Goal: Task Accomplishment & Management: Manage account settings

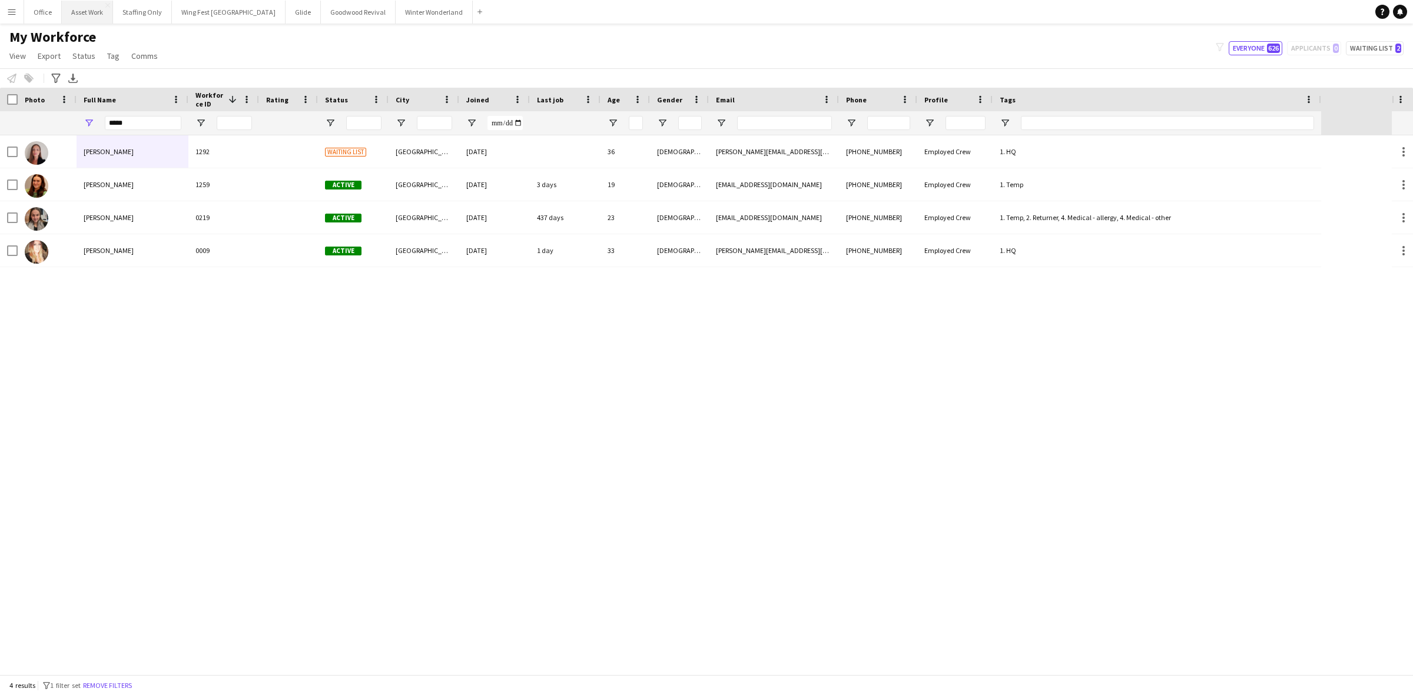
click at [77, 18] on button "Asset Work Close" at bounding box center [87, 12] width 51 height 23
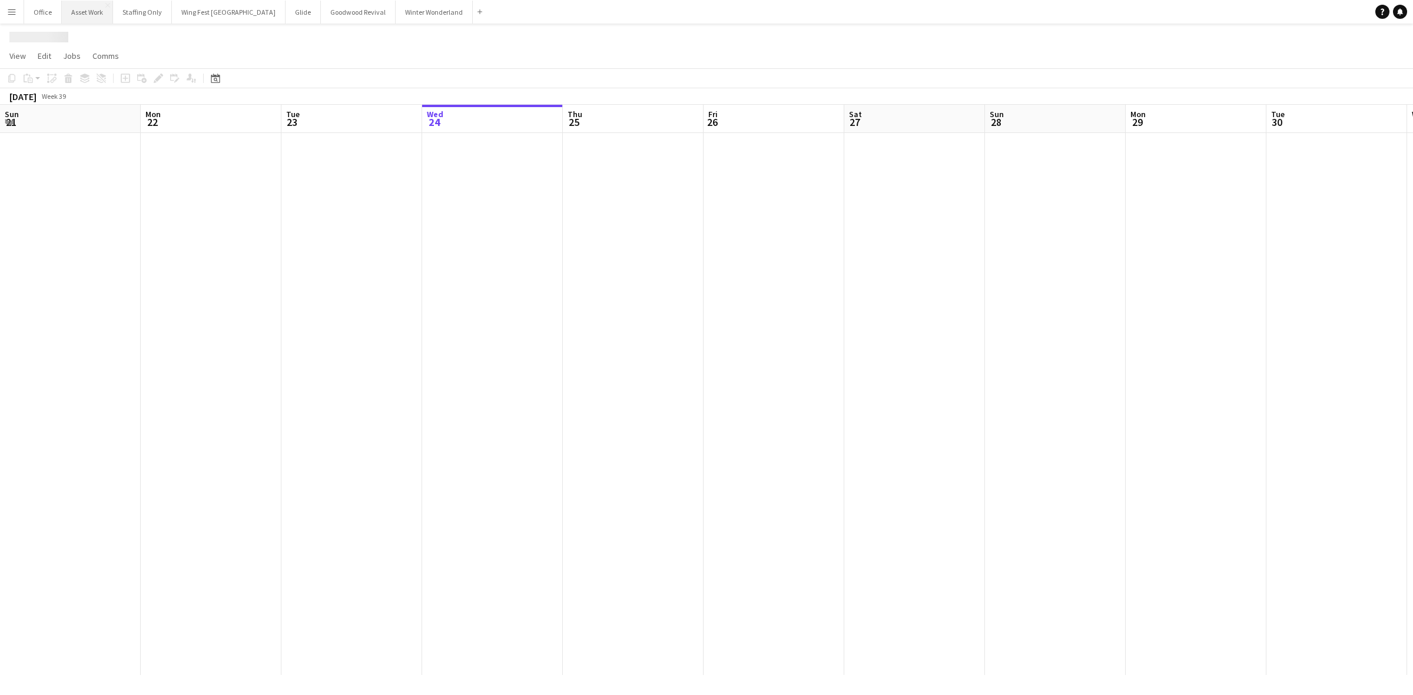
scroll to position [0, 281]
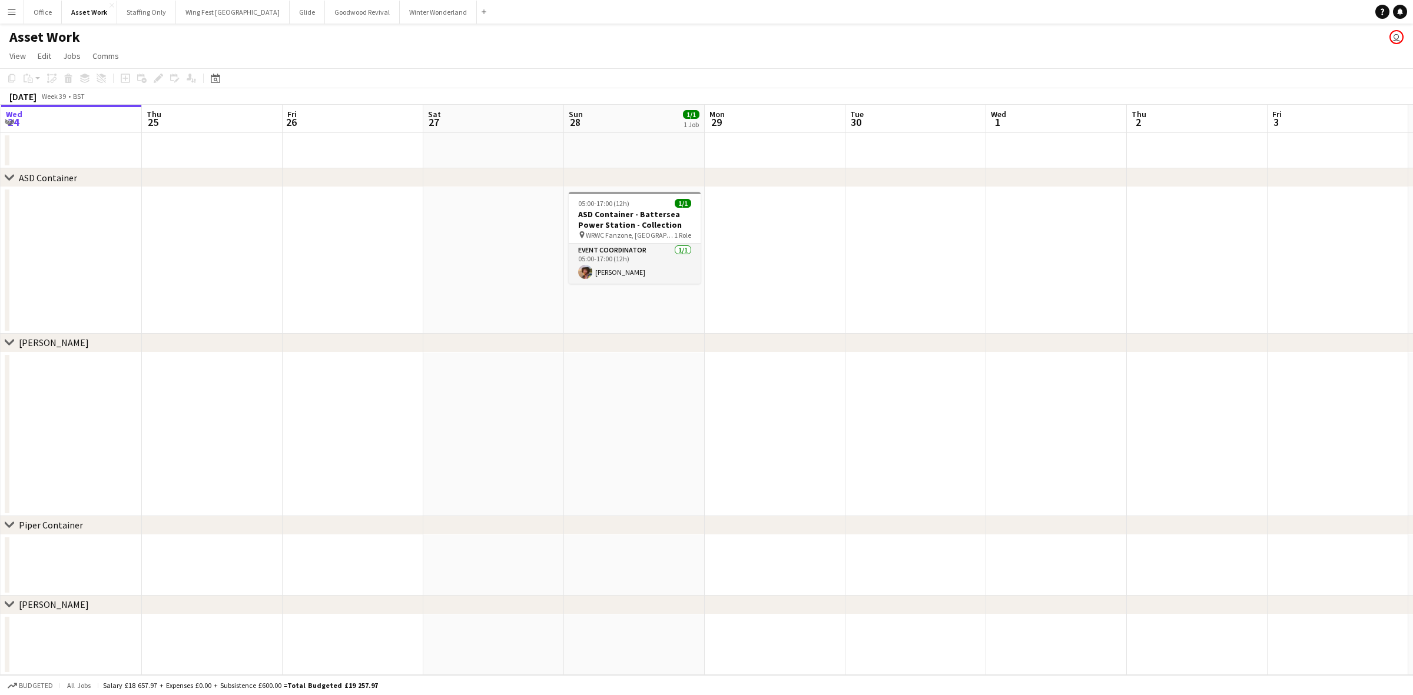
drag, startPoint x: 1058, startPoint y: 269, endPoint x: 638, endPoint y: 289, distance: 420.9
click at [637, 289] on app-calendar-viewport "Sun 21 Mon 22 Tue 23 Wed 24 Thu 25 Fri 26 Sat 27 Sun 28 1/1 1 Job Mon 29 Tue 30…" at bounding box center [706, 390] width 1413 height 571
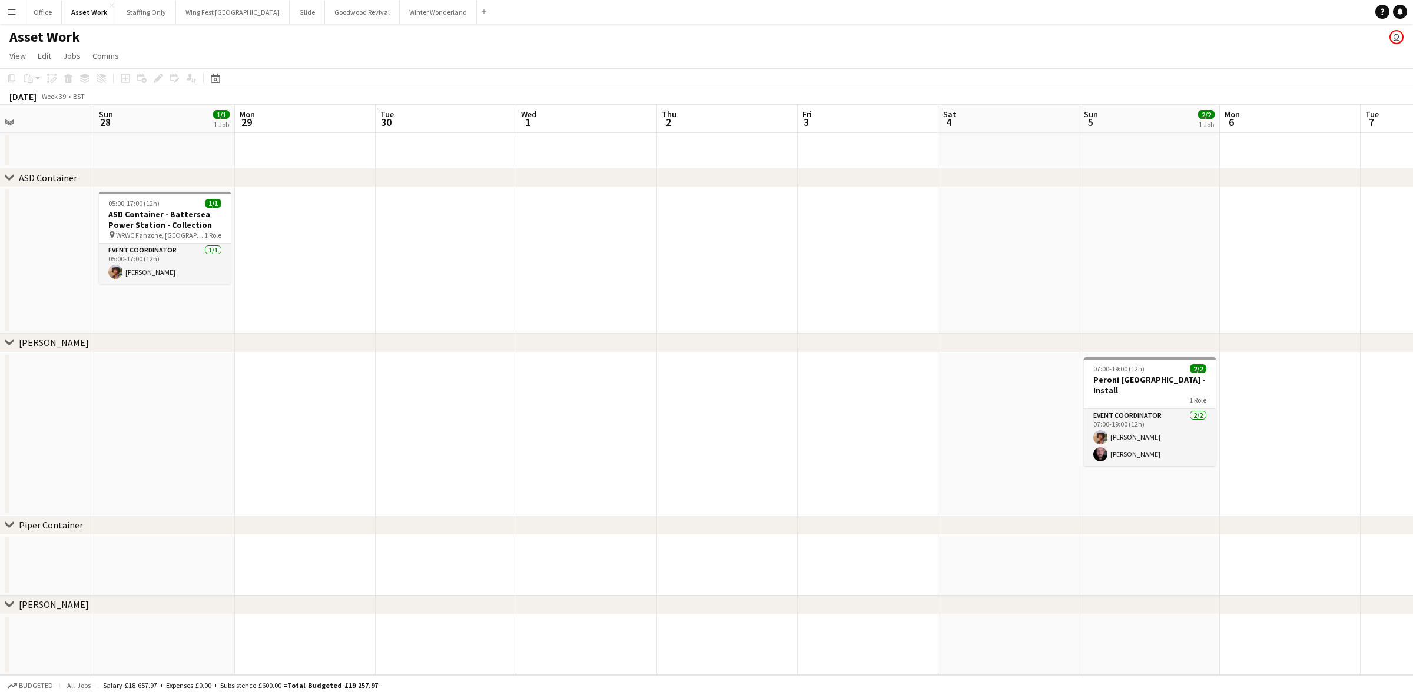
drag, startPoint x: 845, startPoint y: 280, endPoint x: 516, endPoint y: 283, distance: 329.1
click at [516, 283] on app-calendar-viewport "Wed 24 Thu 25 Fri 26 Sat 27 Sun 28 1/1 1 Job Mon 29 Tue 30 Wed 1 Thu 2 Fri 3 Sa…" at bounding box center [706, 390] width 1413 height 571
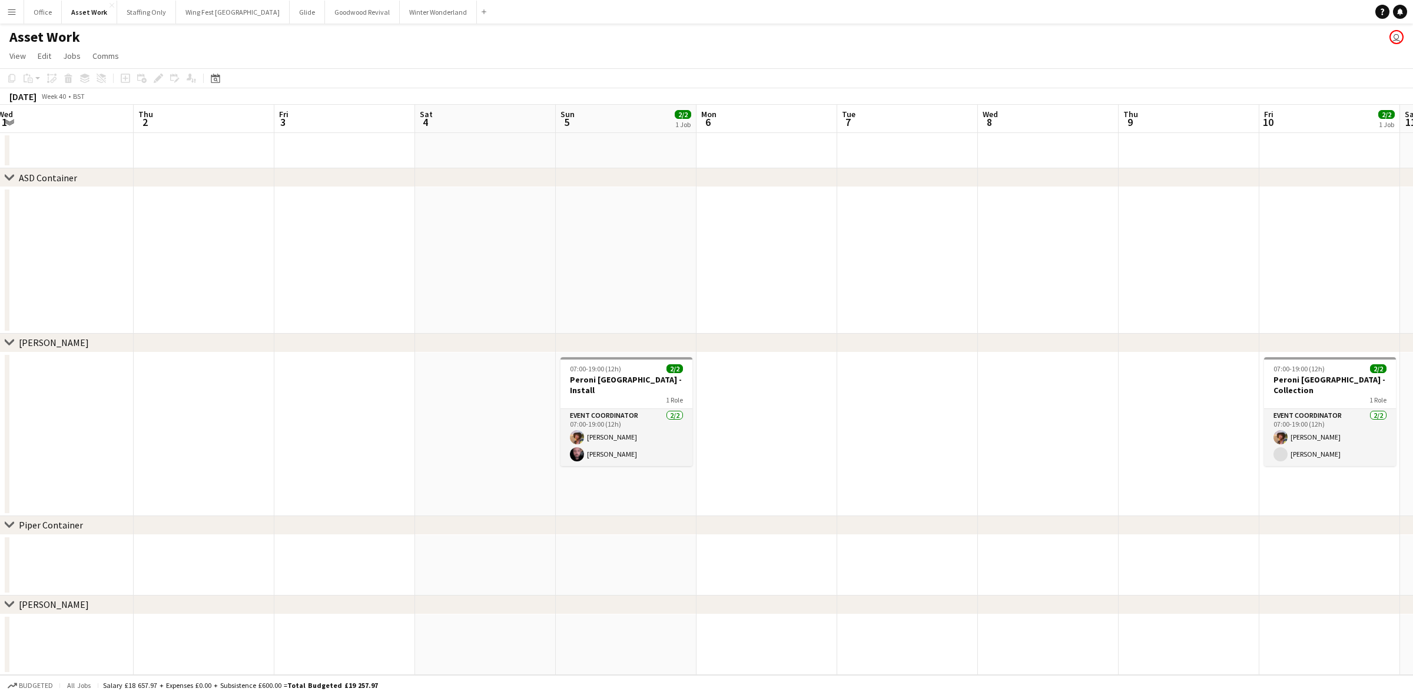
drag, startPoint x: 954, startPoint y: 266, endPoint x: 585, endPoint y: 316, distance: 373.0
click at [573, 280] on app-calendar-viewport "Mon 29 Tue 30 Wed 1 Thu 2 Fri 3 Sat 4 Sun 5 2/2 1 Job Mon 6 Tue 7 Wed 8 Thu 9 F…" at bounding box center [706, 390] width 1413 height 571
click at [631, 373] on app-job-card "07:00-19:00 (12h) 2/2 Peroni Van - Arsenal Emirates Stadium - Install 1 Role Ev…" at bounding box center [621, 411] width 132 height 109
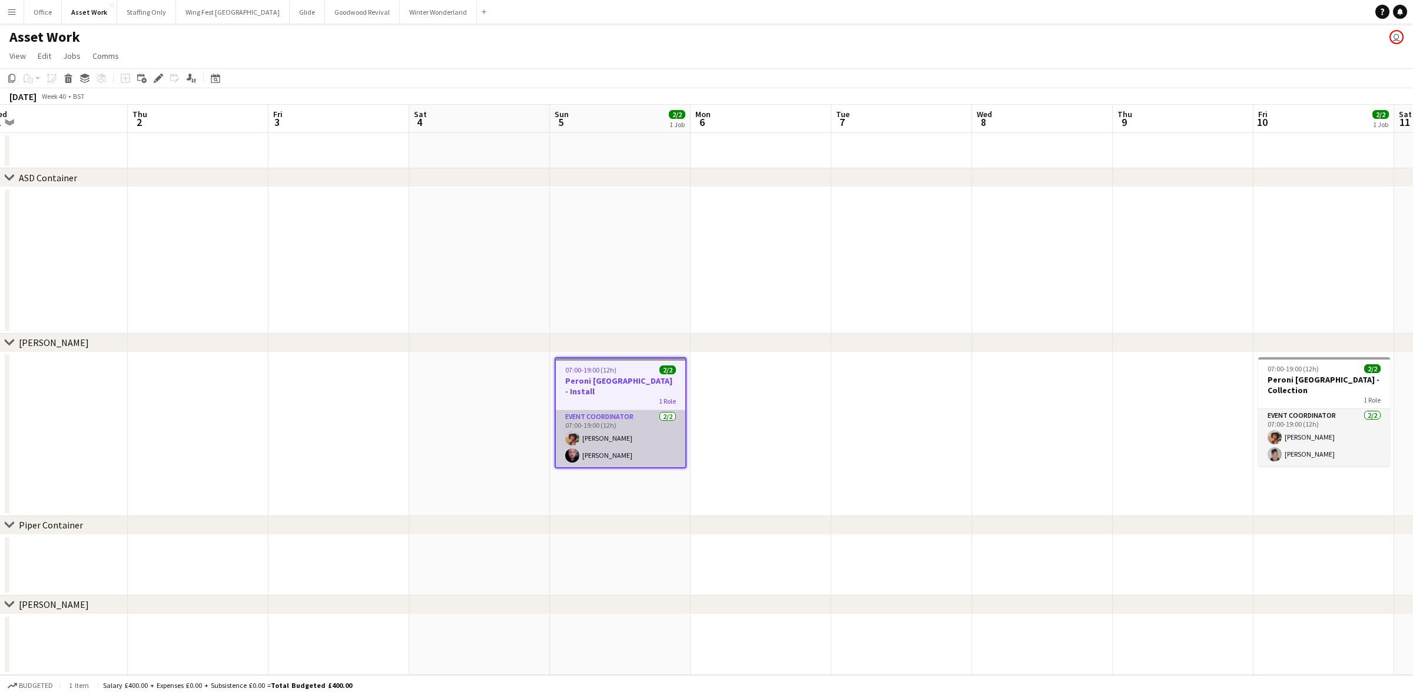
click at [634, 436] on app-card-role "Event Coordinator 2/2 07:00-19:00 (12h) Christopher Clough Antony Moss" at bounding box center [621, 438] width 130 height 57
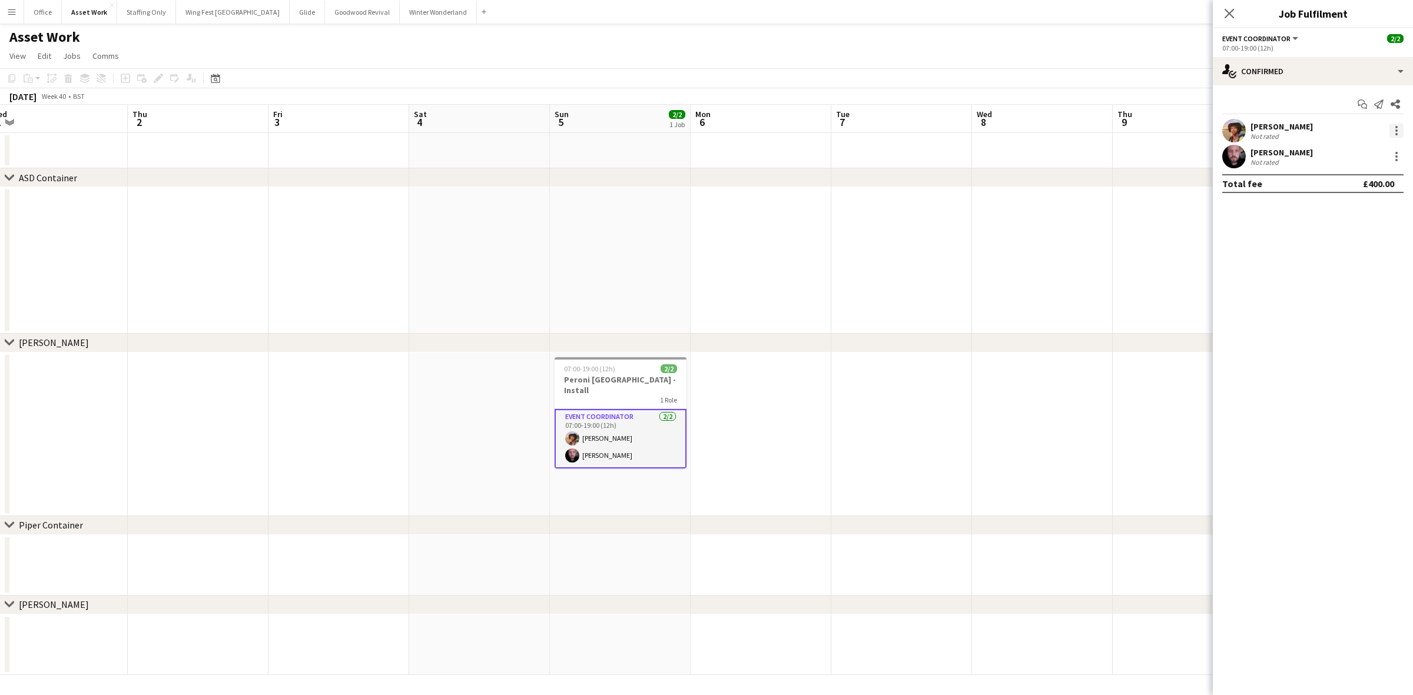
click at [1400, 128] on div at bounding box center [1397, 131] width 14 height 14
click at [1367, 259] on button "Remove" at bounding box center [1358, 265] width 92 height 28
click at [1397, 130] on div at bounding box center [1396, 131] width 2 height 2
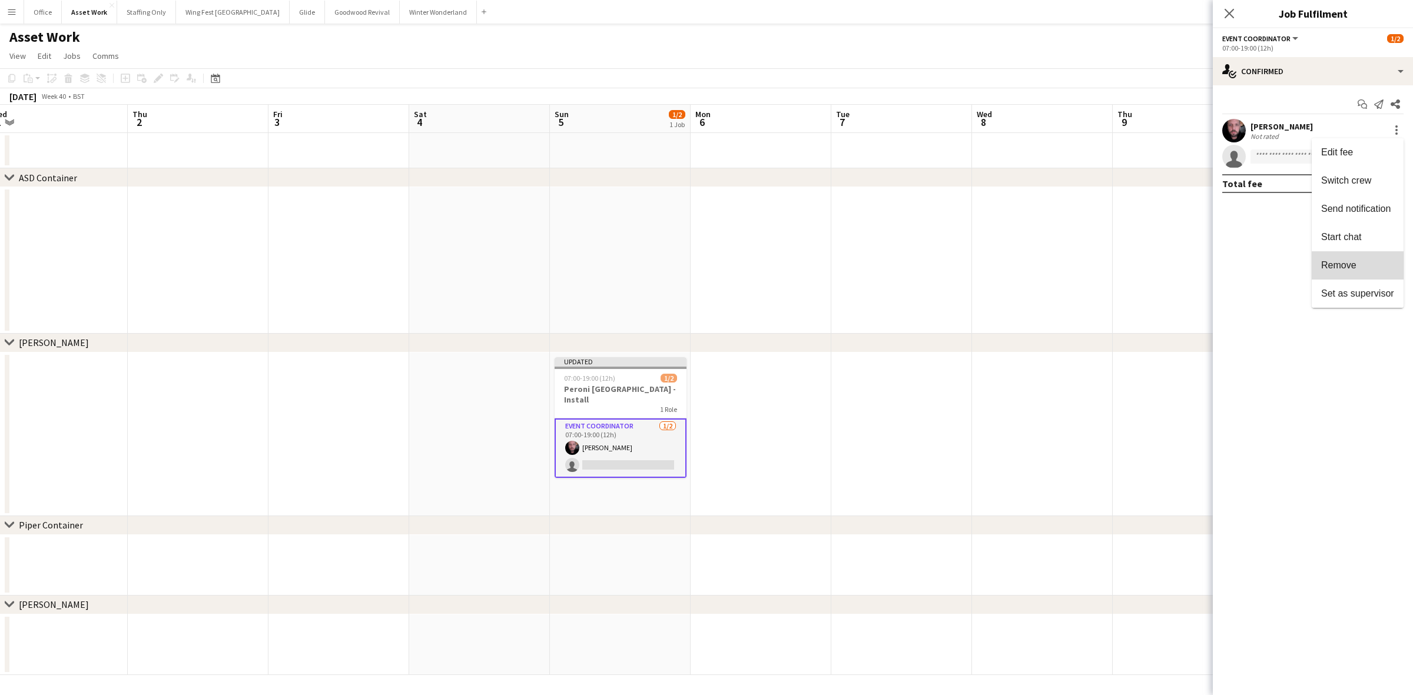
click at [1376, 266] on span "Remove" at bounding box center [1357, 265] width 73 height 11
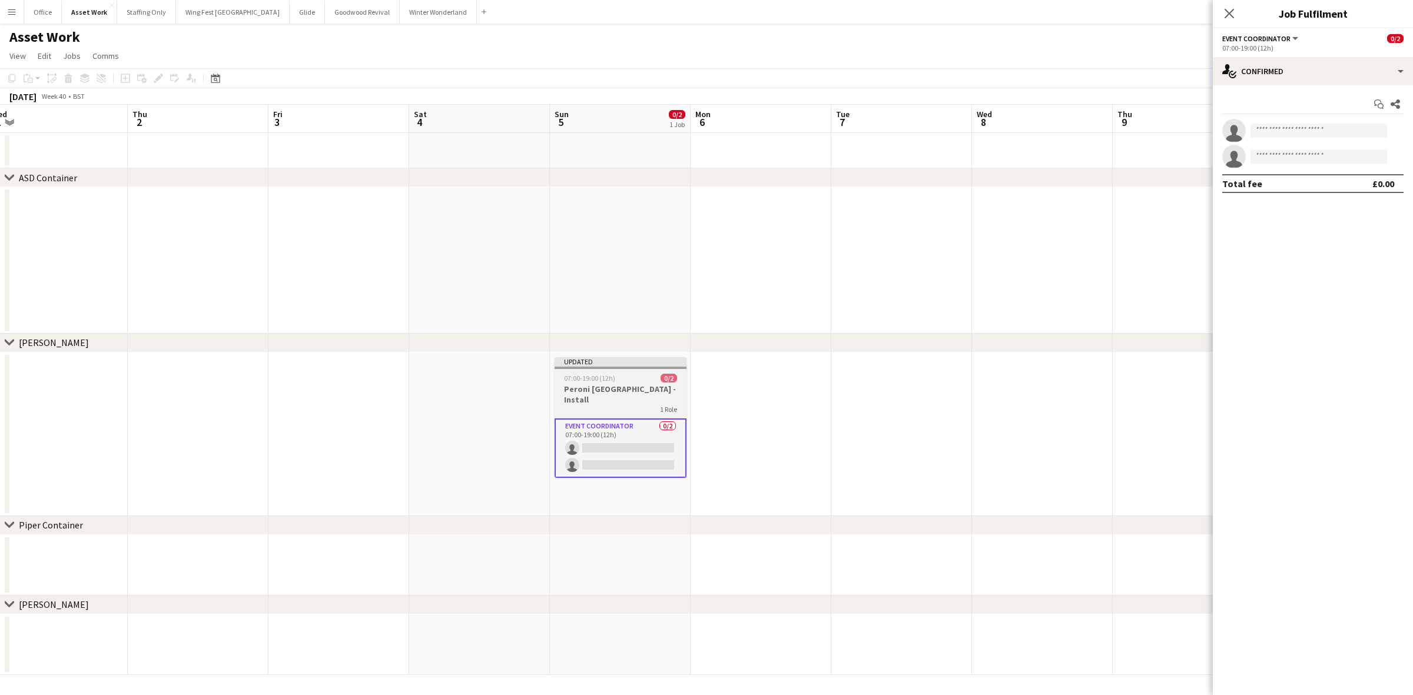
click at [614, 393] on h3 "Peroni Van - Arsenal Emirates Stadium - Install" at bounding box center [621, 394] width 132 height 21
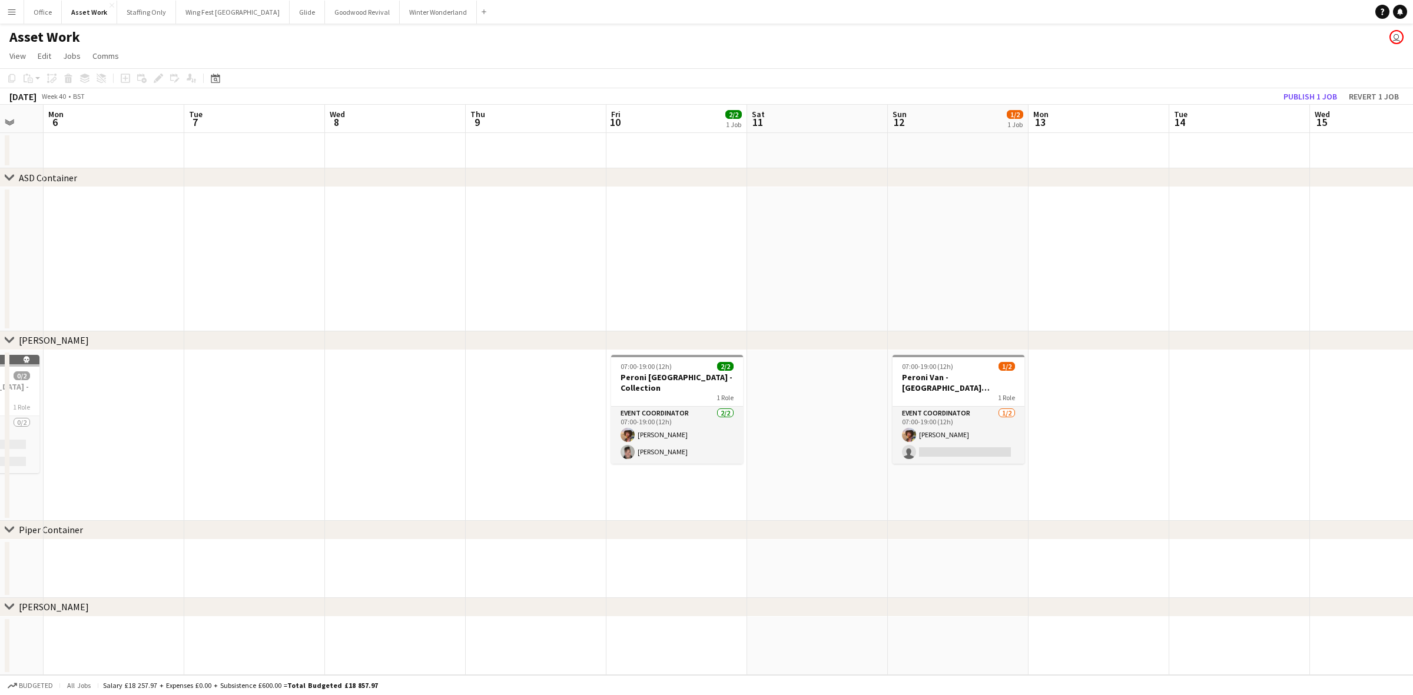
drag, startPoint x: 930, startPoint y: 419, endPoint x: 276, endPoint y: 466, distance: 656.5
click at [276, 466] on app-calendar-viewport "Fri 3 Sat 4 Sun 5 Mon 6 Tue 7 Wed 8 Thu 9 Fri 10 2/2 1 Job Sat 11 Sun 12 1/2 1 …" at bounding box center [706, 390] width 1413 height 571
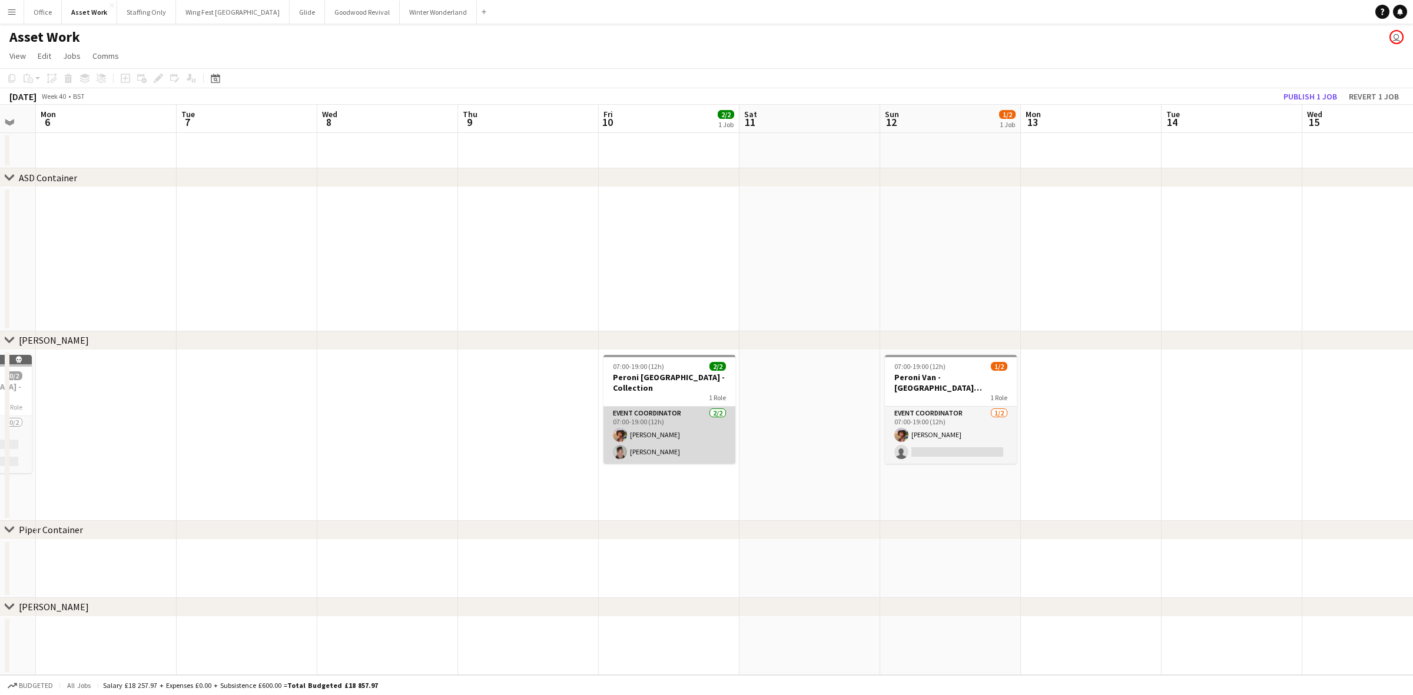
click at [665, 430] on app-card-role "Event Coordinator 2/2 07:00-19:00 (12h) Christopher Clough Kris Graham-Martin" at bounding box center [670, 435] width 132 height 57
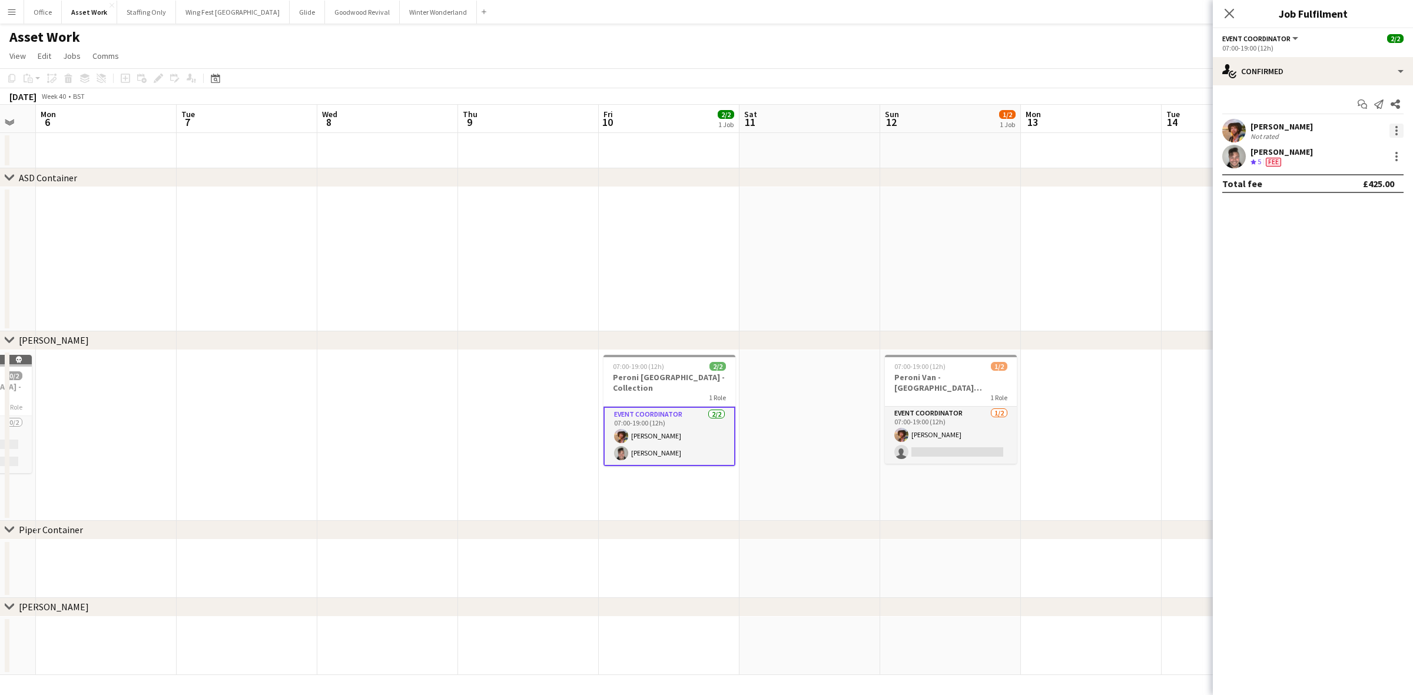
click at [1398, 134] on div at bounding box center [1397, 131] width 14 height 14
click at [1370, 263] on span "Remove" at bounding box center [1357, 265] width 73 height 11
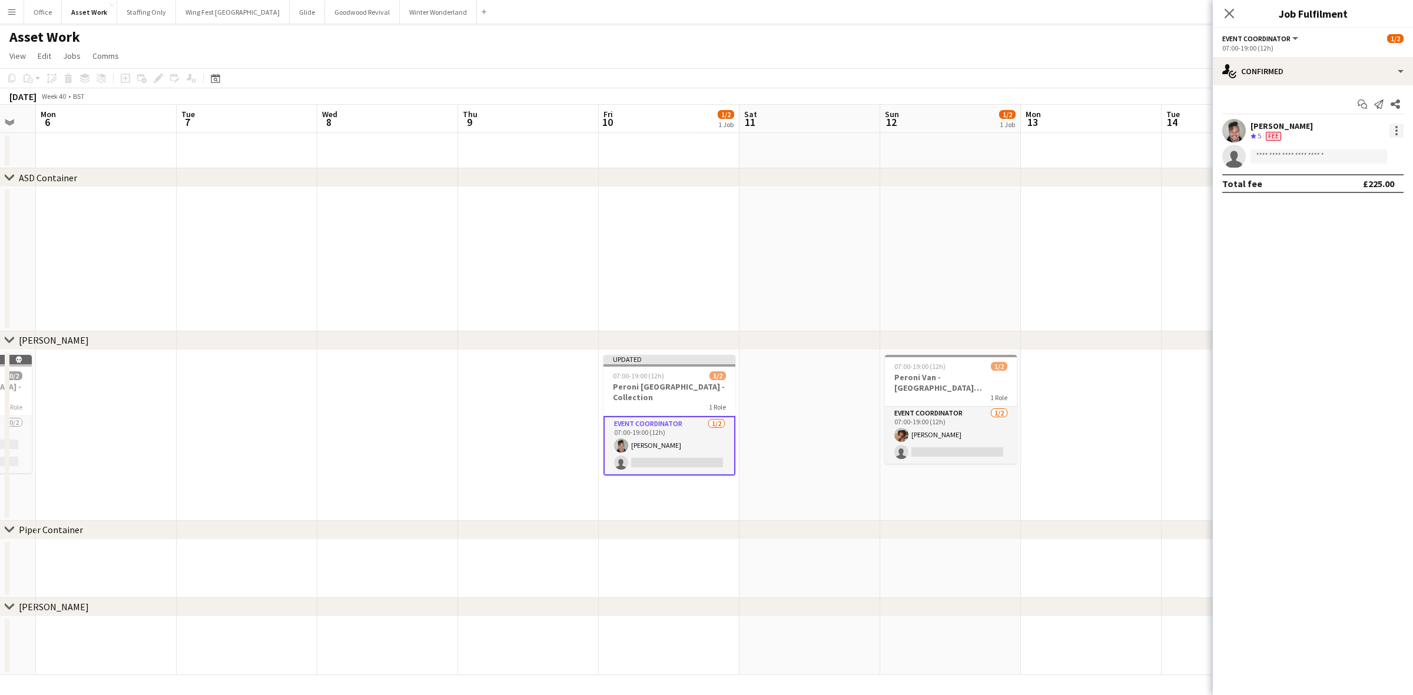
click at [1394, 132] on div at bounding box center [1397, 131] width 14 height 14
click at [1372, 263] on span "Remove" at bounding box center [1357, 265] width 73 height 11
click at [665, 370] on app-job-card "Updated 07:00-19:00 (12h) 0/2 Peroni Van - Arsenal Emirates Stadium - Collectio…" at bounding box center [670, 415] width 132 height 121
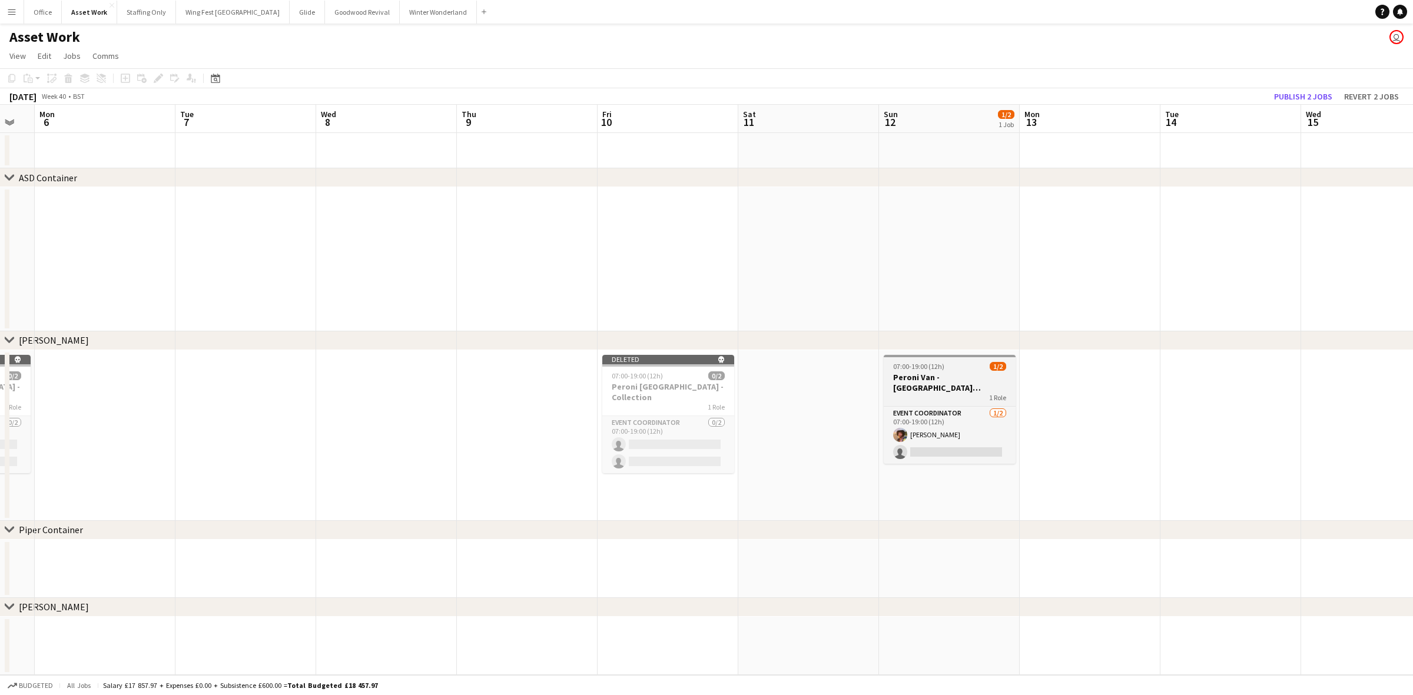
click at [982, 380] on h3 "Peroni Van - Man City Etihad Stadium - Install" at bounding box center [950, 382] width 132 height 21
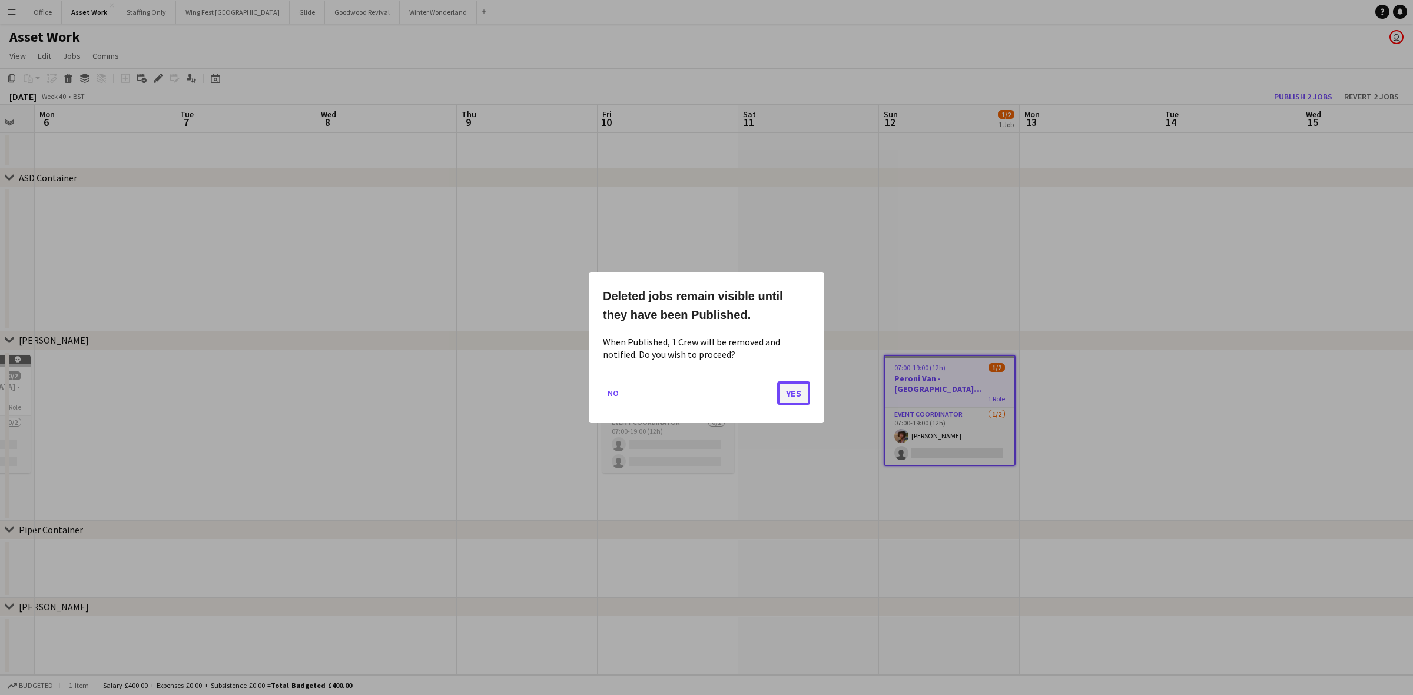
click at [794, 386] on button "Yes" at bounding box center [793, 394] width 33 height 24
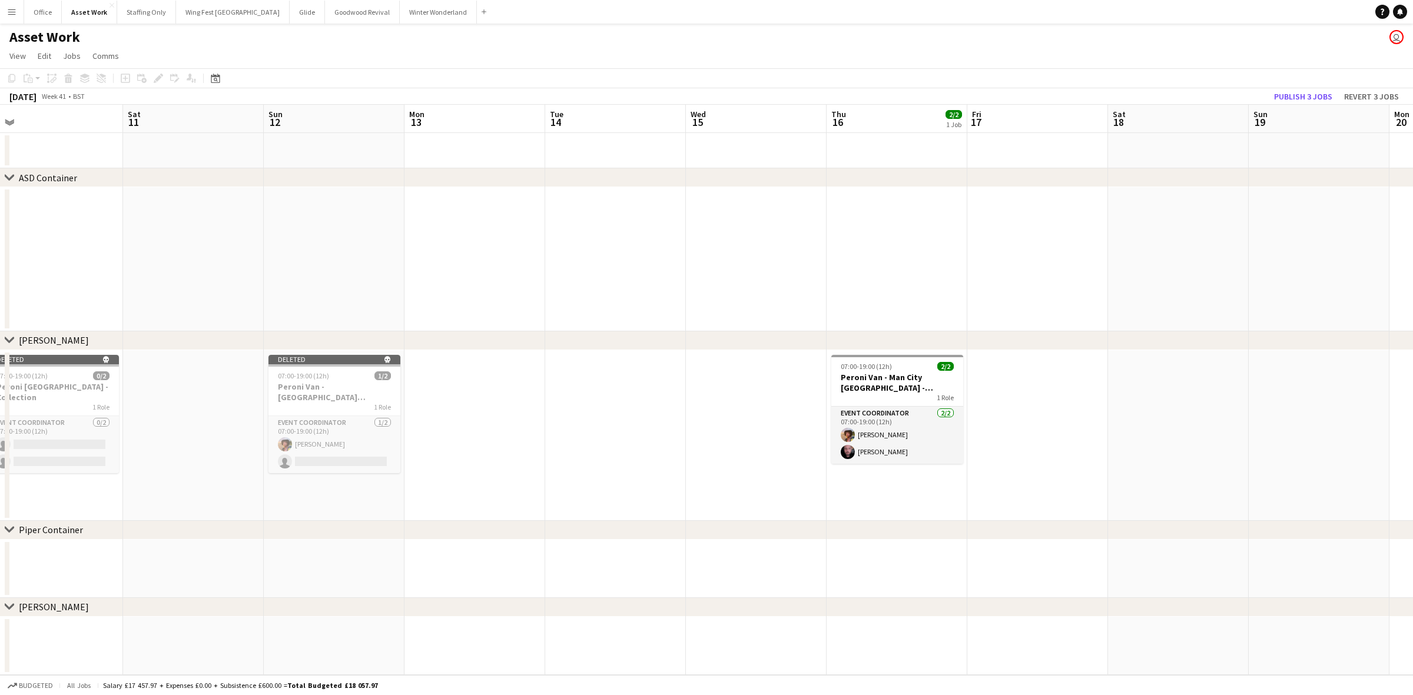
scroll to position [0, 339]
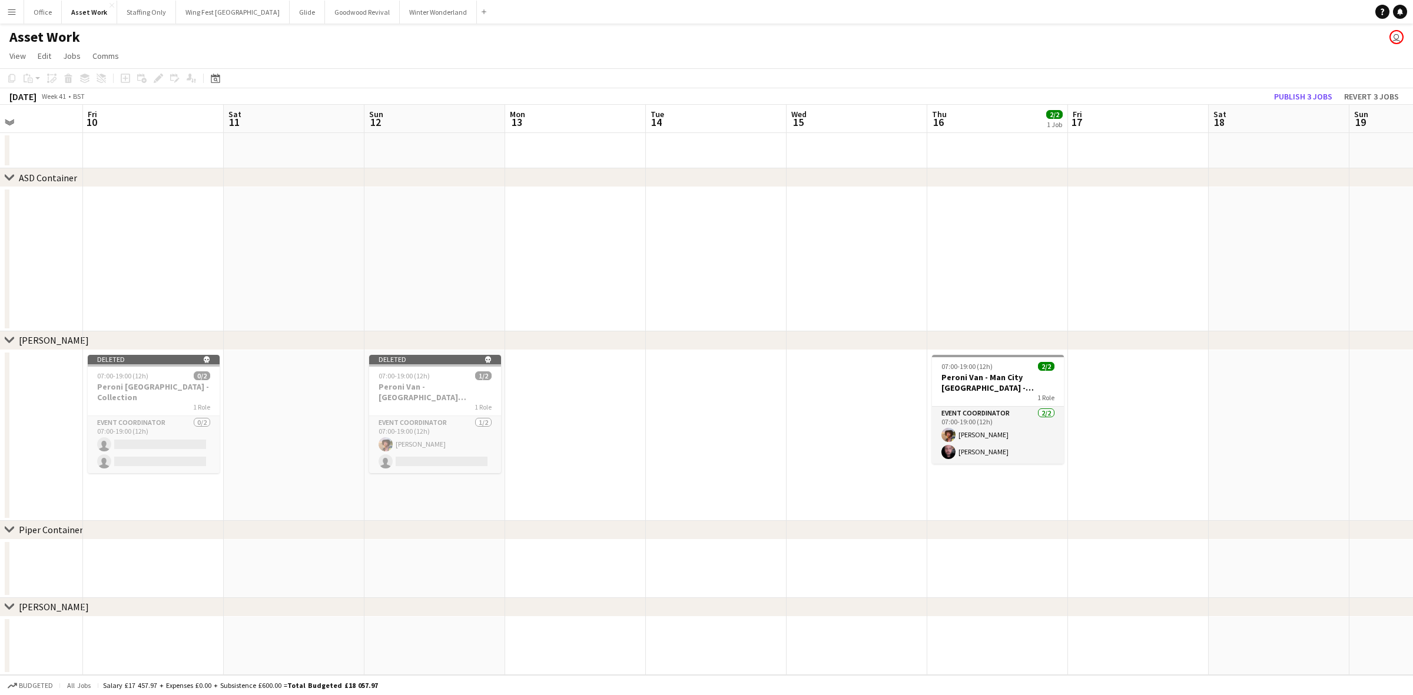
drag, startPoint x: 1191, startPoint y: 393, endPoint x: 677, endPoint y: 439, distance: 516.1
click at [677, 439] on app-calendar-viewport "Tue 7 Wed 8 Thu 9 Fri 10 Sat 11 Sun 12 Mon 13 Tue 14 Wed 15 Thu 16 2/2 1 Job Fr…" at bounding box center [706, 390] width 1413 height 571
click at [967, 379] on h3 "Peroni Van - Man City Etihad Stadium - Collection" at bounding box center [998, 382] width 132 height 21
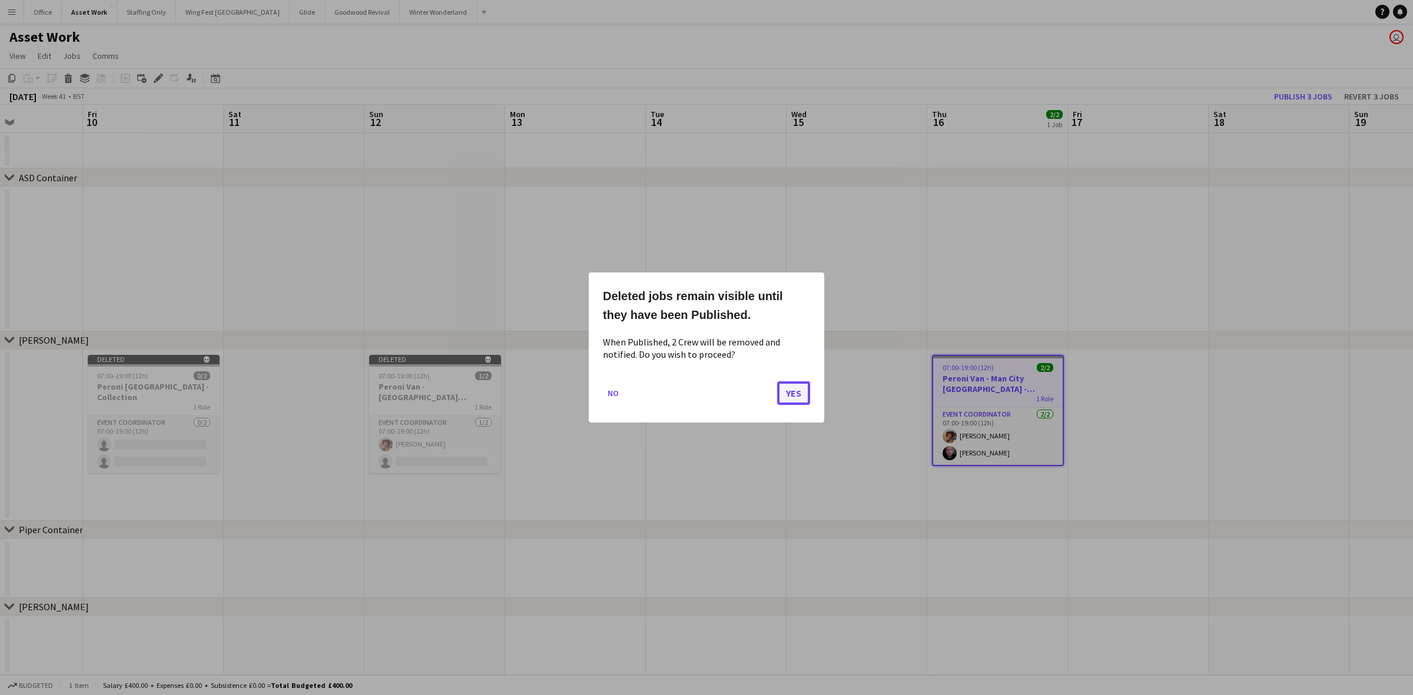
click at [793, 390] on button "Yes" at bounding box center [793, 394] width 33 height 24
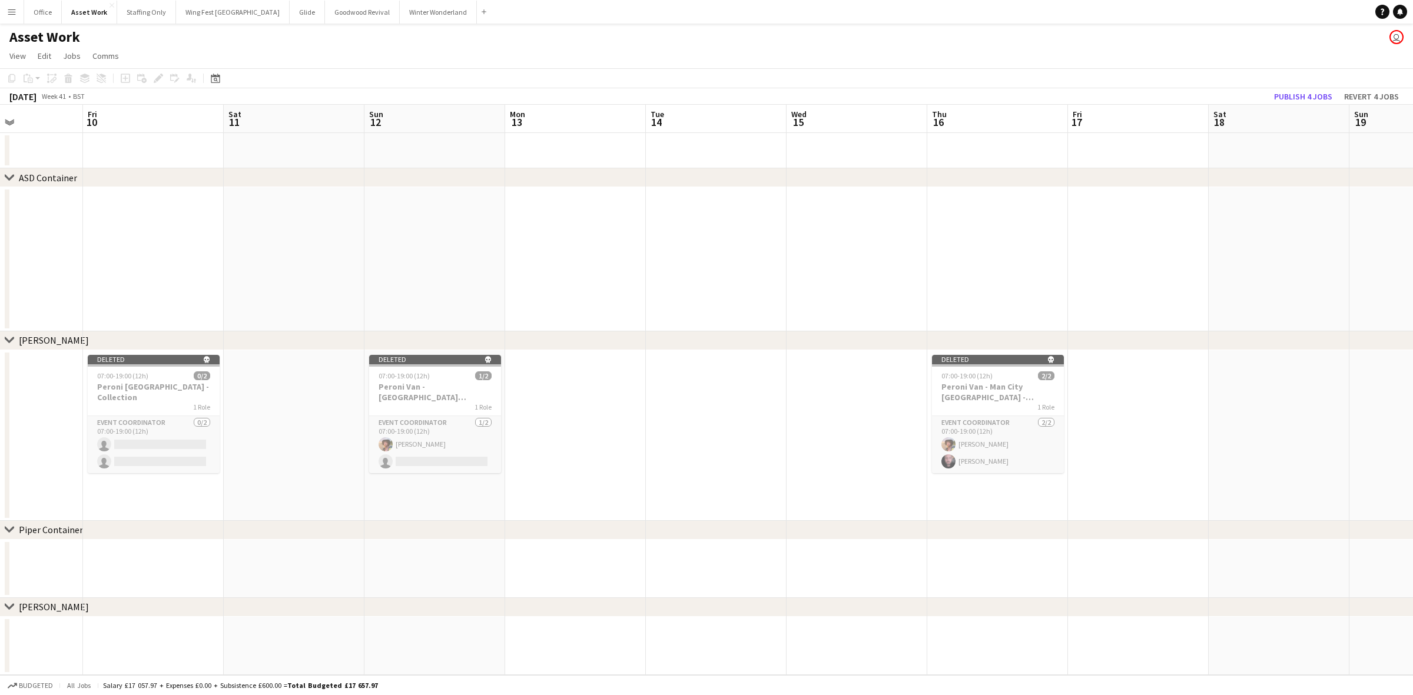
click at [1158, 374] on app-date-cell at bounding box center [1138, 435] width 141 height 171
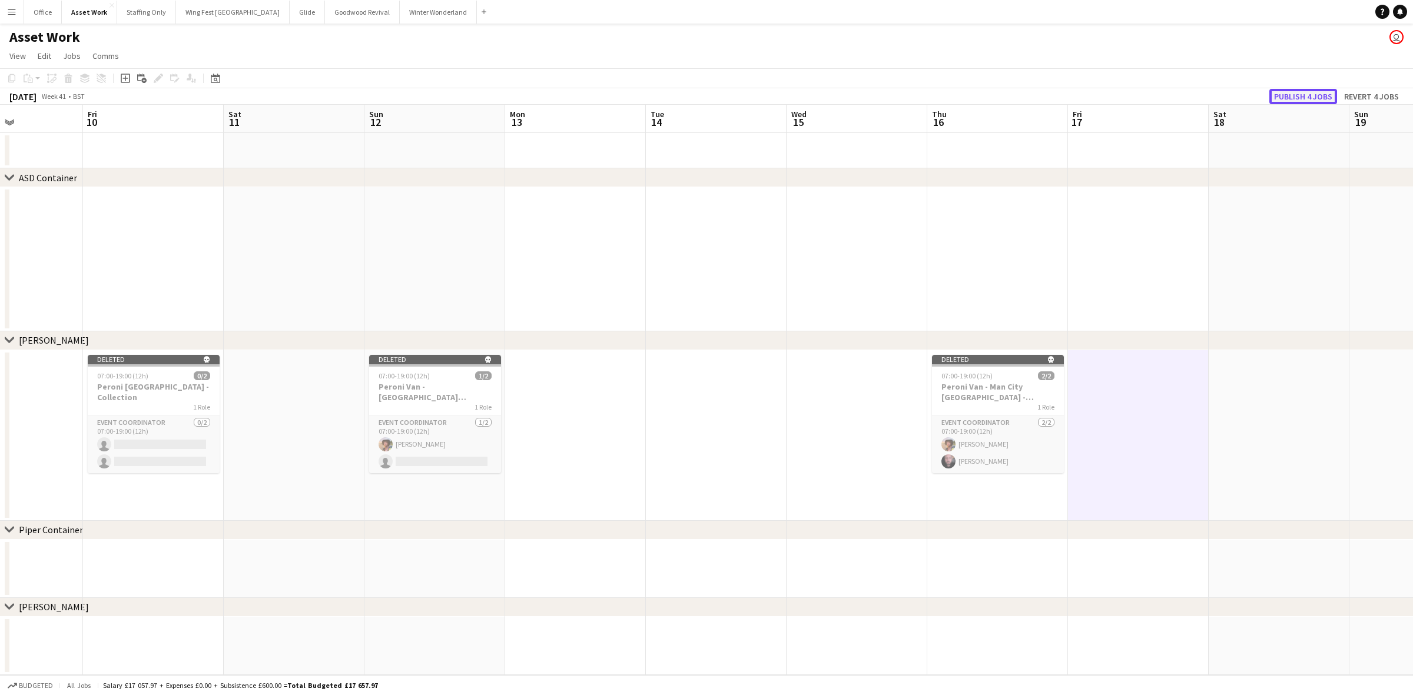
click at [1291, 97] on button "Publish 4 jobs" at bounding box center [1303, 96] width 68 height 15
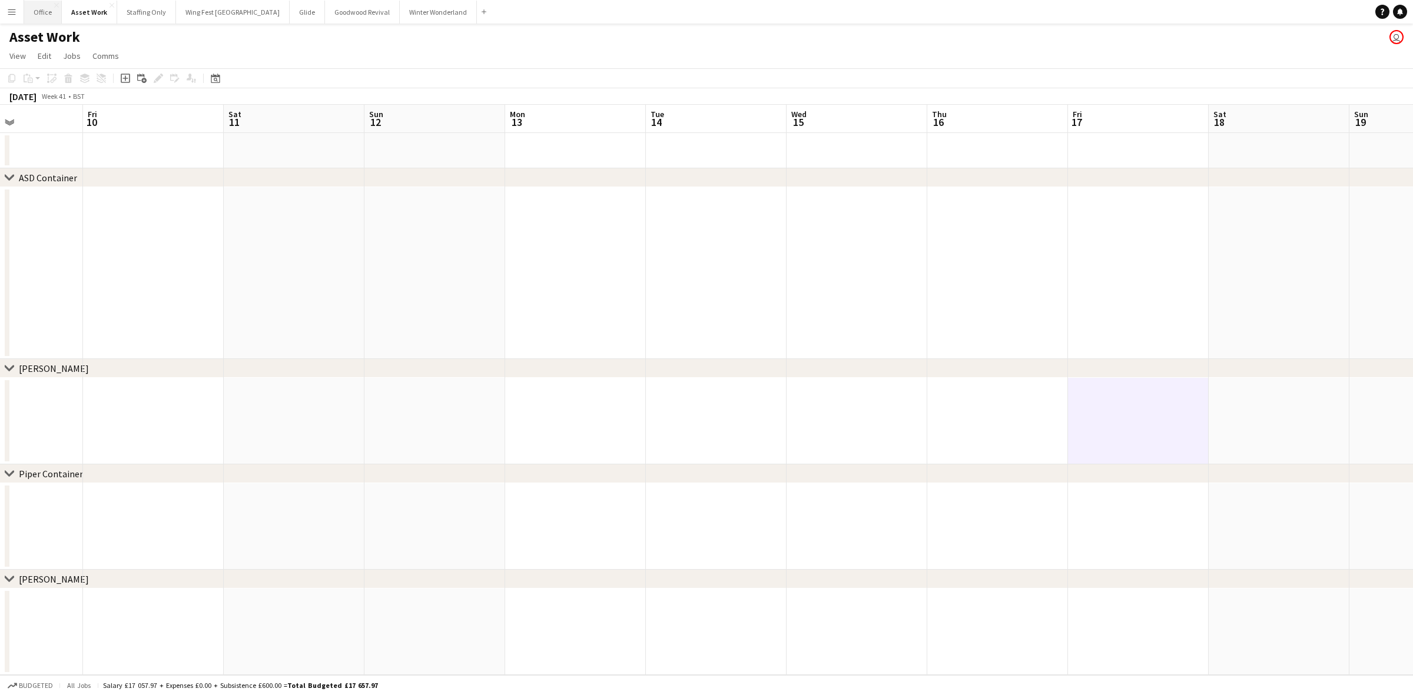
click at [44, 15] on button "Office Close" at bounding box center [43, 12] width 38 height 23
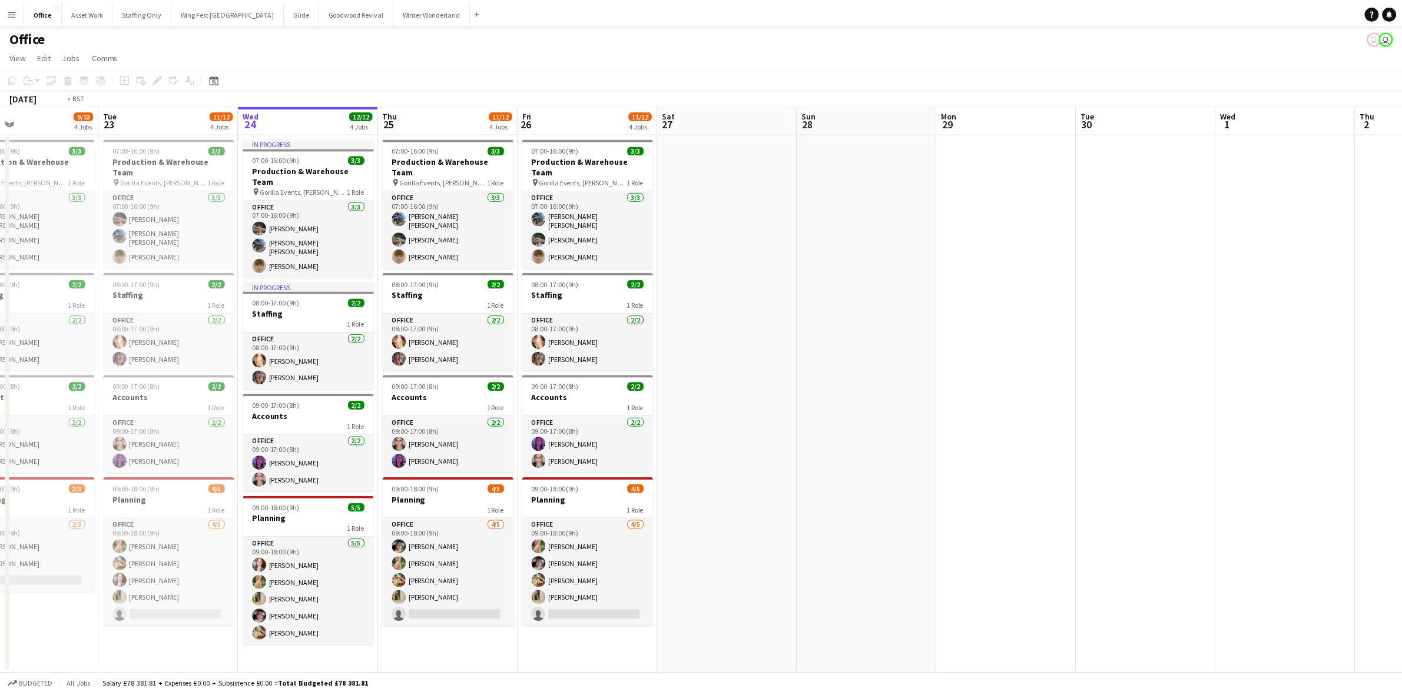
scroll to position [0, 296]
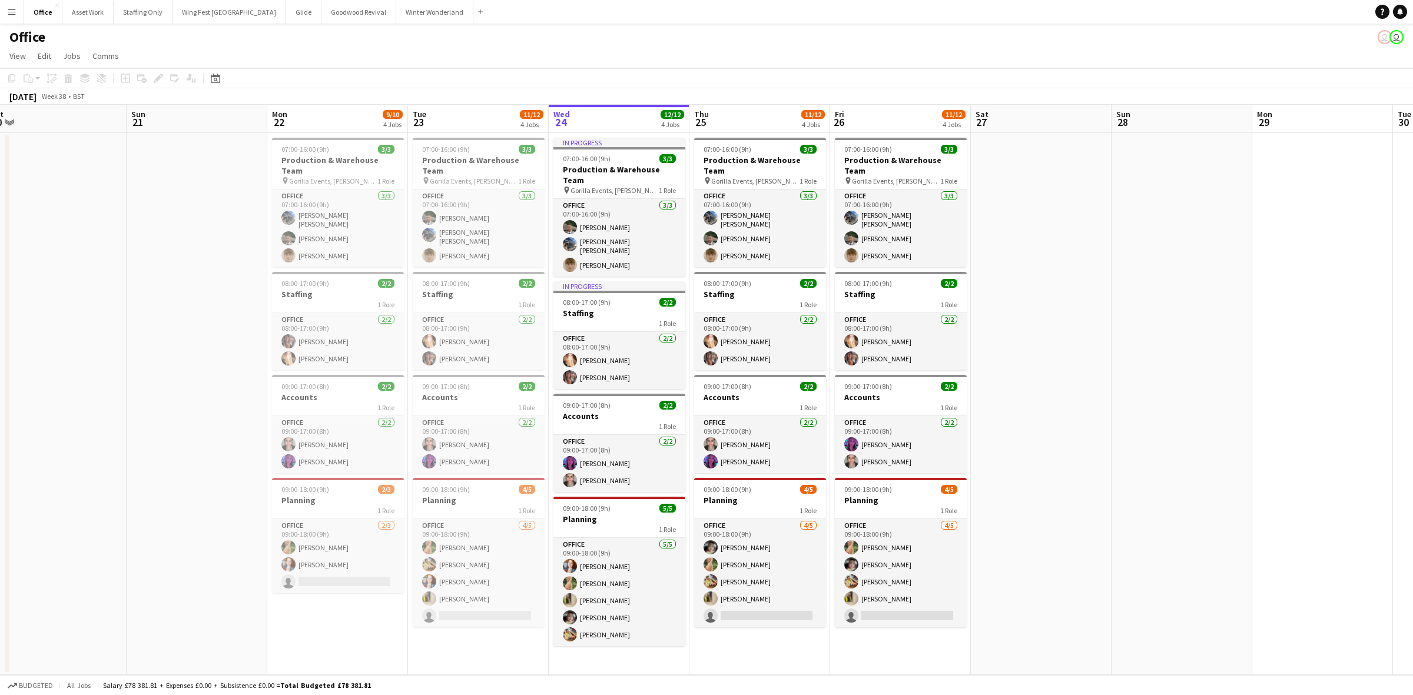
drag, startPoint x: 757, startPoint y: 350, endPoint x: 1165, endPoint y: 371, distance: 408.0
click at [1165, 371] on app-calendar-viewport "Thu 18 10/10 4 Jobs Fri 19 8/8 4 Jobs Sat 20 Sun 21 Mon 22 9/10 4 Jobs Tue 23 1…" at bounding box center [706, 390] width 1413 height 571
click at [292, 231] on app-user-avatar at bounding box center [288, 238] width 14 height 14
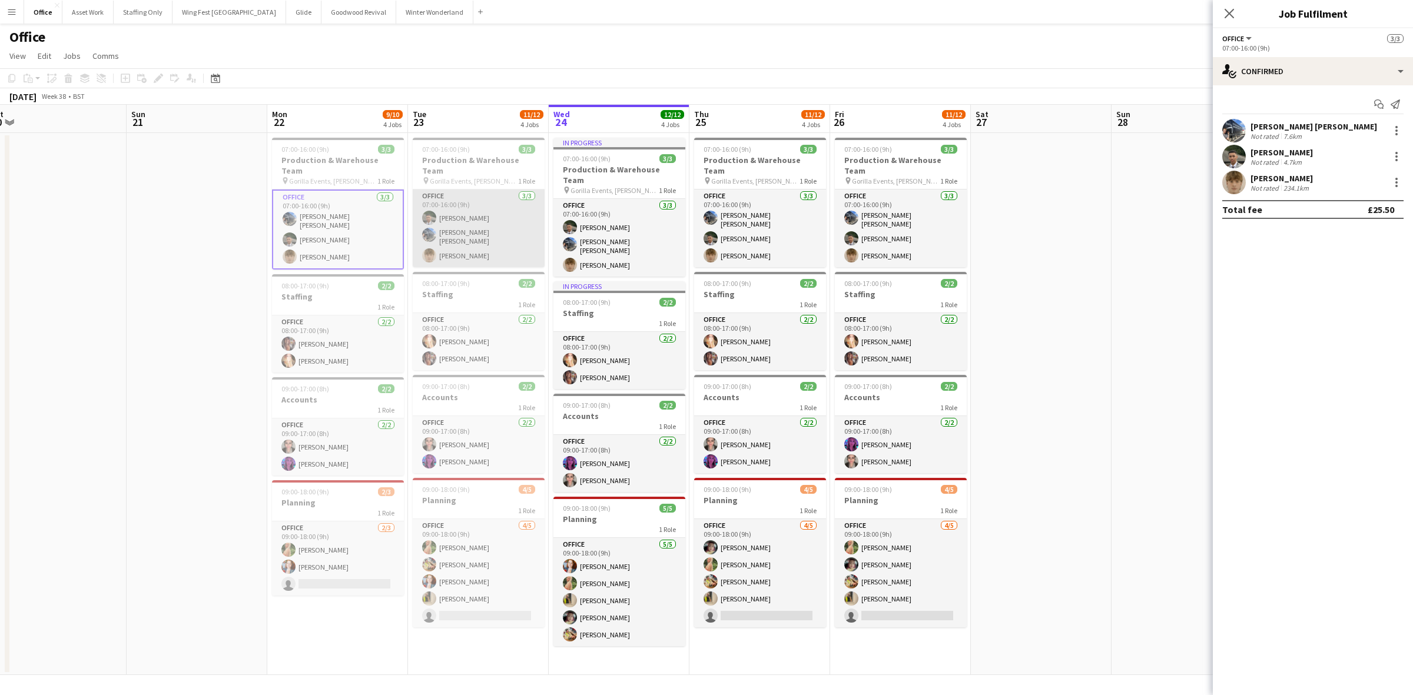
click at [480, 238] on app-card-role "Office 3/3 07:00-16:00 (9h) Elias White Connor Bowen Aidan Demery" at bounding box center [479, 229] width 132 height 78
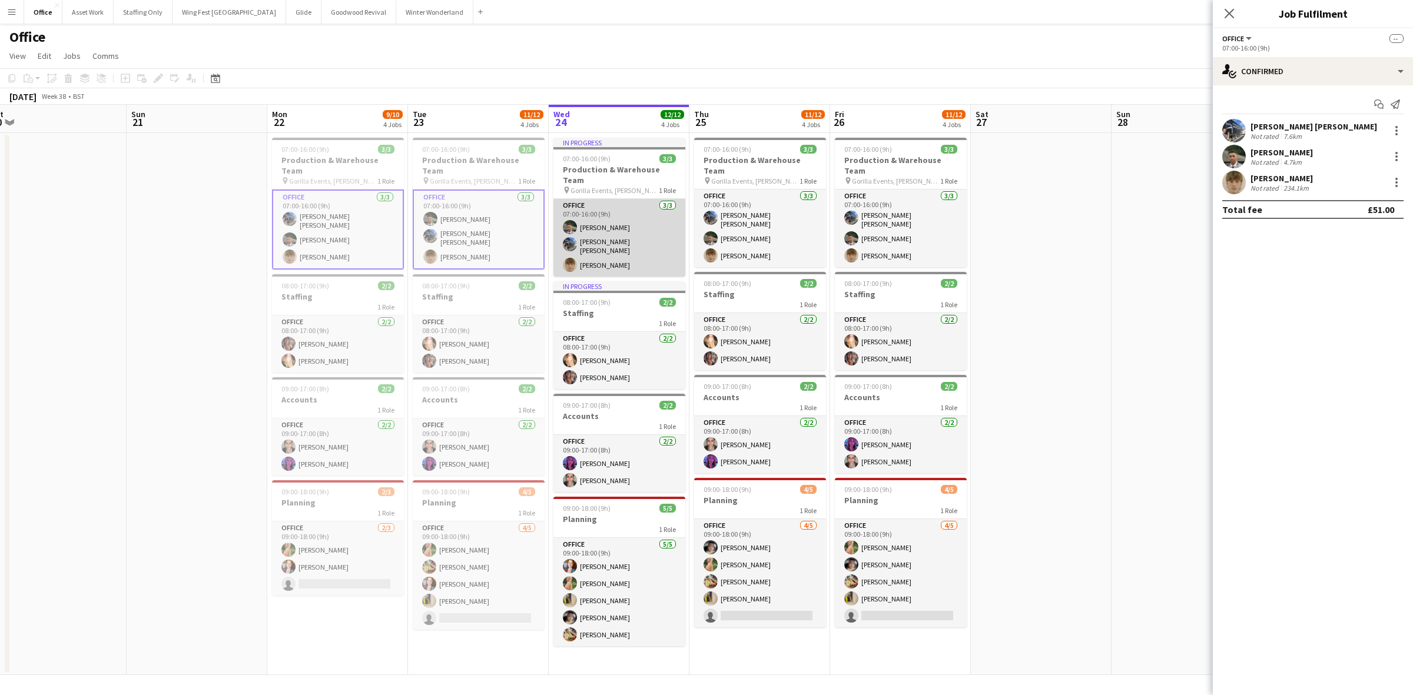
click at [592, 249] on app-card-role "Office 3/3 07:00-16:00 (9h) Elias White Connor Bowen Aidan Demery" at bounding box center [619, 238] width 132 height 78
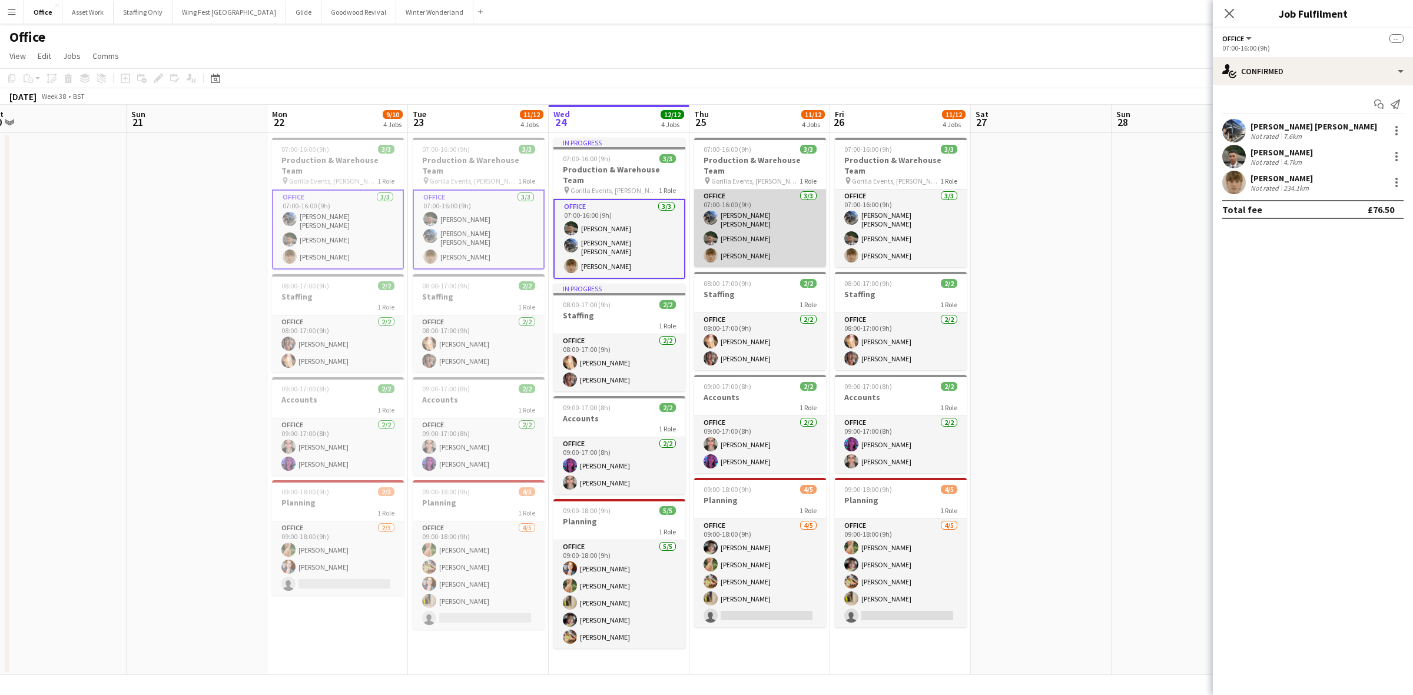
click at [766, 225] on app-card-role "Office 3/3 07:00-16:00 (9h) Connor Bowen Elias White Aidan Demery" at bounding box center [760, 229] width 132 height 78
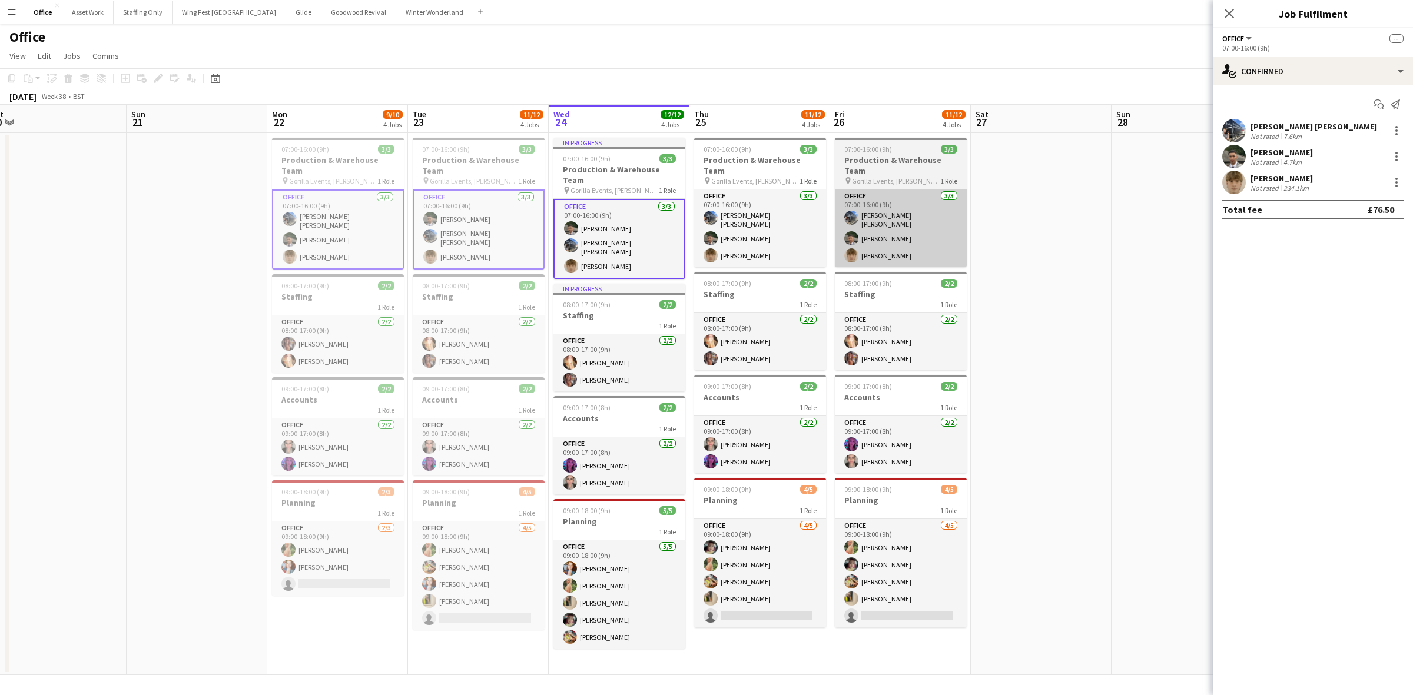
click at [937, 228] on app-card-role "Office 3/3 07:00-16:00 (9h) Connor Bowen Elias White Aidan Demery" at bounding box center [901, 229] width 132 height 78
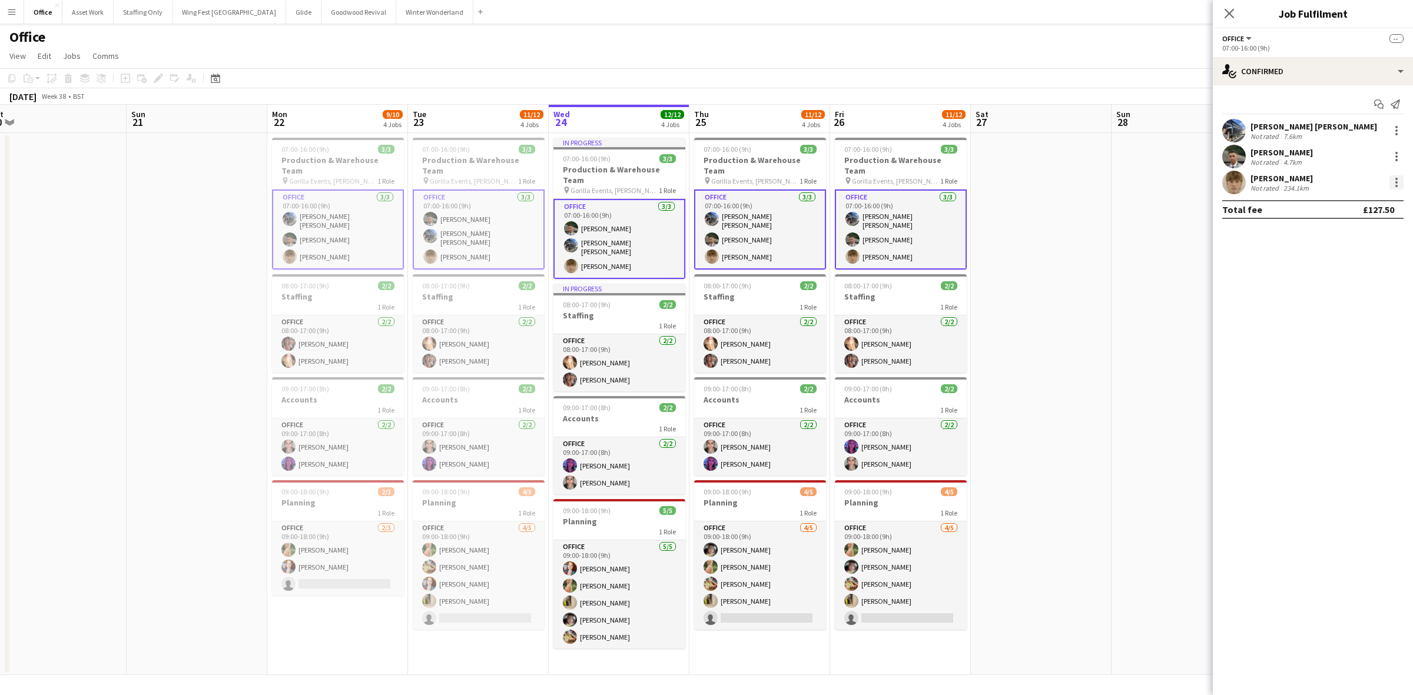
click at [1398, 184] on div at bounding box center [1397, 182] width 14 height 14
click at [1347, 287] on span "Remove" at bounding box center [1338, 289] width 35 height 10
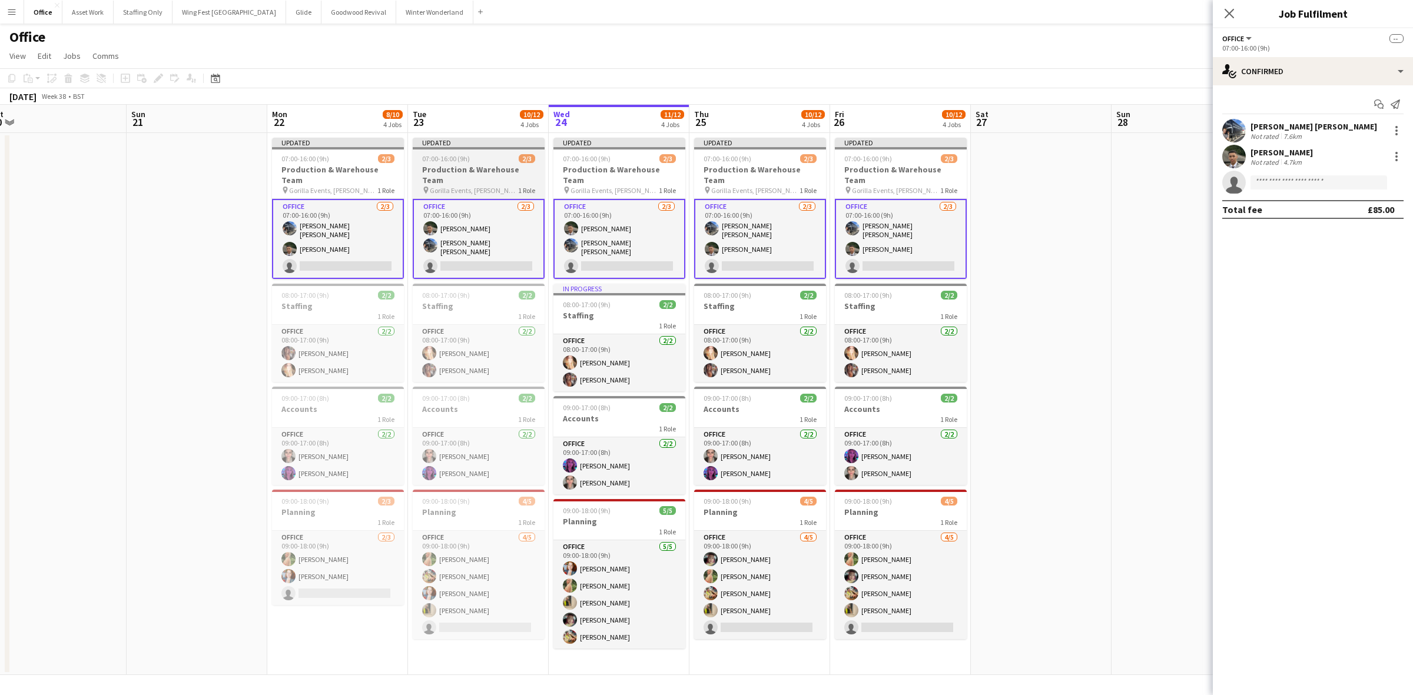
click at [353, 174] on h3 "Production & Warehouse Team" at bounding box center [338, 174] width 132 height 21
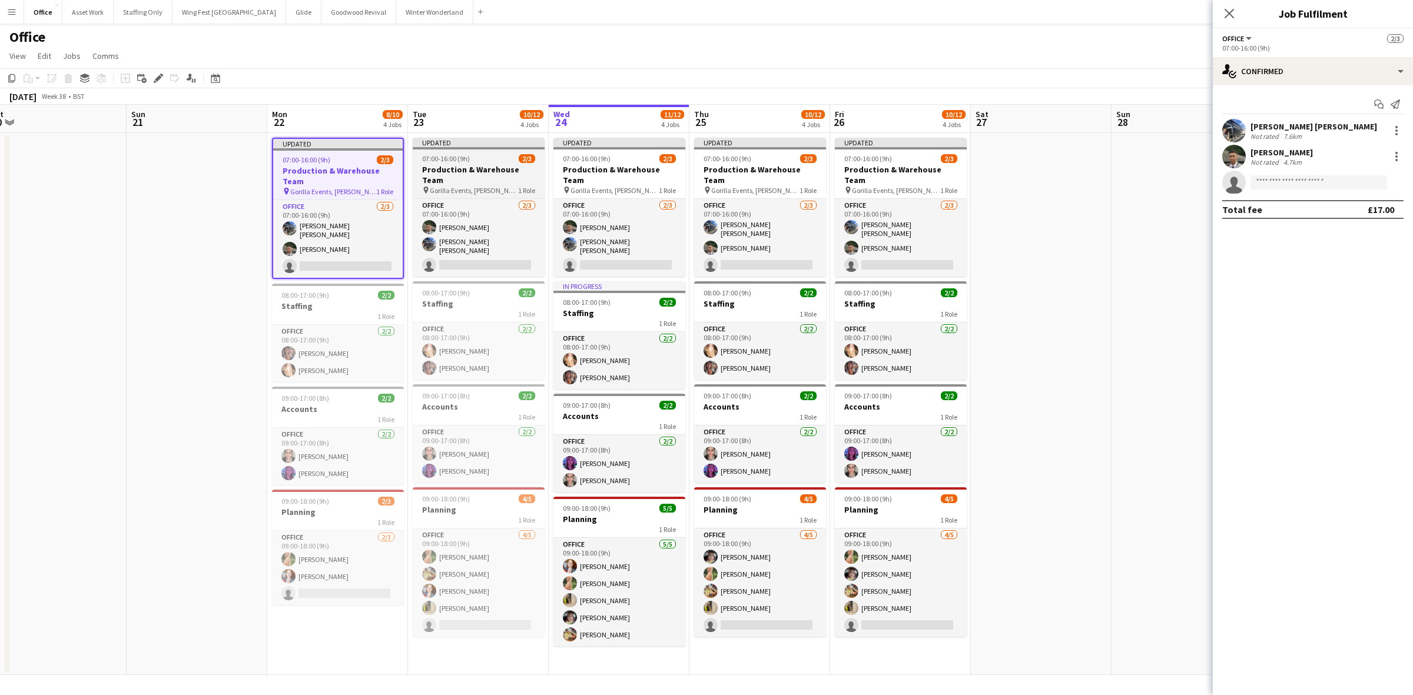
click at [480, 167] on h3 "Production & Warehouse Team" at bounding box center [479, 174] width 132 height 21
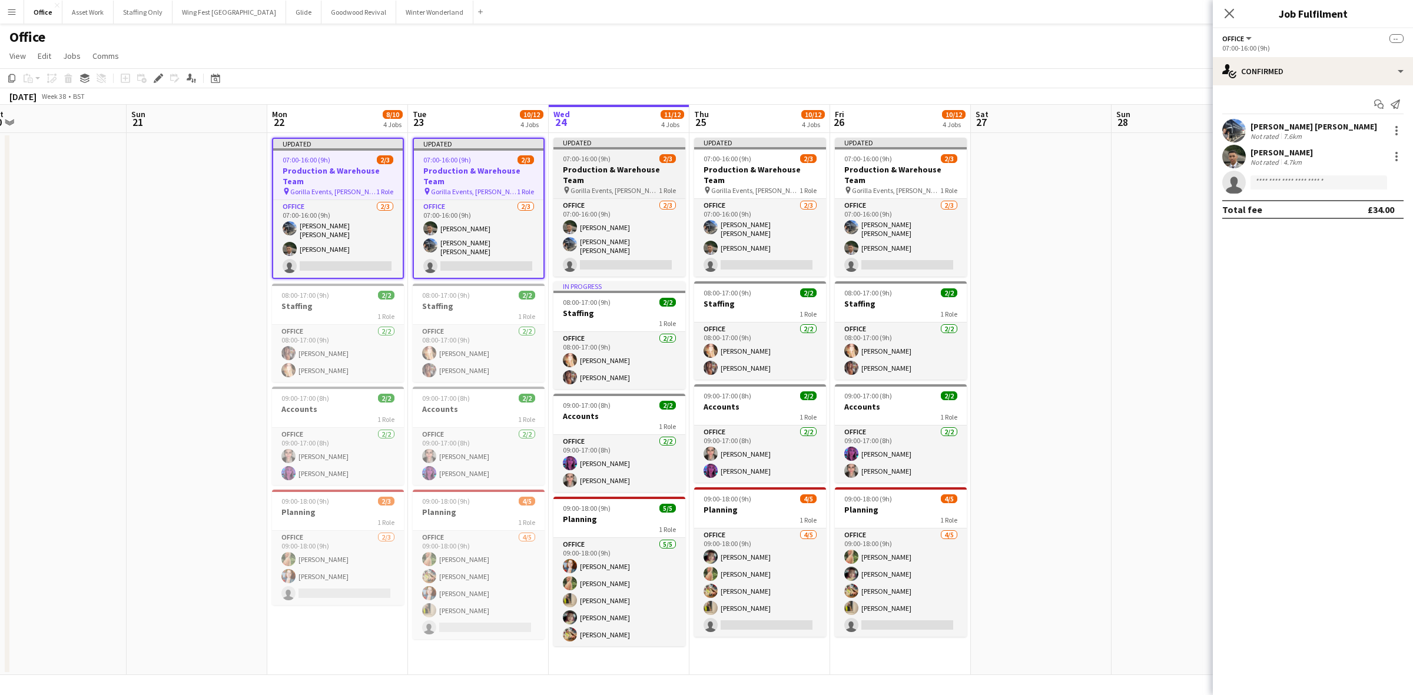
click at [614, 166] on h3 "Production & Warehouse Team" at bounding box center [619, 174] width 132 height 21
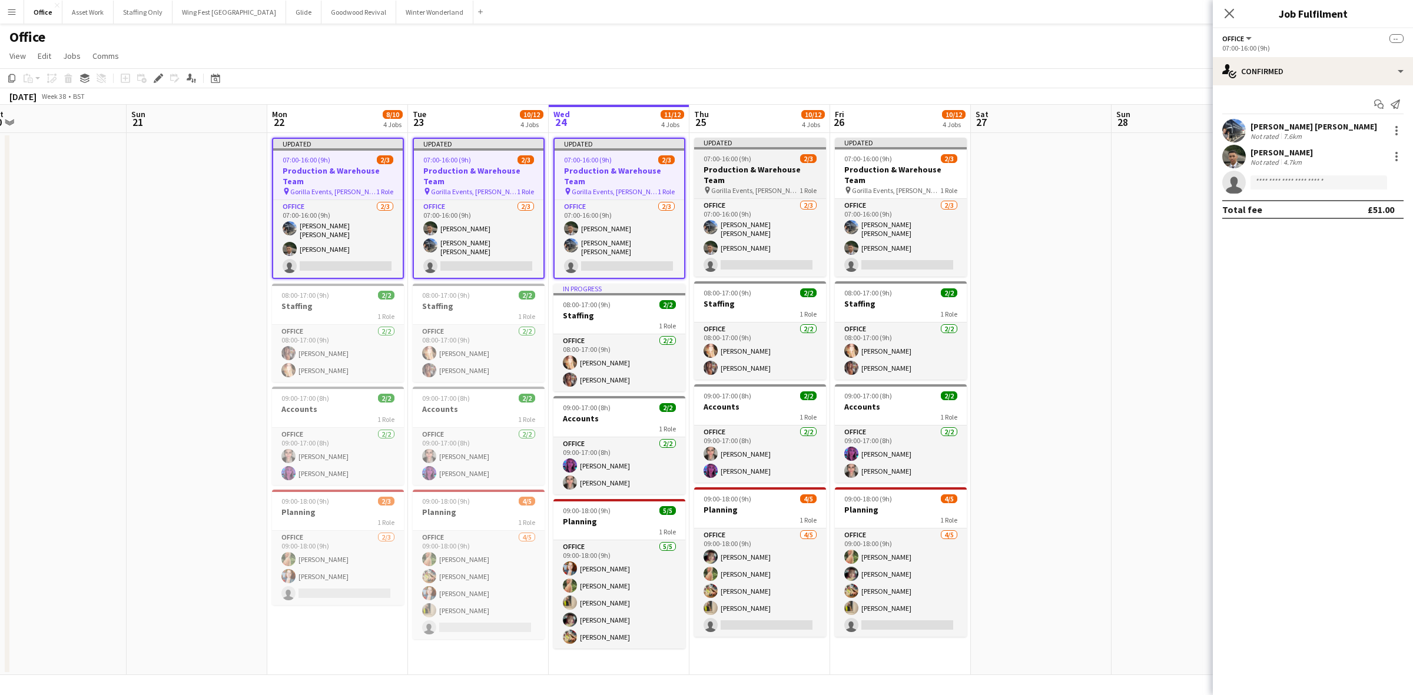
click at [766, 166] on h3 "Production & Warehouse Team" at bounding box center [760, 174] width 132 height 21
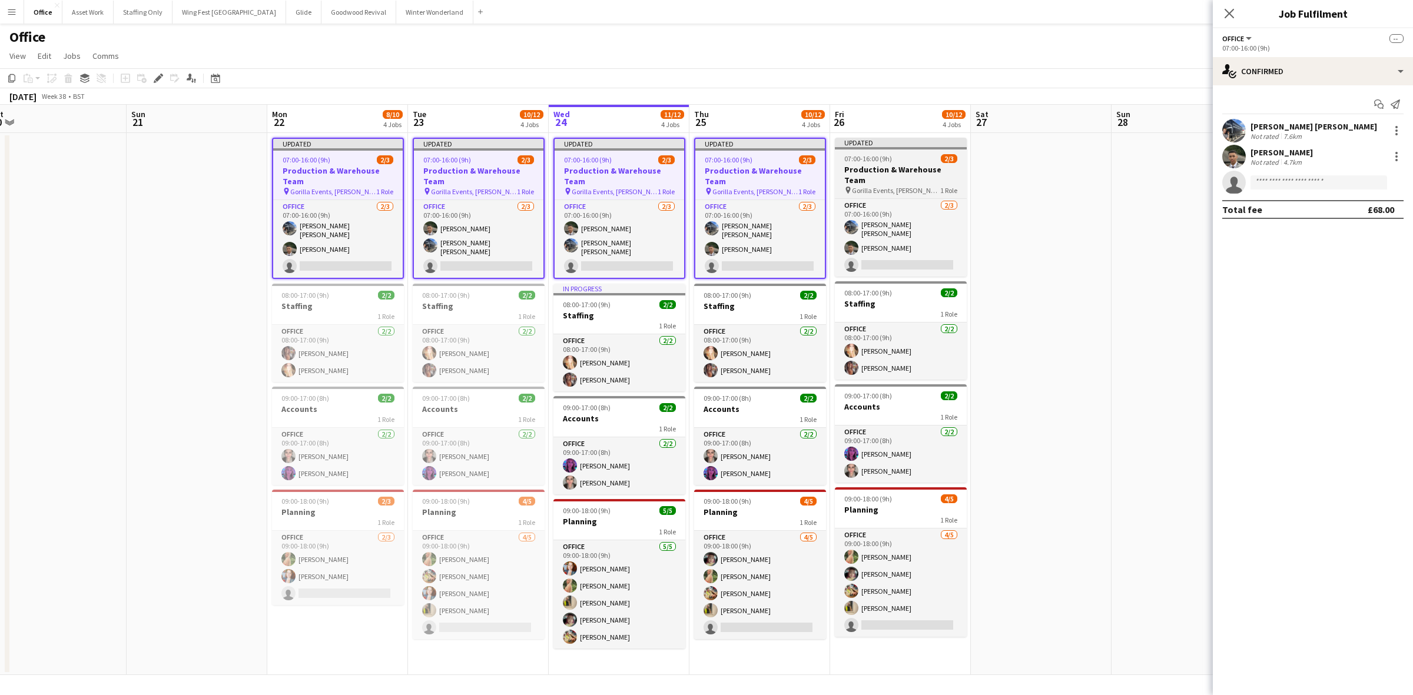
click at [884, 169] on h3 "Production & Warehouse Team" at bounding box center [901, 174] width 132 height 21
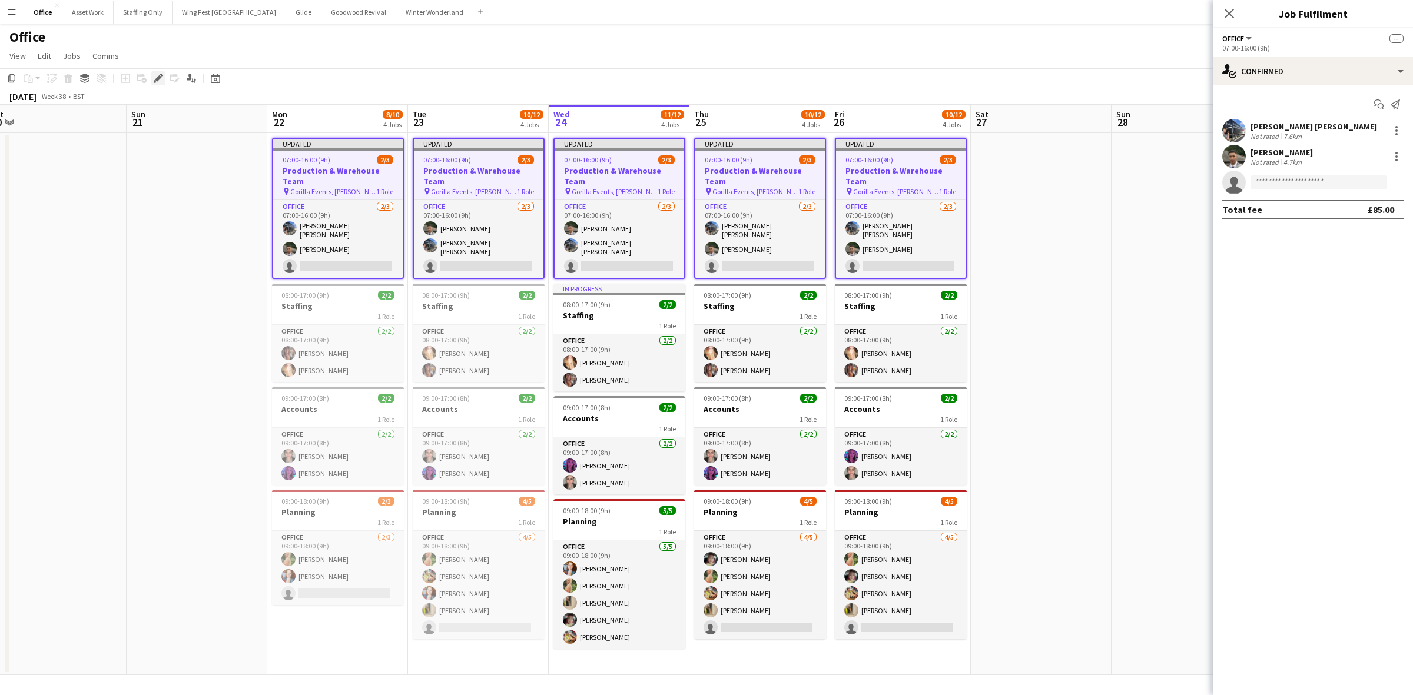
click at [154, 77] on icon "Edit" at bounding box center [158, 78] width 9 height 9
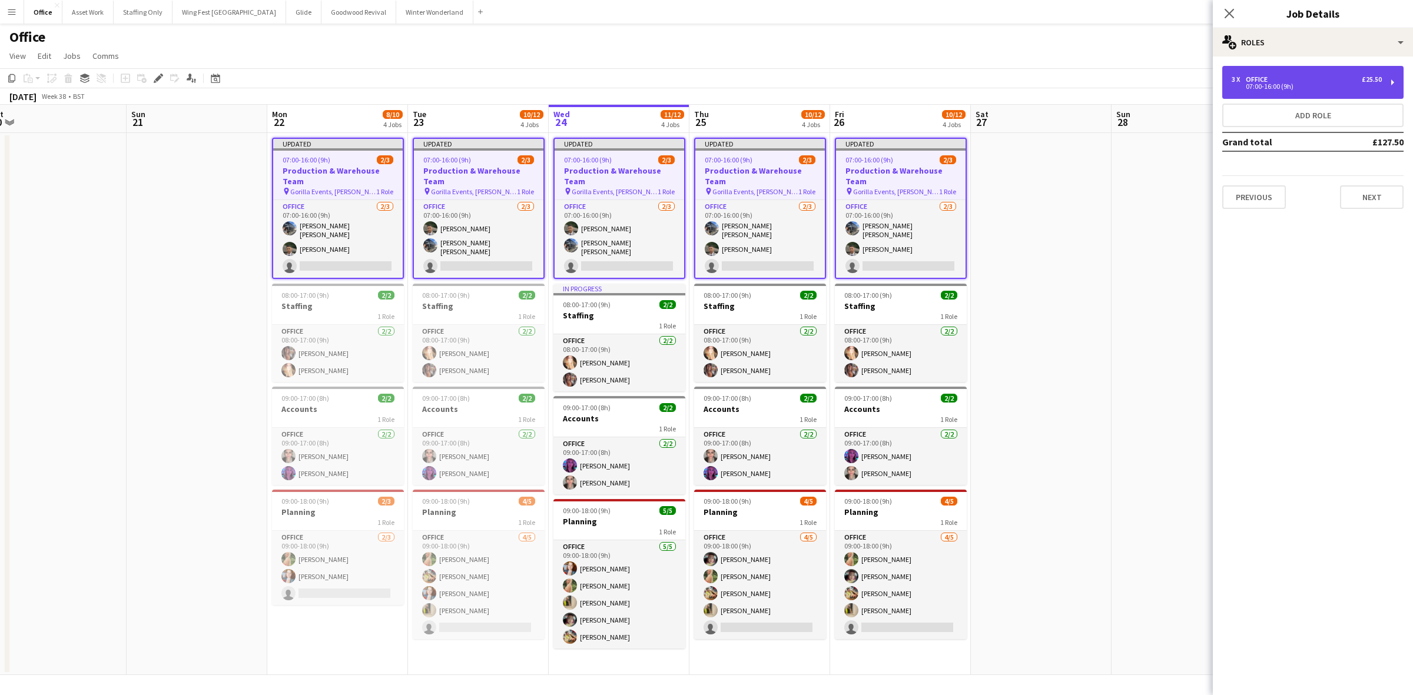
click at [1345, 92] on div "3 x Office £25.50 07:00-16:00 (9h)" at bounding box center [1312, 82] width 181 height 33
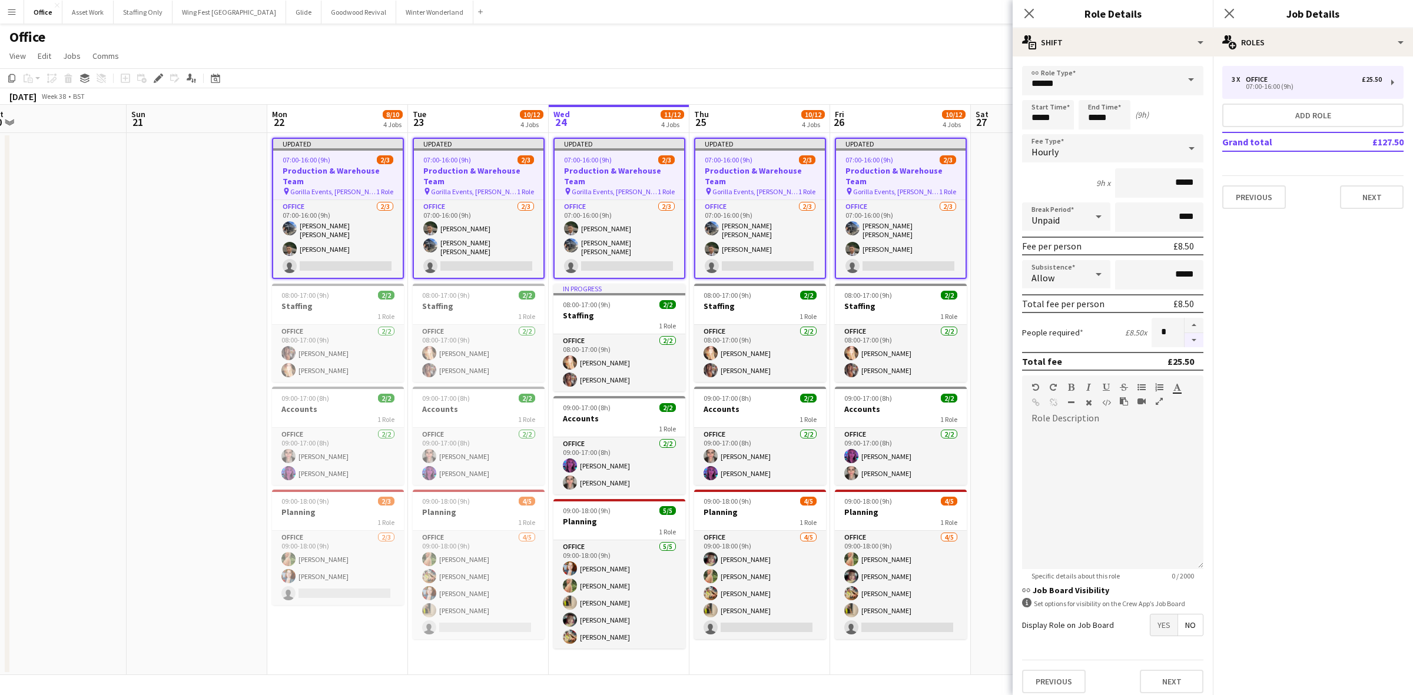
click at [1185, 337] on button "button" at bounding box center [1194, 340] width 19 height 15
type input "*"
click at [1010, 242] on app-date-cell at bounding box center [1041, 404] width 141 height 542
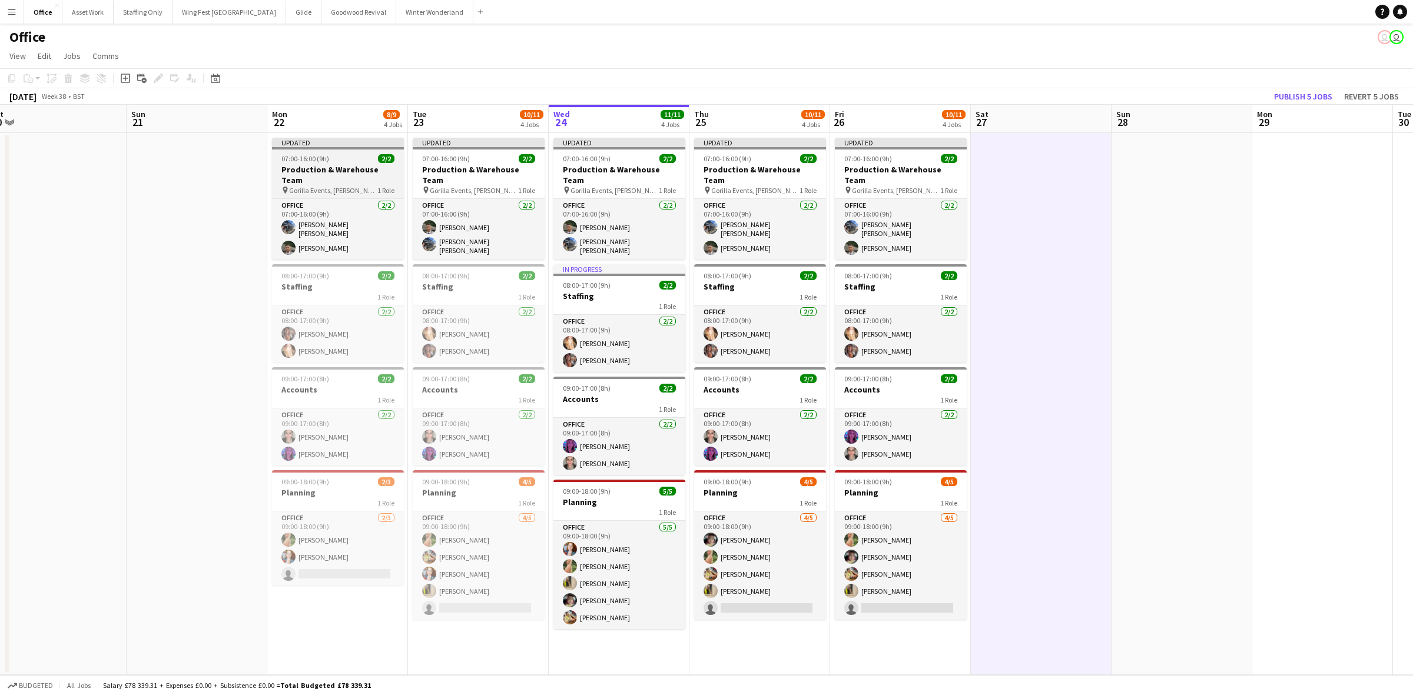
click at [323, 163] on span "07:00-16:00 (9h)" at bounding box center [305, 158] width 48 height 9
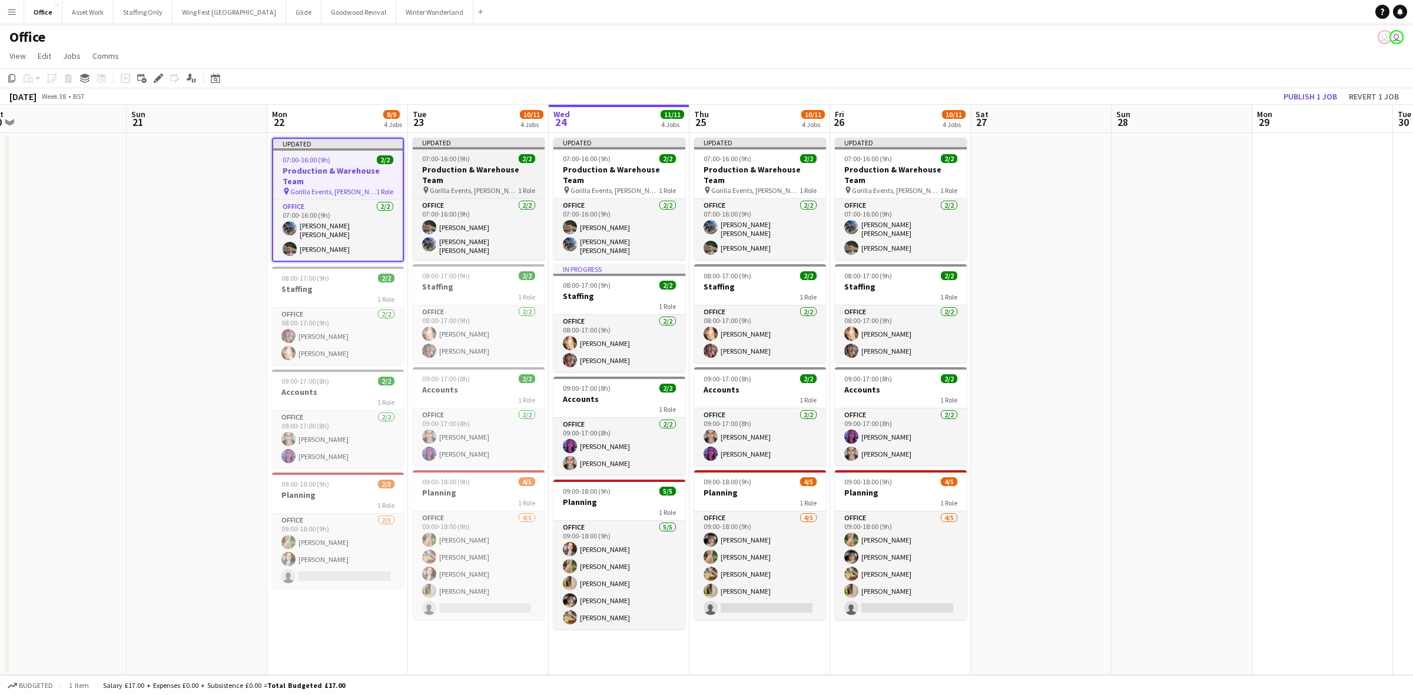
click at [487, 167] on h3 "Production & Warehouse Team" at bounding box center [479, 174] width 132 height 21
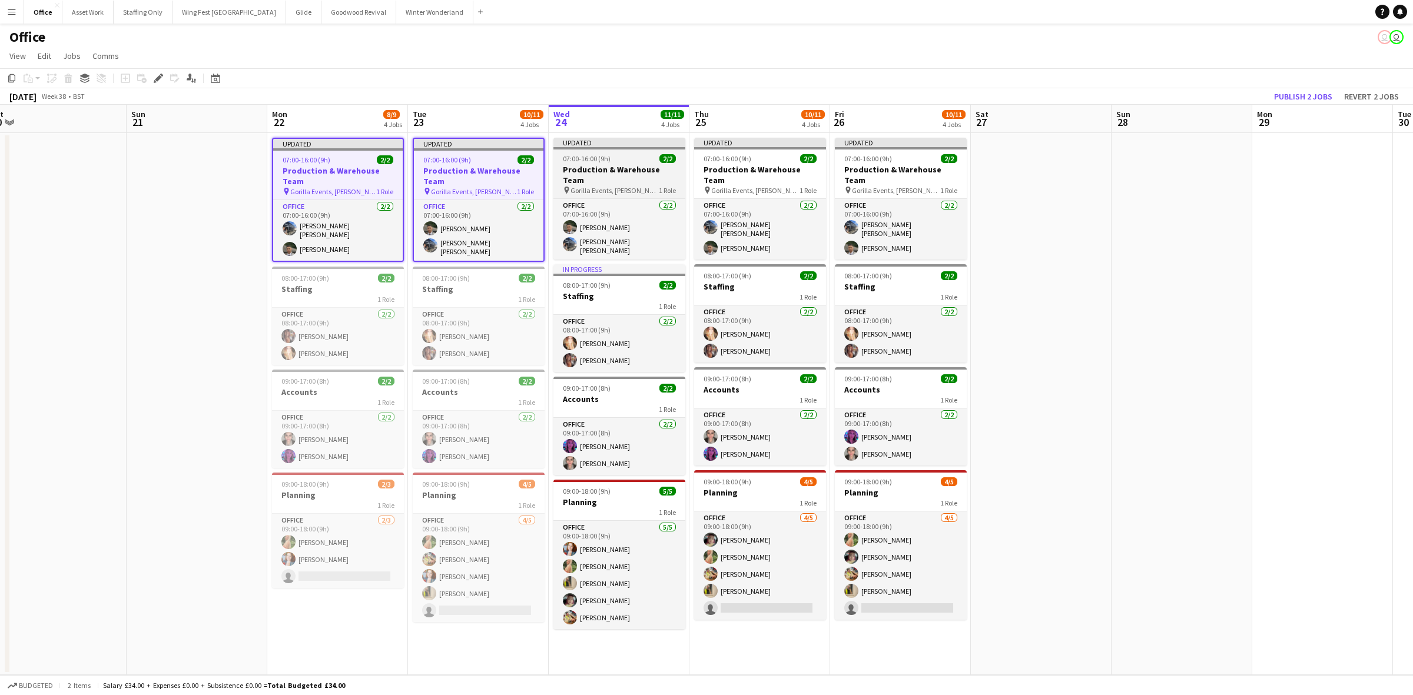
click at [622, 166] on h3 "Production & Warehouse Team" at bounding box center [619, 174] width 132 height 21
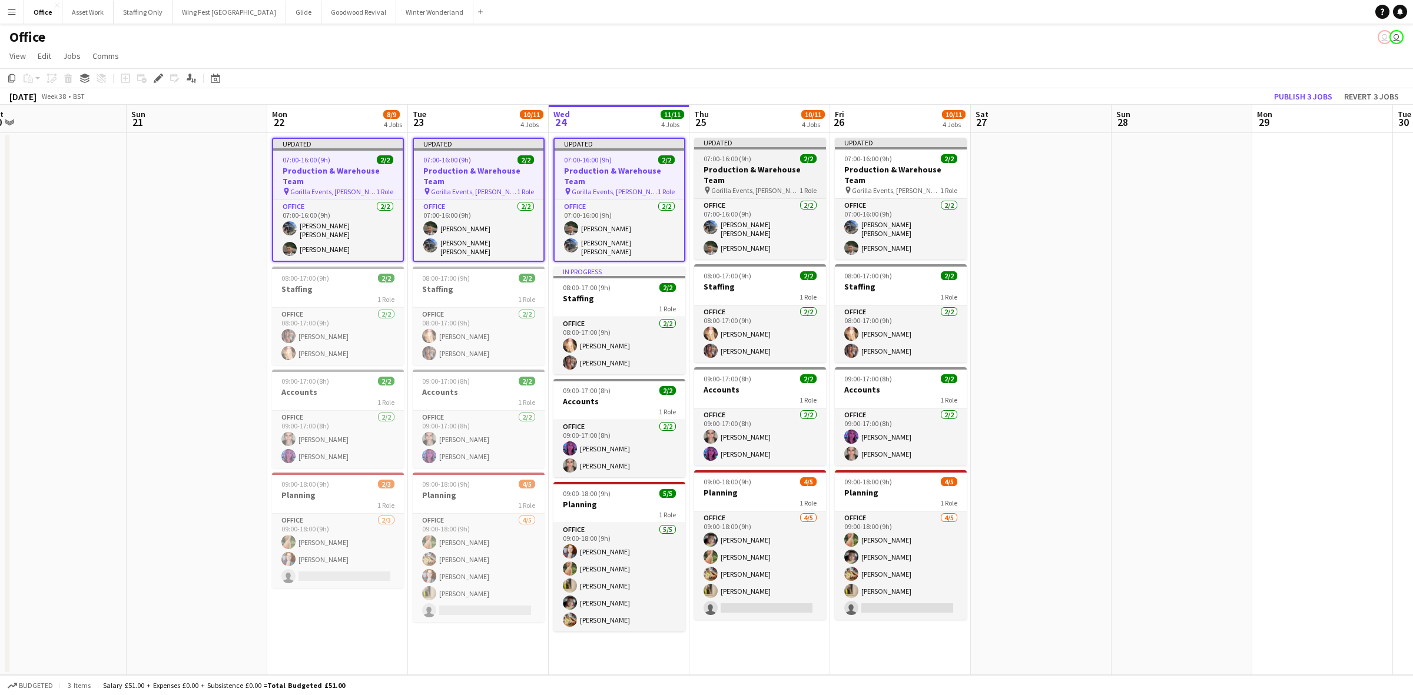
click at [752, 166] on h3 "Production & Warehouse Team" at bounding box center [760, 174] width 132 height 21
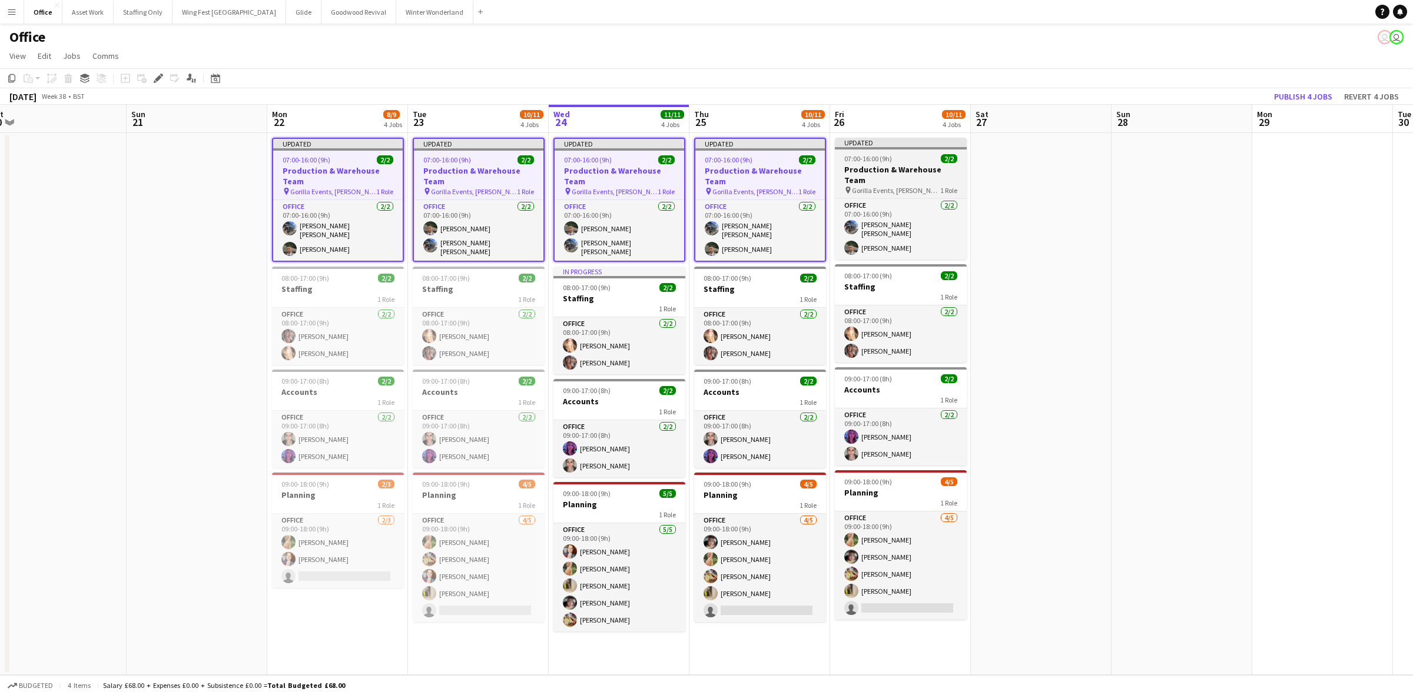
click at [901, 158] on div "07:00-16:00 (9h) 2/2" at bounding box center [901, 158] width 132 height 9
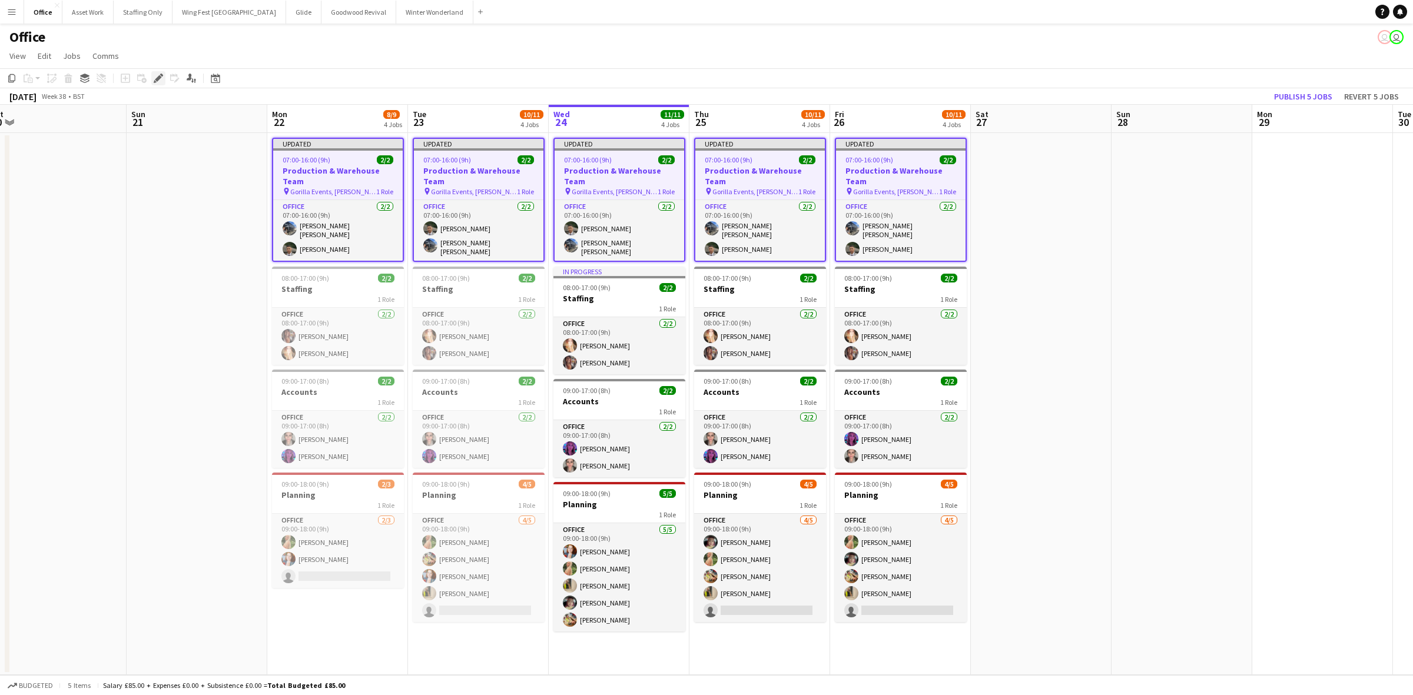
click at [155, 80] on icon at bounding box center [158, 78] width 6 height 6
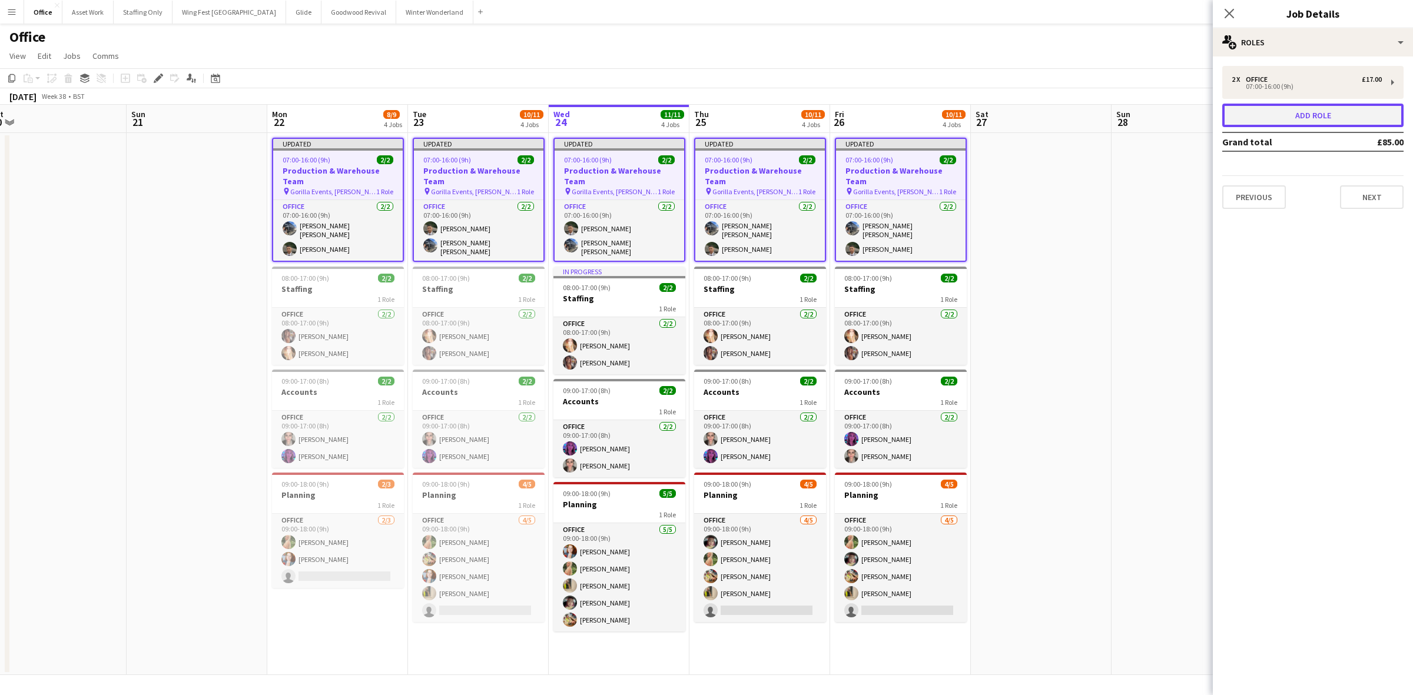
click at [1246, 122] on button "Add role" at bounding box center [1312, 116] width 181 height 24
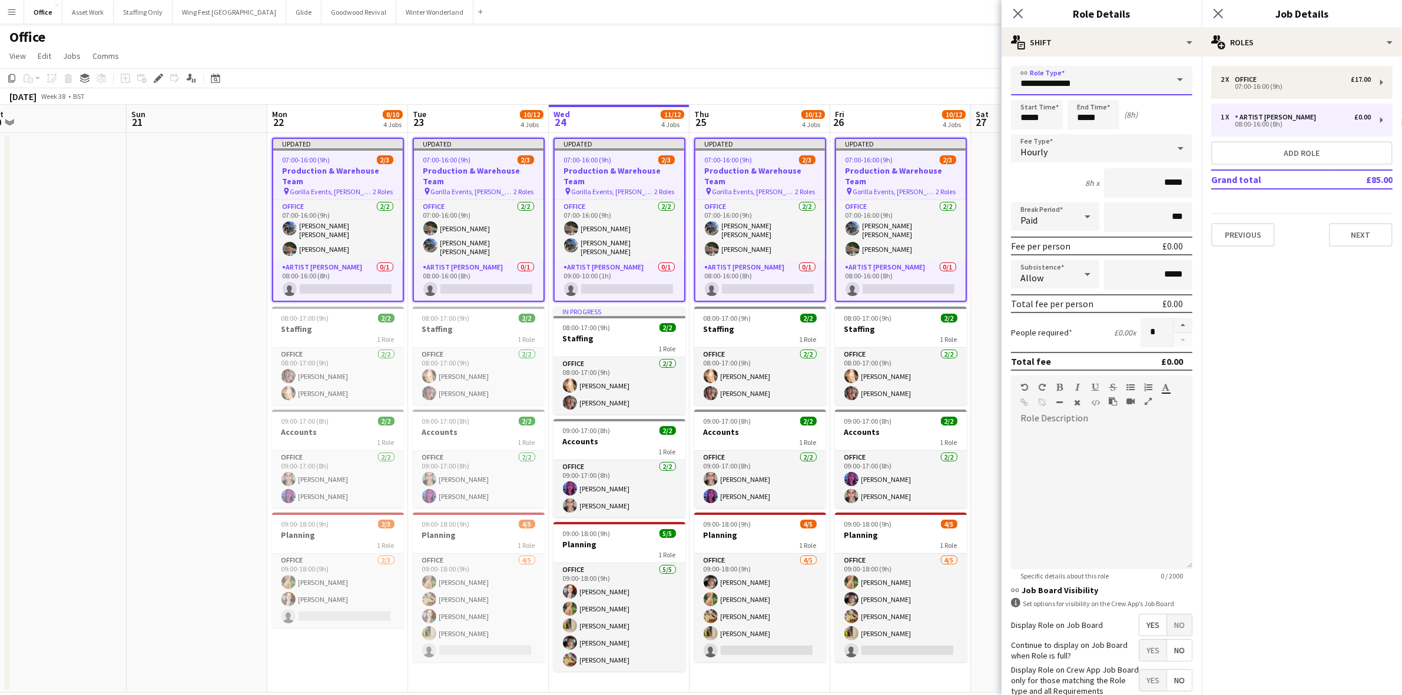
drag, startPoint x: 1055, startPoint y: 83, endPoint x: 866, endPoint y: 80, distance: 189.6
click at [866, 80] on body "Menu Boards Boards Boards All jobs Status Workforce Workforce My Workforce Recr…" at bounding box center [701, 356] width 1402 height 713
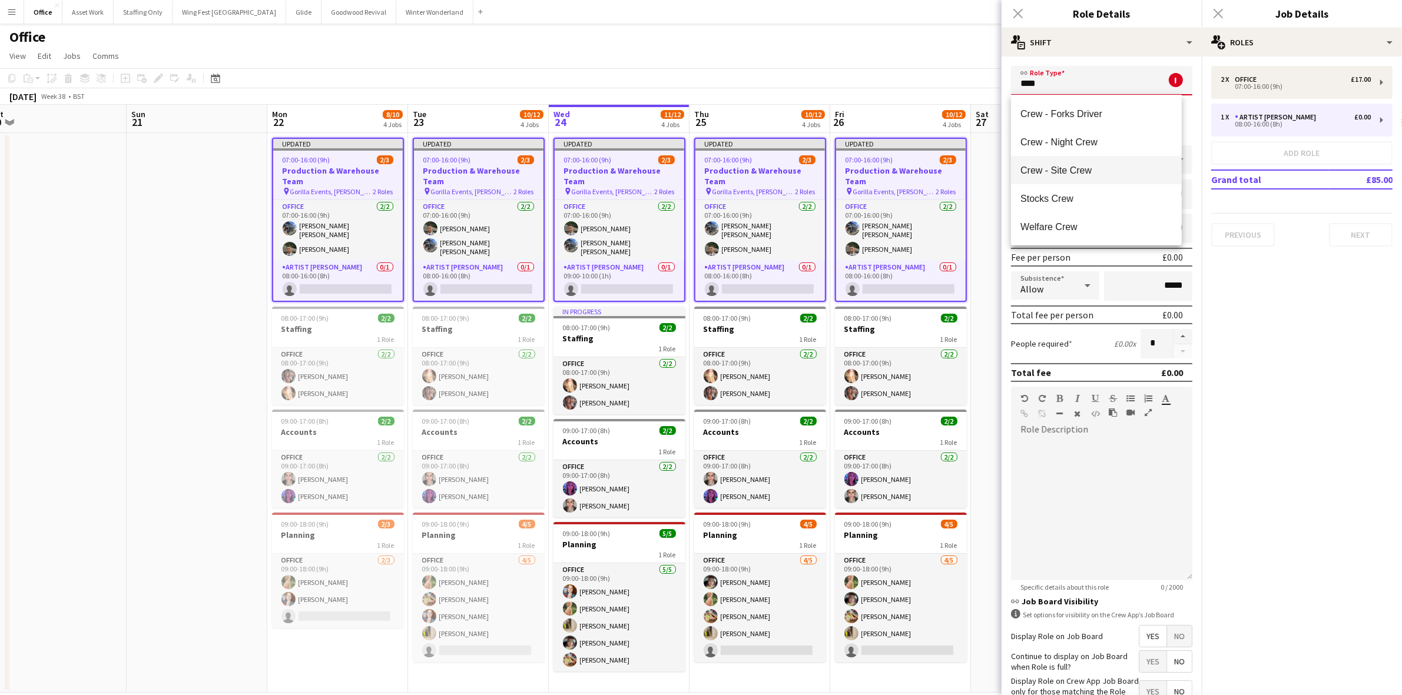
click at [1099, 169] on span "Crew - Site Crew" at bounding box center [1095, 170] width 151 height 11
type input "**********"
type input "******"
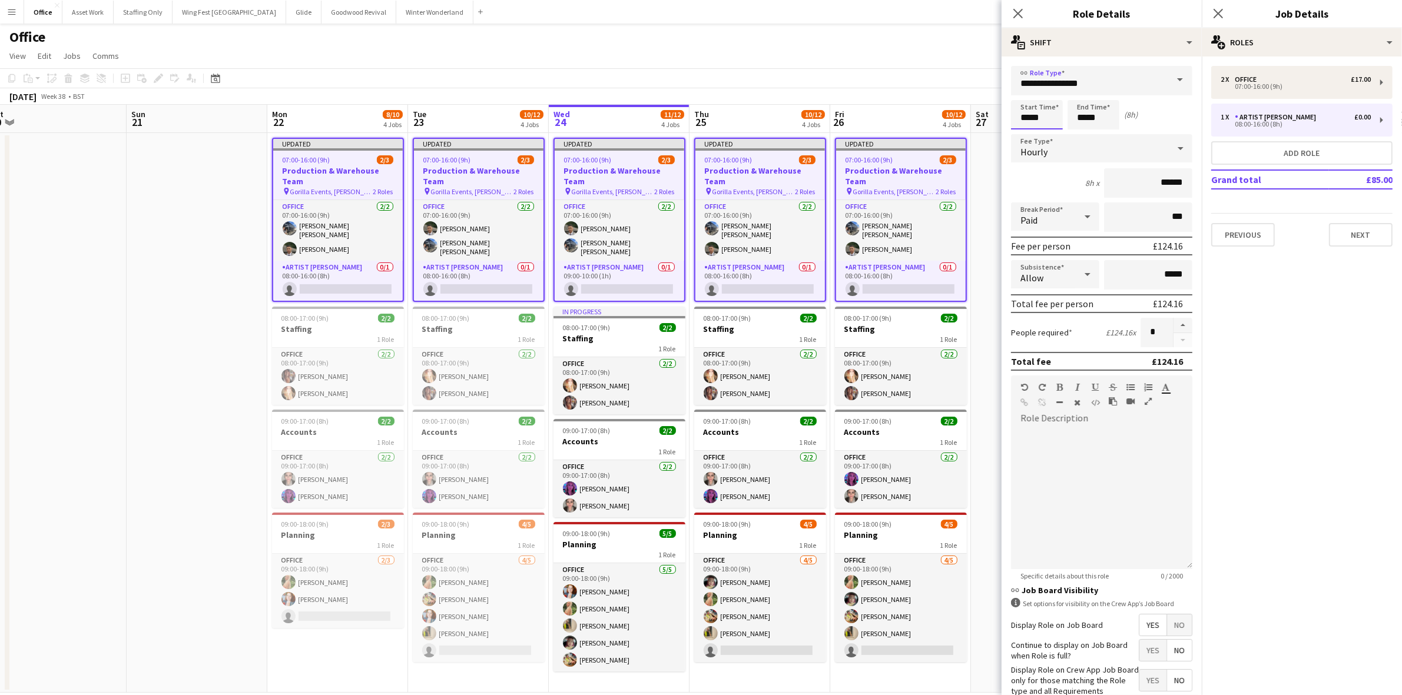
drag, startPoint x: 1047, startPoint y: 117, endPoint x: 966, endPoint y: 107, distance: 81.8
click at [966, 108] on body "Menu Boards Boards Boards All jobs Status Workforce Workforce My Workforce Recr…" at bounding box center [701, 356] width 1402 height 713
type input "*****"
drag, startPoint x: 1173, startPoint y: 178, endPoint x: 1108, endPoint y: 171, distance: 65.2
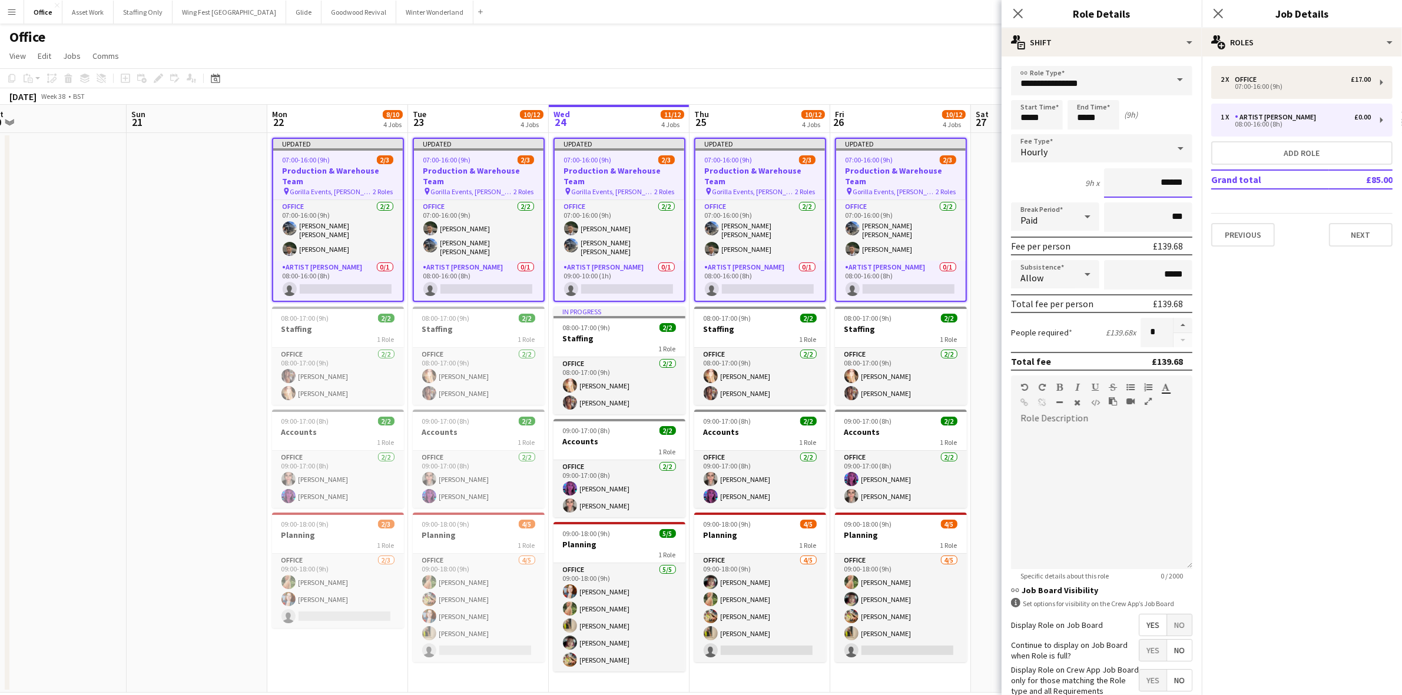
click at [1108, 171] on input "******" at bounding box center [1148, 182] width 88 height 29
type input "******"
click at [1049, 206] on div "Paid" at bounding box center [1043, 217] width 65 height 28
click at [1053, 270] on mat-option "Unpaid" at bounding box center [1052, 277] width 83 height 29
click at [1113, 219] on input "***" at bounding box center [1148, 217] width 88 height 29
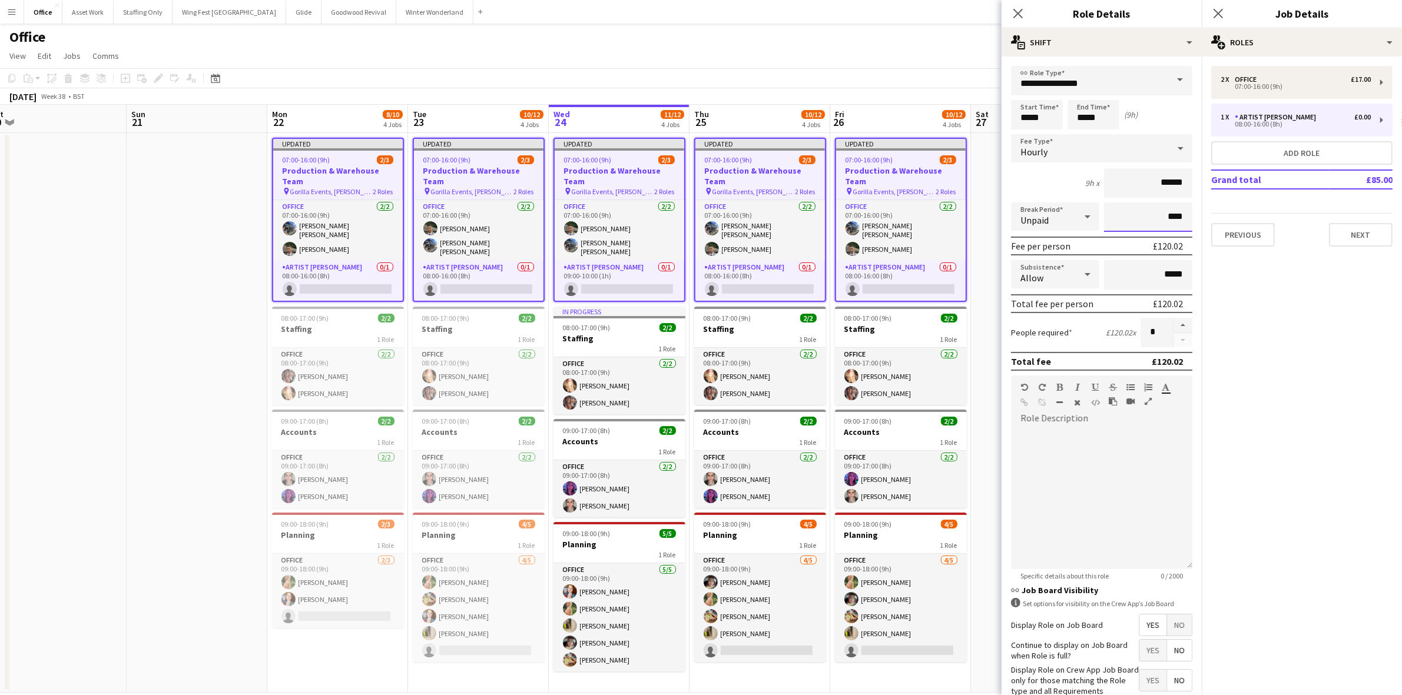
type input "****"
click at [1176, 619] on span "No" at bounding box center [1179, 625] width 25 height 21
click at [1217, 16] on icon "Close pop-in" at bounding box center [1217, 13] width 11 height 11
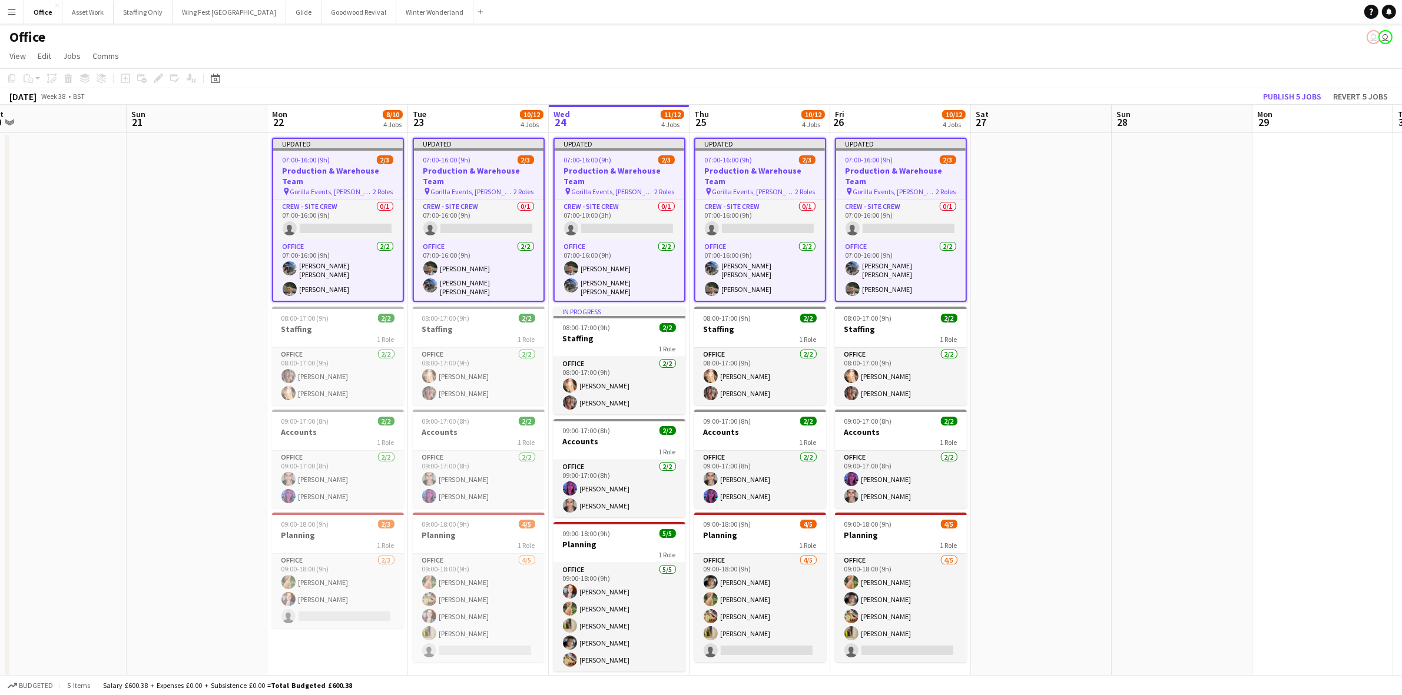
click at [1060, 260] on app-date-cell at bounding box center [1041, 413] width 141 height 560
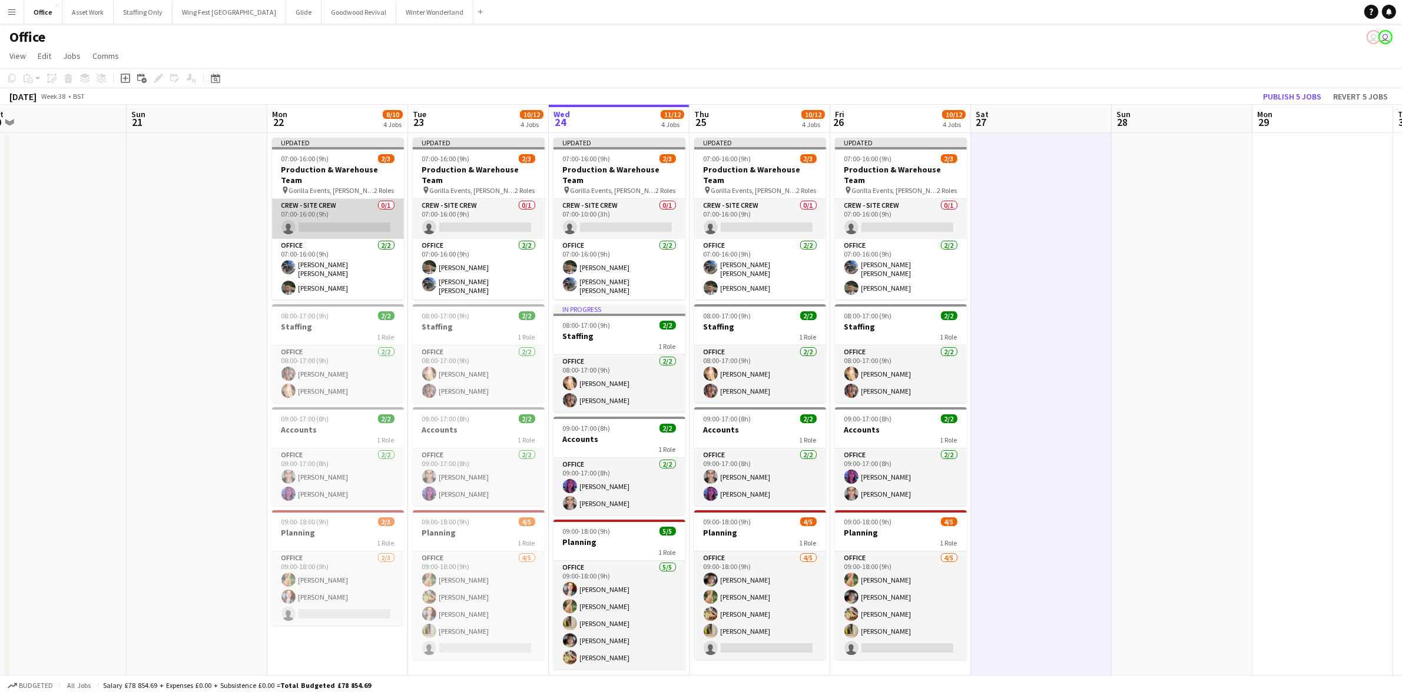
click at [331, 203] on app-card-role "Crew - Site Crew 0/1 07:00-16:00 (9h) single-neutral-actions" at bounding box center [338, 219] width 132 height 40
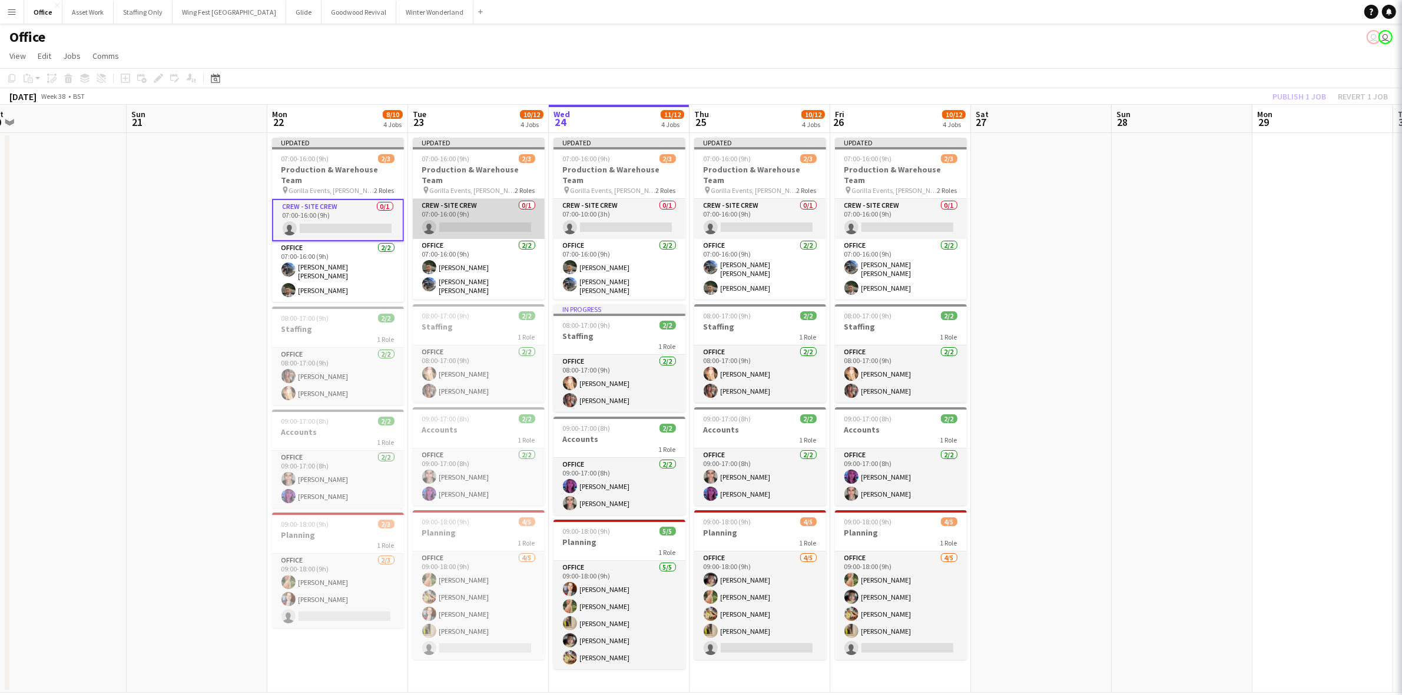
drag, startPoint x: 469, startPoint y: 201, endPoint x: 515, endPoint y: 206, distance: 46.8
click at [469, 201] on app-card-role "Crew - Site Crew 0/1 07:00-16:00 (9h) single-neutral-actions" at bounding box center [479, 219] width 132 height 40
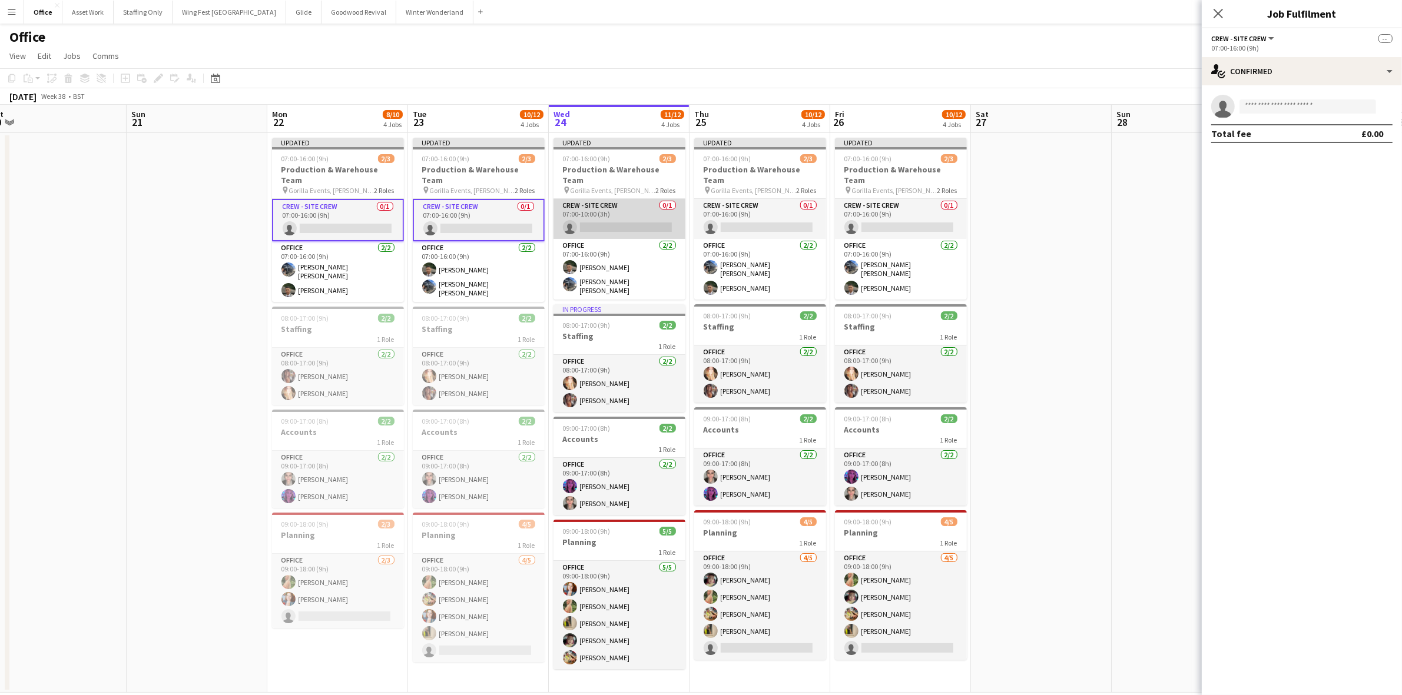
click at [583, 208] on app-card-role "Crew - Site Crew 0/1 07:00-10:00 (3h) single-neutral-actions" at bounding box center [619, 219] width 132 height 40
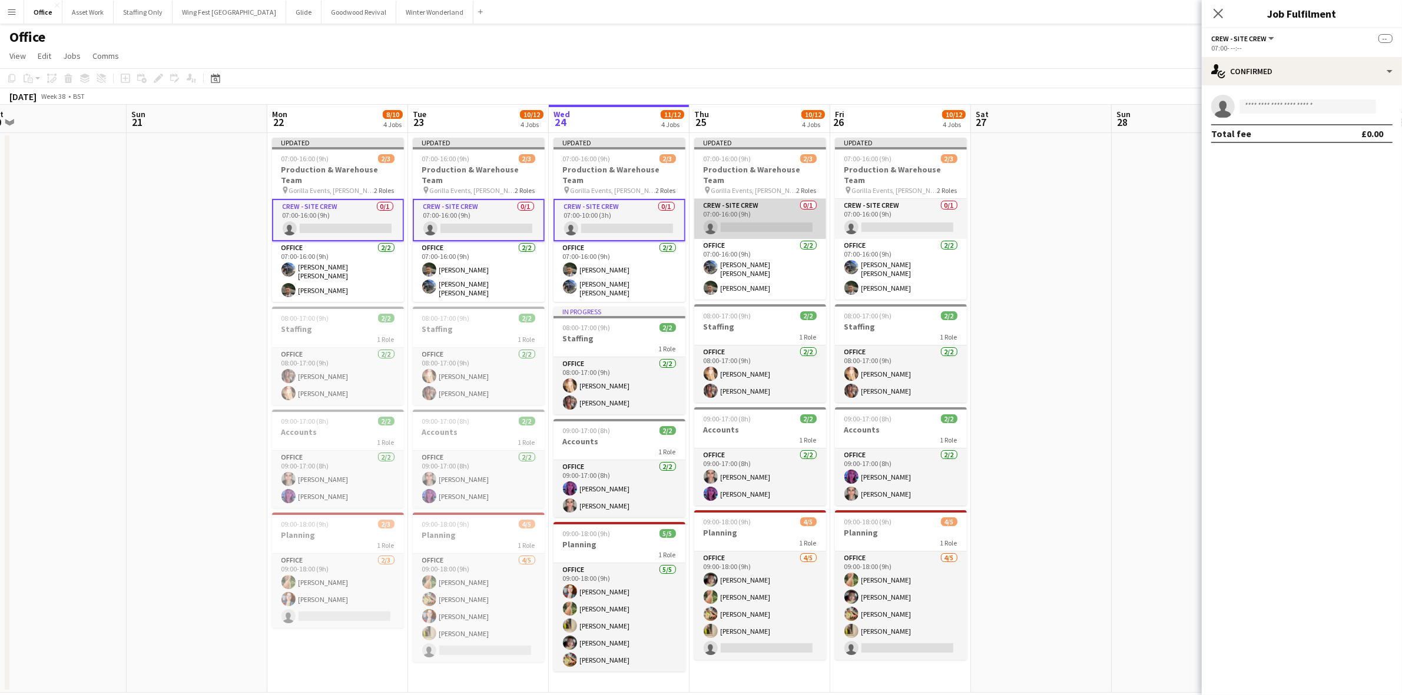
click at [714, 216] on app-card-role "Crew - Site Crew 0/1 07:00-16:00 (9h) single-neutral-actions" at bounding box center [760, 219] width 132 height 40
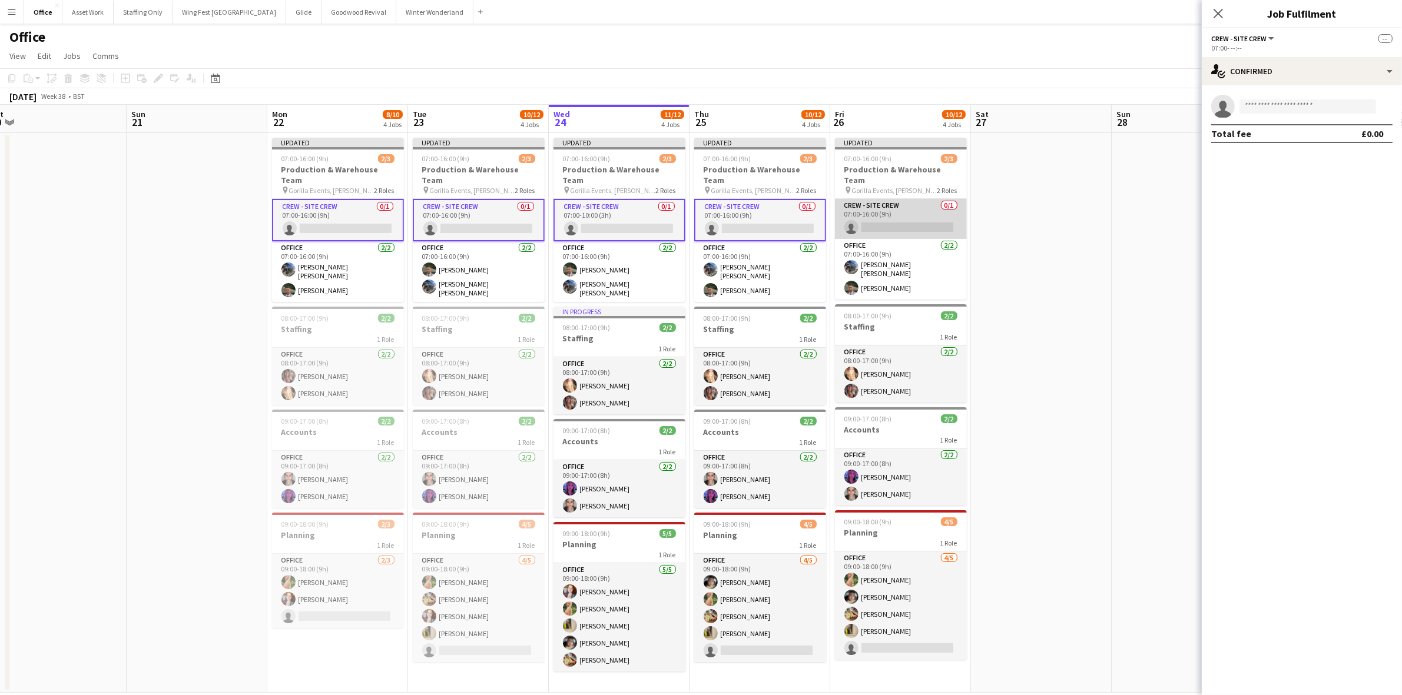
click at [887, 203] on app-card-role "Crew - Site Crew 0/1 07:00-16:00 (9h) single-neutral-actions" at bounding box center [901, 219] width 132 height 40
click at [1250, 105] on input at bounding box center [1307, 107] width 137 height 14
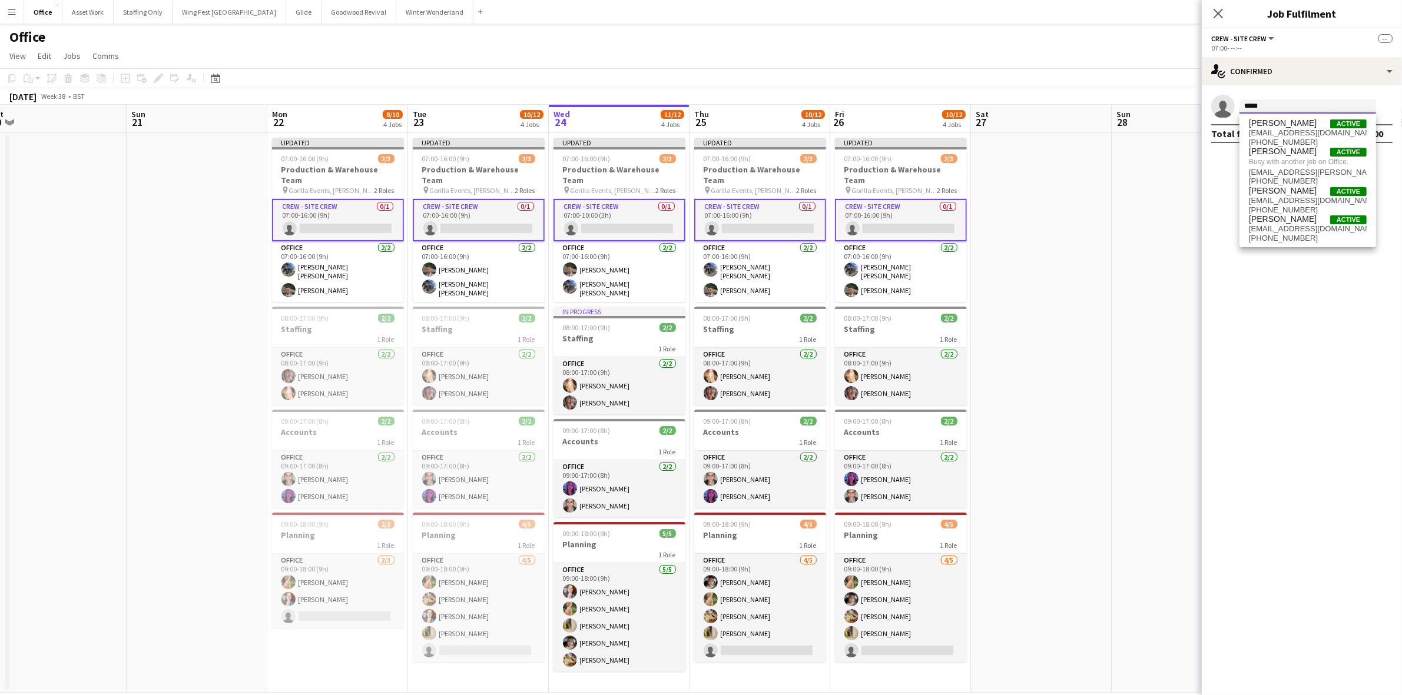
type input "*****"
click at [1102, 215] on app-date-cell at bounding box center [1041, 413] width 141 height 560
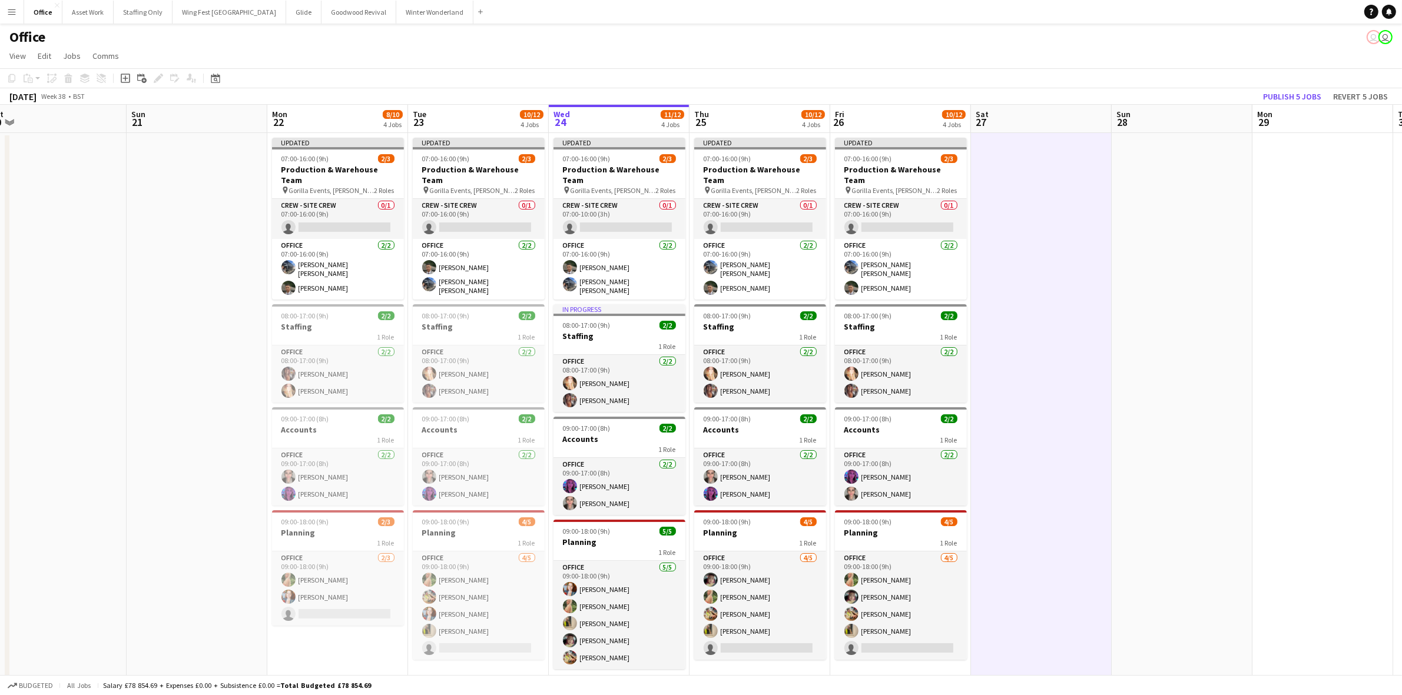
drag, startPoint x: 1066, startPoint y: 249, endPoint x: 1238, endPoint y: 228, distance: 173.8
click at [1241, 233] on app-calendar-viewport "Thu 18 10/10 4 Jobs Fri 19 8/8 4 Jobs Sat 20 Sun 21 Mon 22 8/10 4 Jobs Tue 23 1…" at bounding box center [701, 399] width 1402 height 588
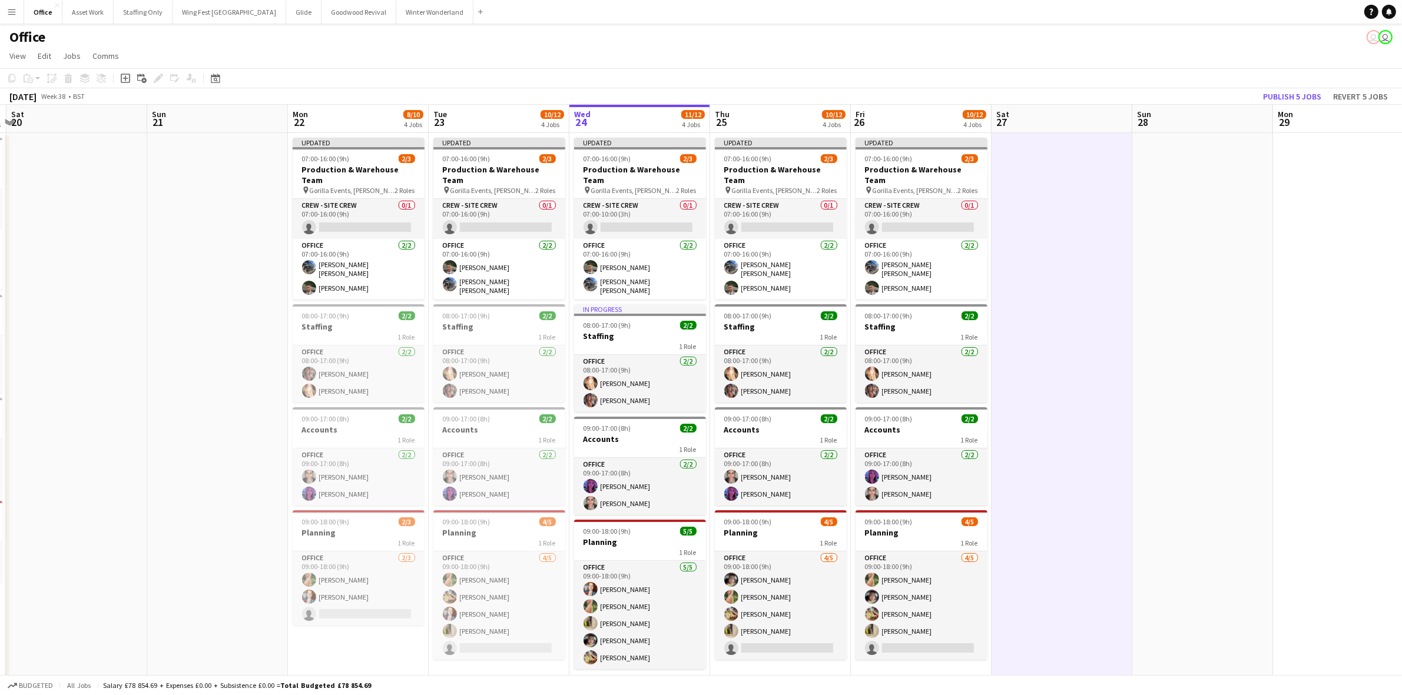
scroll to position [0, 448]
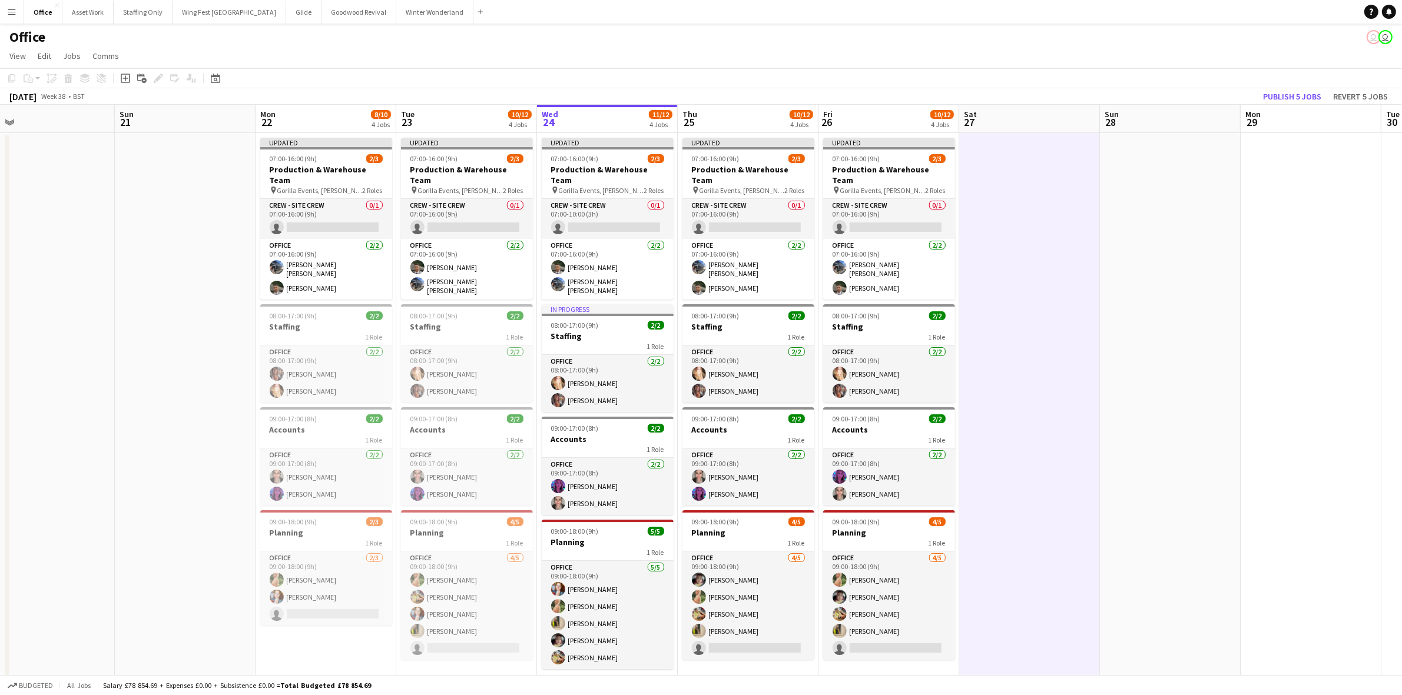
drag, startPoint x: 272, startPoint y: 387, endPoint x: 86, endPoint y: 406, distance: 187.1
click at [85, 406] on app-calendar-viewport "Wed 17 7/7 4 Jobs Thu 18 10/10 4 Jobs Fri 19 8/8 4 Jobs Sat 20 Sun 21 Mon 22 8/…" at bounding box center [701, 399] width 1402 height 588
click at [1281, 97] on button "Publish 5 jobs" at bounding box center [1292, 96] width 68 height 15
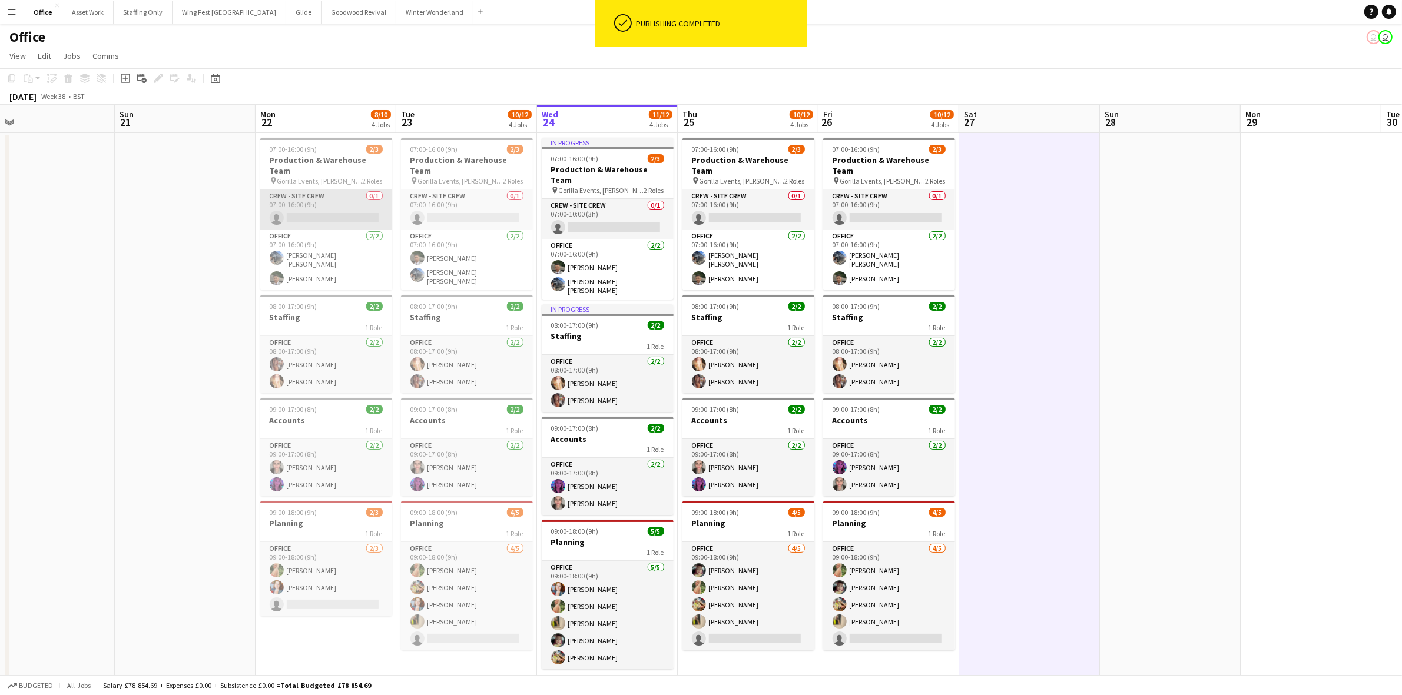
click at [345, 206] on app-card-role "Crew - Site Crew 0/1 07:00-16:00 (9h) single-neutral-actions" at bounding box center [326, 210] width 132 height 40
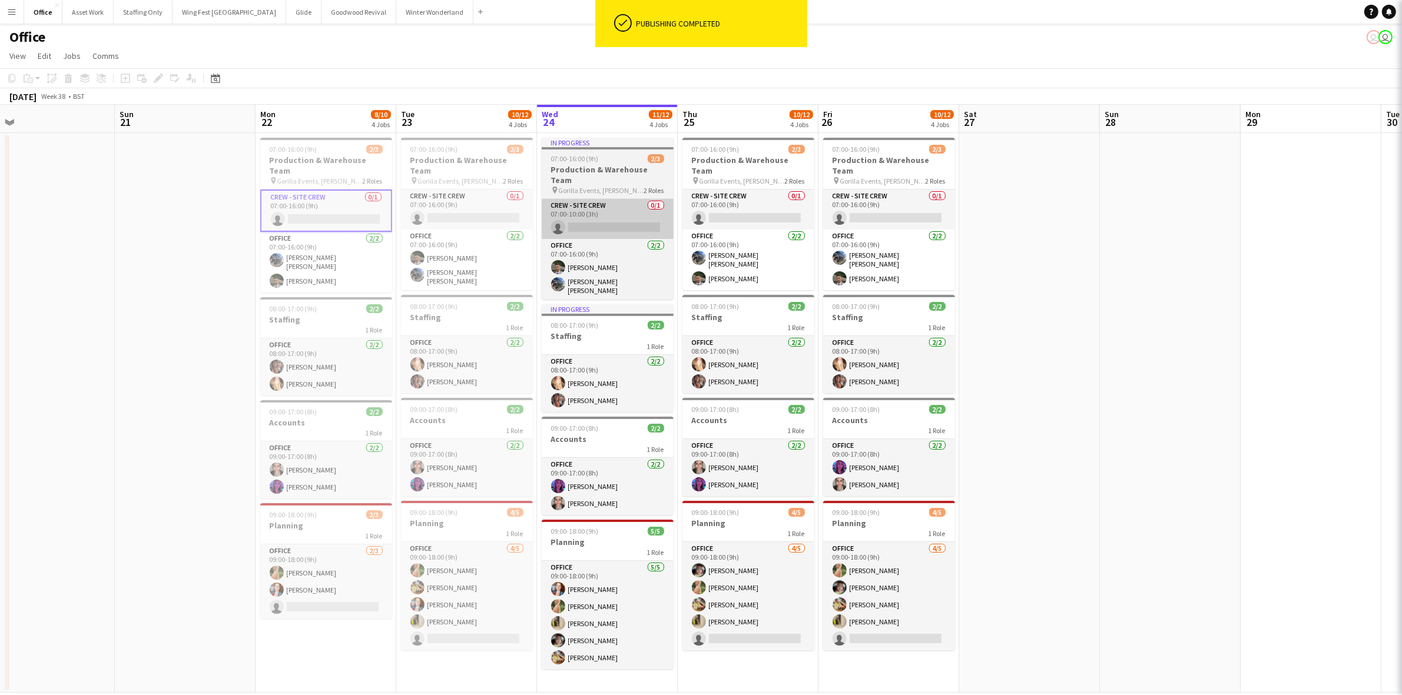
drag, startPoint x: 473, startPoint y: 195, endPoint x: 554, endPoint y: 200, distance: 81.4
click at [473, 195] on app-card-role "Crew - Site Crew 0/1 07:00-16:00 (9h) single-neutral-actions" at bounding box center [467, 210] width 132 height 40
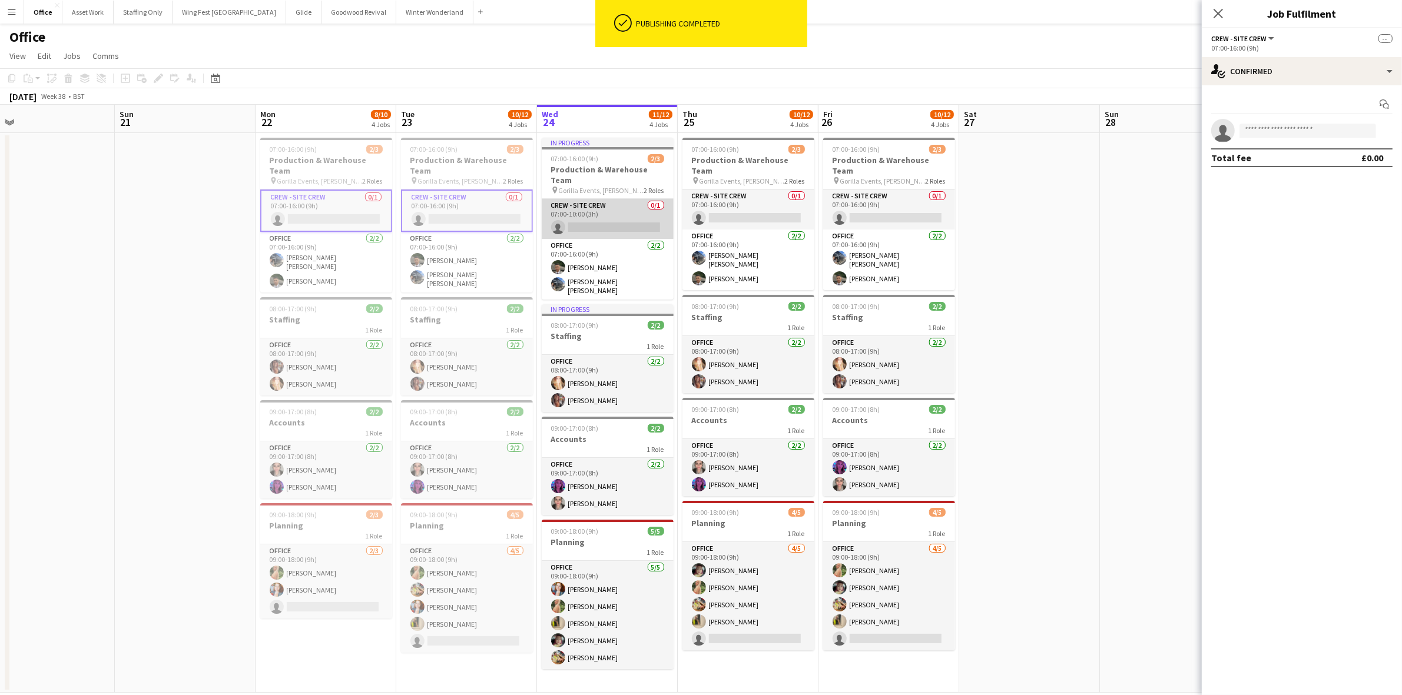
click at [591, 201] on app-card-role "Crew - Site Crew 0/1 07:00-10:00 (3h) single-neutral-actions" at bounding box center [608, 219] width 132 height 40
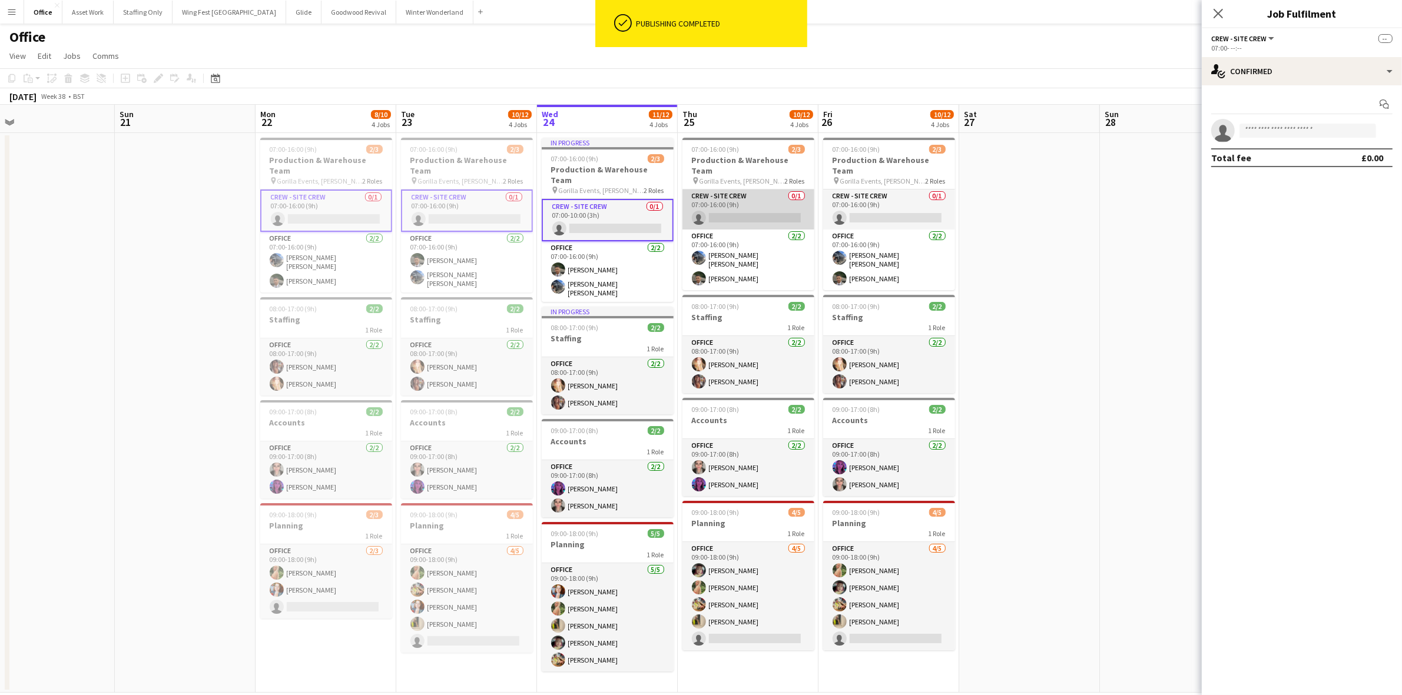
click at [738, 201] on app-card-role "Crew - Site Crew 0/1 07:00-16:00 (9h) single-neutral-actions" at bounding box center [748, 210] width 132 height 40
click at [926, 201] on app-card-role "Crew - Site Crew 0/1 07:00-16:00 (9h) single-neutral-actions" at bounding box center [889, 210] width 132 height 40
click at [1274, 121] on app-invite-slot "single-neutral-actions" at bounding box center [1302, 131] width 200 height 24
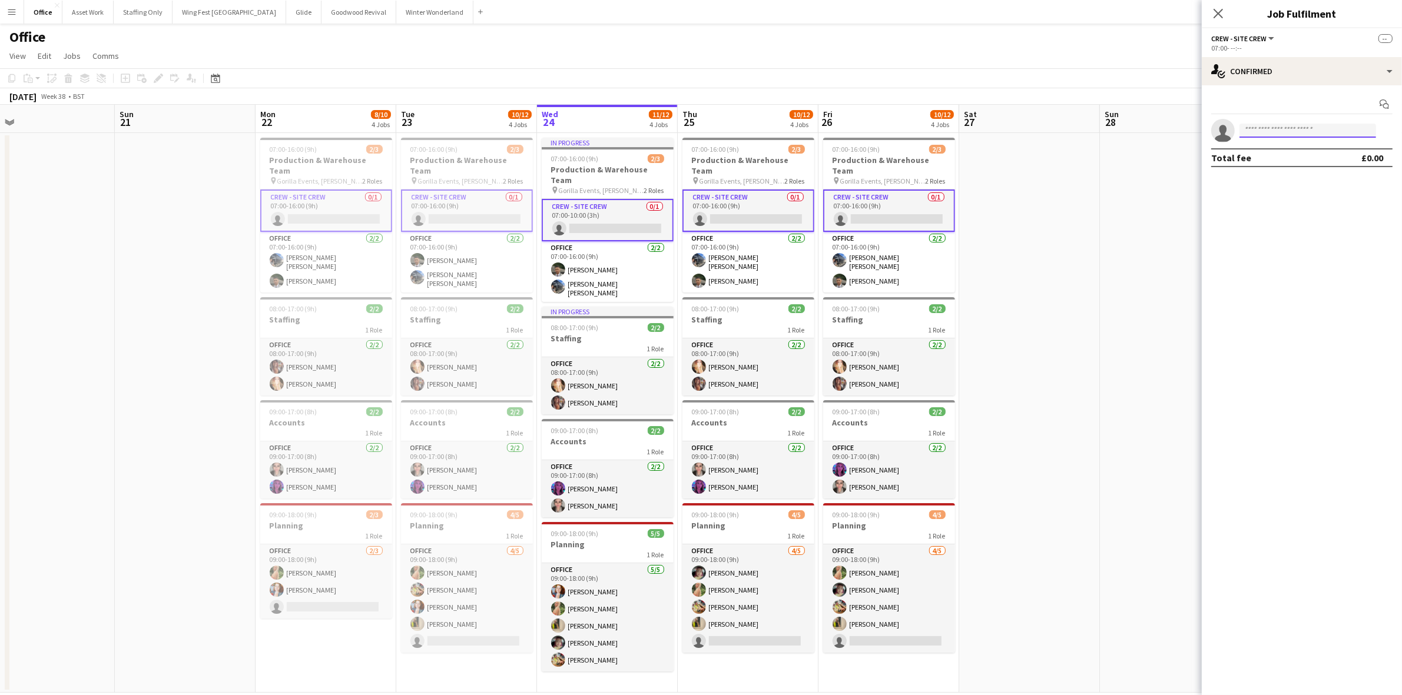
click at [1267, 131] on input at bounding box center [1307, 131] width 137 height 14
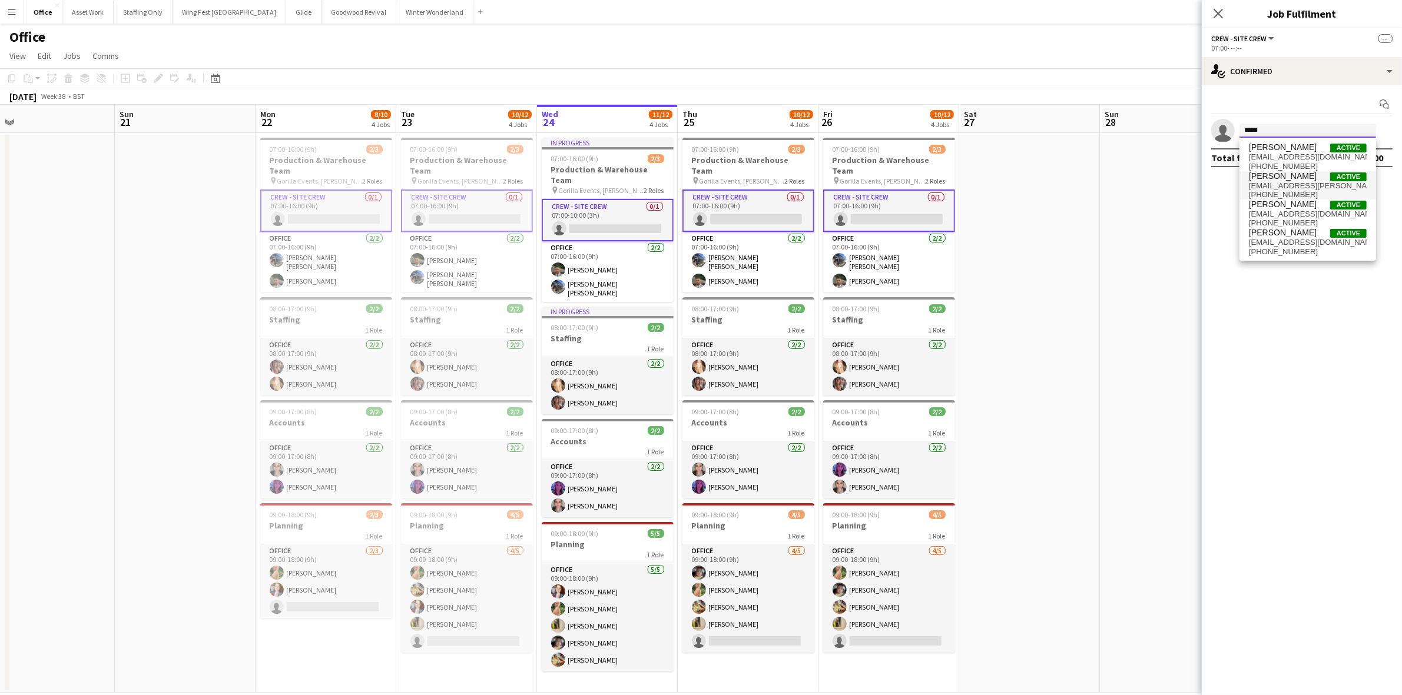
type input "*****"
click at [1284, 178] on span "[PERSON_NAME]" at bounding box center [1283, 176] width 68 height 10
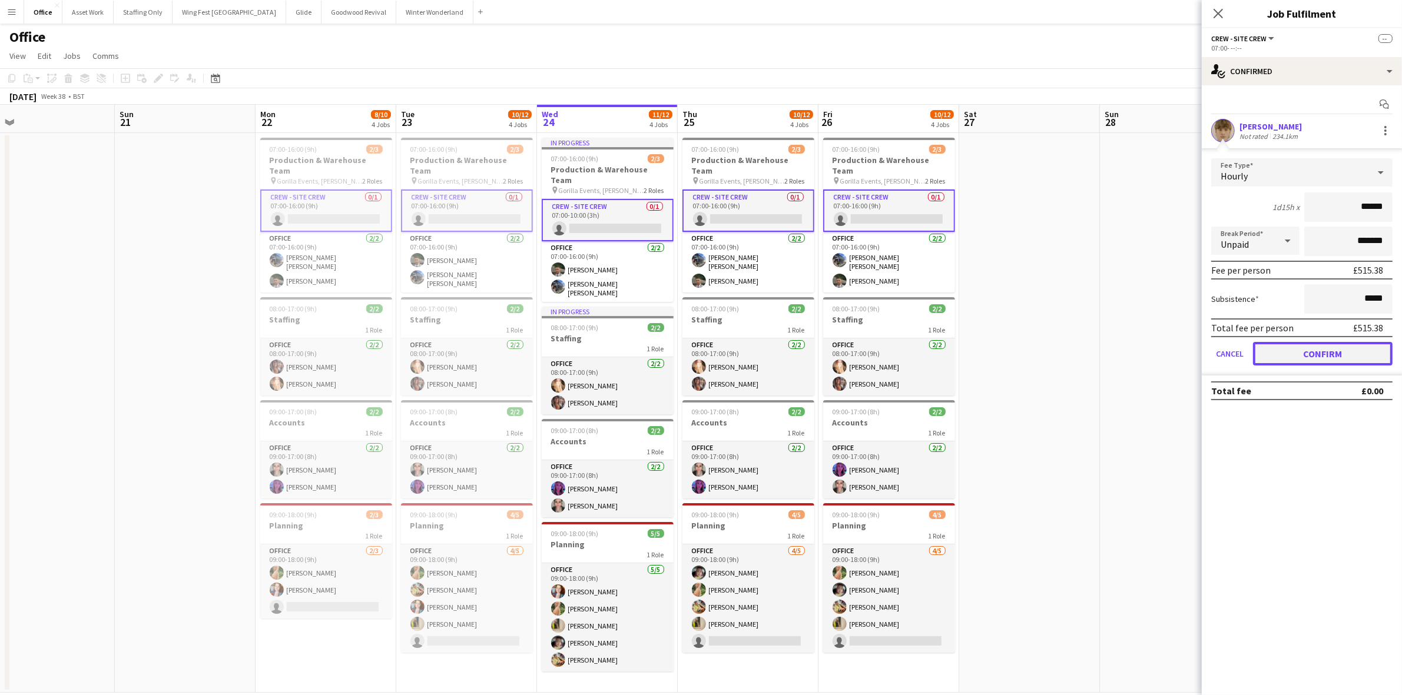
click at [1319, 356] on button "Confirm" at bounding box center [1323, 354] width 140 height 24
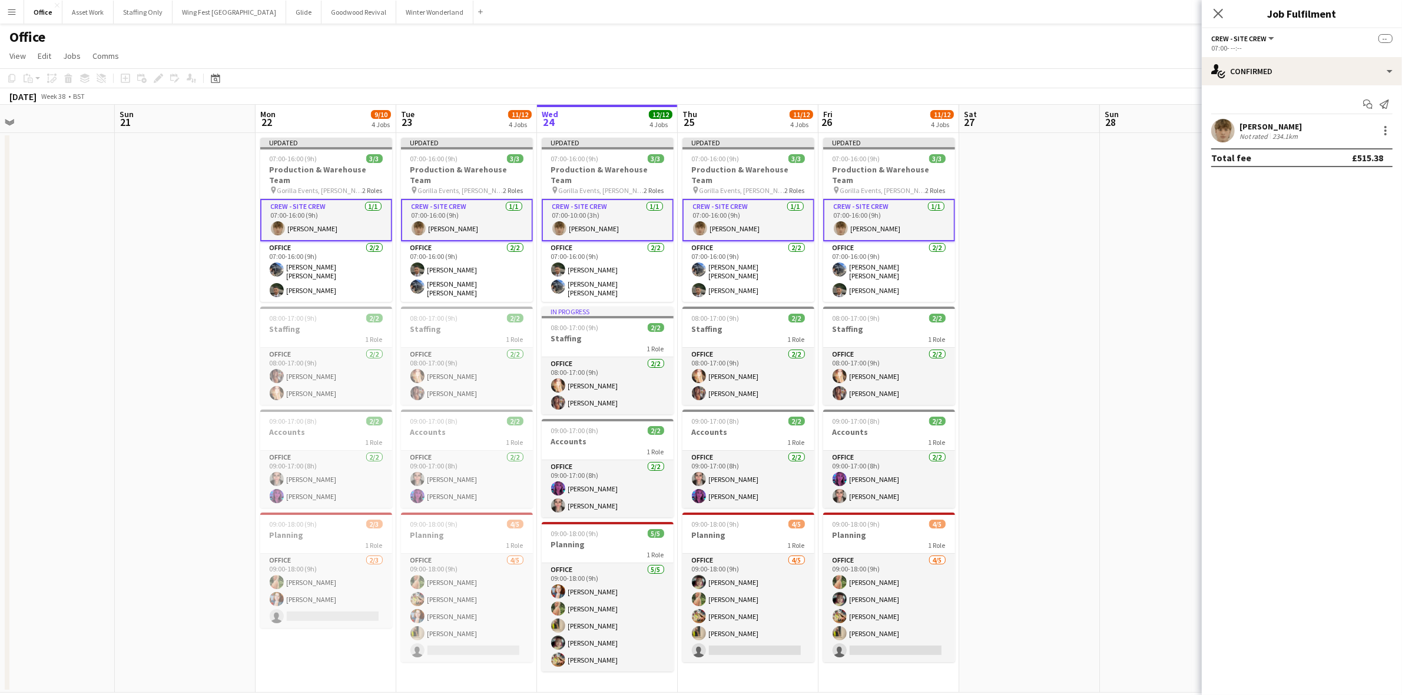
click at [1036, 175] on app-date-cell at bounding box center [1029, 413] width 141 height 560
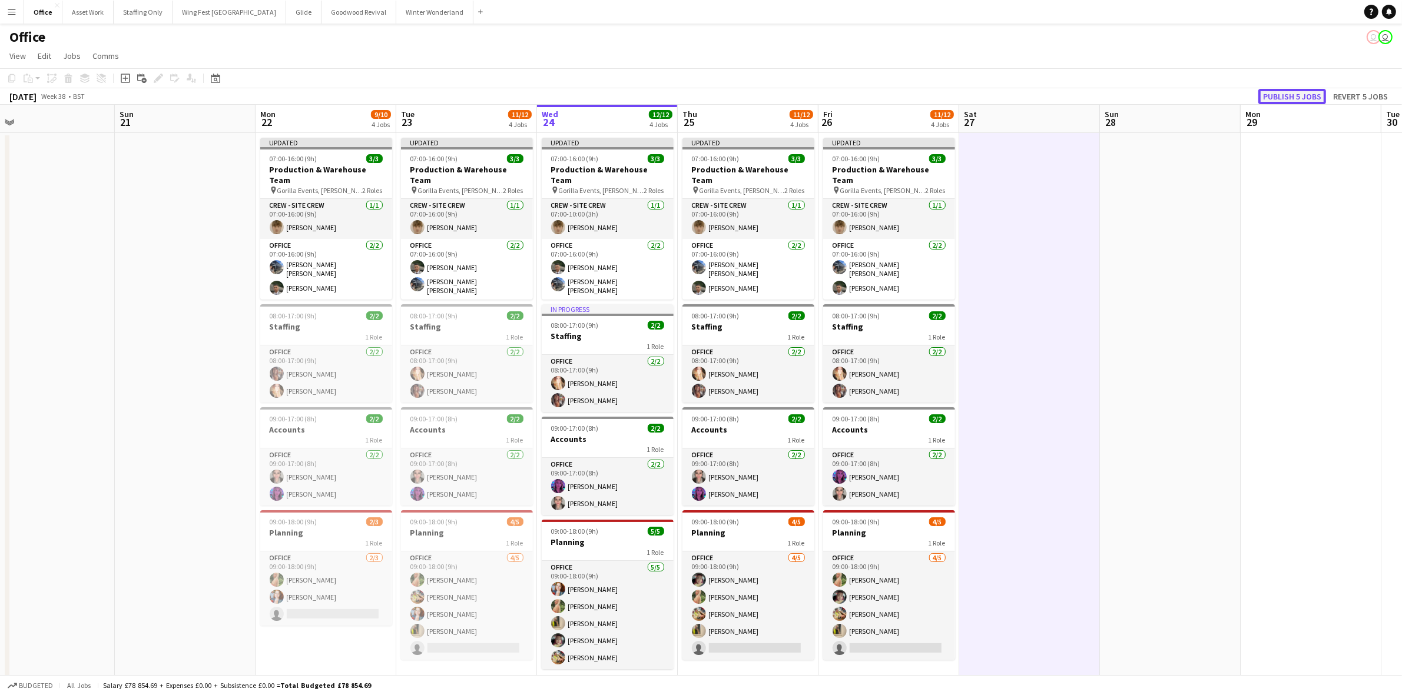
click at [1294, 98] on button "Publish 5 jobs" at bounding box center [1292, 96] width 68 height 15
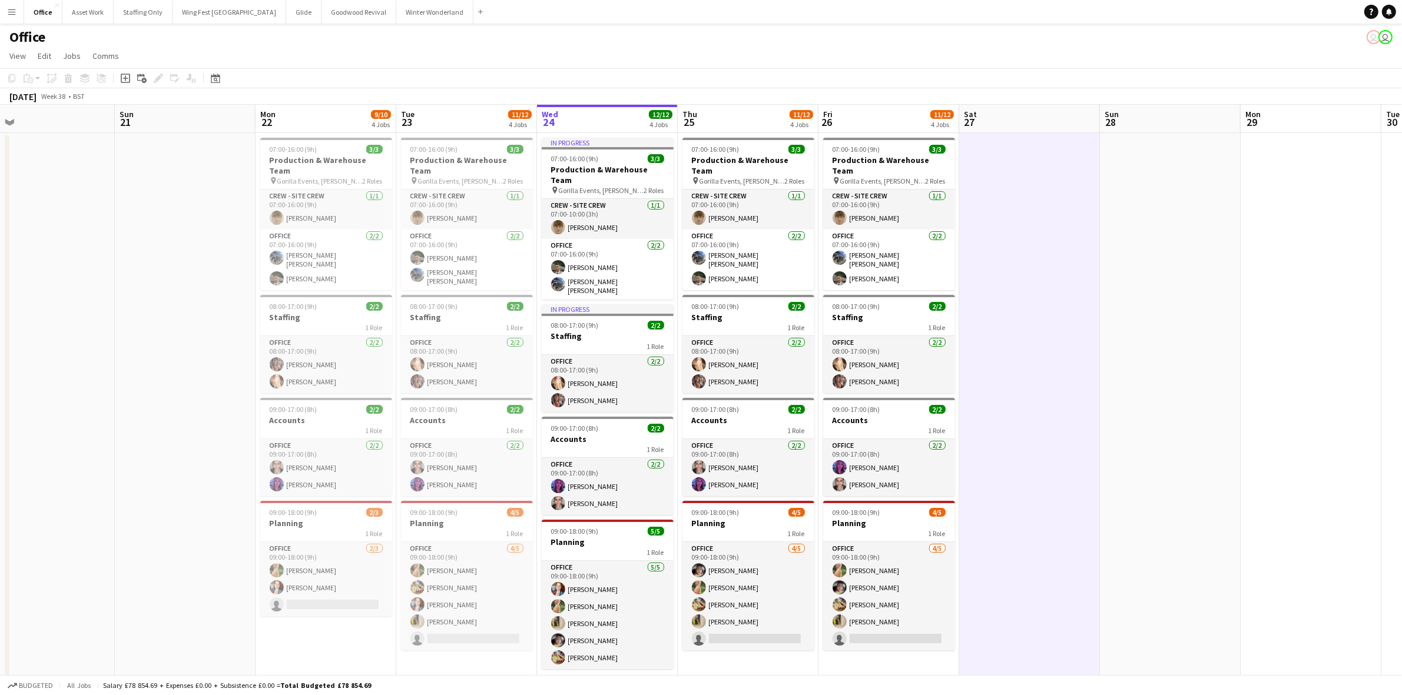
click at [1145, 245] on app-date-cell at bounding box center [1170, 413] width 141 height 560
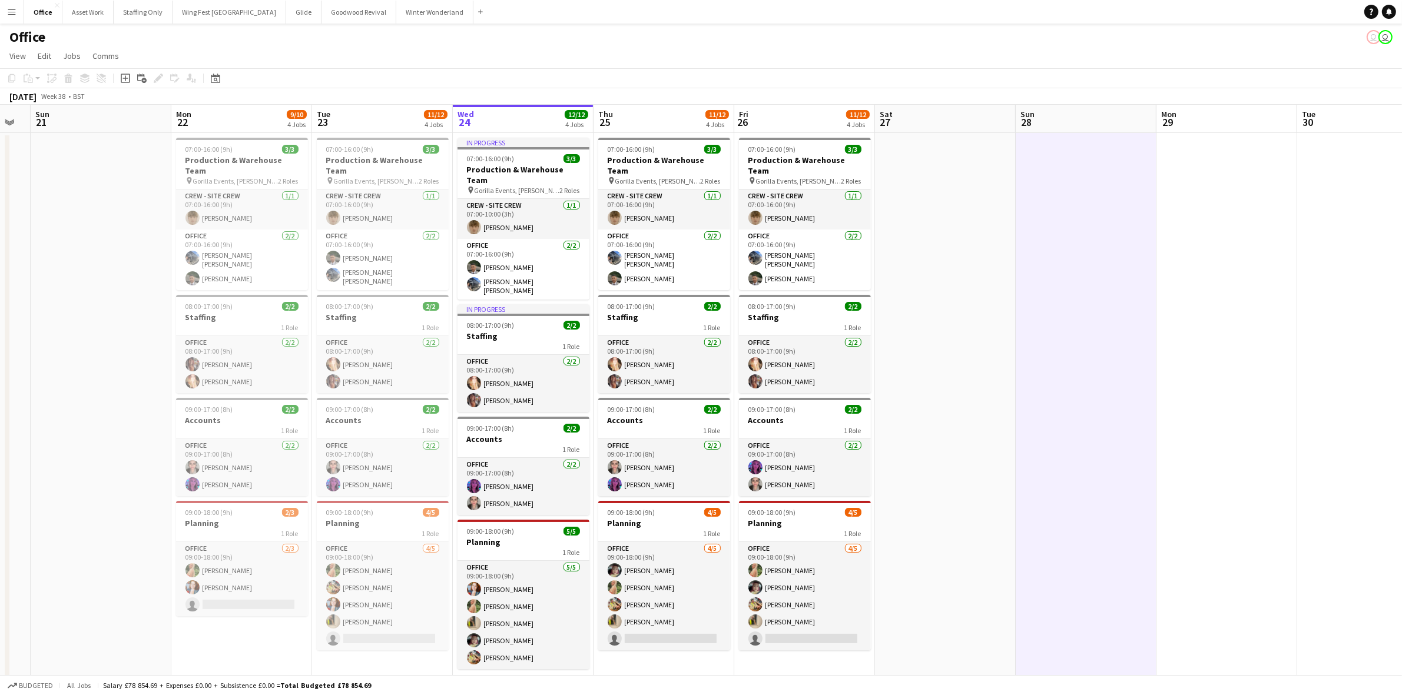
scroll to position [0, 248]
drag, startPoint x: 1236, startPoint y: 254, endPoint x: 1155, endPoint y: 271, distance: 83.7
click at [1155, 271] on app-calendar-viewport "Fri 19 8/8 4 Jobs Sat 20 Sun 21 Mon 22 9/10 4 Jobs Tue 23 11/12 4 Jobs Wed 24 1…" at bounding box center [701, 399] width 1402 height 588
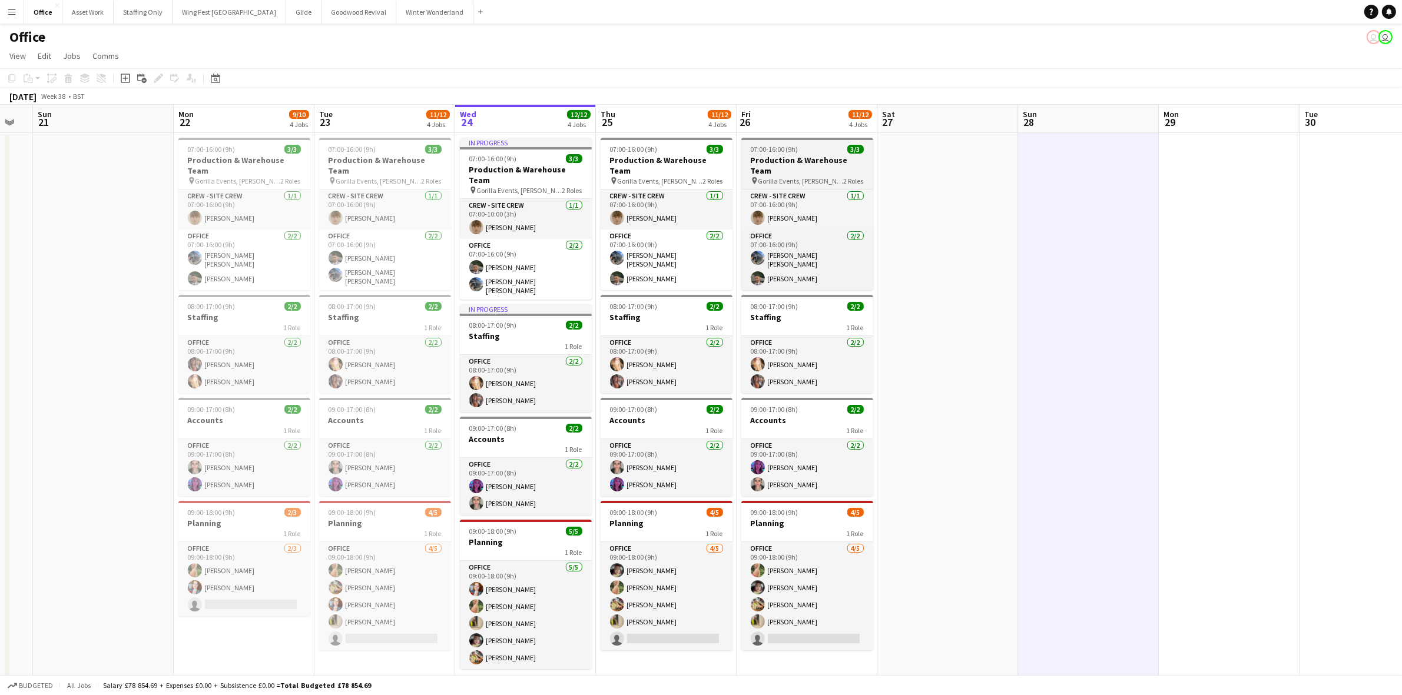
click at [764, 160] on h3 "Production & Warehouse Team" at bounding box center [807, 165] width 132 height 21
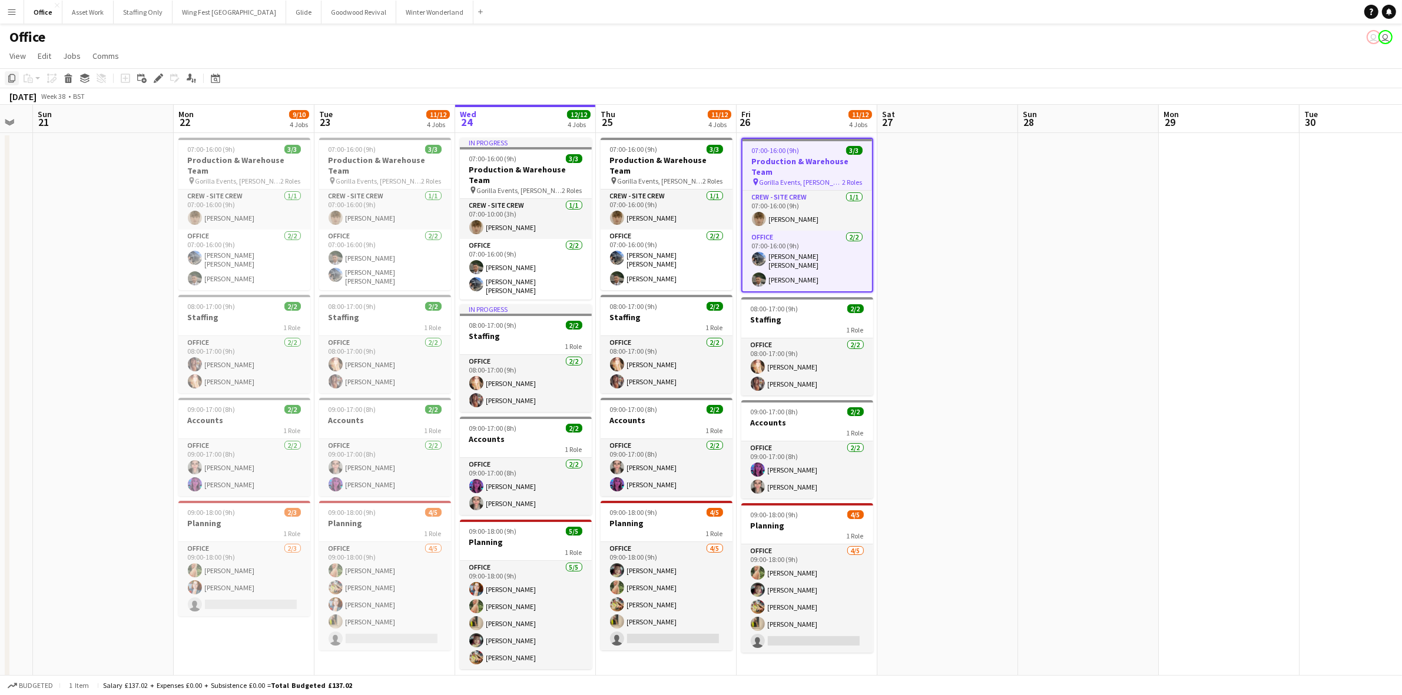
click at [11, 77] on icon "Copy" at bounding box center [11, 78] width 9 height 9
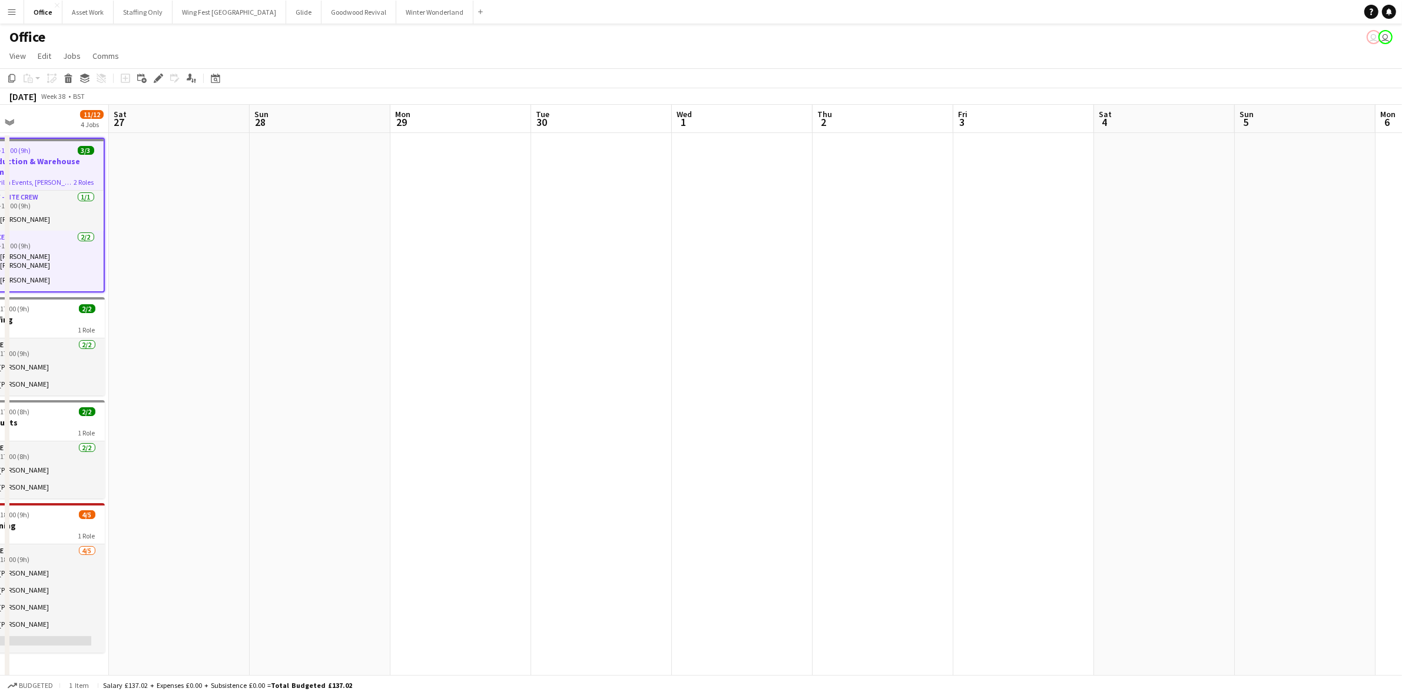
scroll to position [0, 459]
drag, startPoint x: 987, startPoint y: 218, endPoint x: 213, endPoint y: 174, distance: 774.9
click at [213, 174] on app-calendar-viewport "Tue 23 11/12 4 Jobs Wed 24 12/12 4 Jobs Thu 25 11/12 4 Jobs Fri 26 11/12 4 Jobs…" at bounding box center [701, 399] width 1402 height 588
click at [416, 196] on app-date-cell at bounding box center [455, 413] width 141 height 560
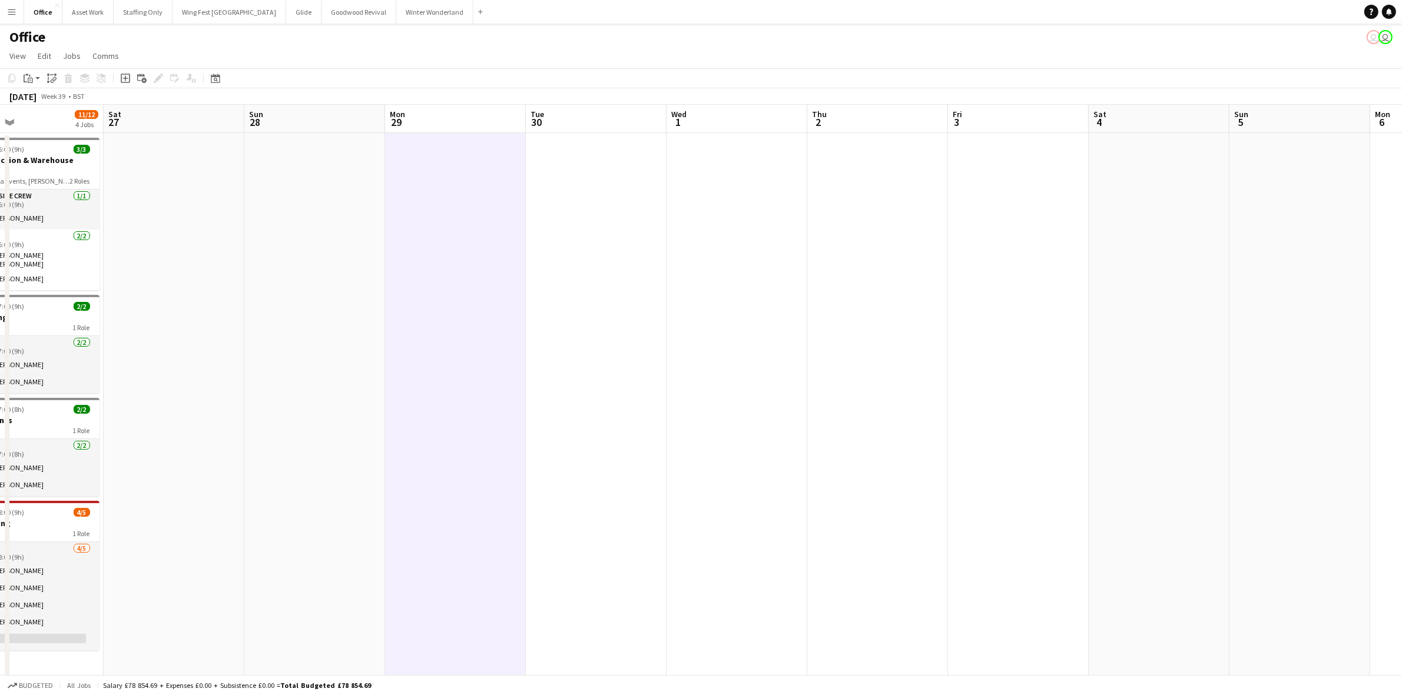
click at [614, 220] on app-date-cell at bounding box center [596, 413] width 141 height 560
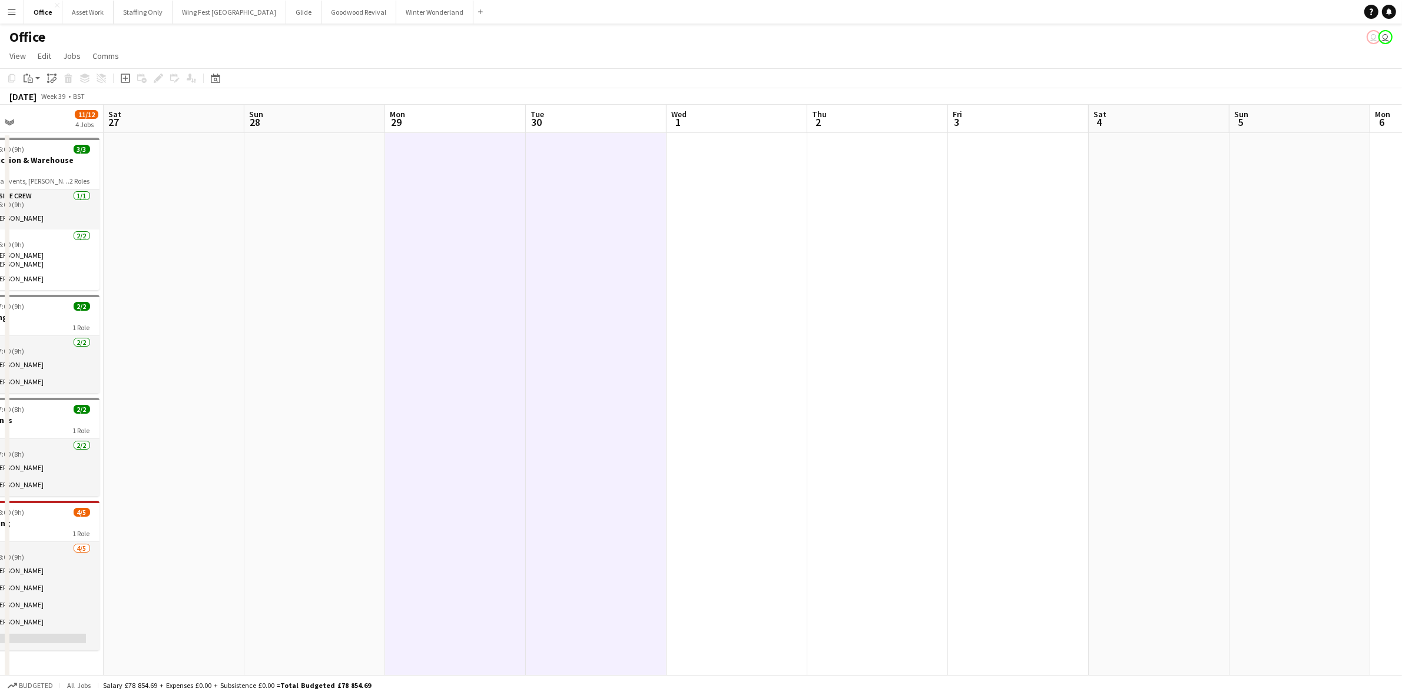
click at [721, 214] on app-date-cell at bounding box center [737, 413] width 141 height 560
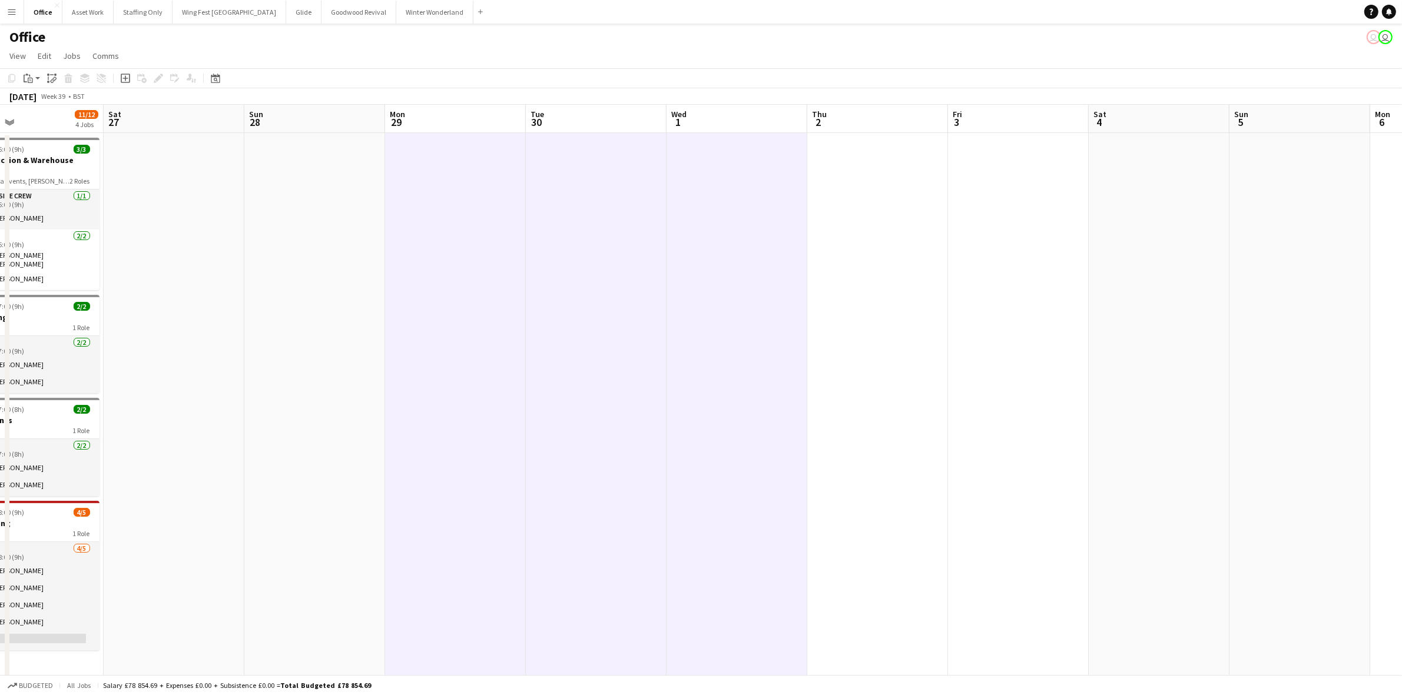
click at [877, 211] on app-date-cell at bounding box center [877, 413] width 141 height 560
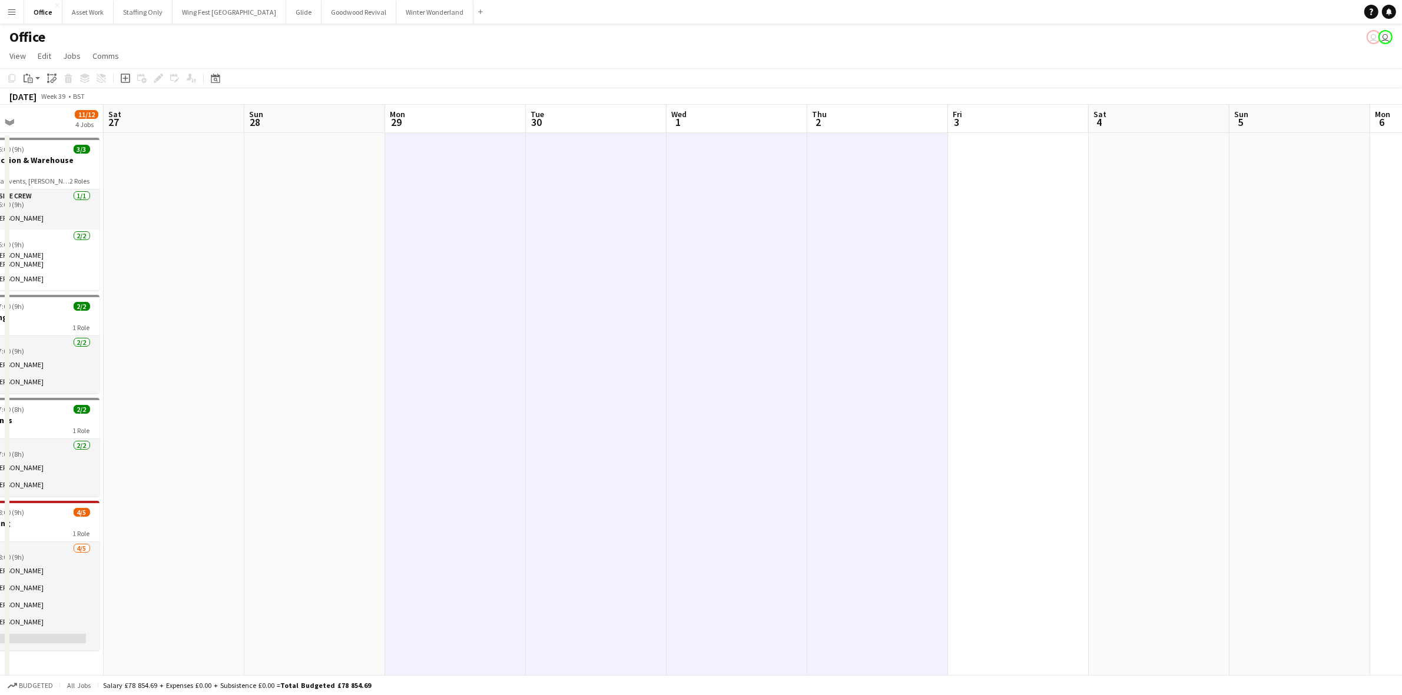
click at [991, 210] on app-date-cell at bounding box center [1018, 413] width 141 height 560
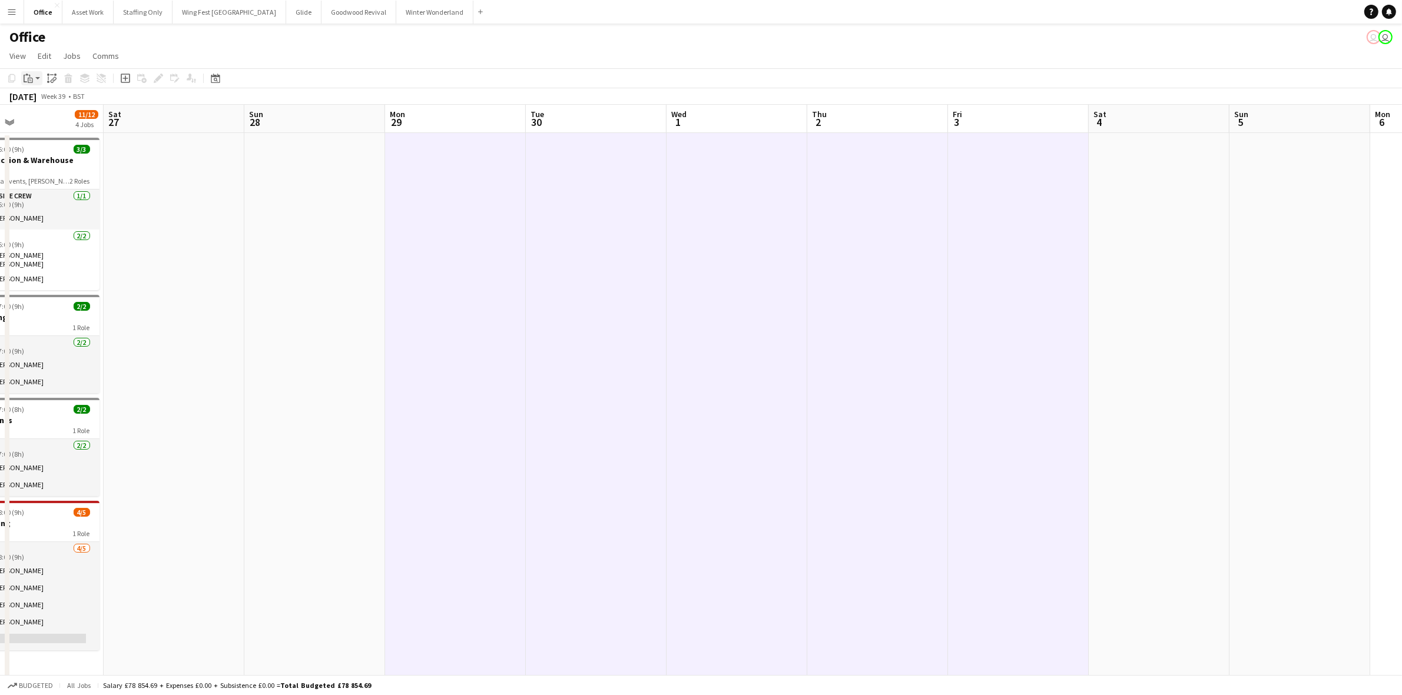
click at [34, 83] on div "Paste" at bounding box center [28, 78] width 14 height 14
click at [41, 125] on link "Paste with crew Ctrl+Shift+V" at bounding box center [86, 120] width 111 height 11
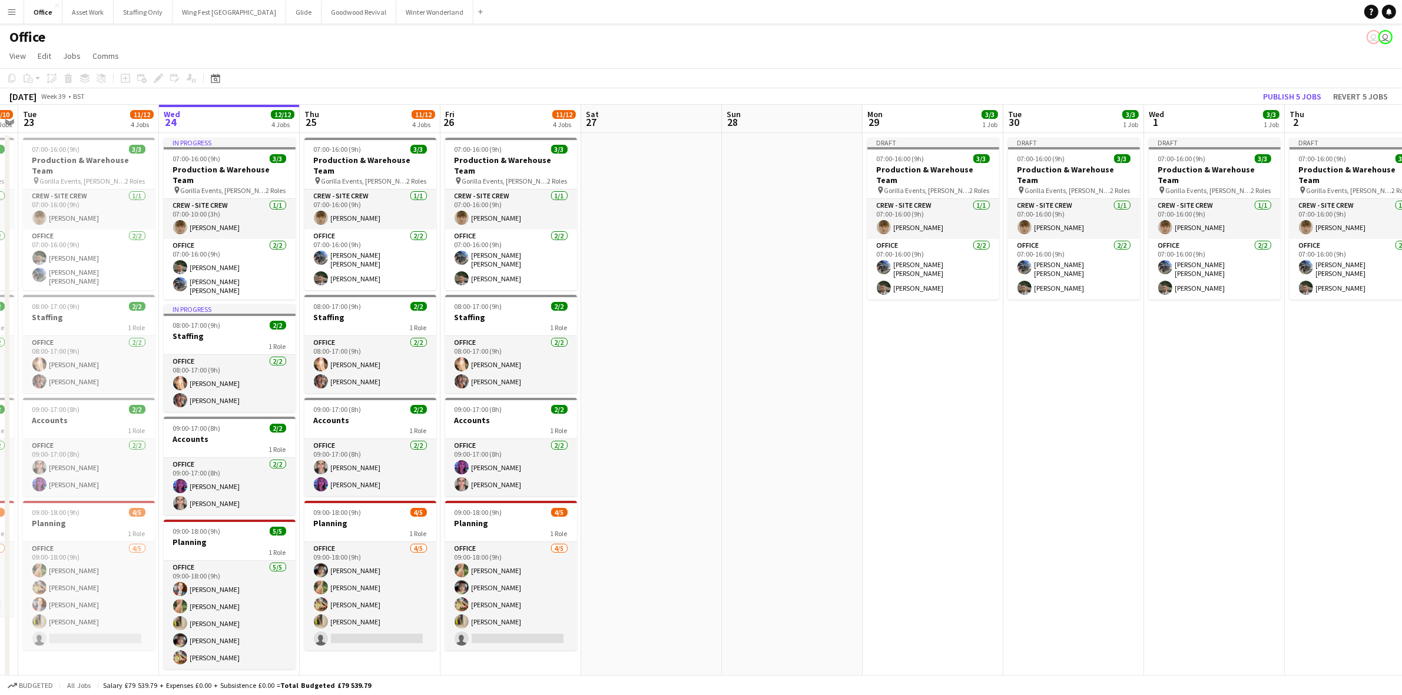
drag, startPoint x: 243, startPoint y: 319, endPoint x: 721, endPoint y: 293, distance: 478.8
click at [721, 293] on app-calendar-viewport "Sun 21 Mon 22 9/10 4 Jobs Tue 23 11/12 4 Jobs Wed 24 12/12 4 Jobs Thu 25 11/12 …" at bounding box center [701, 399] width 1402 height 588
click at [493, 312] on h3 "Staffing" at bounding box center [512, 317] width 132 height 11
click at [12, 81] on icon at bounding box center [11, 78] width 7 height 8
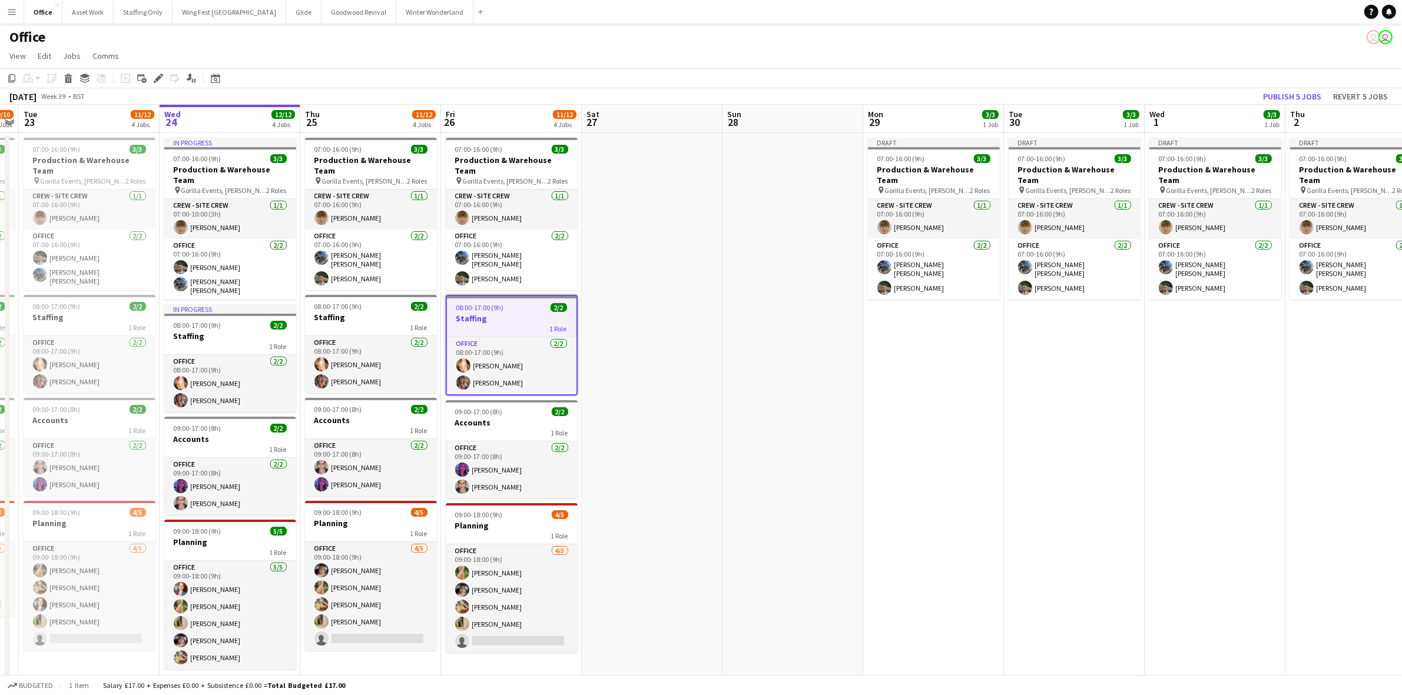
scroll to position [0, 340]
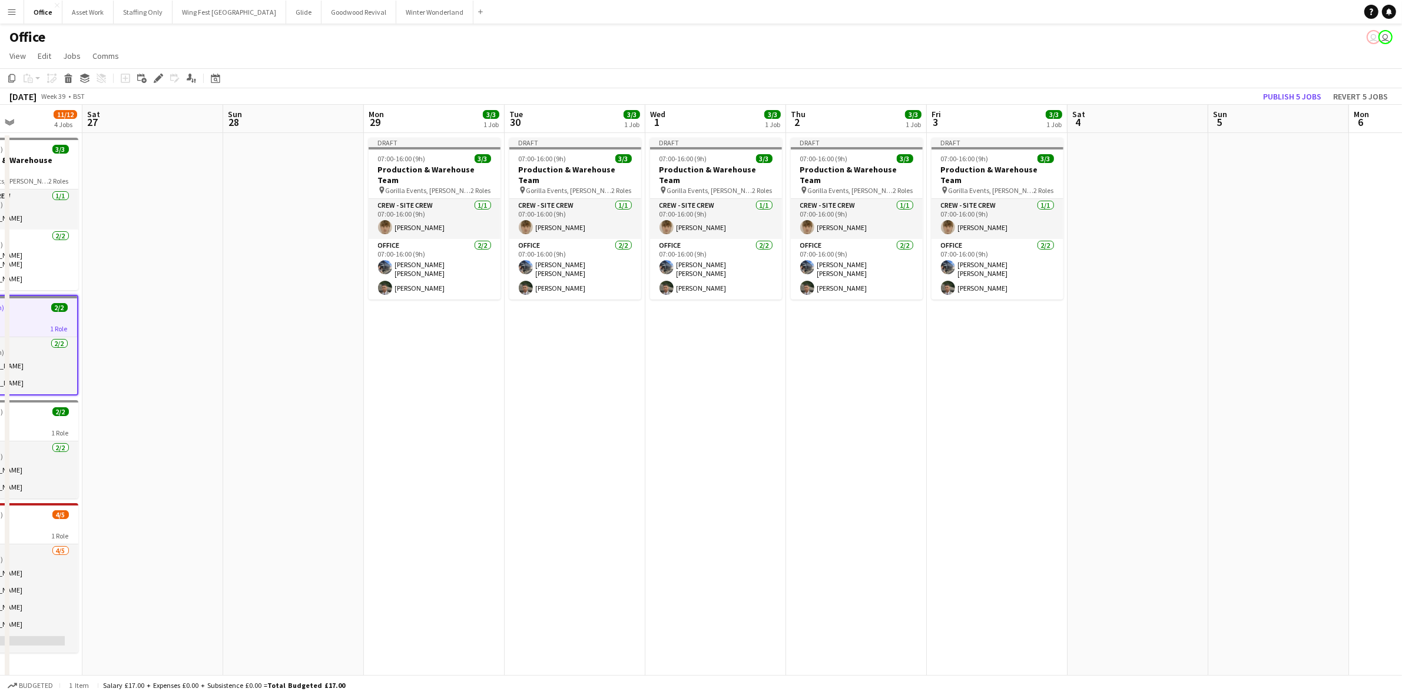
drag, startPoint x: 751, startPoint y: 268, endPoint x: 252, endPoint y: 221, distance: 501.5
click at [252, 221] on app-calendar-viewport "Wed 24 12/12 4 Jobs Thu 25 11/12 4 Jobs Fri 26 11/12 4 Jobs Sat 27 Sun 28 Mon 2…" at bounding box center [701, 399] width 1402 height 588
click at [425, 324] on app-date-cell "Draft 07:00-16:00 (9h) 3/3 Production & Warehouse Team pin Gorilla Events, Jess…" at bounding box center [434, 413] width 141 height 560
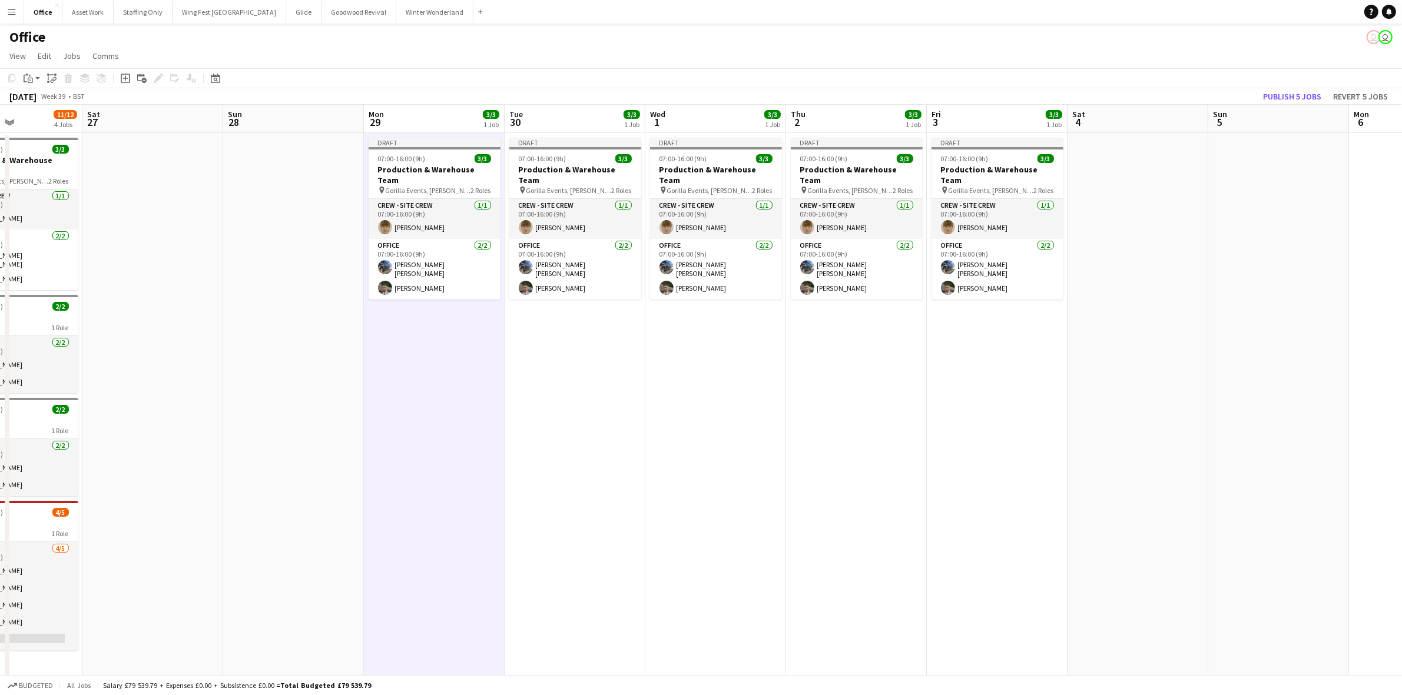
click at [552, 327] on app-date-cell "Draft 07:00-16:00 (9h) 3/3 Production & Warehouse Team pin Gorilla Events, Jess…" at bounding box center [575, 413] width 141 height 560
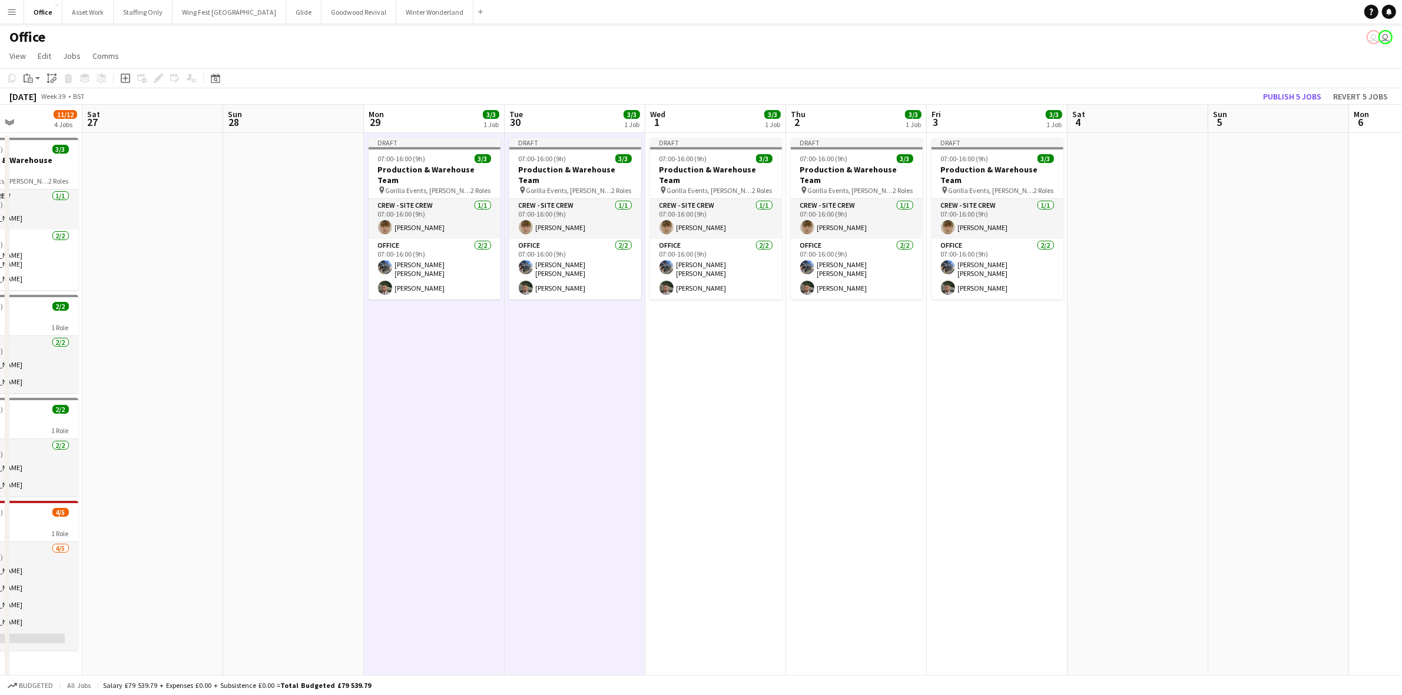
click at [701, 357] on app-date-cell "Draft 07:00-16:00 (9h) 3/3 Production & Warehouse Team pin Gorilla Events, Jess…" at bounding box center [715, 413] width 141 height 560
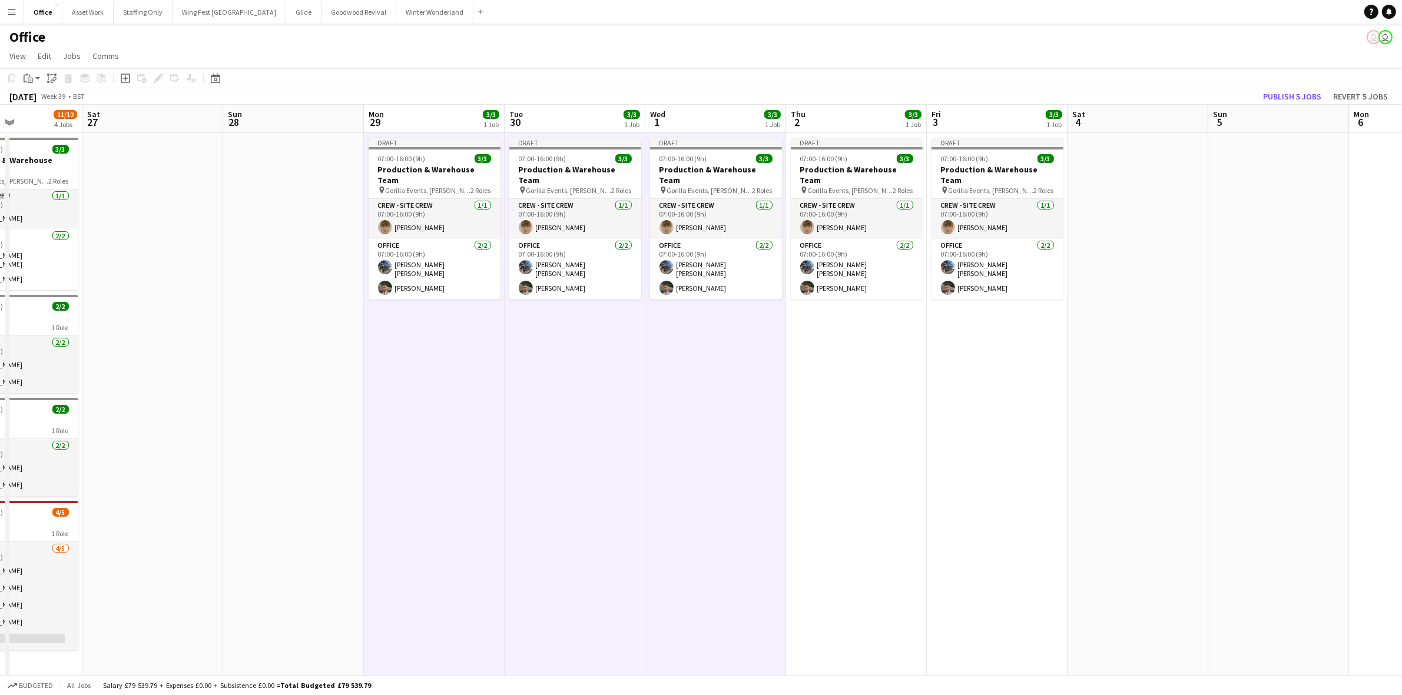
click at [846, 366] on app-date-cell "Draft 07:00-16:00 (9h) 3/3 Production & Warehouse Team pin Gorilla Events, Jess…" at bounding box center [856, 413] width 141 height 560
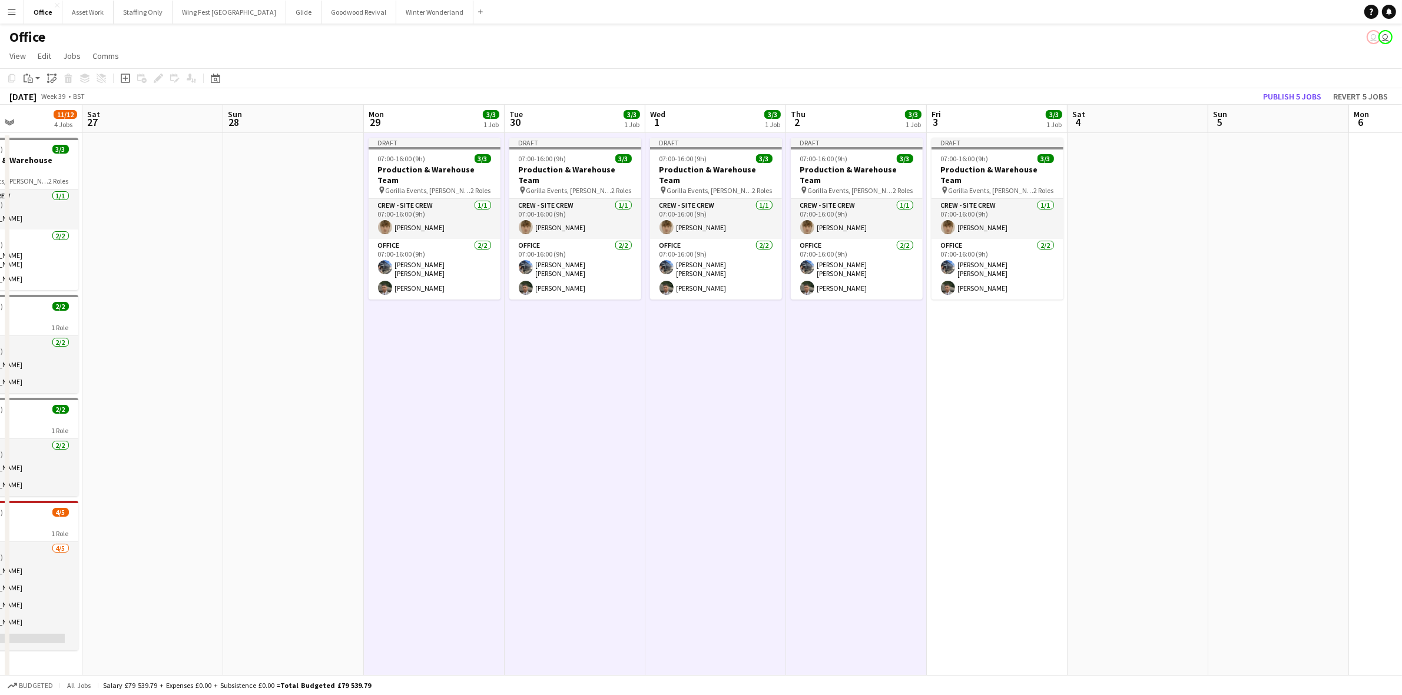
click at [1019, 375] on app-date-cell "Draft 07:00-16:00 (9h) 3/3 Production & Warehouse Team pin Gorilla Events, Jess…" at bounding box center [997, 413] width 141 height 560
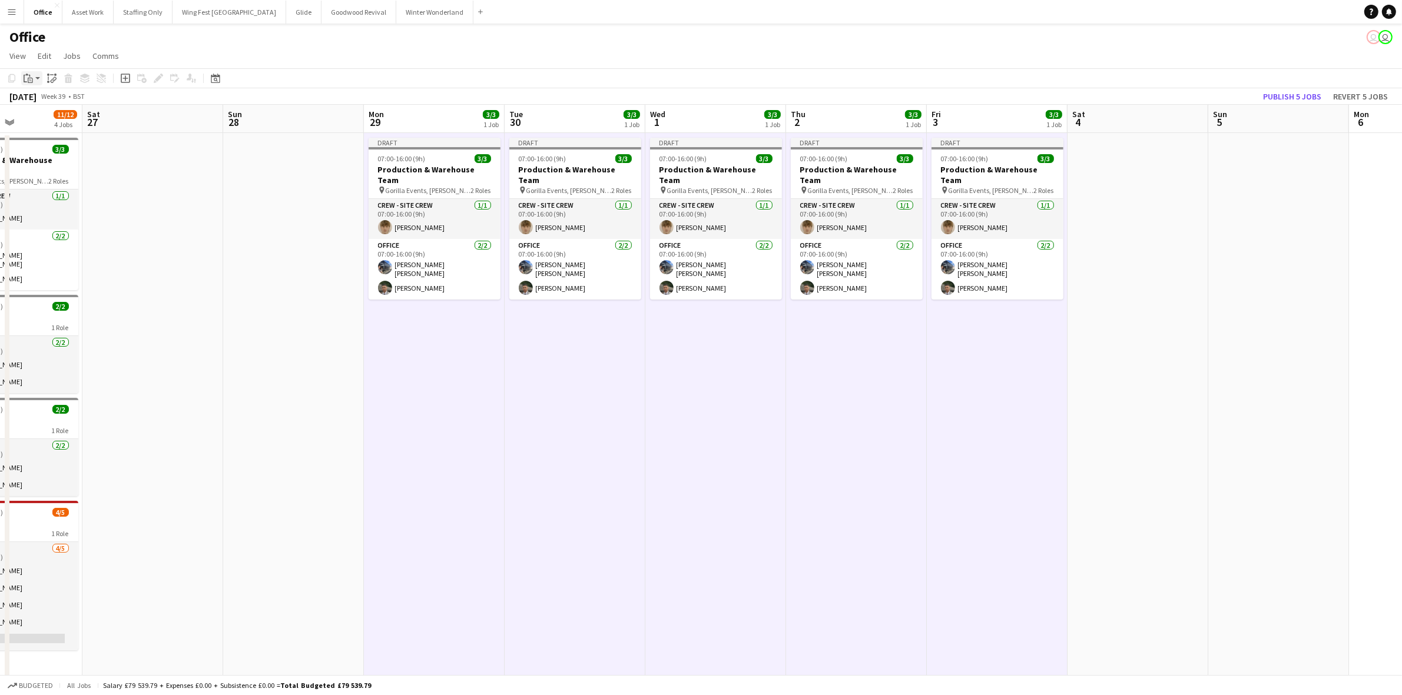
click at [28, 84] on div "Paste" at bounding box center [28, 78] width 14 height 14
click at [48, 120] on link "Paste with crew Ctrl+Shift+V" at bounding box center [86, 120] width 111 height 11
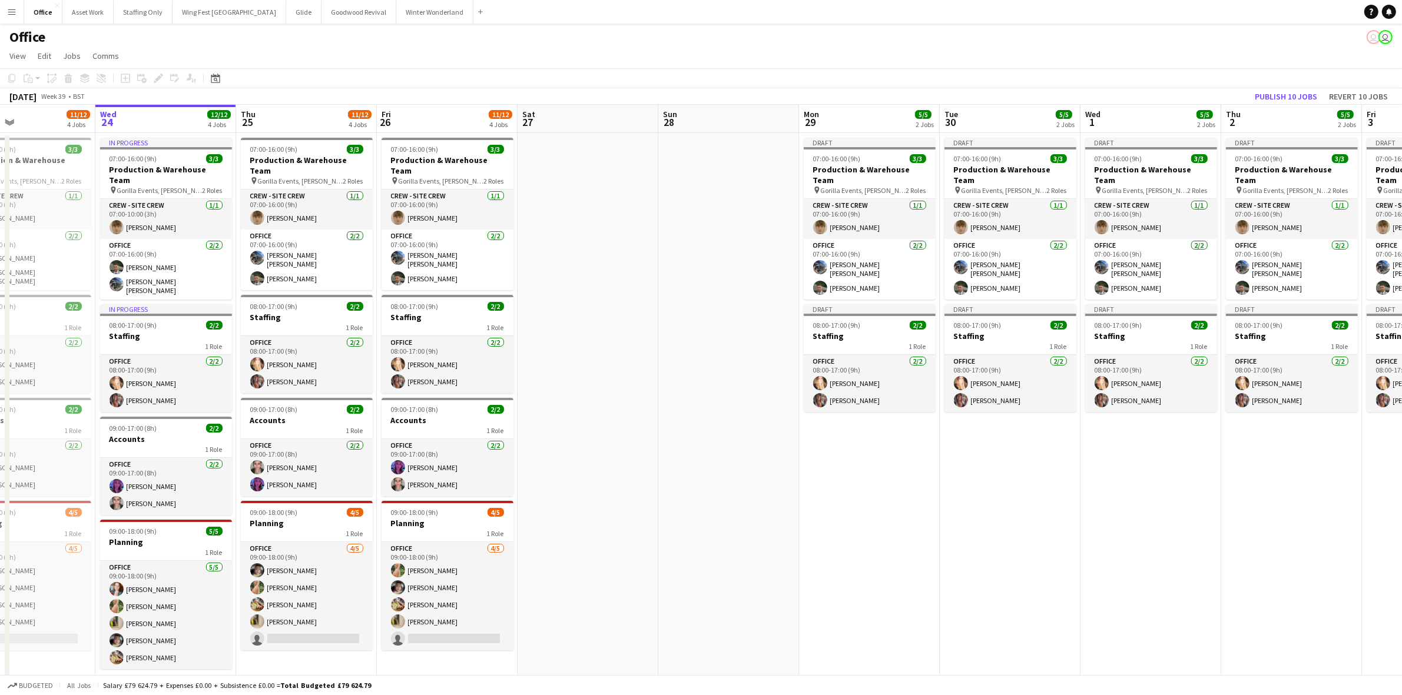
scroll to position [0, 321]
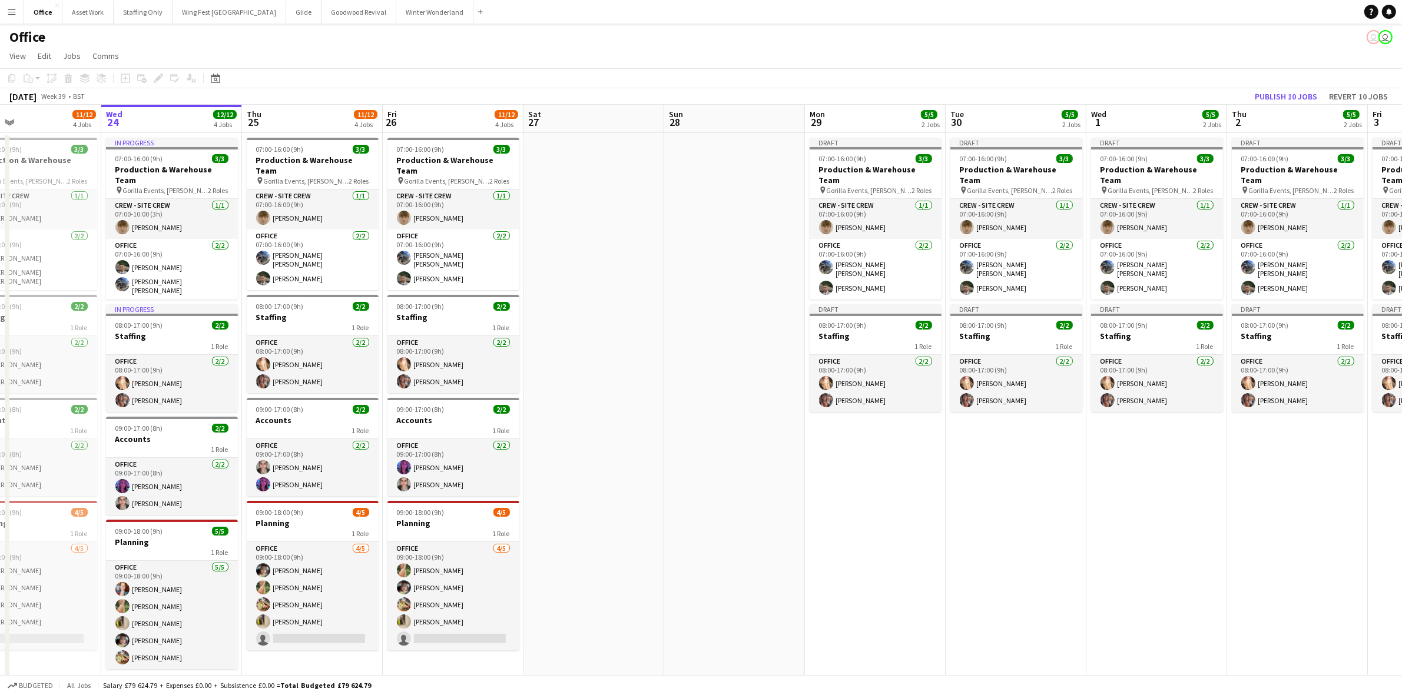
drag, startPoint x: 243, startPoint y: 469, endPoint x: 684, endPoint y: 455, distance: 441.2
click at [684, 455] on app-calendar-viewport "Sun 21 Mon 22 9/10 4 Jobs Tue 23 11/12 4 Jobs Wed 24 12/12 4 Jobs Thu 25 11/12 …" at bounding box center [701, 399] width 1402 height 588
click at [414, 415] on h3 "Accounts" at bounding box center [453, 420] width 132 height 11
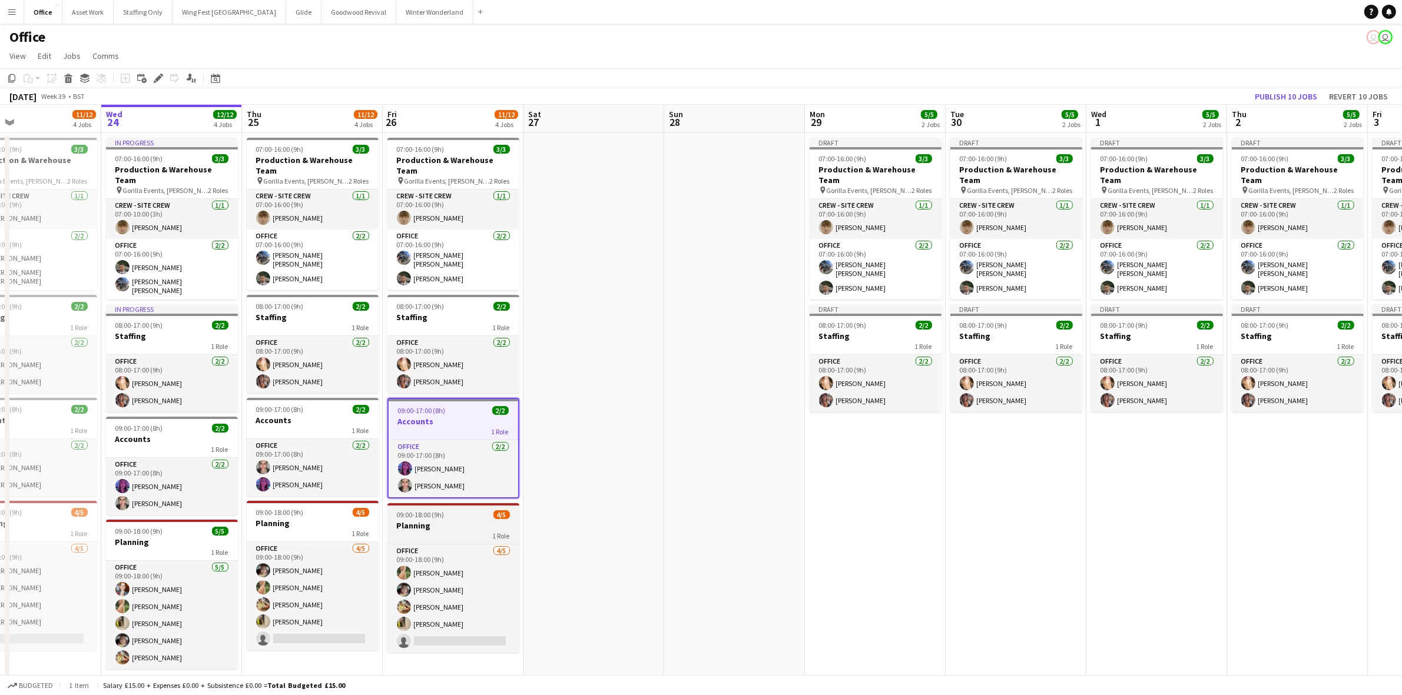
click at [429, 520] on h3 "Planning" at bounding box center [453, 525] width 132 height 11
click at [13, 78] on icon "Copy" at bounding box center [11, 78] width 9 height 9
click at [876, 439] on app-date-cell "Draft 07:00-16:00 (9h) 3/3 Production & Warehouse Team pin Gorilla Events, Jess…" at bounding box center [875, 413] width 141 height 560
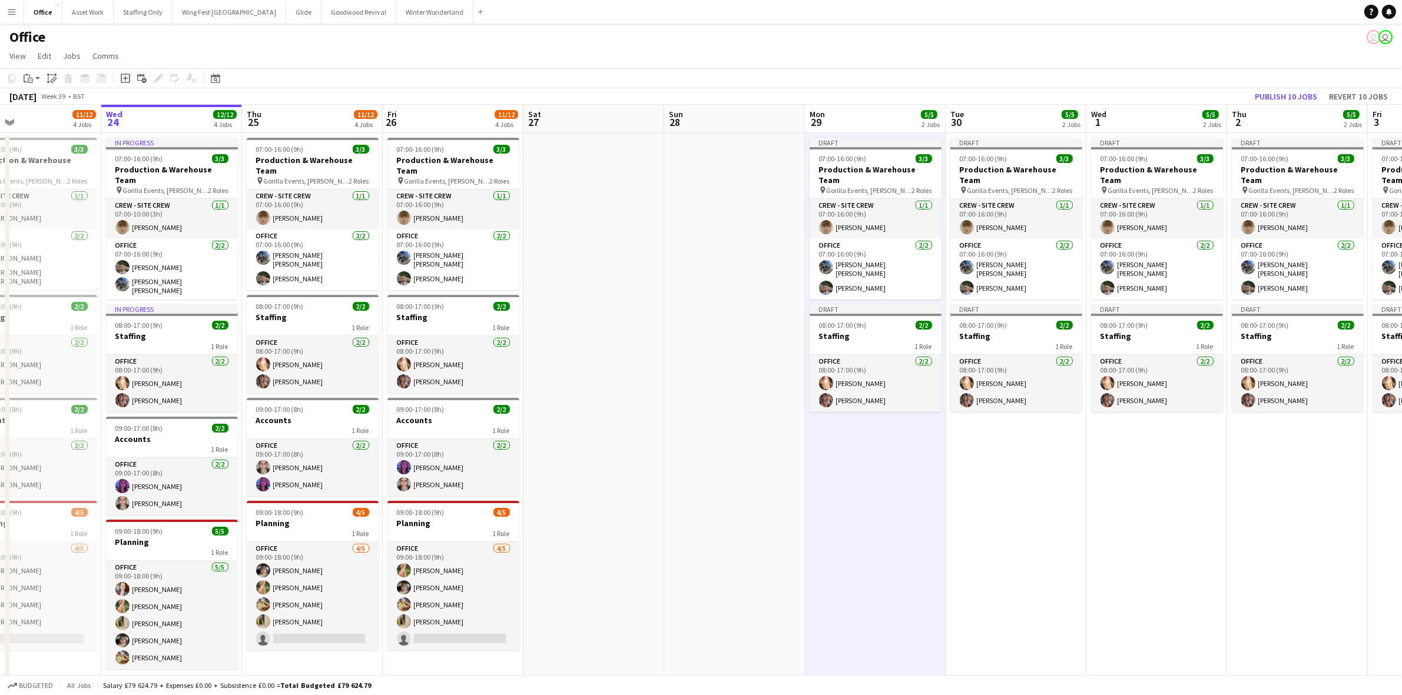
scroll to position [0, 345]
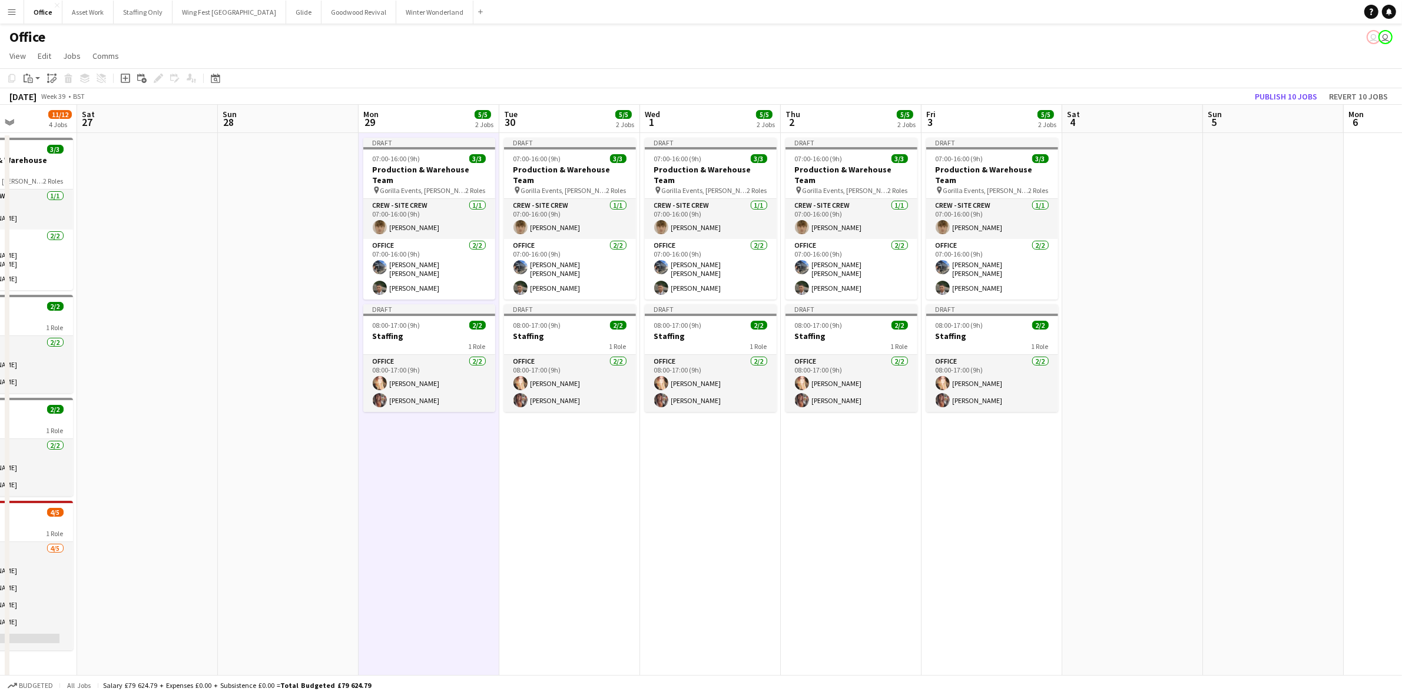
drag, startPoint x: 893, startPoint y: 489, endPoint x: 563, endPoint y: 475, distance: 330.0
click at [563, 475] on app-calendar-viewport "Wed 24 12/12 4 Jobs Thu 25 11/12 4 Jobs Fri 26 11/12 4 Jobs Sat 27 Sun 28 Mon 2…" at bounding box center [701, 399] width 1402 height 588
click at [578, 466] on app-date-cell "Draft 07:00-16:00 (9h) 3/3 Production & Warehouse Team pin Gorilla Events, Jess…" at bounding box center [569, 413] width 141 height 560
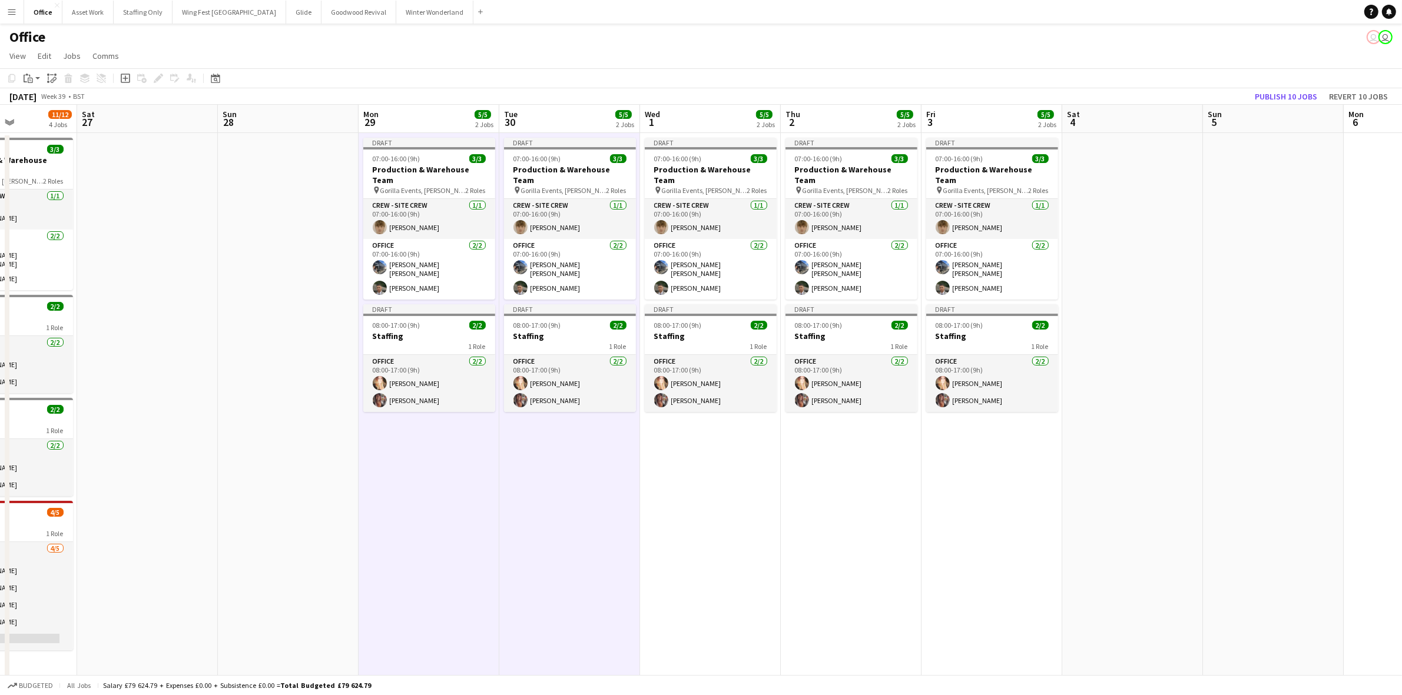
click at [670, 469] on app-date-cell "Draft 07:00-16:00 (9h) 3/3 Production & Warehouse Team pin Gorilla Events, Jess…" at bounding box center [710, 413] width 141 height 560
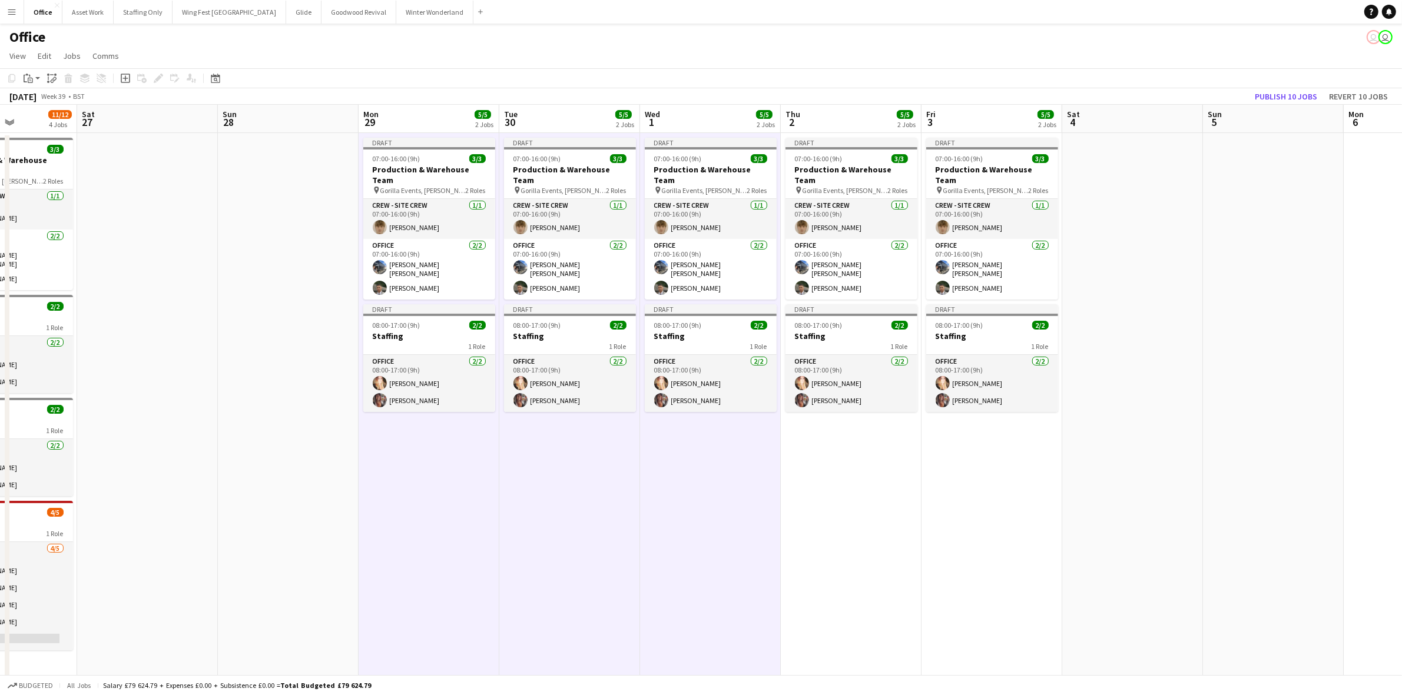
click at [825, 466] on app-date-cell "Draft 07:00-16:00 (9h) 3/3 Production & Warehouse Team pin Gorilla Events, Jess…" at bounding box center [851, 413] width 141 height 560
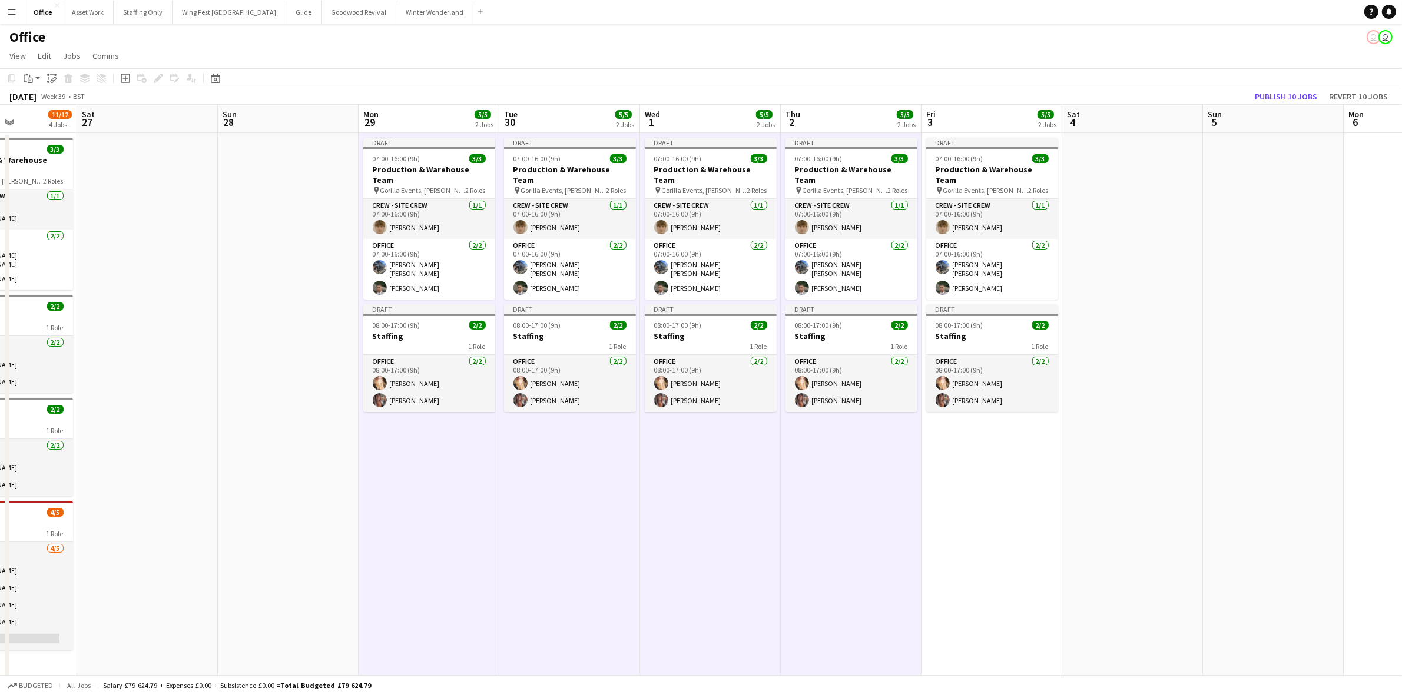
click at [961, 457] on app-date-cell "Draft 07:00-16:00 (9h) 3/3 Production & Warehouse Team pin Gorilla Events, Jess…" at bounding box center [991, 413] width 141 height 560
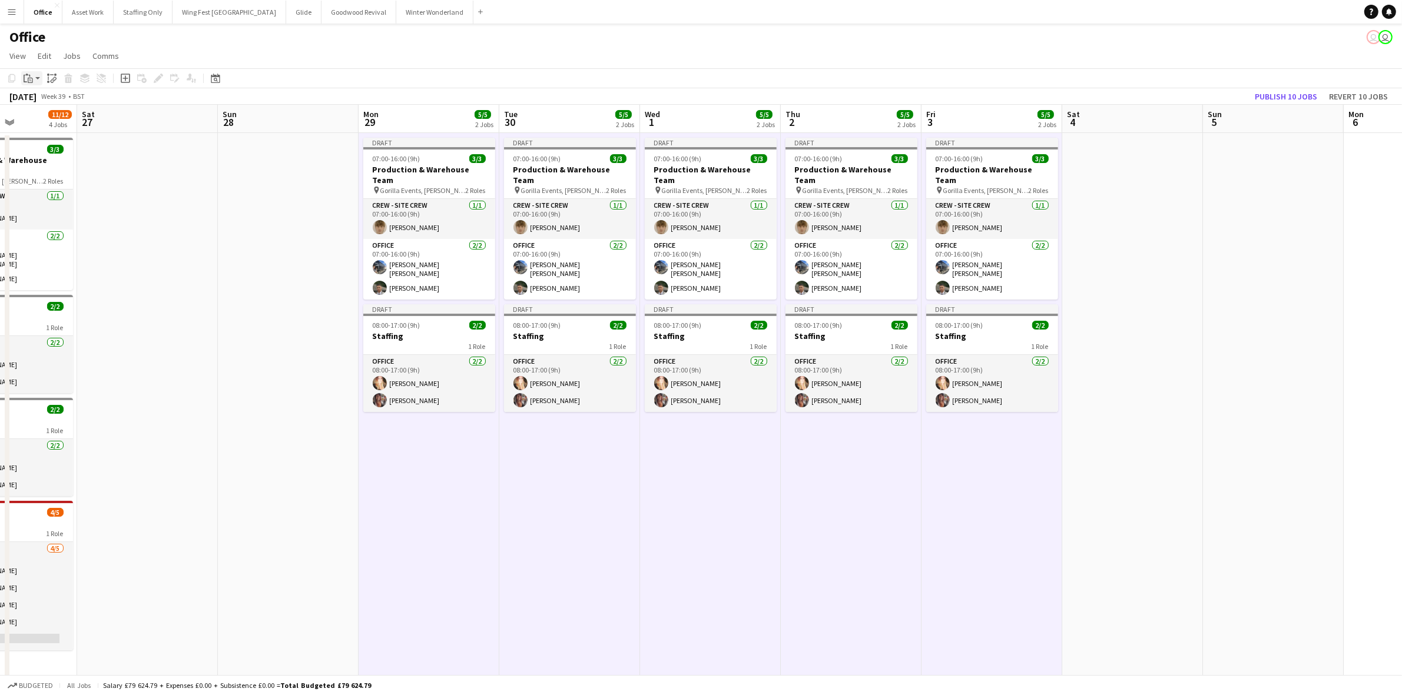
click at [34, 81] on app-action-btn "Paste" at bounding box center [31, 78] width 21 height 14
click at [43, 125] on link "Paste with crew Ctrl+Shift+V" at bounding box center [86, 120] width 111 height 11
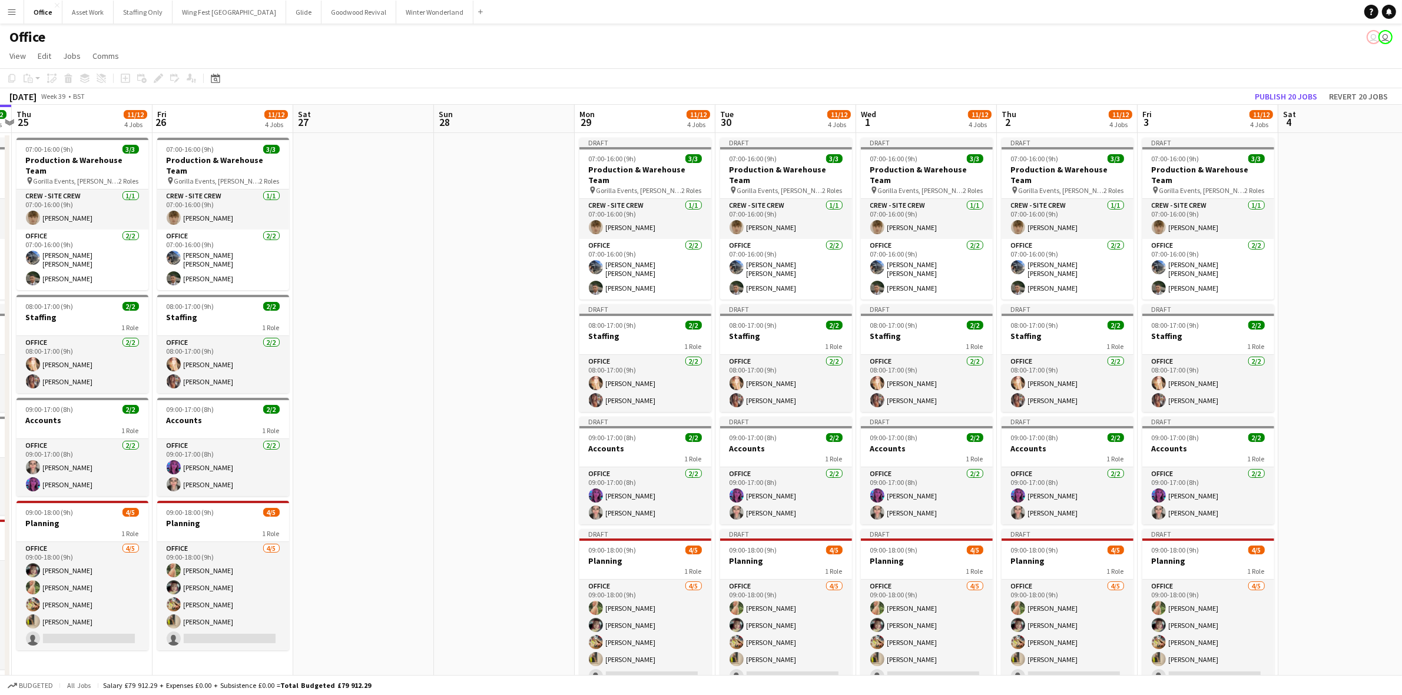
scroll to position [0, 269]
drag, startPoint x: 234, startPoint y: 408, endPoint x: 450, endPoint y: 413, distance: 216.7
click at [450, 413] on app-calendar-viewport "Tue 23 11/12 4 Jobs Wed 24 12/12 4 Jobs Thu 25 11/12 4 Jobs Fri 26 11/12 4 Jobs…" at bounding box center [701, 408] width 1402 height 607
click at [648, 645] on app-card-role "Office 4/5 09:00-18:00 (9h) Ellie Garner Clementine McIntosh Georgina Masterson…" at bounding box center [646, 634] width 132 height 108
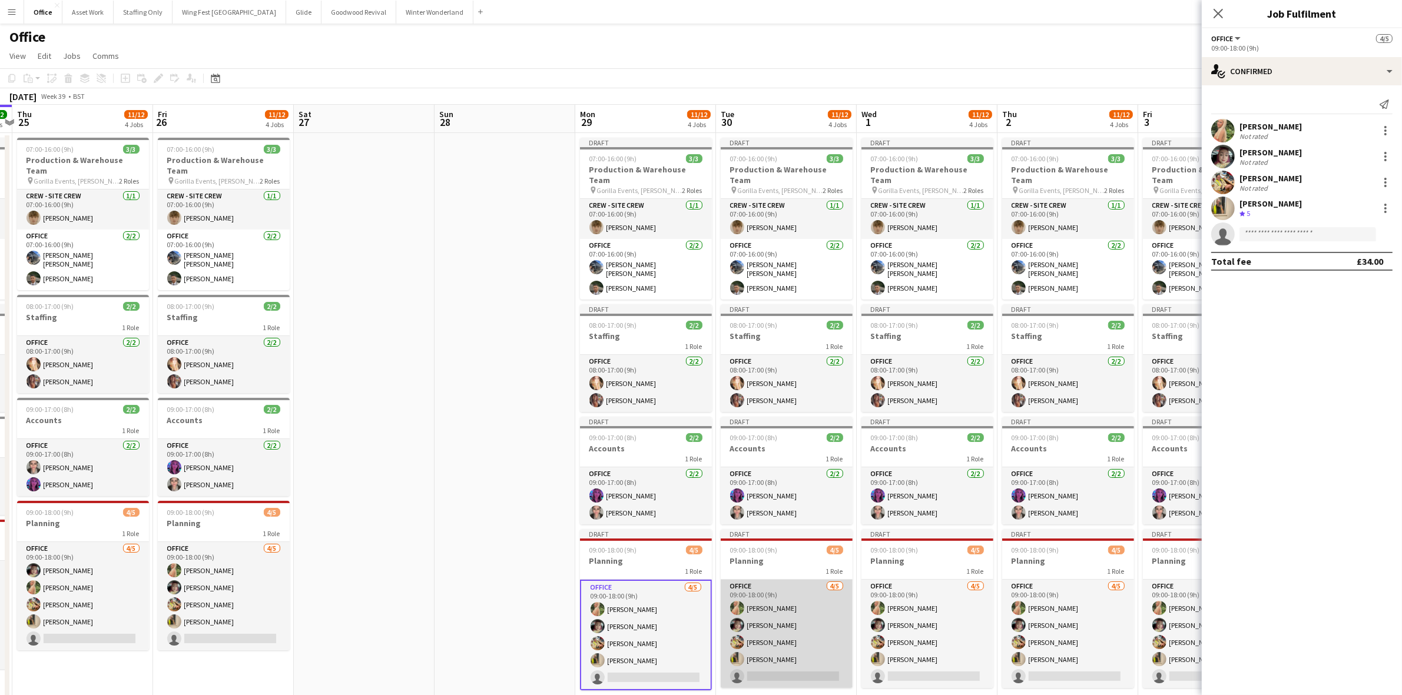
click at [801, 655] on app-card-role "Office 4/5 09:00-18:00 (9h) Ellie Garner Clementine McIntosh Georgina Masterson…" at bounding box center [787, 634] width 132 height 108
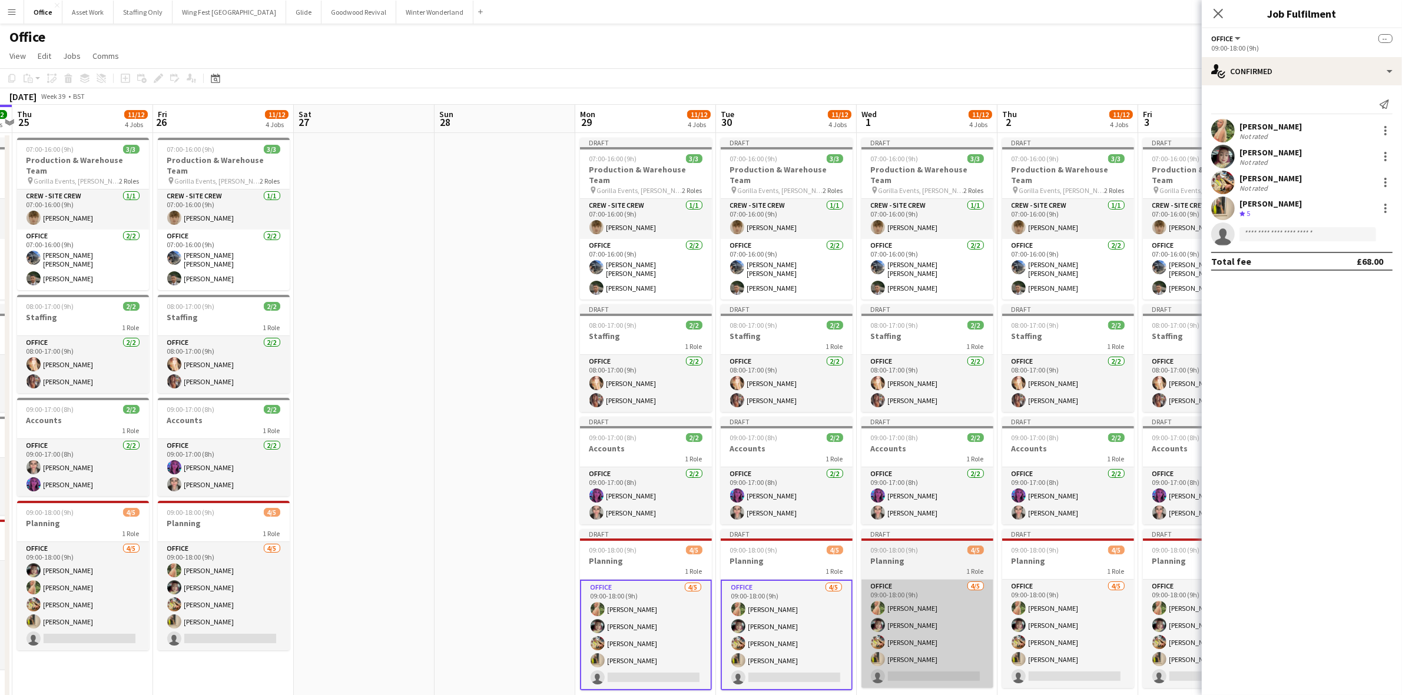
click at [926, 649] on app-card-role "Office 4/5 09:00-18:00 (9h) Ellie Garner Clementine McIntosh Georgina Masterson…" at bounding box center [927, 634] width 132 height 108
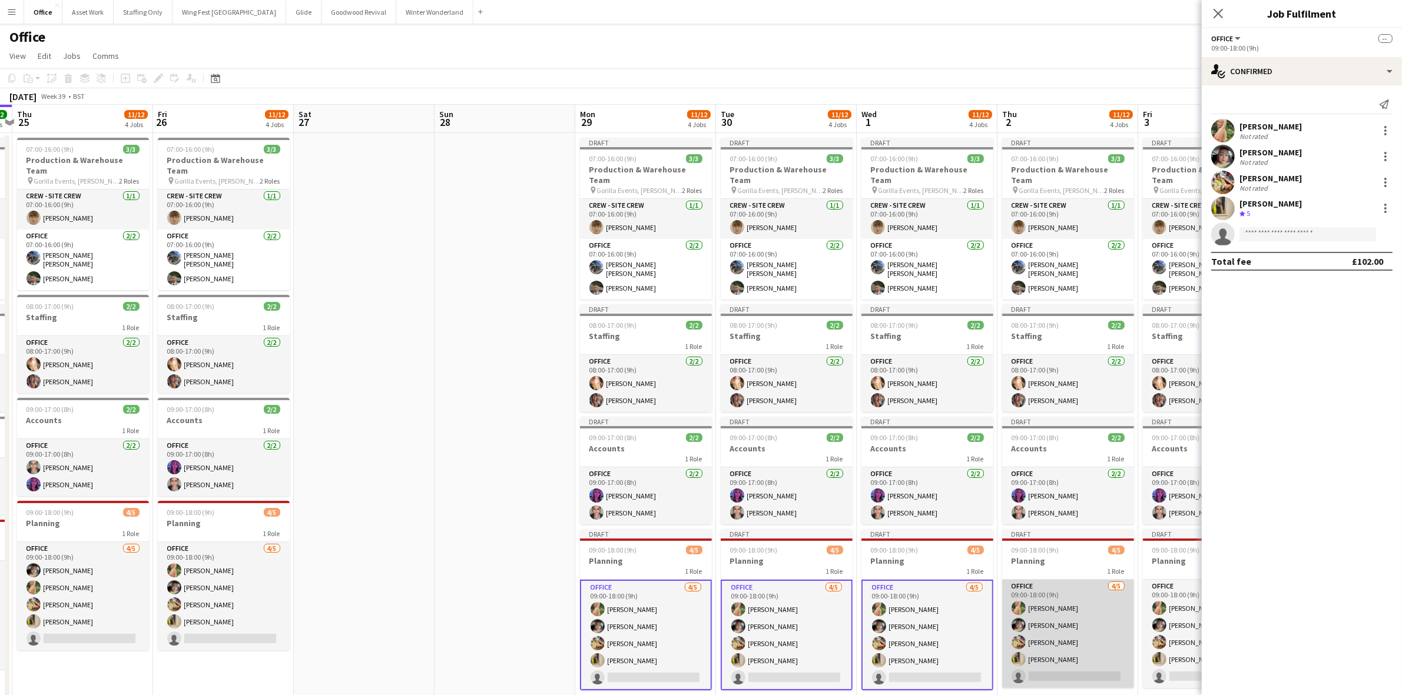
click at [1036, 639] on app-card-role "Office 4/5 09:00-18:00 (9h) Ellie Garner Clementine McIntosh Georgina Masterson…" at bounding box center [1068, 634] width 132 height 108
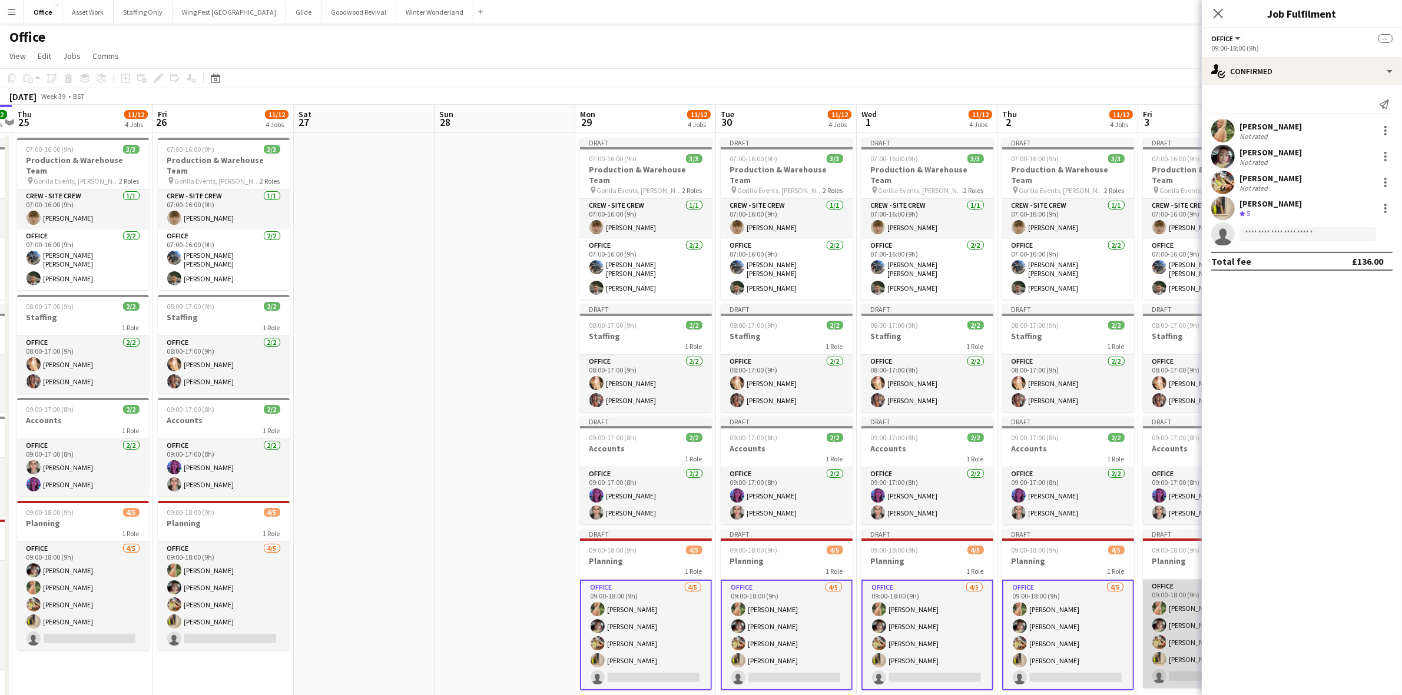
click at [1172, 615] on app-card-role "Office 4/5 09:00-18:00 (9h) Ellie Garner Clementine McIntosh Georgina Masterson…" at bounding box center [1209, 634] width 132 height 108
click at [1278, 233] on input at bounding box center [1307, 234] width 137 height 14
type input "****"
click at [1281, 258] on span "kelsiestewart4@gmail.com" at bounding box center [1308, 260] width 118 height 9
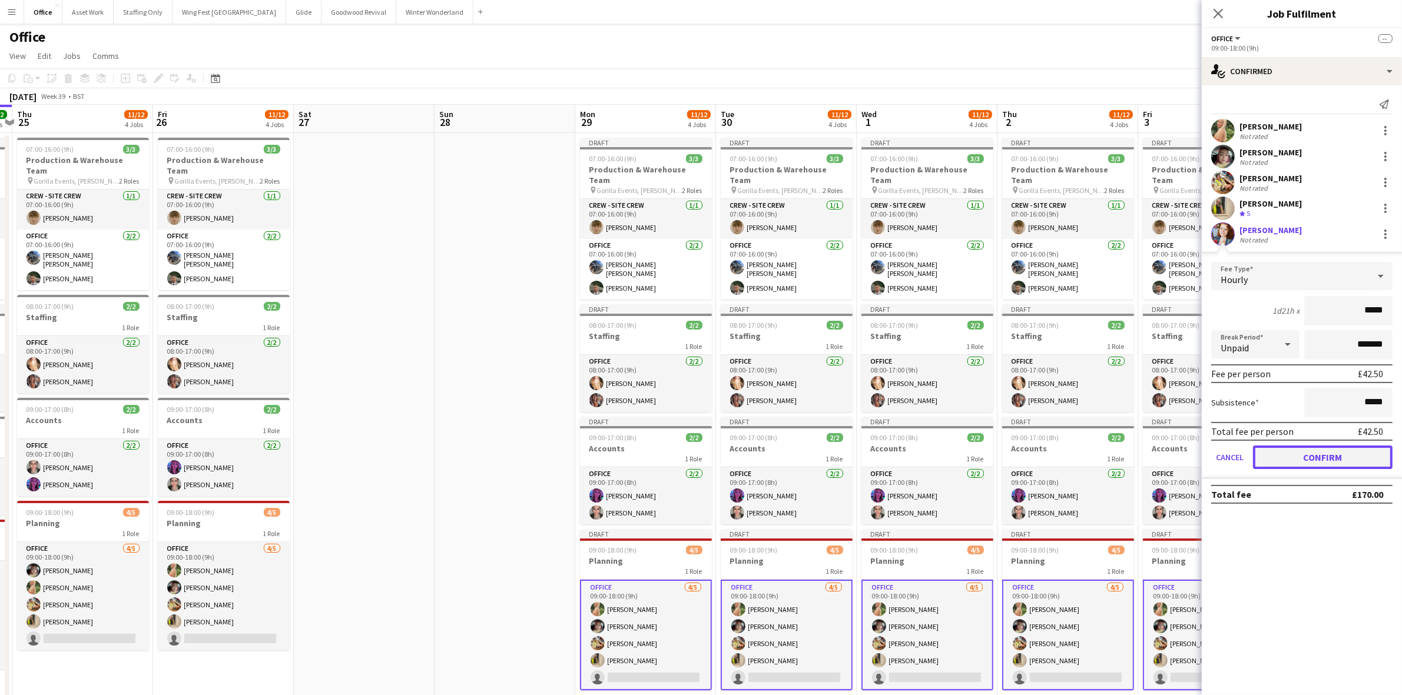
click at [1314, 449] on button "Confirm" at bounding box center [1323, 458] width 140 height 24
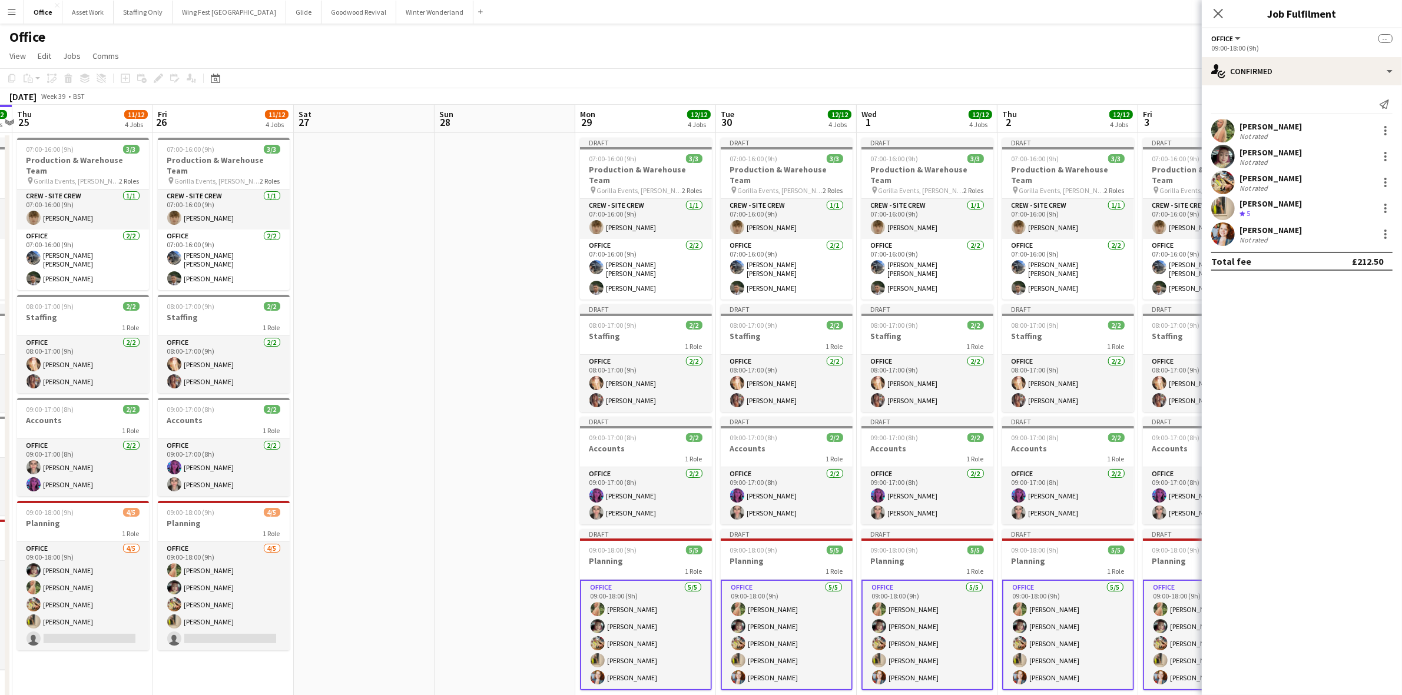
click at [1228, 211] on app-user-avatar at bounding box center [1223, 209] width 24 height 24
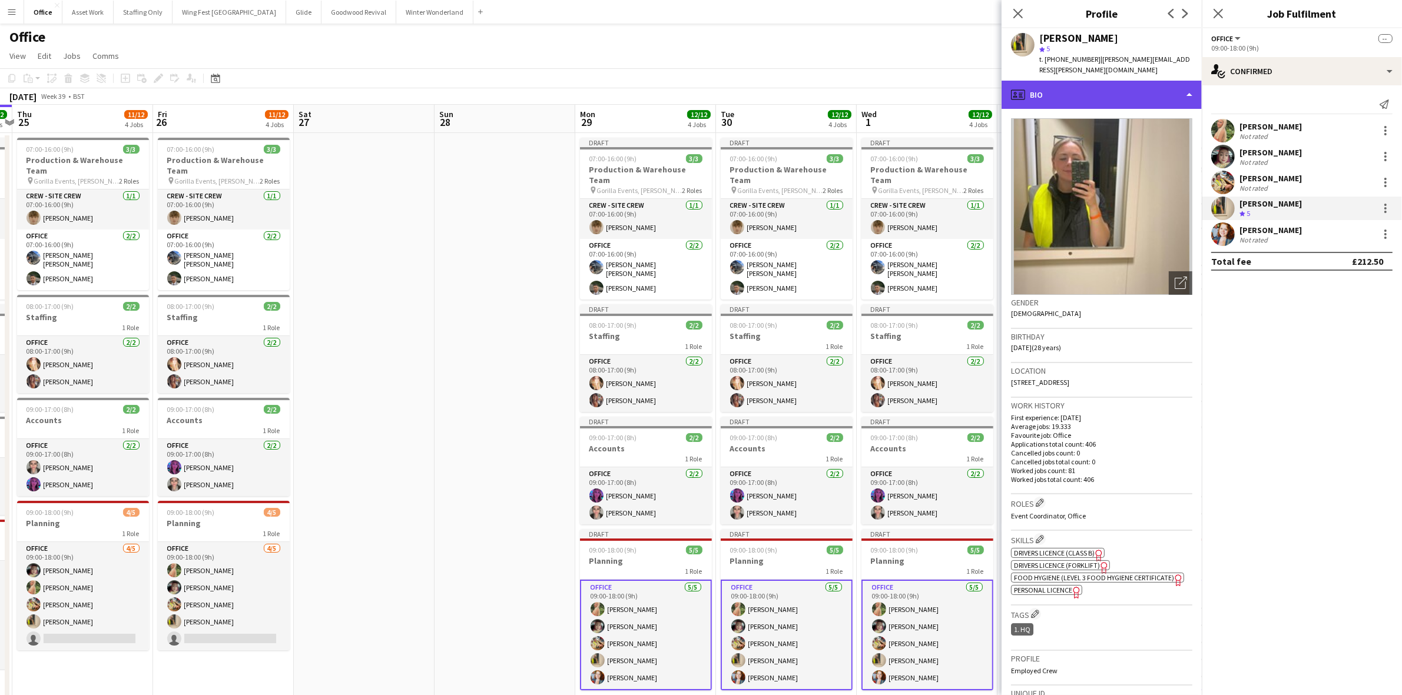
click at [1081, 88] on div "profile Bio" at bounding box center [1102, 95] width 200 height 28
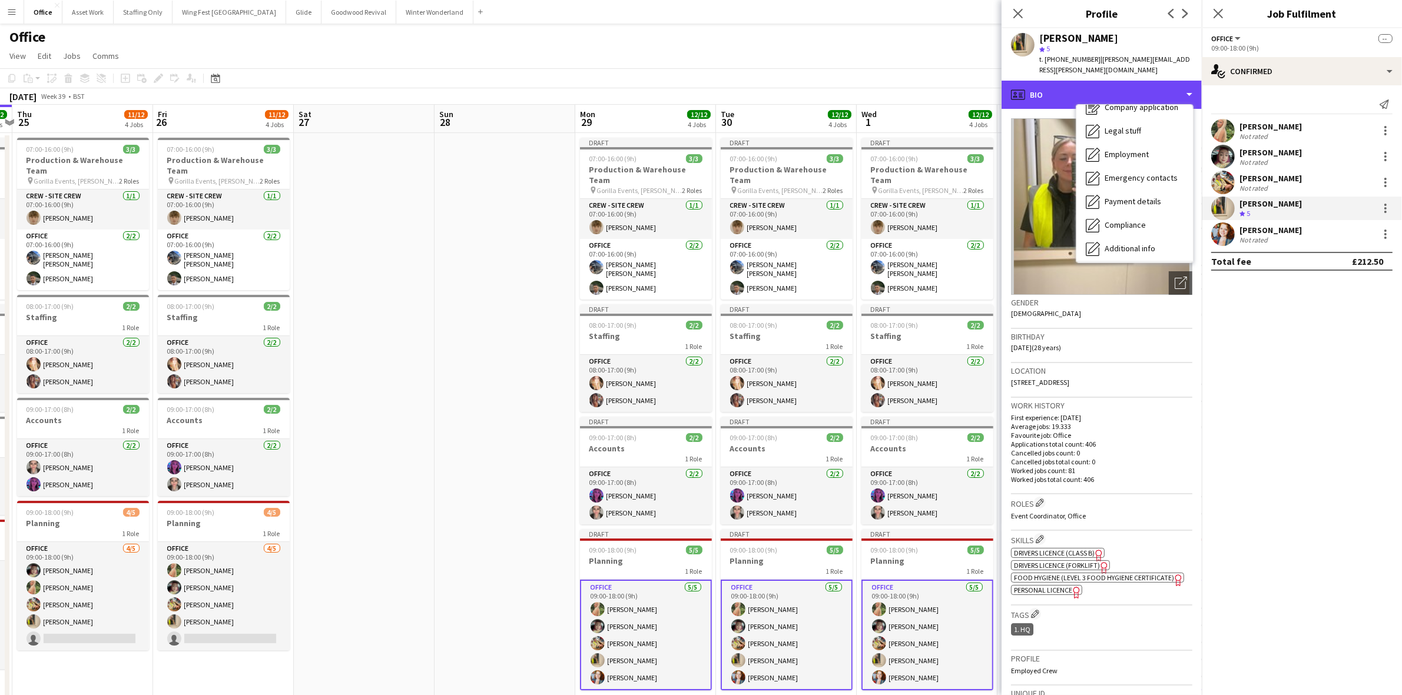
scroll to position [87, 0]
click at [1134, 228] on div "Feedback Feedback" at bounding box center [1134, 223] width 117 height 24
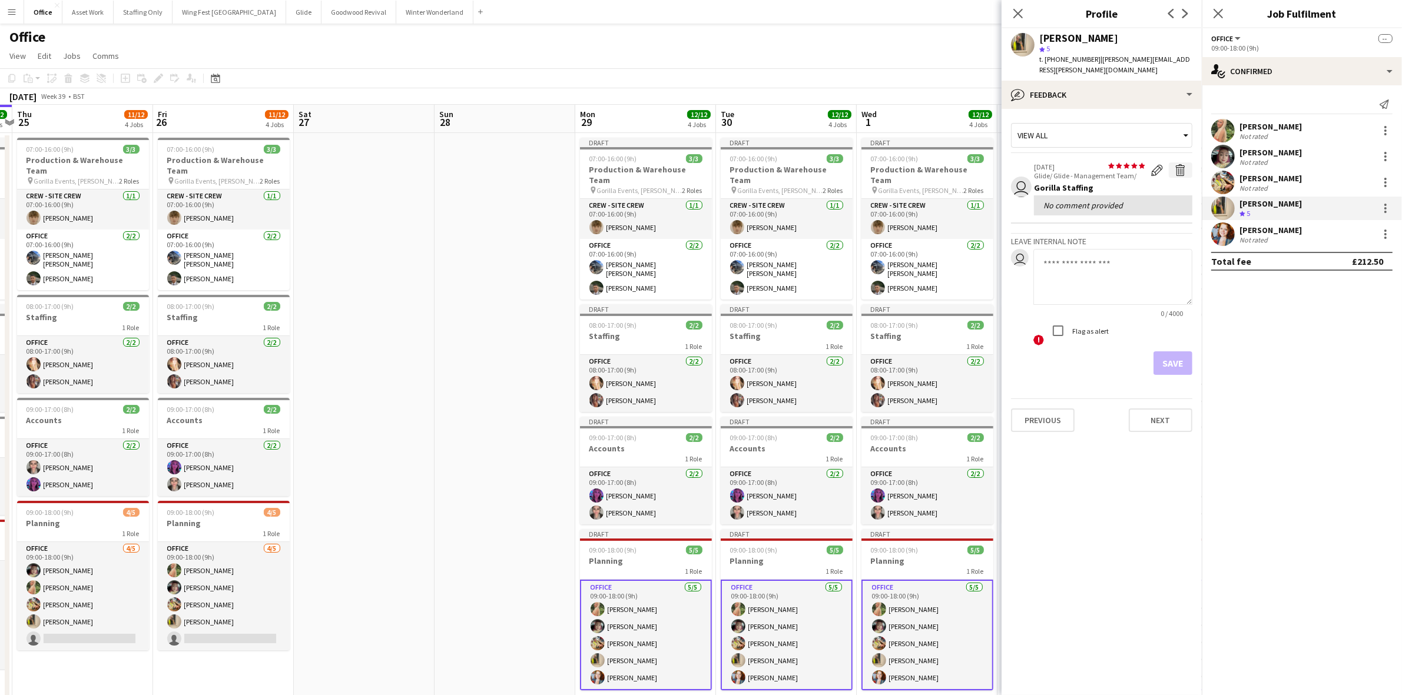
click at [1181, 171] on app-icon "Delete feedback" at bounding box center [1181, 170] width 12 height 12
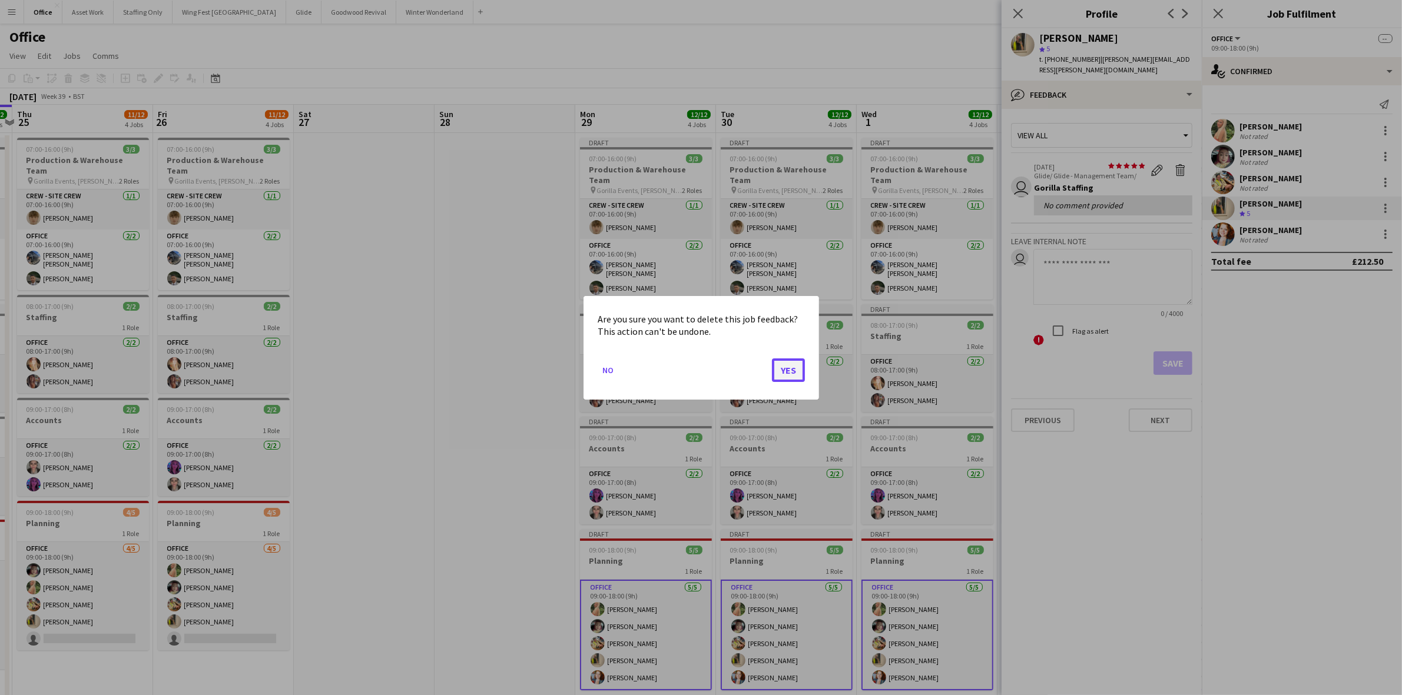
click at [794, 368] on button "Yes" at bounding box center [788, 370] width 33 height 24
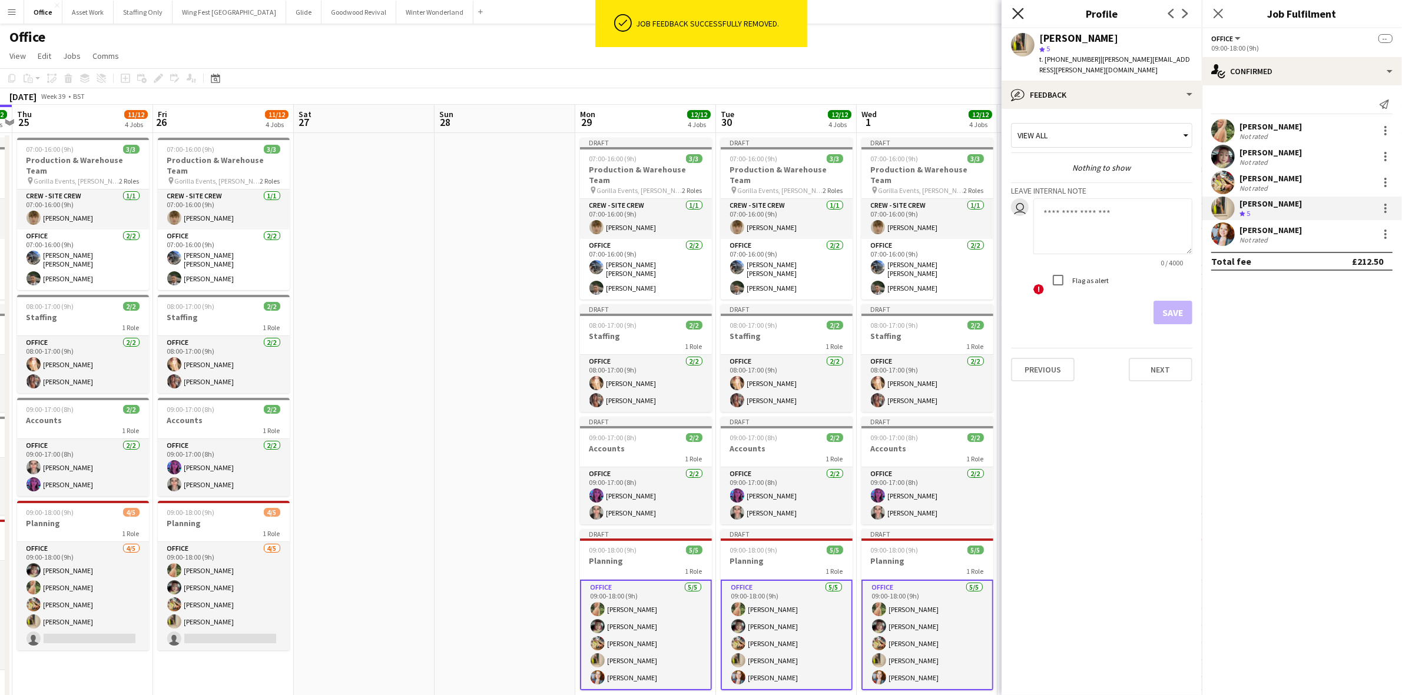
click at [1019, 14] on icon at bounding box center [1017, 13] width 11 height 11
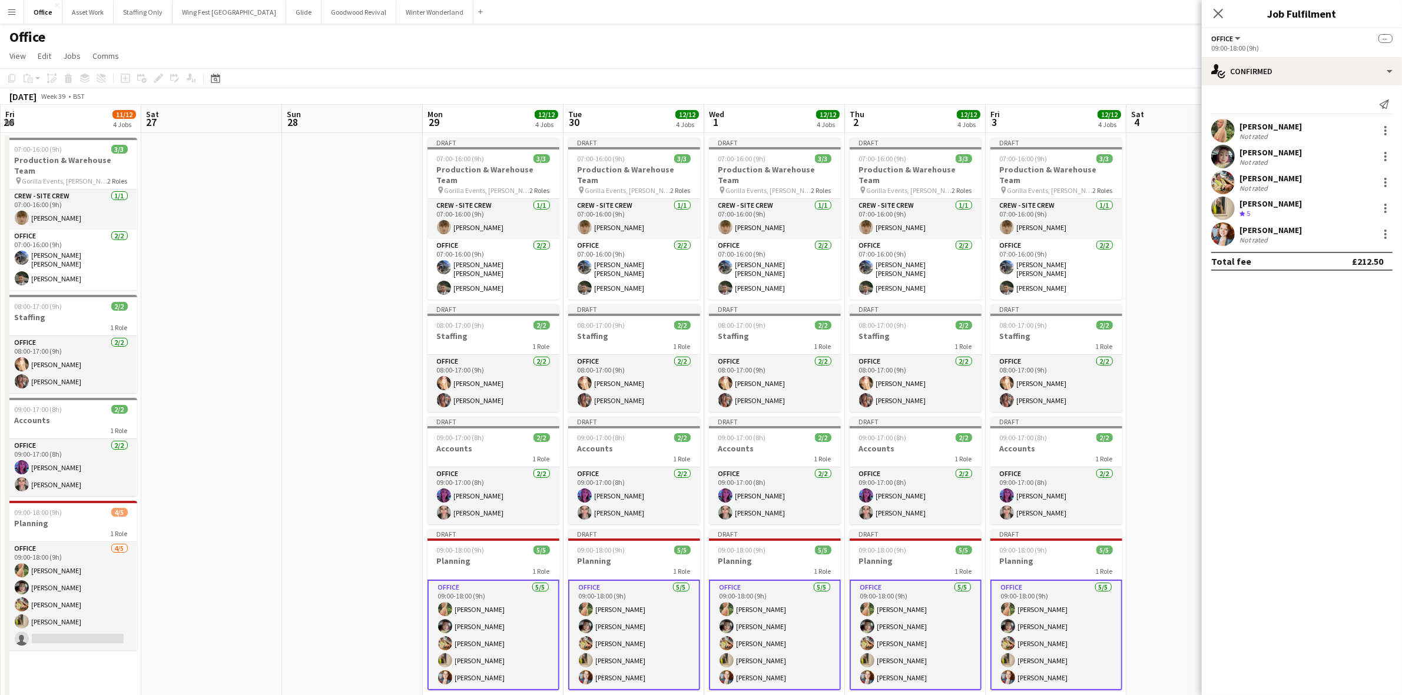
scroll to position [0, 426]
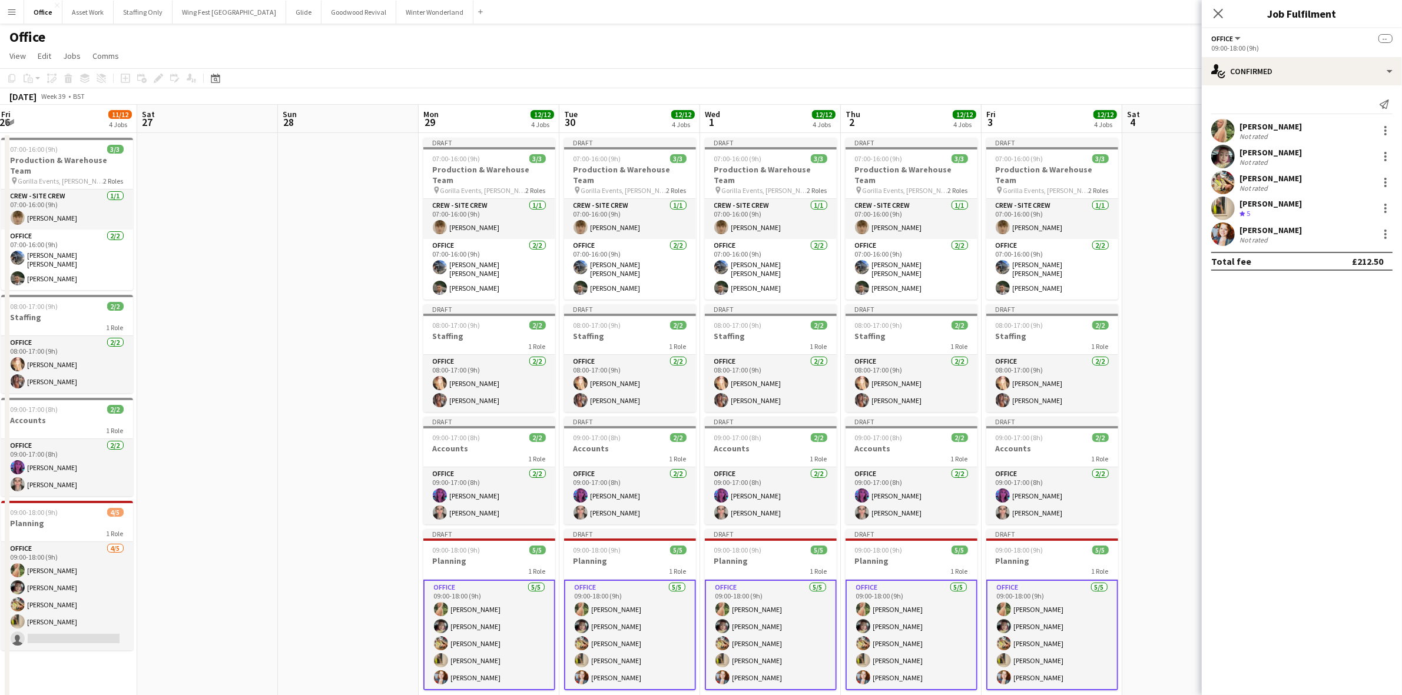
drag, startPoint x: 508, startPoint y: 455, endPoint x: 351, endPoint y: 442, distance: 157.1
click at [351, 442] on app-calendar-viewport "Tue 23 11/12 4 Jobs Wed 24 12/12 4 Jobs Thu 25 11/12 4 Jobs Fri 26 11/12 4 Jobs…" at bounding box center [701, 408] width 1402 height 607
click at [1387, 208] on div at bounding box center [1385, 208] width 2 height 2
click at [1347, 319] on span "Remove" at bounding box center [1347, 315] width 73 height 11
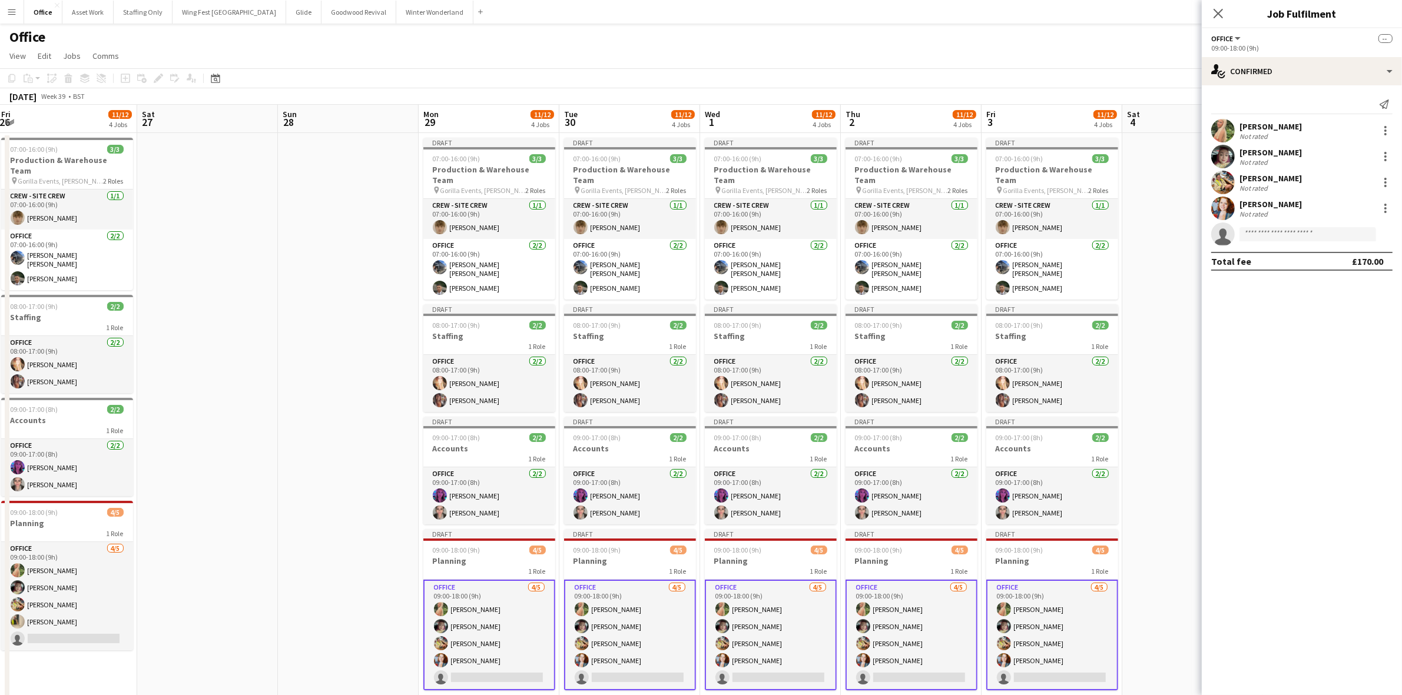
click at [632, 630] on app-card-role "Office 4/5 09:00-18:00 (9h) Ellie Garner Clementine McIntosh Georgina Masterson…" at bounding box center [630, 635] width 132 height 111
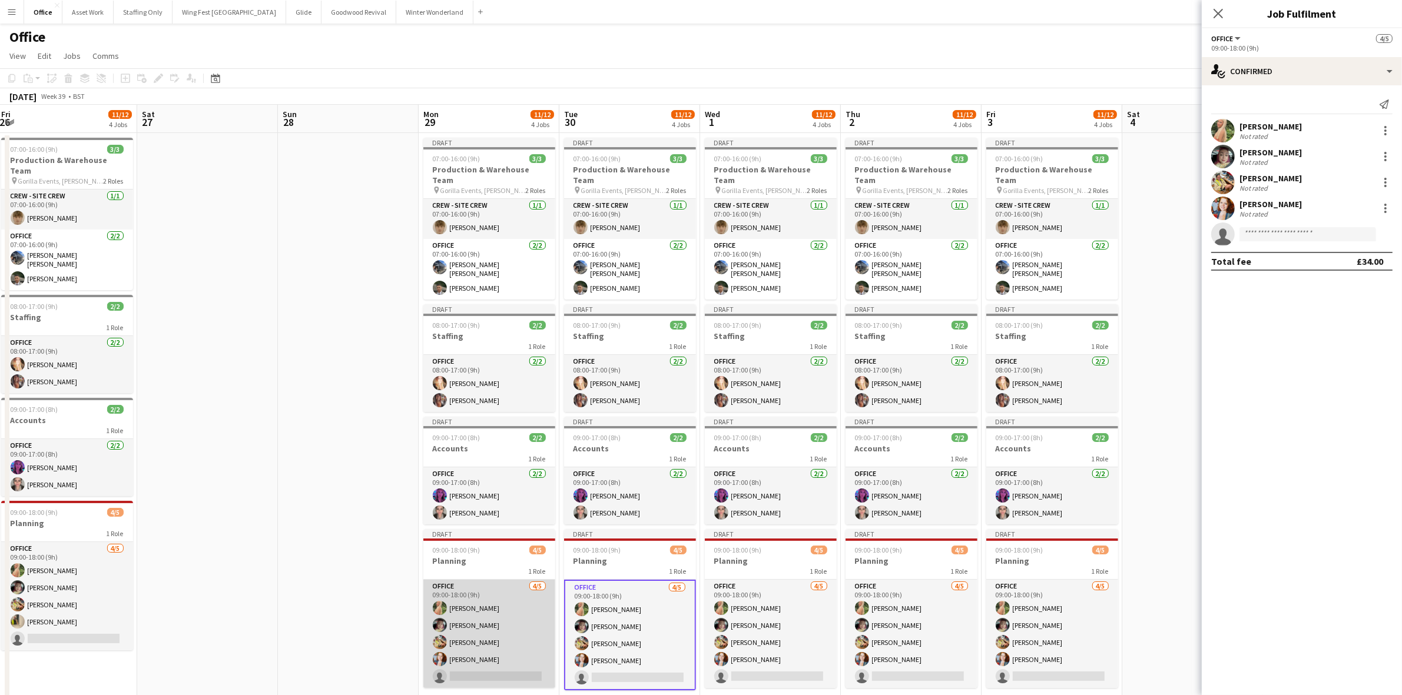
click at [519, 631] on app-card-role "Office 4/5 09:00-18:00 (9h) Ellie Garner Clementine McIntosh Georgina Masterson…" at bounding box center [489, 634] width 132 height 108
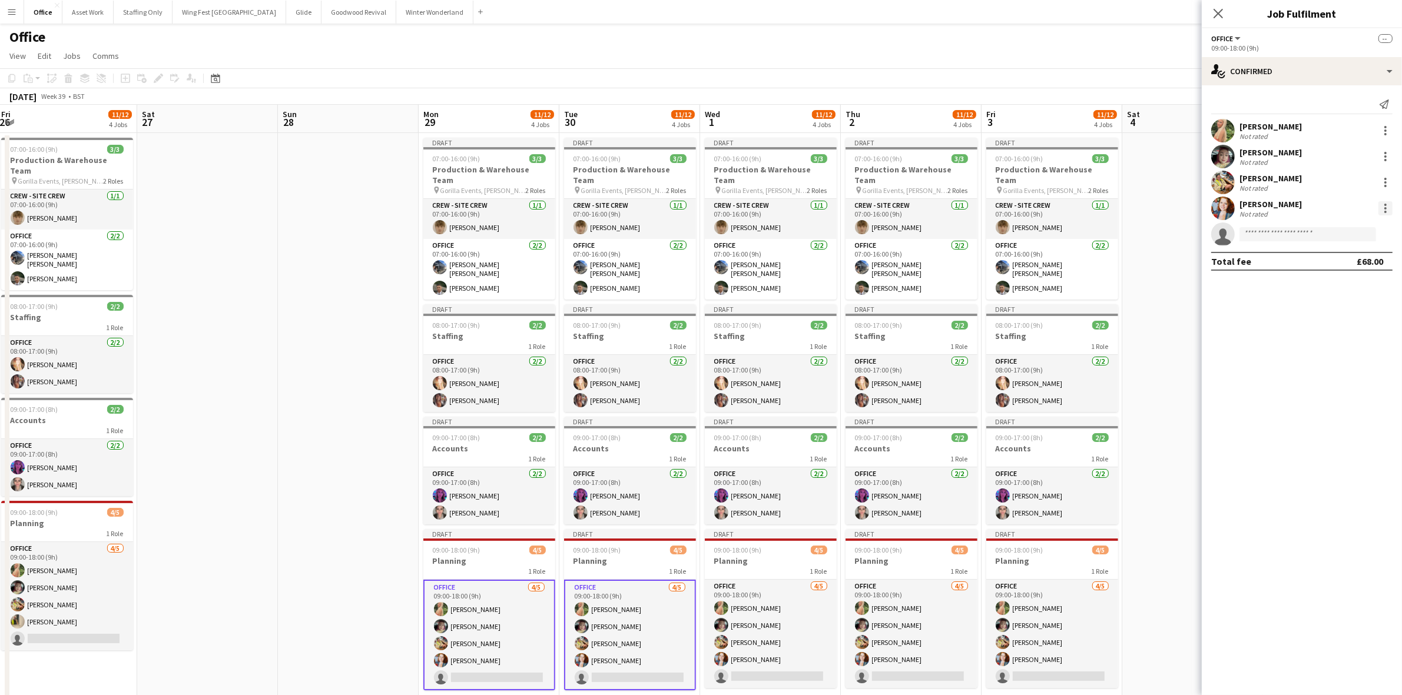
click at [1385, 205] on div at bounding box center [1385, 205] width 2 height 2
click at [1308, 318] on button "Remove" at bounding box center [1347, 315] width 92 height 28
click at [463, 616] on app-card-role "Office 3/5 09:00-18:00 (9h) Ellie Garner Clementine McIntosh Georgina Masterson…" at bounding box center [489, 635] width 132 height 111
click at [1385, 157] on div at bounding box center [1385, 156] width 2 height 2
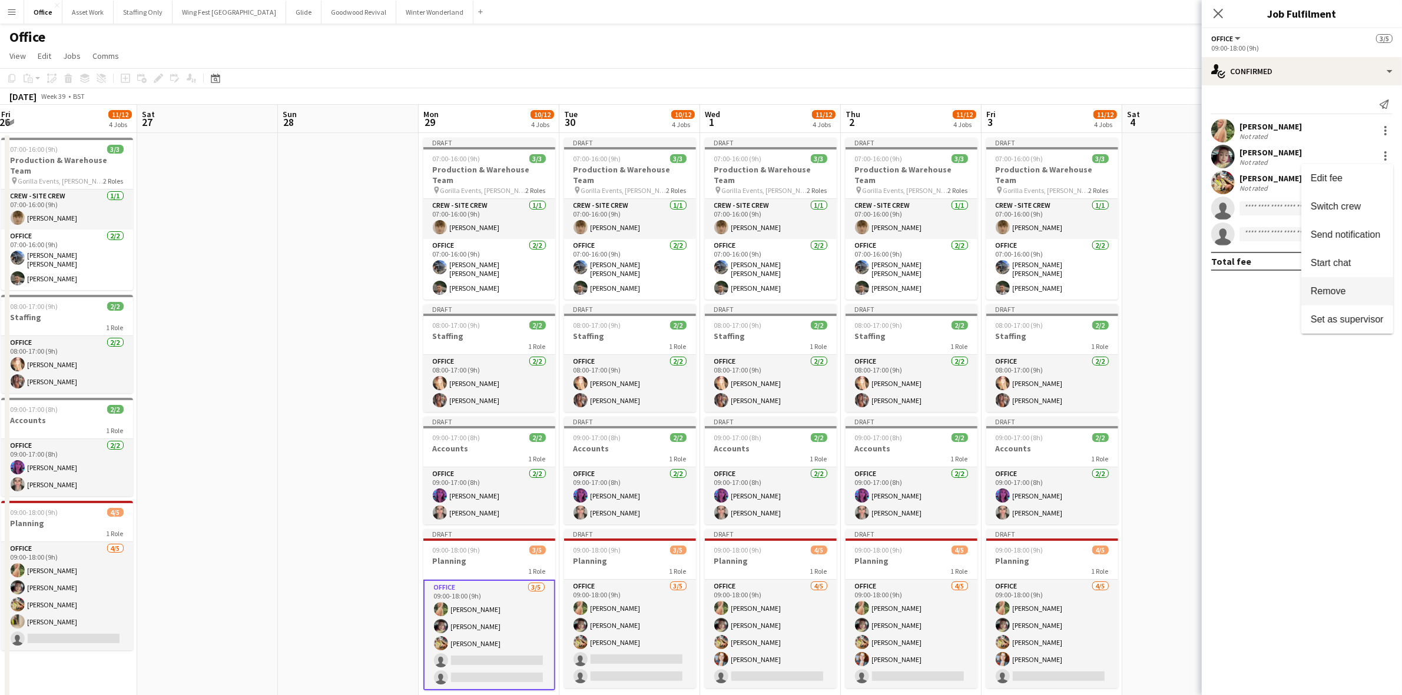
click at [1334, 290] on span "Remove" at bounding box center [1328, 291] width 35 height 10
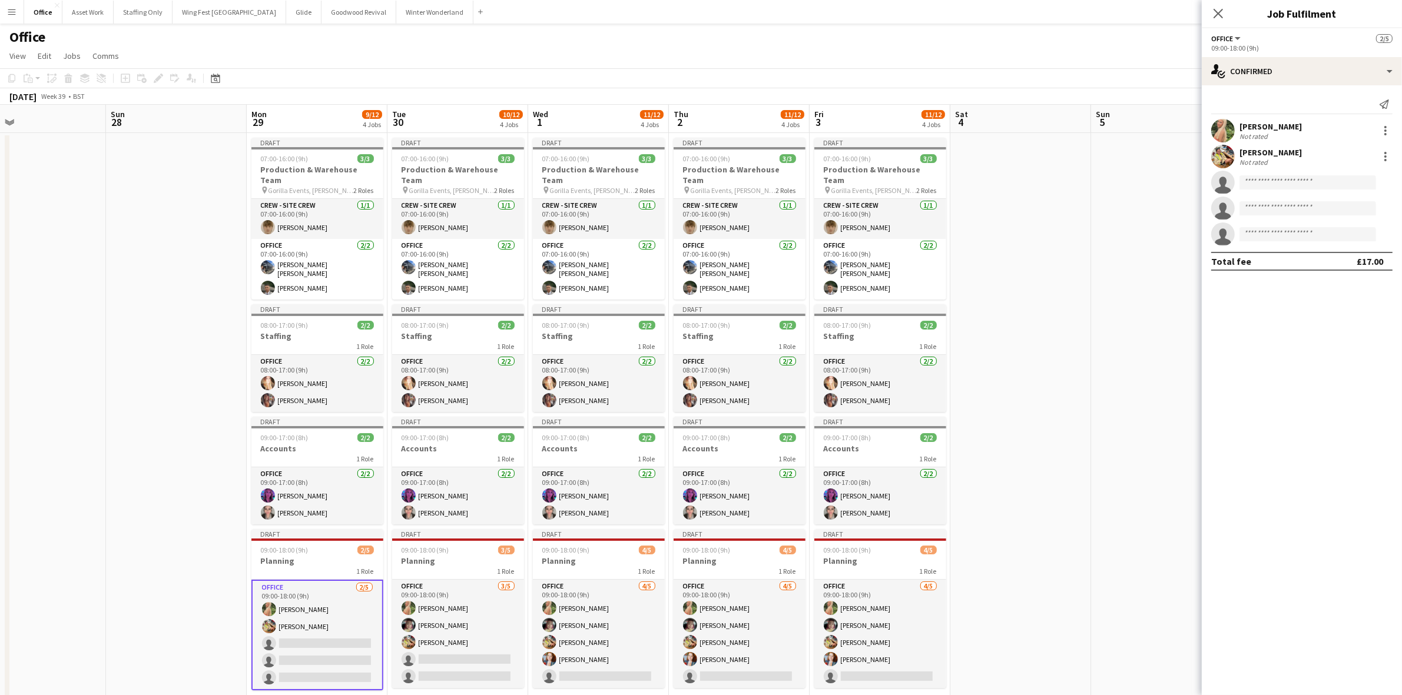
scroll to position [0, 361]
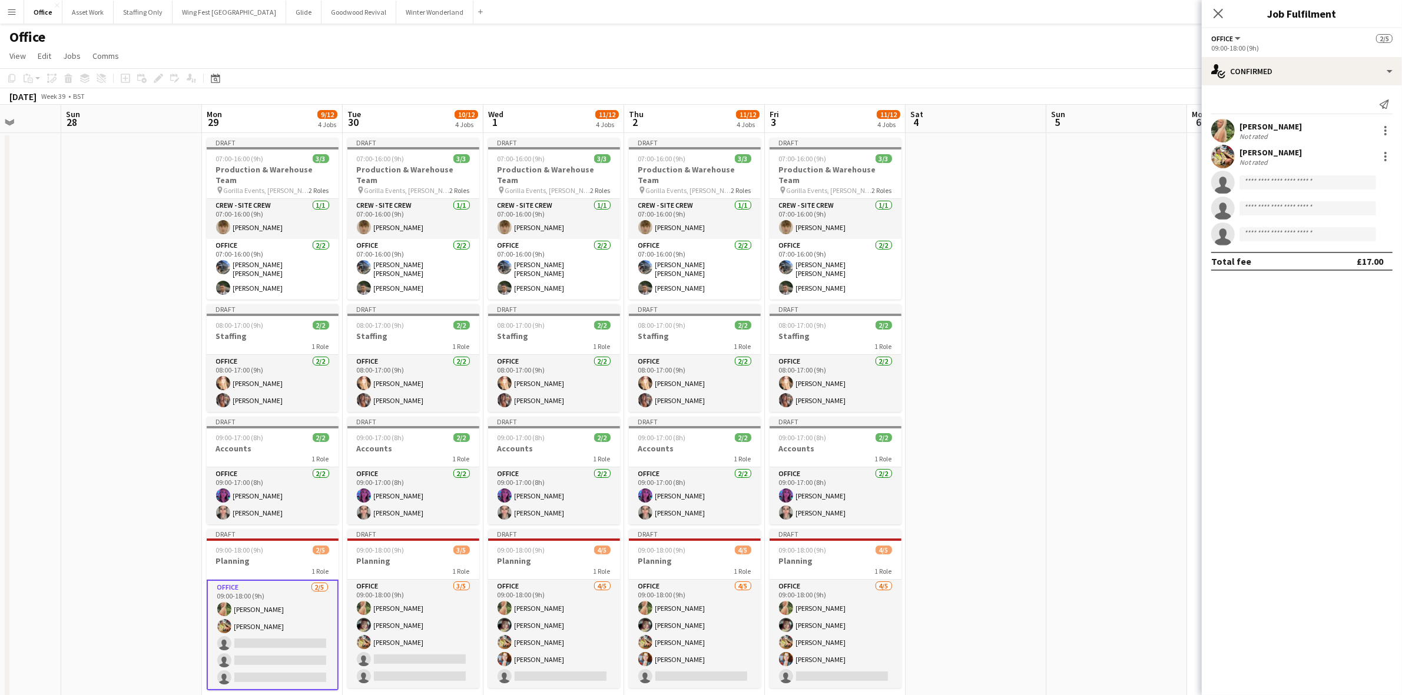
drag, startPoint x: 1153, startPoint y: 457, endPoint x: 936, endPoint y: 454, distance: 216.7
click at [936, 454] on app-calendar-viewport "Thu 25 11/12 4 Jobs Fri 26 11/12 4 Jobs Sat 27 Sun 28 Mon 29 9/12 4 Jobs Tue 30…" at bounding box center [701, 408] width 1402 height 607
click at [267, 218] on app-card-role "Crew - Site Crew 1/1 07:00-16:00 (9h) Aidan Demery" at bounding box center [273, 219] width 132 height 40
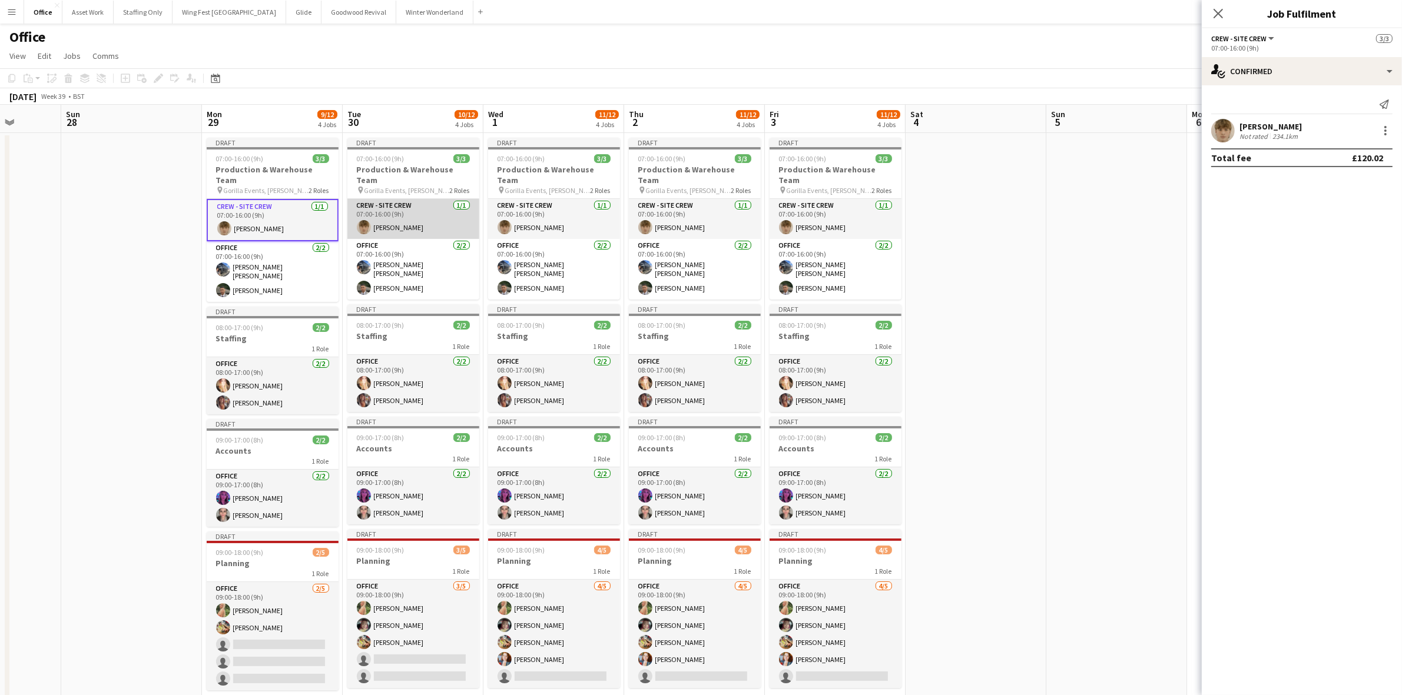
click at [426, 215] on app-card-role "Crew - Site Crew 1/1 07:00-16:00 (9h) Aidan Demery" at bounding box center [413, 219] width 132 height 40
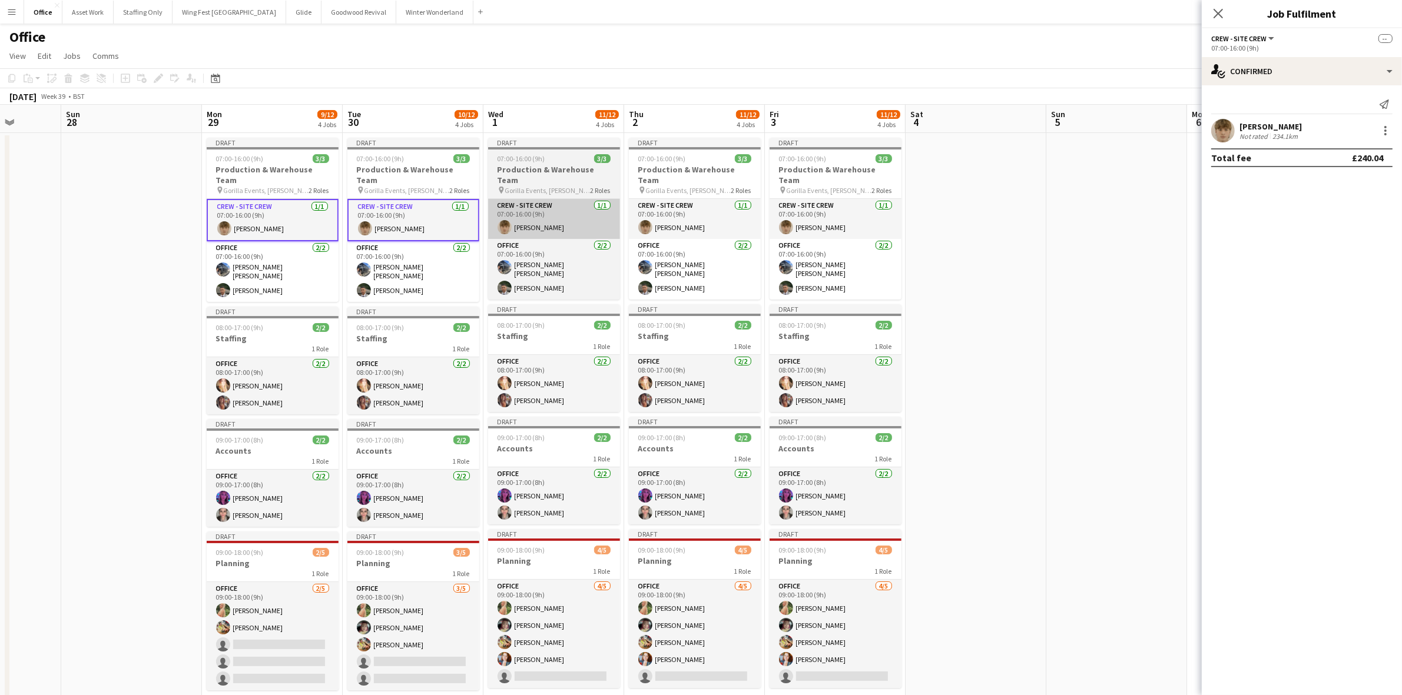
click at [591, 213] on app-card-role "Crew - Site Crew 1/1 07:00-16:00 (9h) Aidan Demery" at bounding box center [554, 219] width 132 height 40
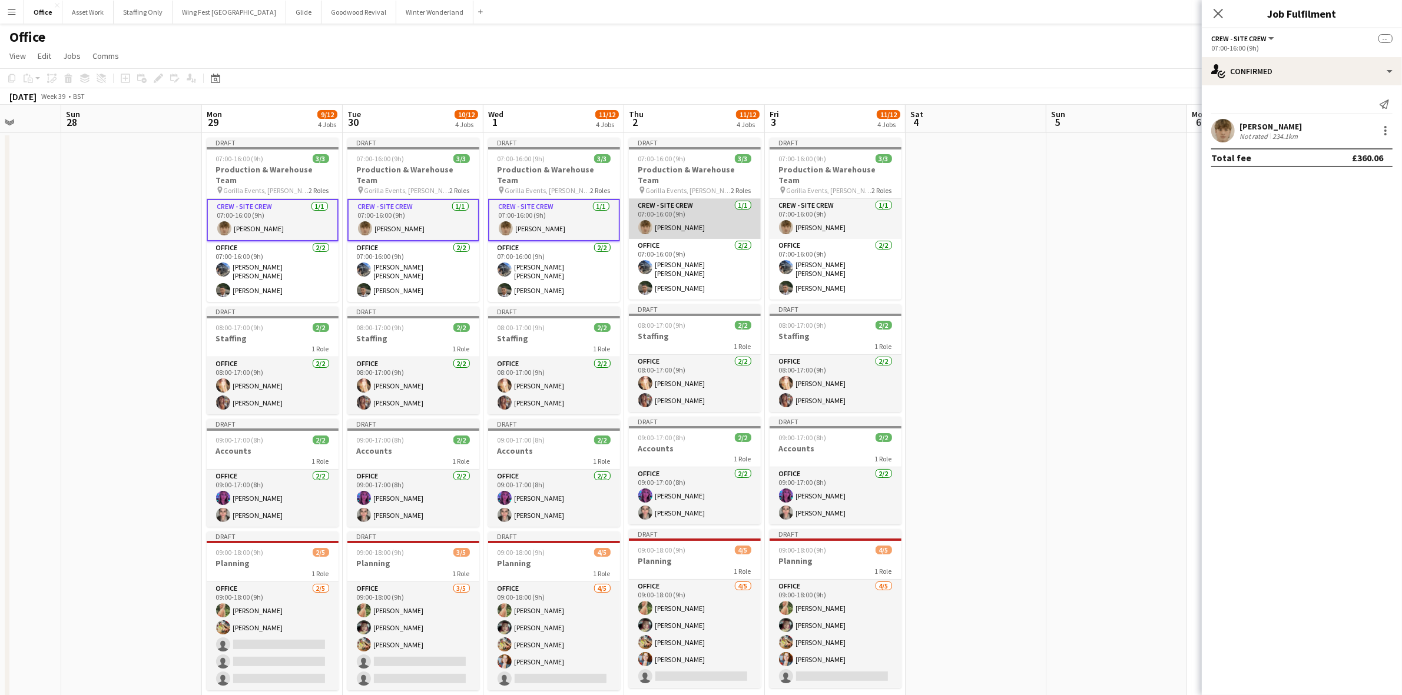
click at [676, 211] on app-card-role "Crew - Site Crew 1/1 07:00-16:00 (9h) Aidan Demery" at bounding box center [695, 219] width 132 height 40
click at [832, 210] on app-card-role "Crew - Site Crew 1/1 07:00-16:00 (9h) Aidan Demery" at bounding box center [836, 219] width 132 height 40
click at [1382, 136] on div at bounding box center [1385, 131] width 14 height 14
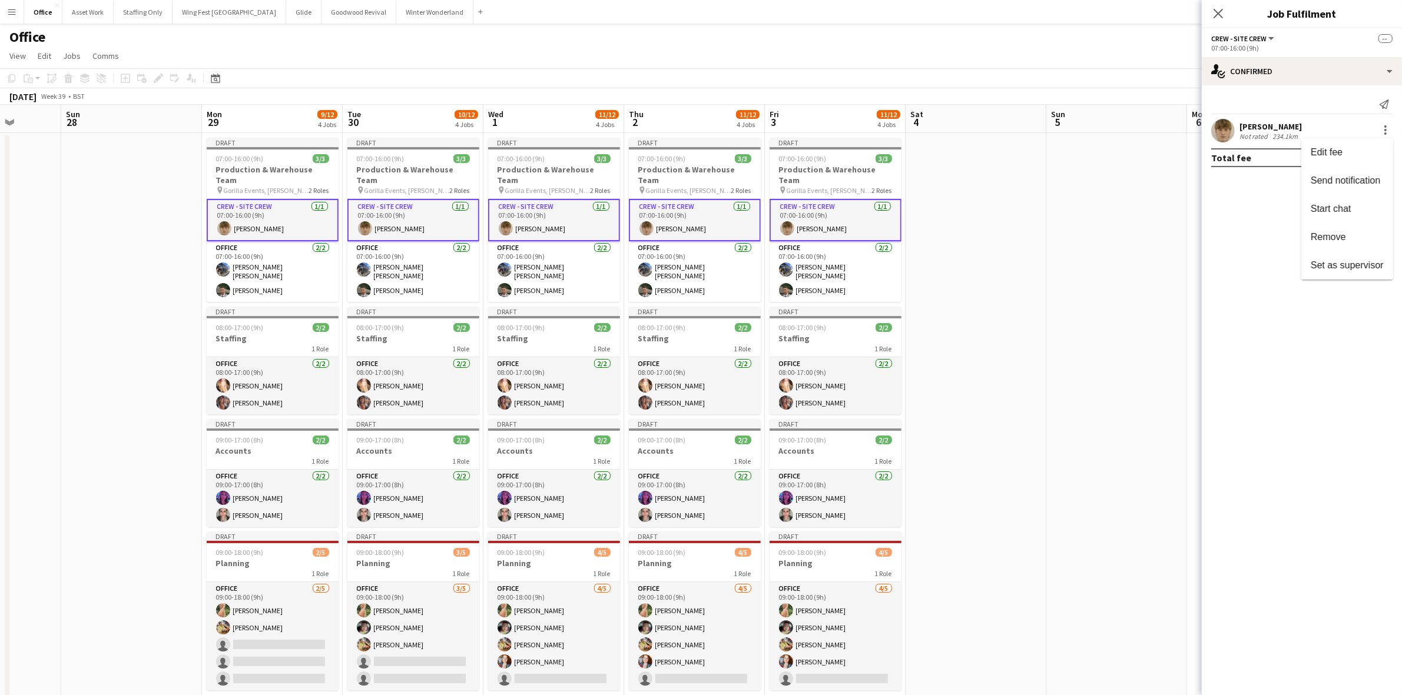
click at [1348, 240] on span "Remove" at bounding box center [1347, 237] width 73 height 11
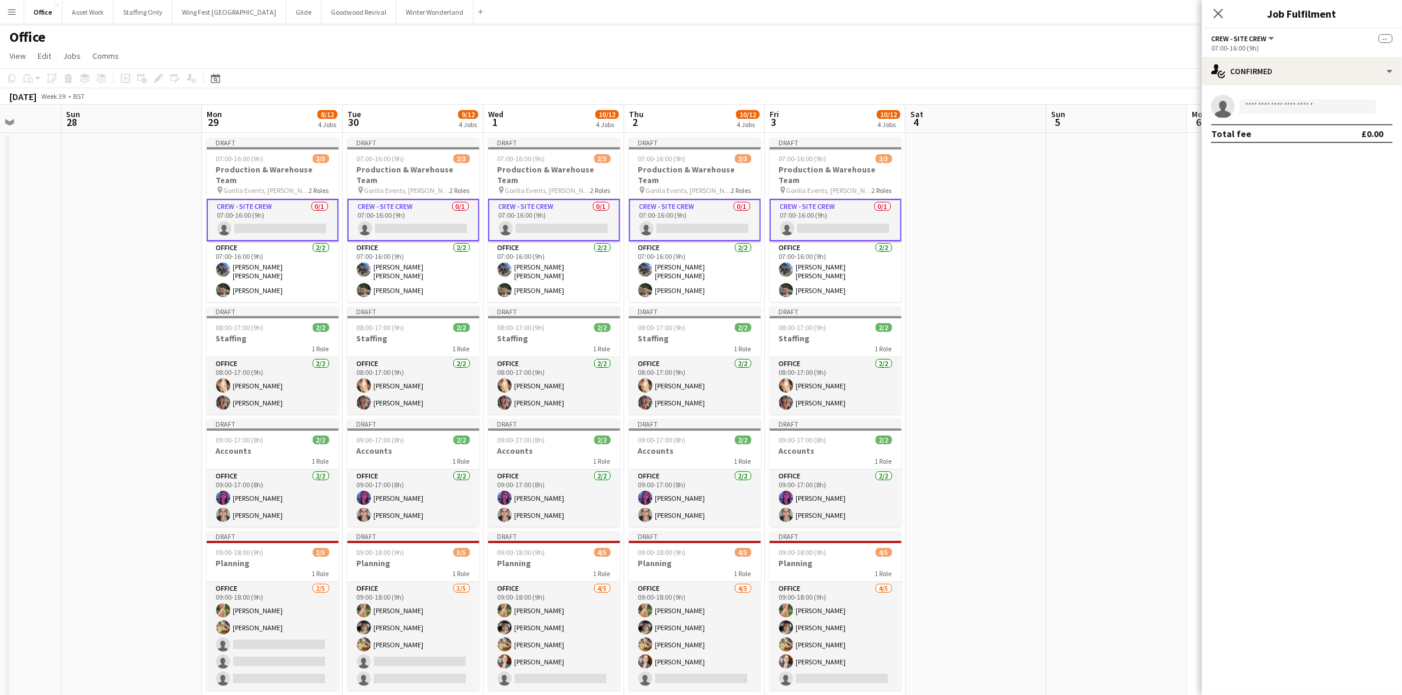
click at [1052, 242] on app-date-cell at bounding box center [1116, 422] width 141 height 579
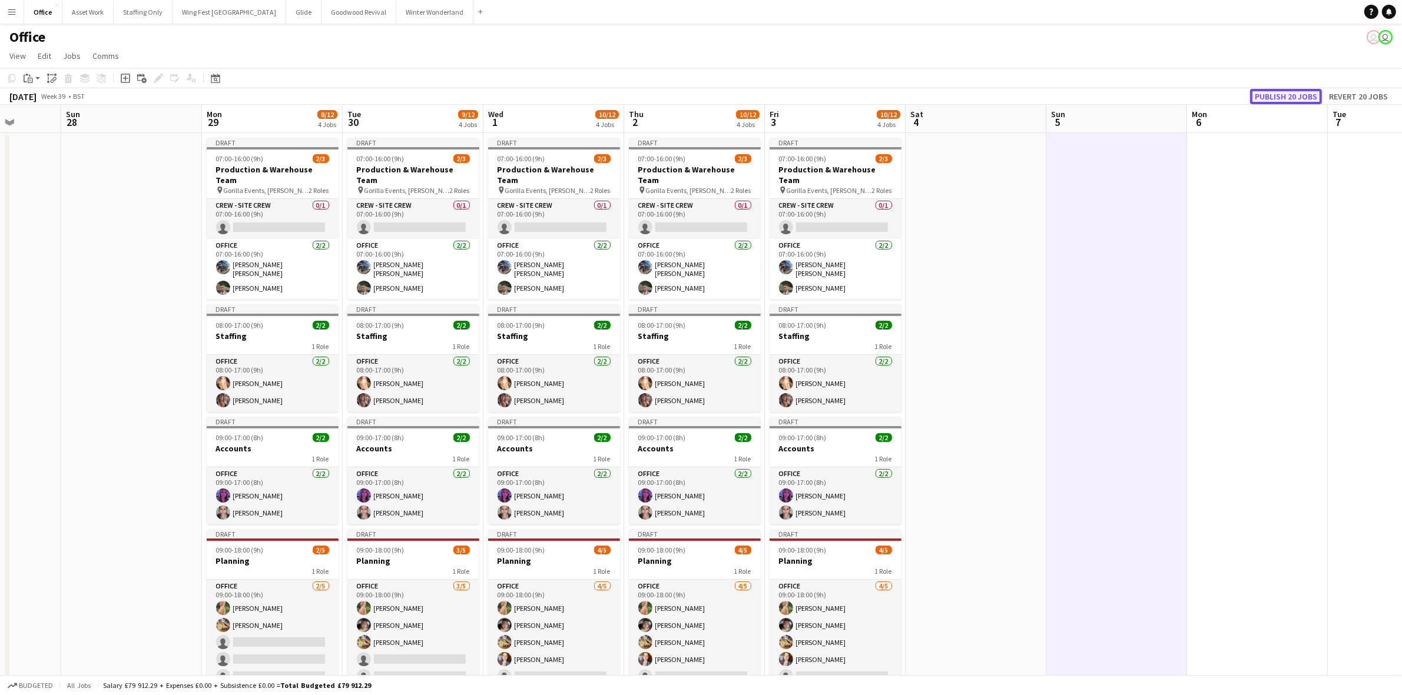
click at [1288, 99] on button "Publish 20 jobs" at bounding box center [1286, 96] width 72 height 15
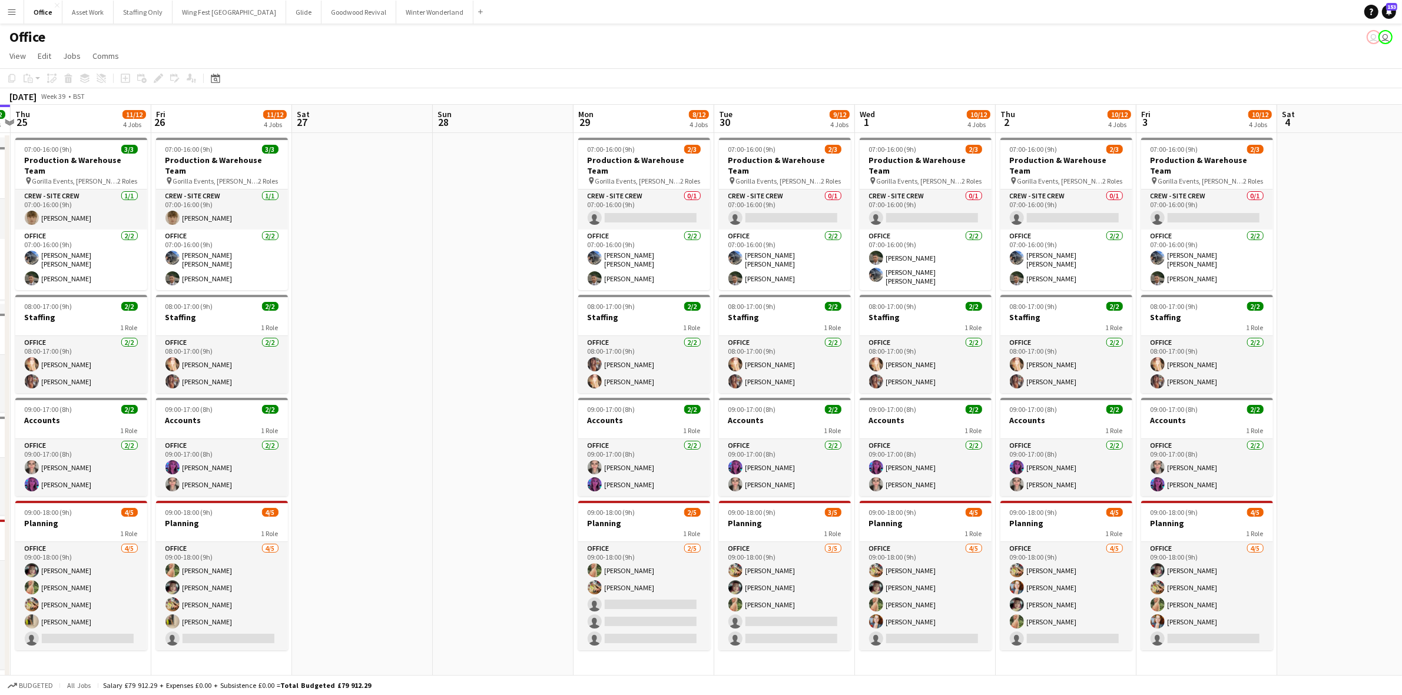
scroll to position [0, 553]
drag, startPoint x: 728, startPoint y: 243, endPoint x: 455, endPoint y: 243, distance: 272.6
click at [455, 243] on app-calendar-viewport "Sun 21 Mon 22 9/10 4 Jobs Tue 23 11/12 4 Jobs Wed 24 12/12 4 Jobs Thu 25 11/12 …" at bounding box center [701, 399] width 1402 height 588
click at [619, 156] on h3 "Production & Warehouse Team" at bounding box center [643, 165] width 132 height 21
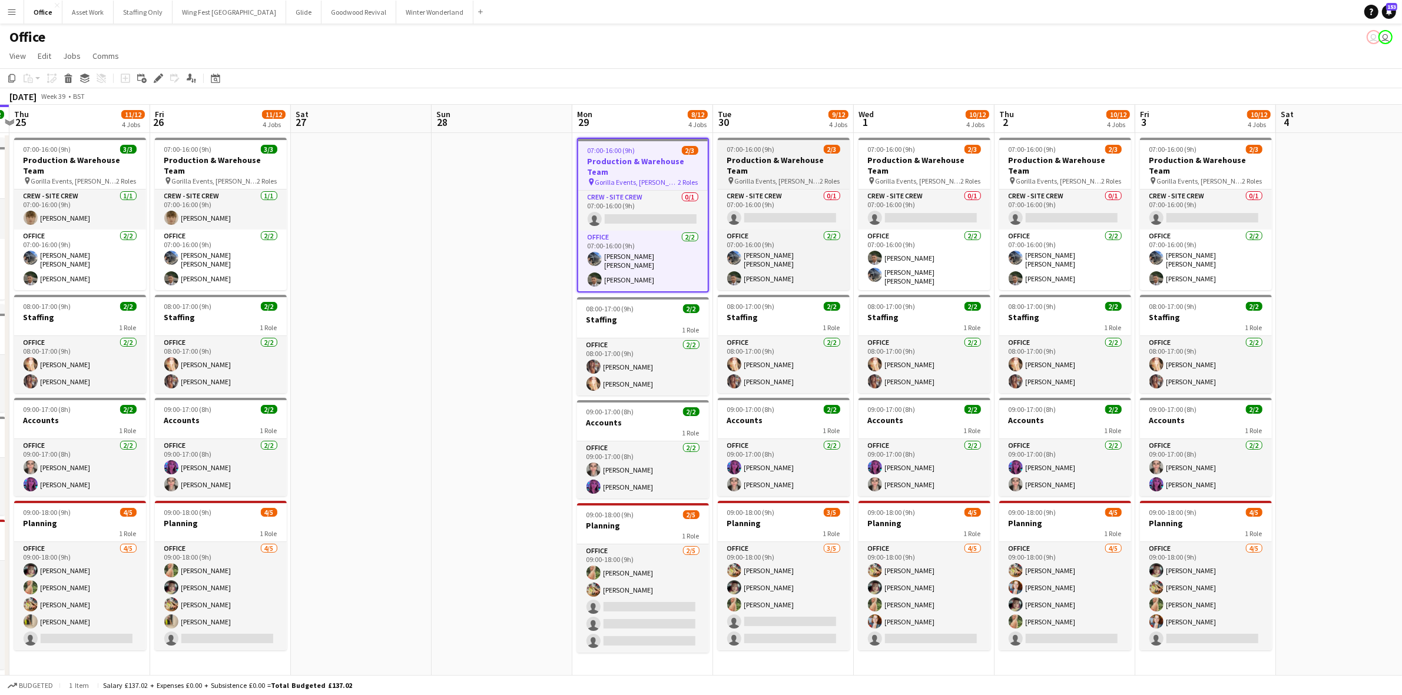
click at [785, 160] on h3 "Production & Warehouse Team" at bounding box center [784, 165] width 132 height 21
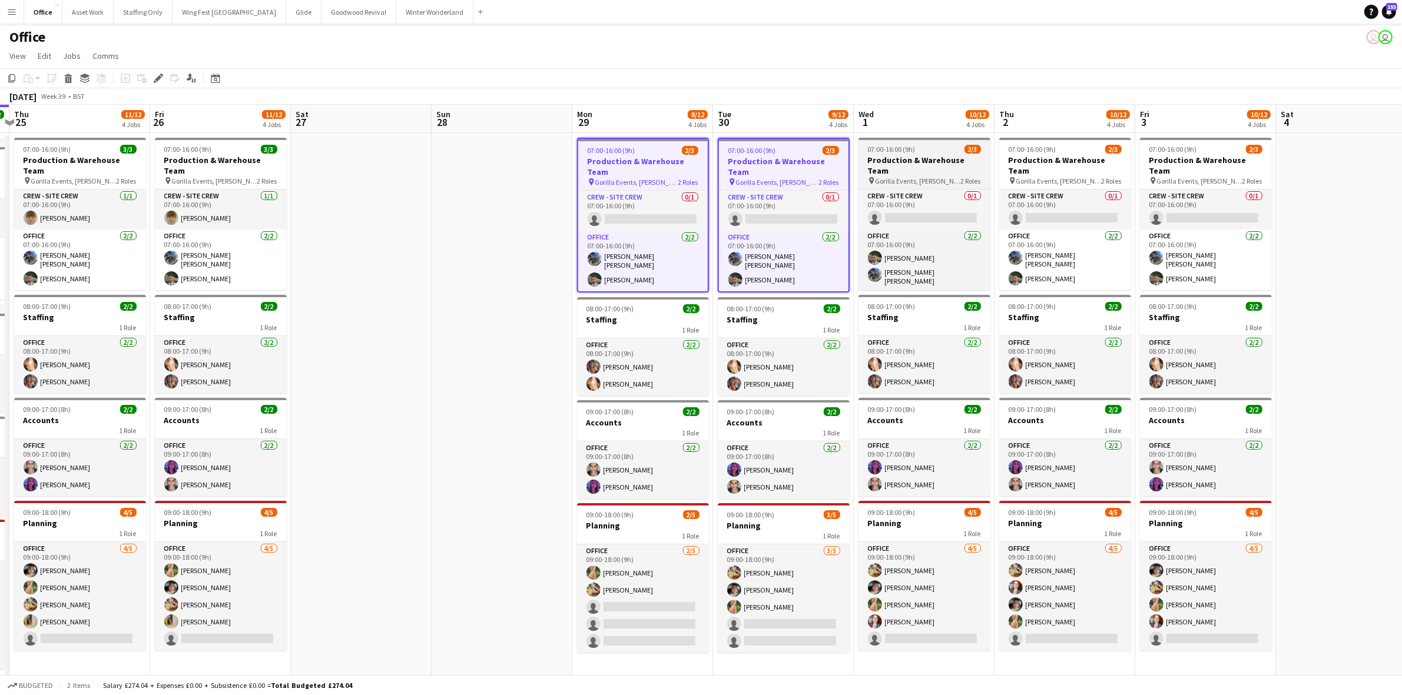
click at [957, 157] on h3 "Production & Warehouse Team" at bounding box center [924, 165] width 132 height 21
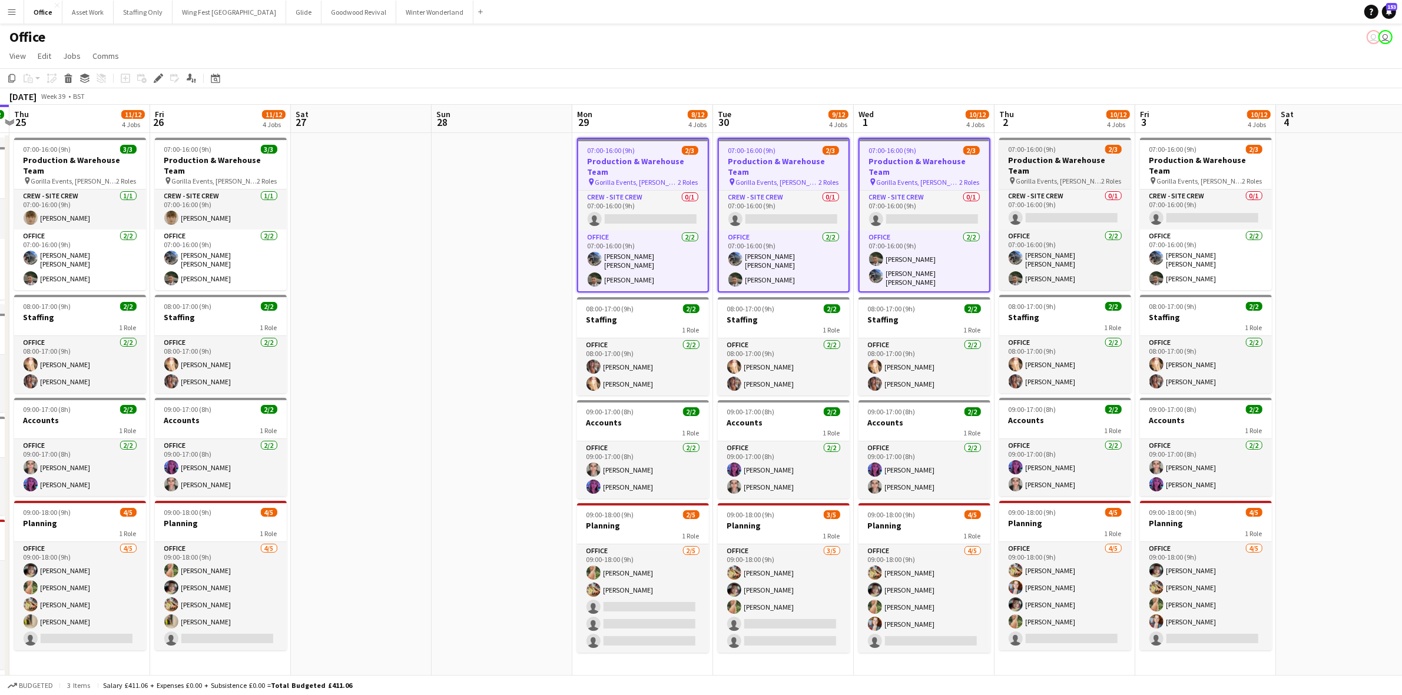
click at [1020, 149] on span "07:00-16:00 (9h)" at bounding box center [1033, 149] width 48 height 9
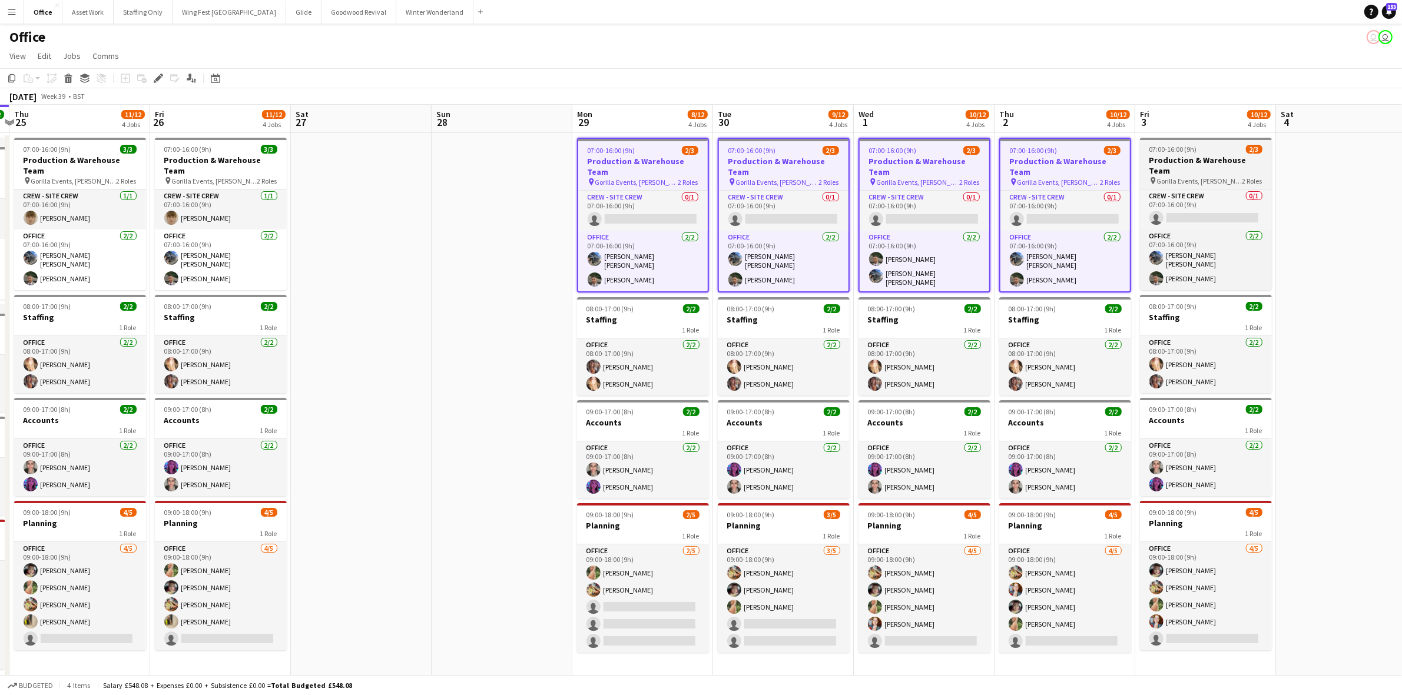
click at [1154, 148] on span "07:00-16:00 (9h)" at bounding box center [1173, 149] width 48 height 9
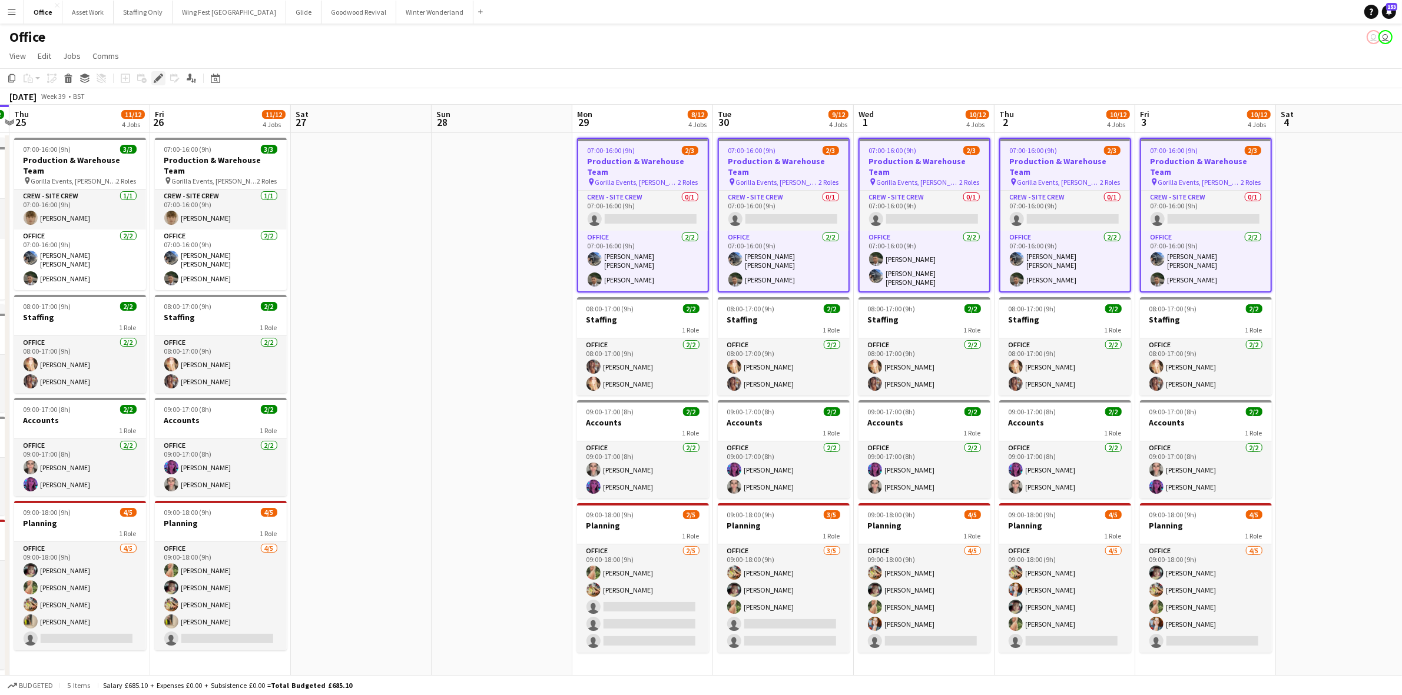
click at [156, 78] on icon at bounding box center [158, 78] width 6 height 6
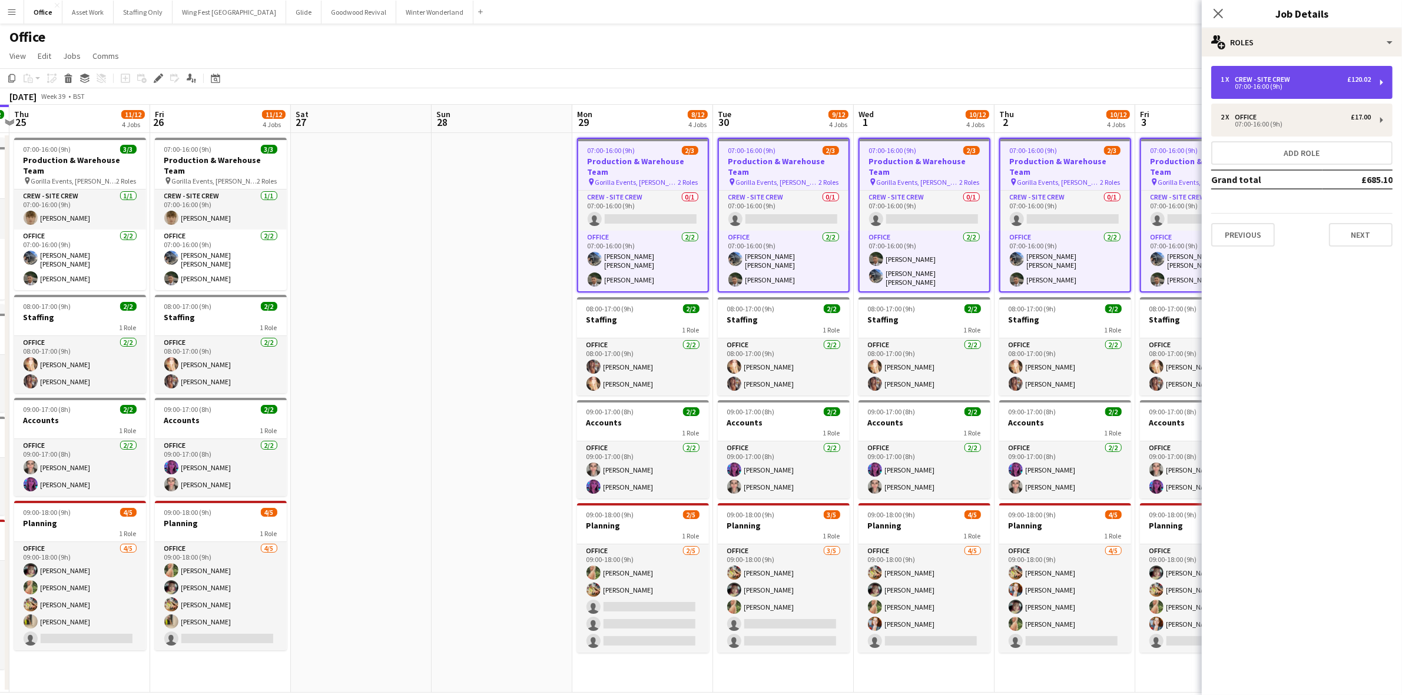
click at [1257, 89] on div "07:00-16:00 (9h)" at bounding box center [1296, 87] width 150 height 6
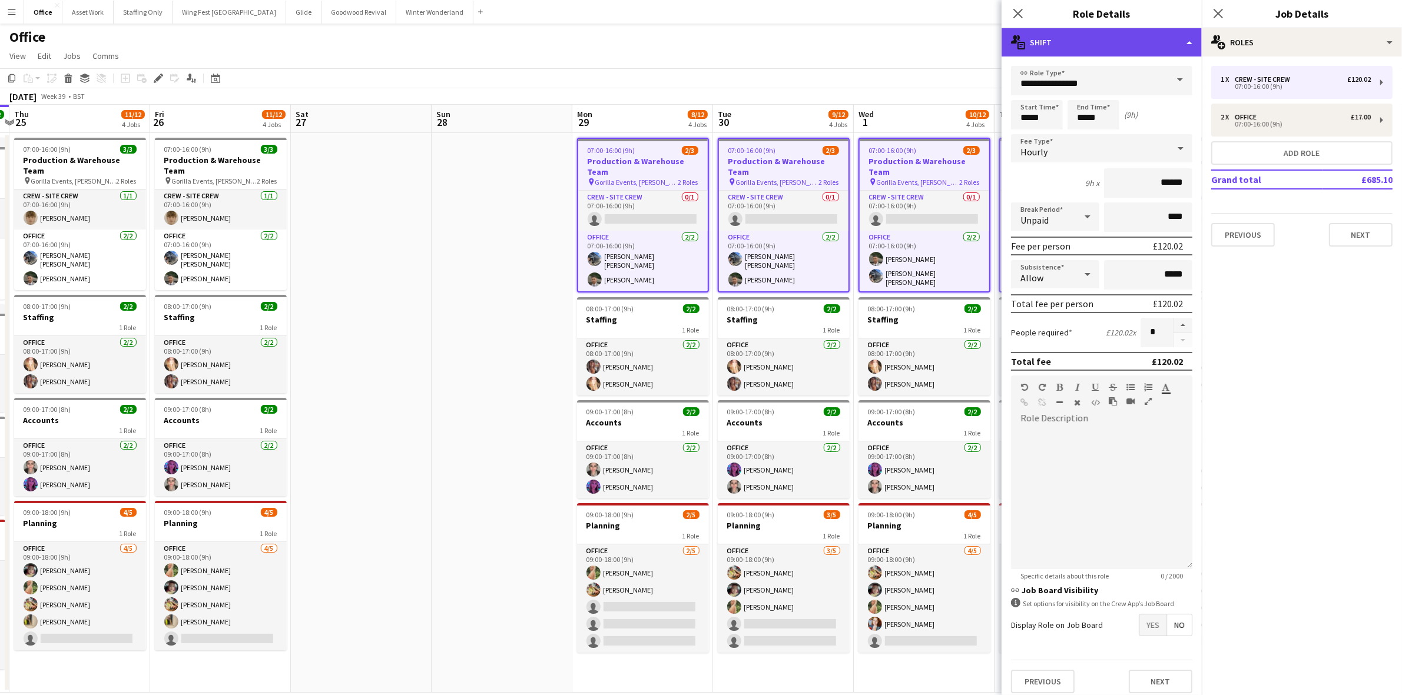
click at [1081, 44] on div "multiple-actions-text Shift" at bounding box center [1102, 42] width 200 height 28
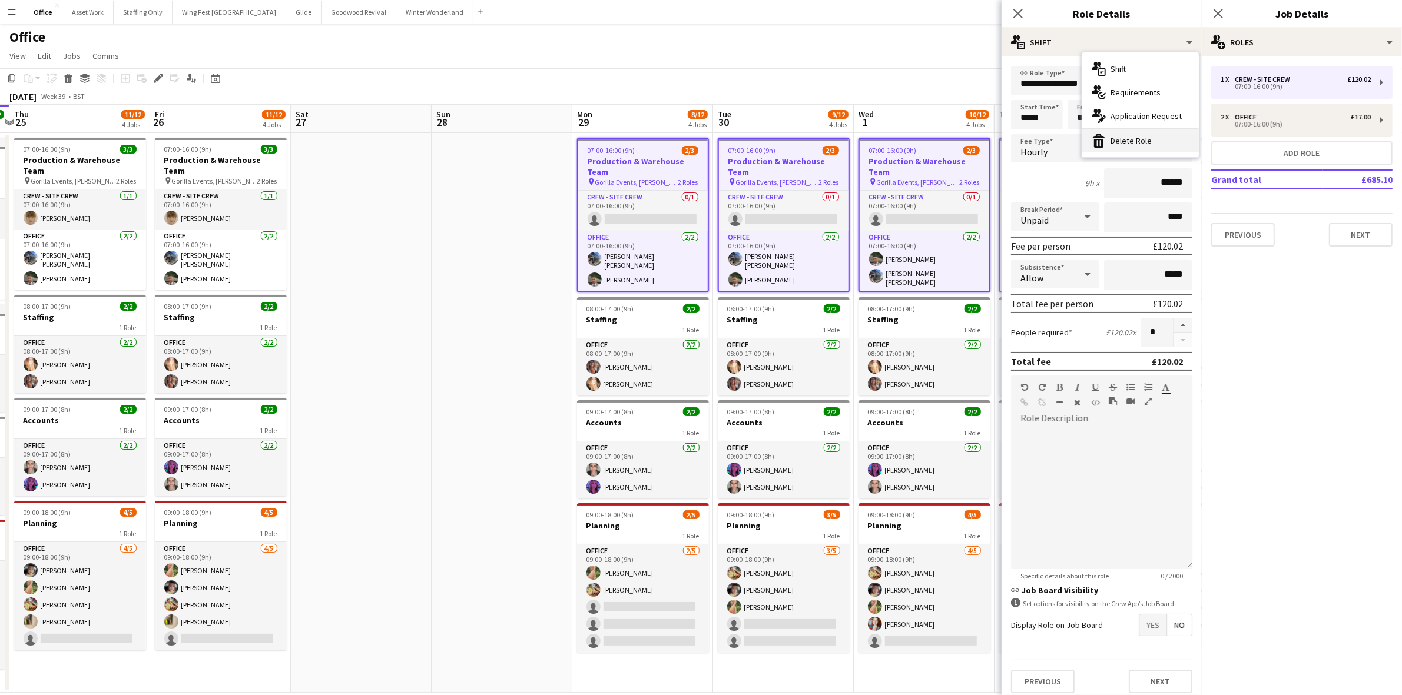
click at [1120, 139] on div "bin-2 Delete Role" at bounding box center [1140, 141] width 117 height 24
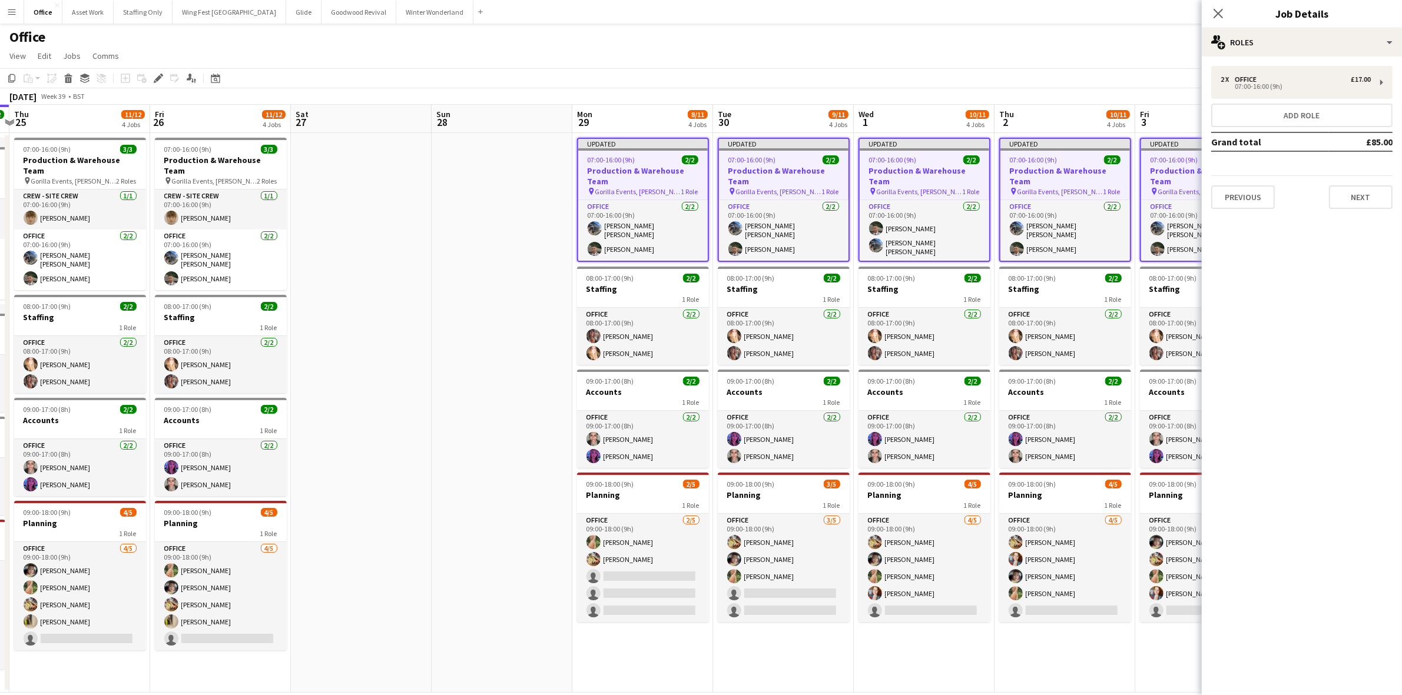
click at [559, 209] on app-date-cell at bounding box center [502, 413] width 141 height 560
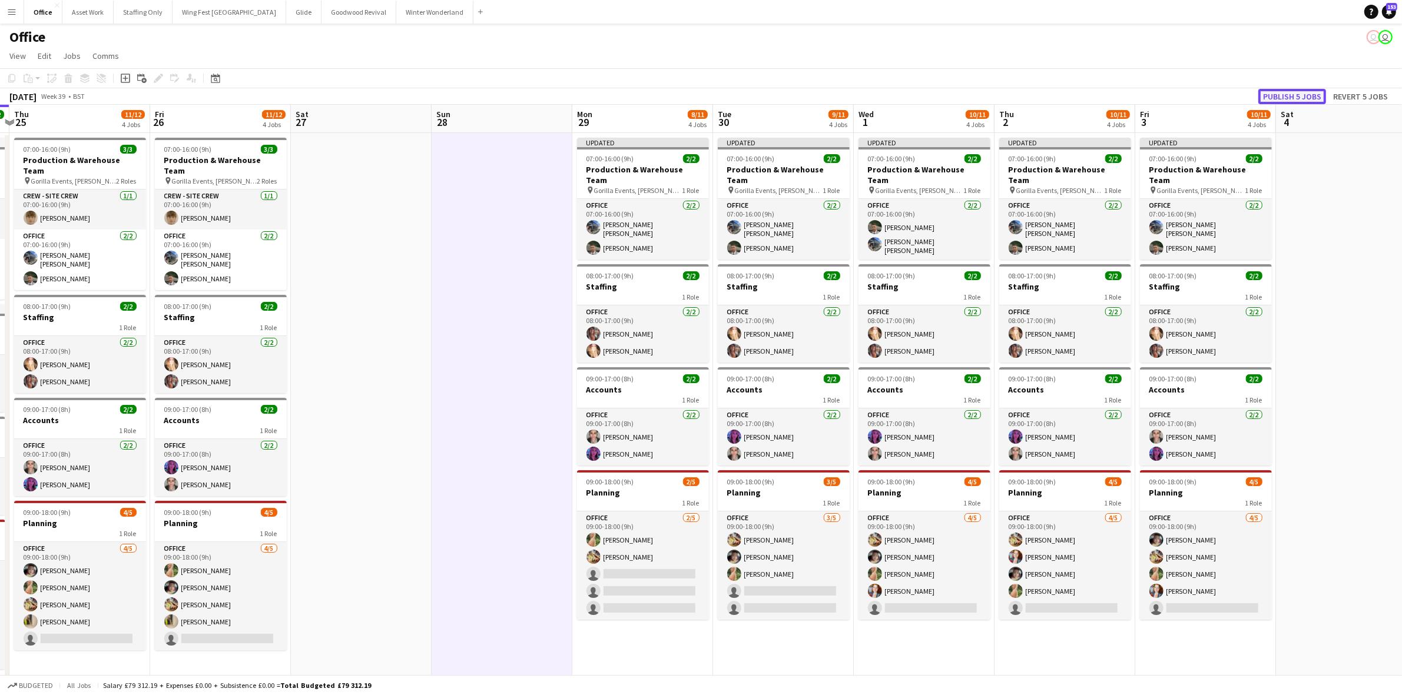
click at [1291, 91] on button "Publish 5 jobs" at bounding box center [1292, 96] width 68 height 15
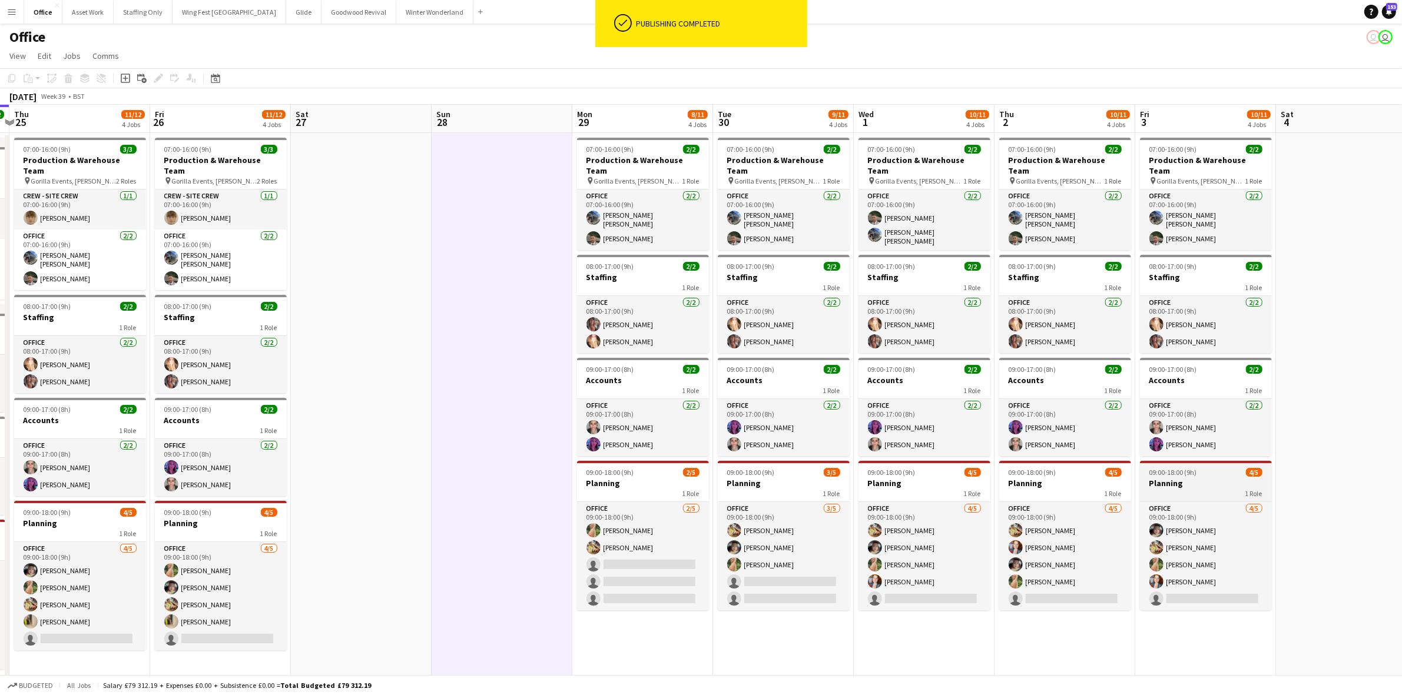
click at [1219, 478] on h3 "Planning" at bounding box center [1206, 483] width 132 height 11
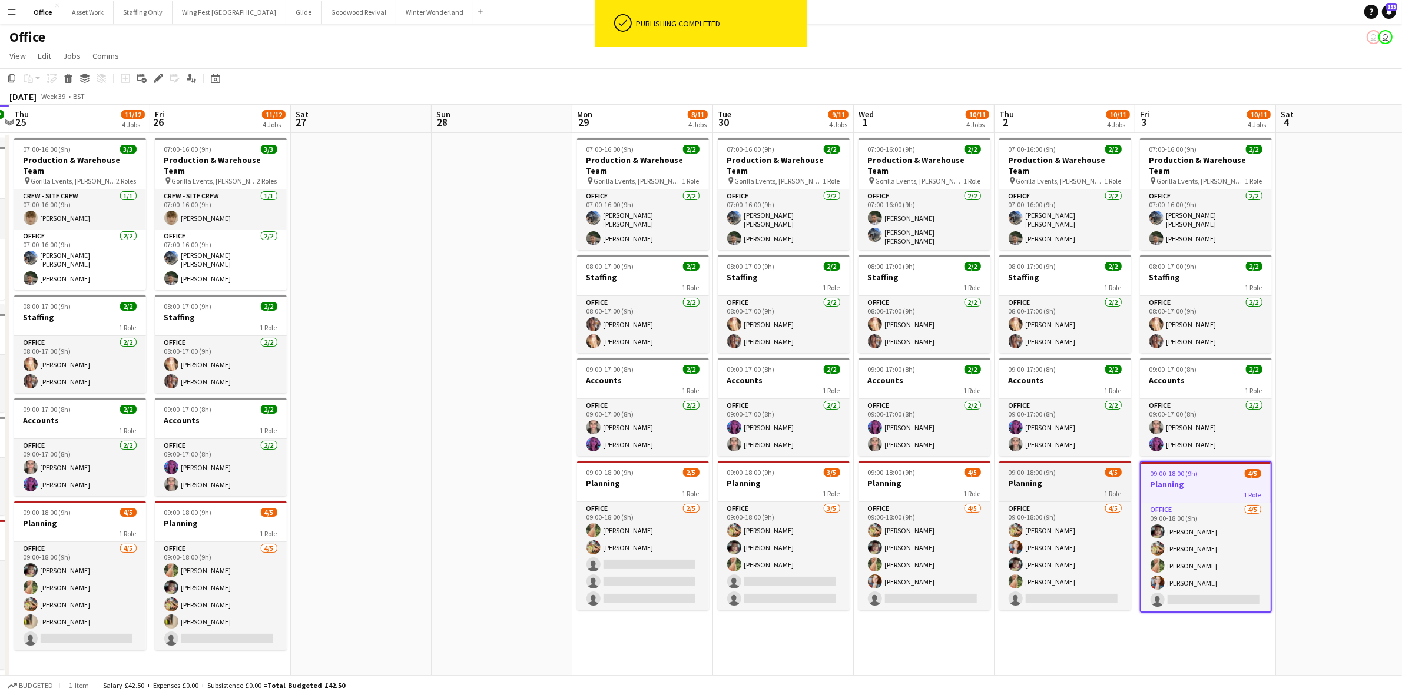
click at [1069, 478] on h3 "Planning" at bounding box center [1065, 483] width 132 height 11
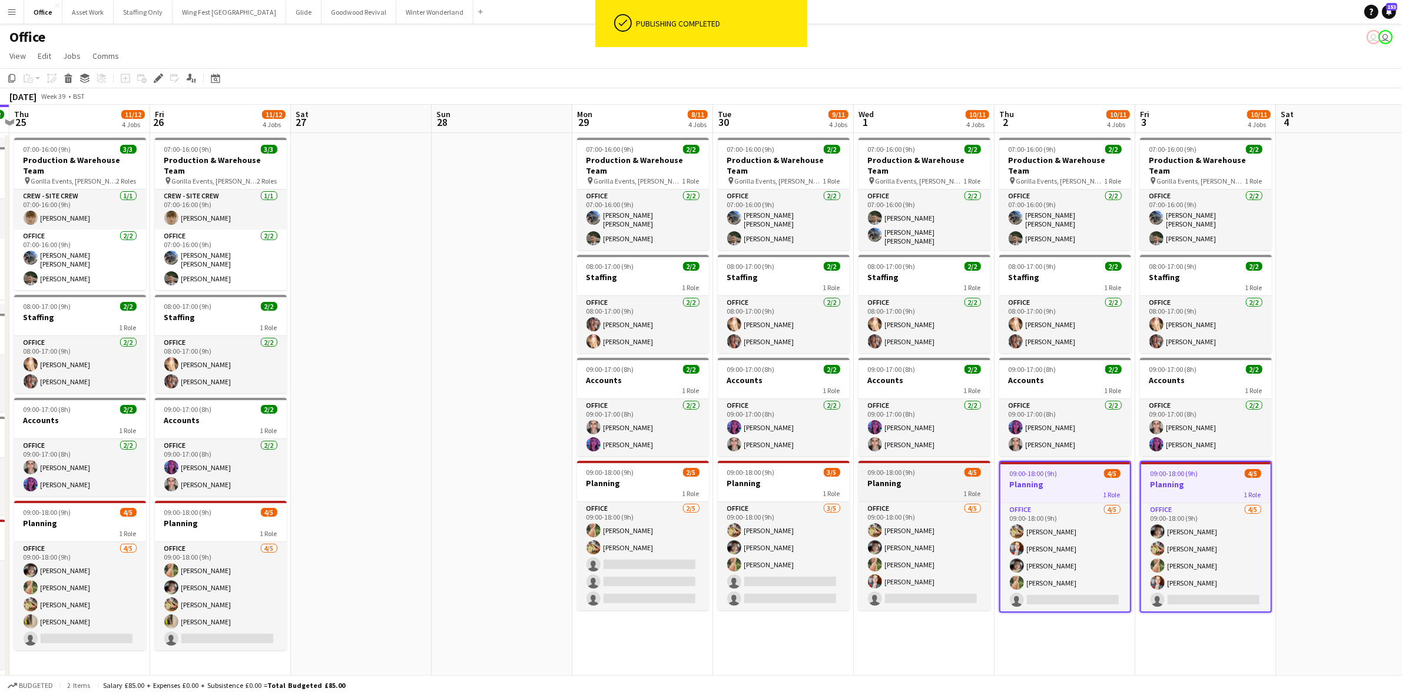
click at [907, 468] on span "09:00-18:00 (9h)" at bounding box center [892, 472] width 48 height 9
click at [157, 78] on icon at bounding box center [158, 78] width 6 height 6
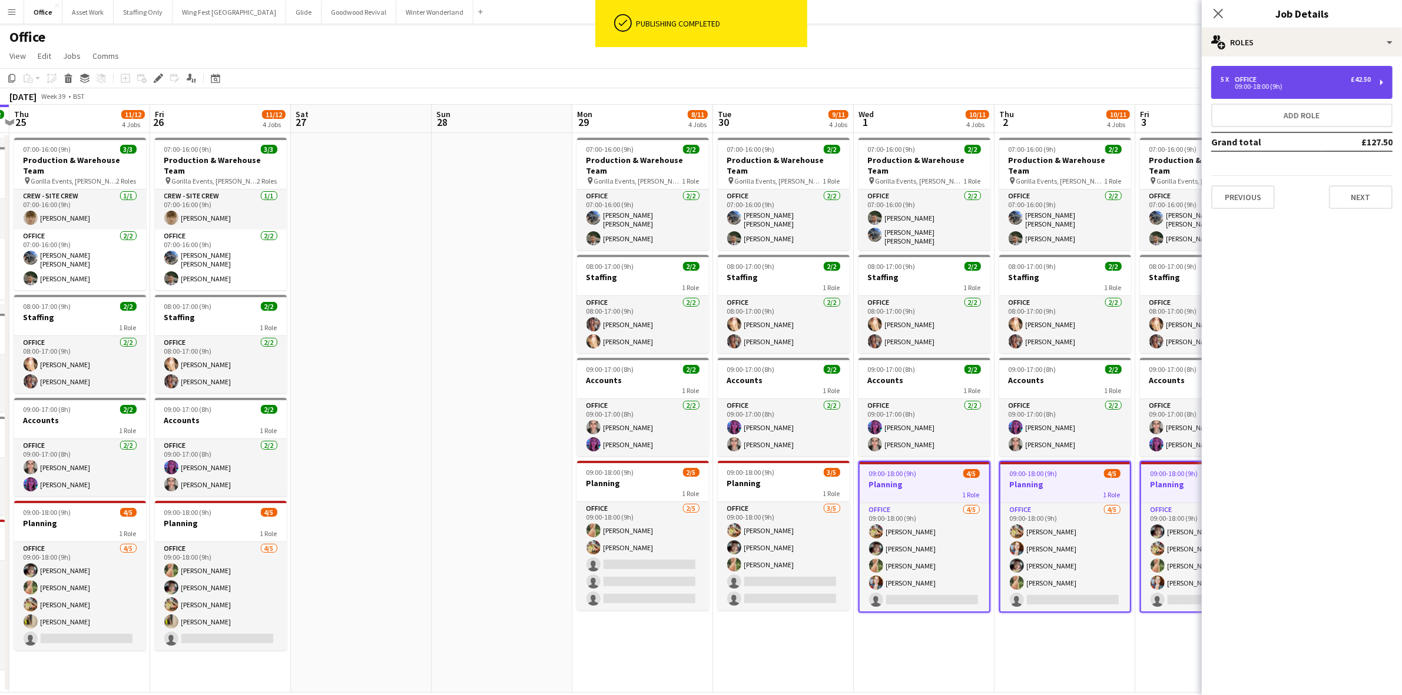
click at [1257, 78] on div "Office" at bounding box center [1248, 79] width 26 height 8
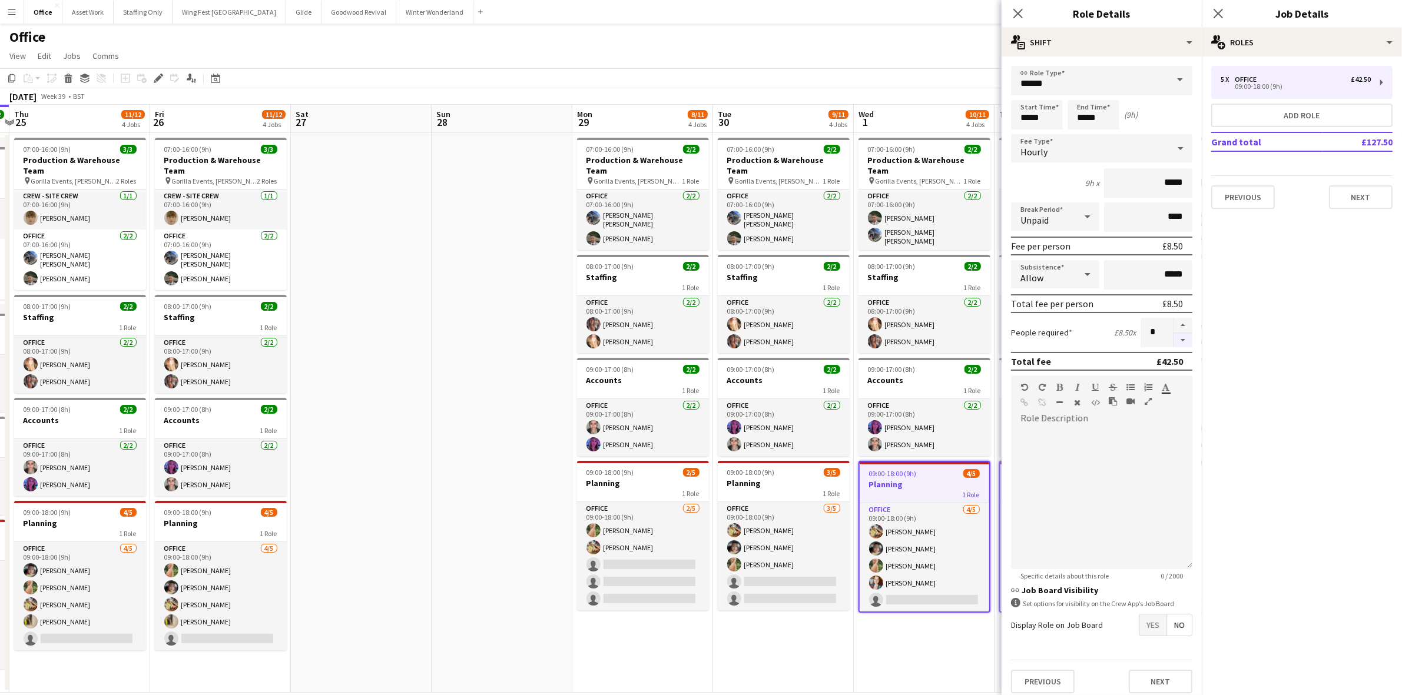
click at [1173, 339] on button "button" at bounding box center [1182, 340] width 19 height 15
type input "*"
click at [727, 468] on span "09:00-18:00 (9h)" at bounding box center [751, 472] width 48 height 9
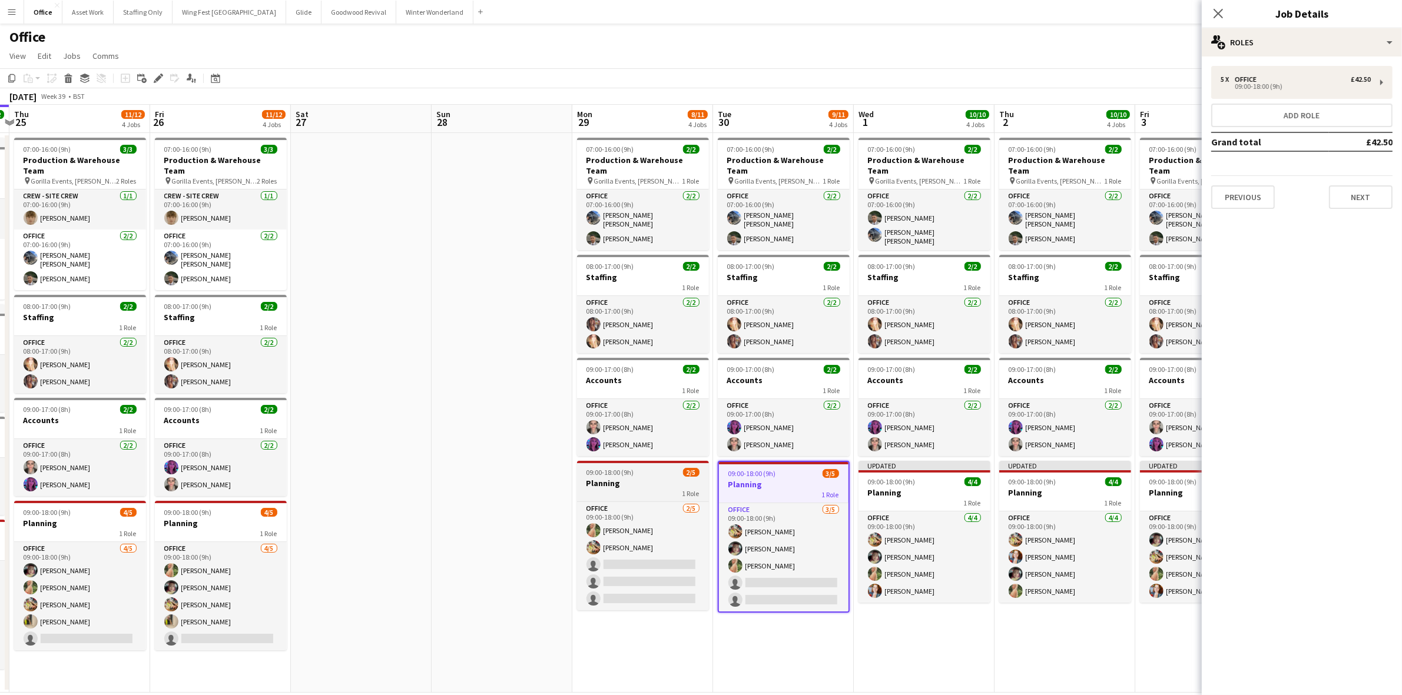
click at [611, 478] on h3 "Planning" at bounding box center [643, 483] width 132 height 11
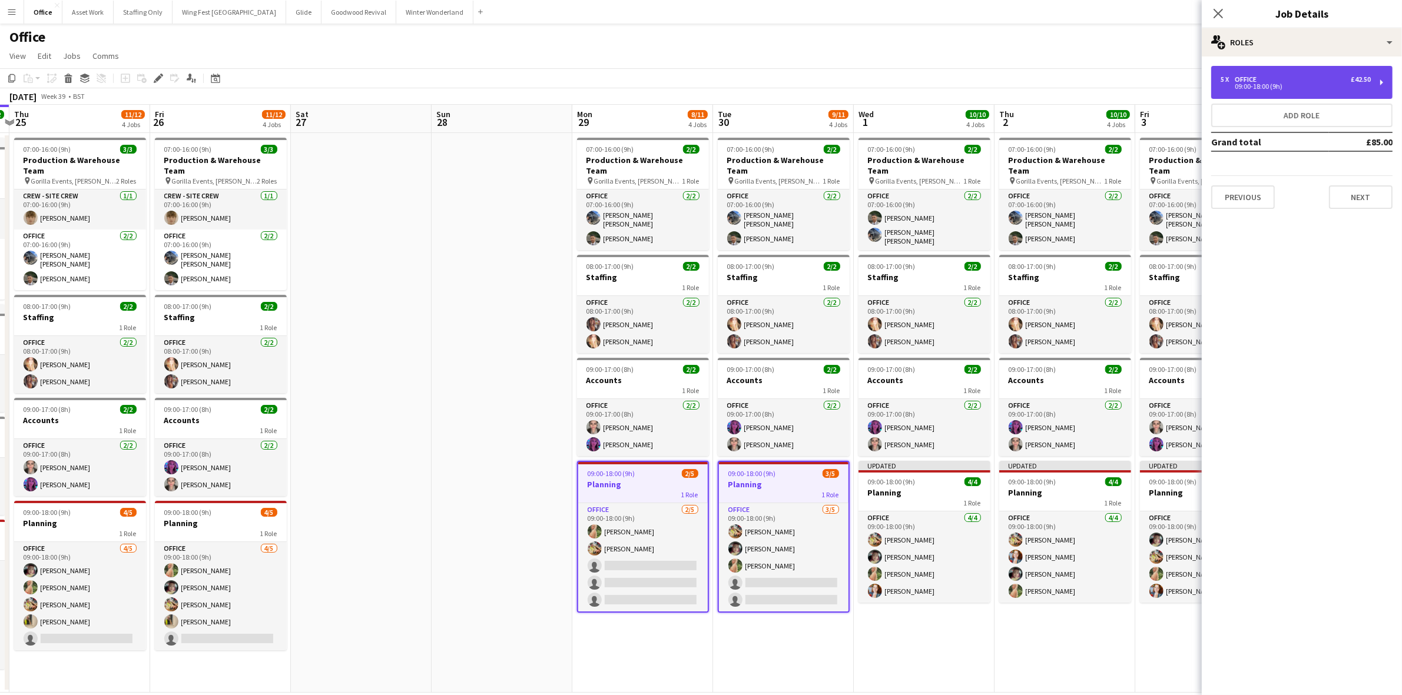
click at [1249, 92] on div "5 x Office £42.50 09:00-18:00 (9h)" at bounding box center [1301, 82] width 181 height 33
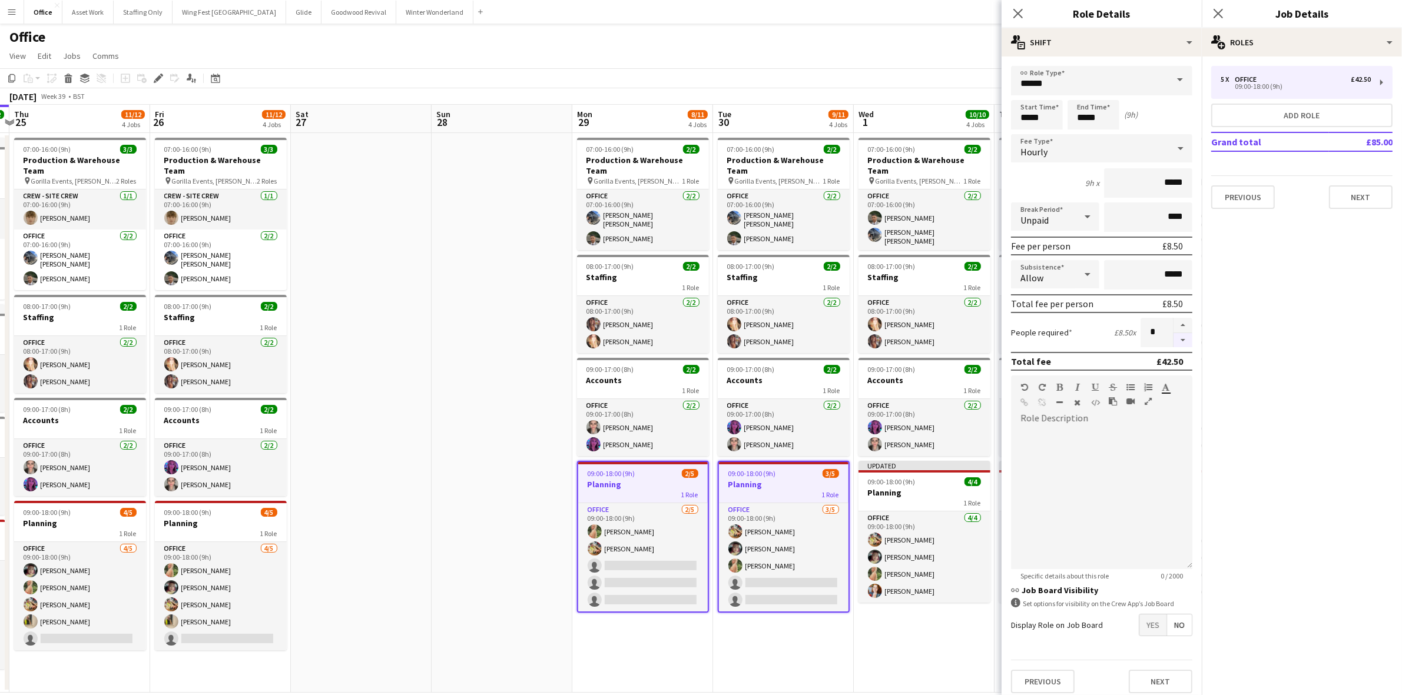
click at [1173, 339] on button "button" at bounding box center [1182, 340] width 19 height 15
type input "*"
click at [634, 479] on h3 "Planning" at bounding box center [643, 484] width 130 height 11
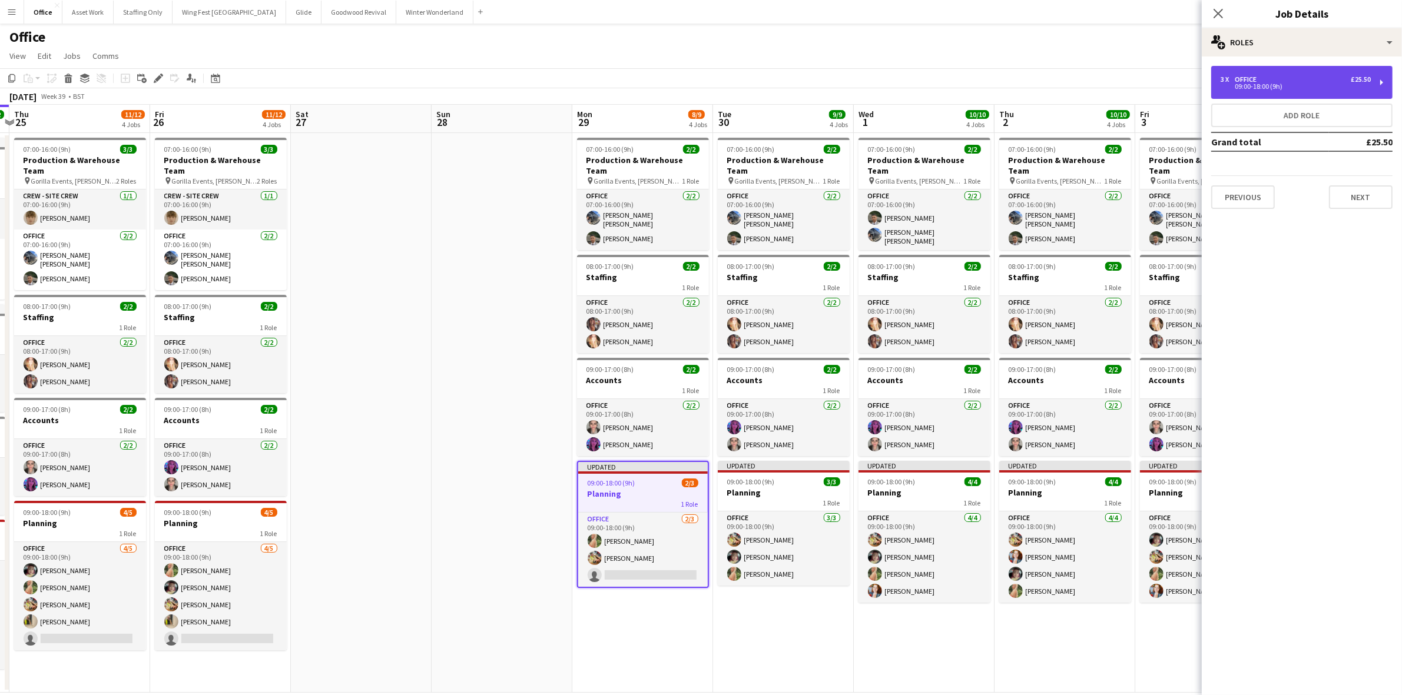
click at [1245, 78] on div "Office" at bounding box center [1248, 79] width 26 height 8
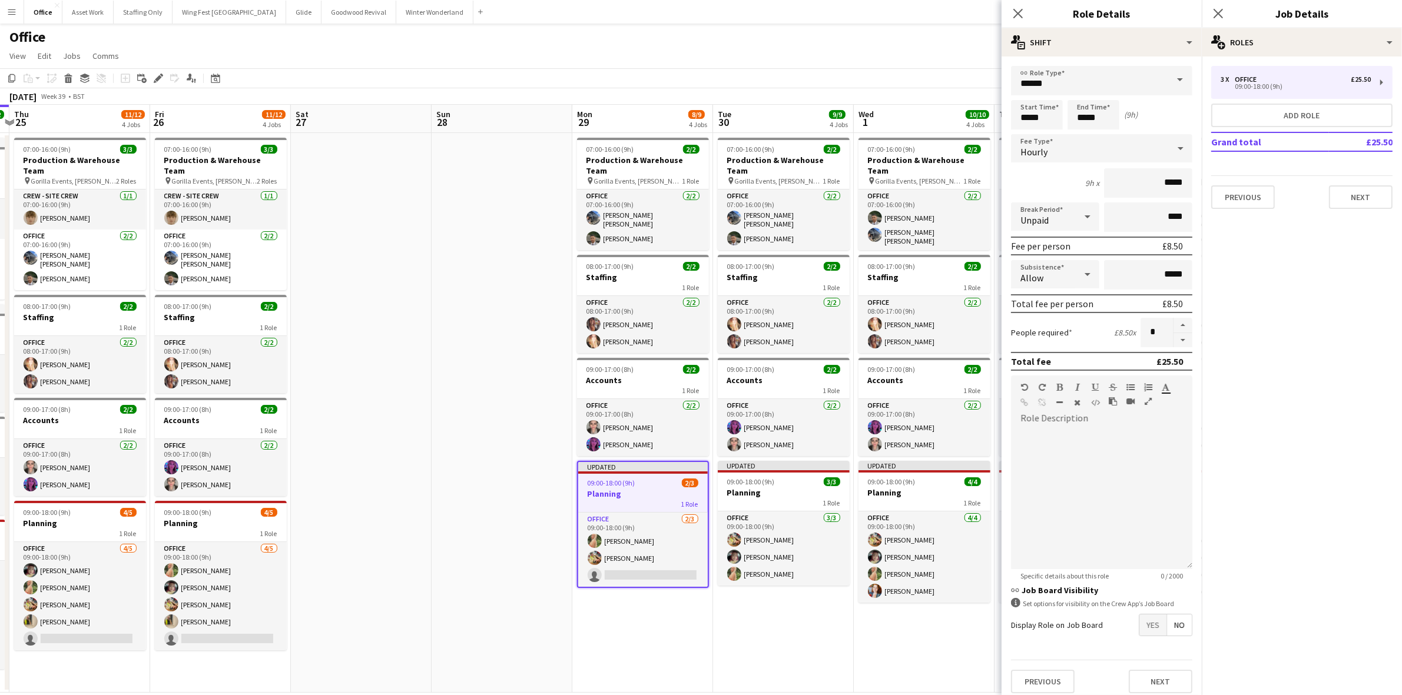
click at [1173, 337] on button "button" at bounding box center [1182, 340] width 19 height 15
type input "*"
click at [788, 625] on app-date-cell "07:00-16:00 (9h) 2/2 Production & Warehouse Team pin Gorilla Events, [PERSON_NA…" at bounding box center [783, 413] width 141 height 560
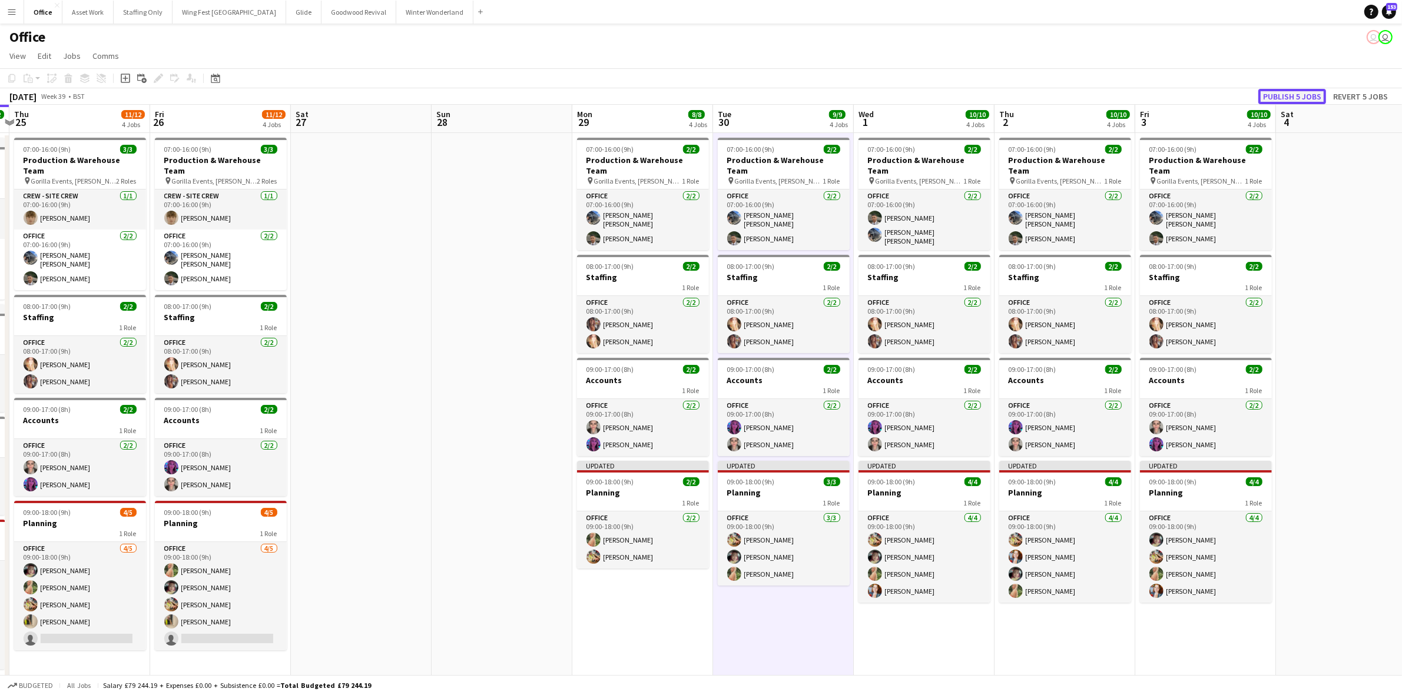
click at [1295, 96] on button "Publish 5 jobs" at bounding box center [1292, 96] width 68 height 15
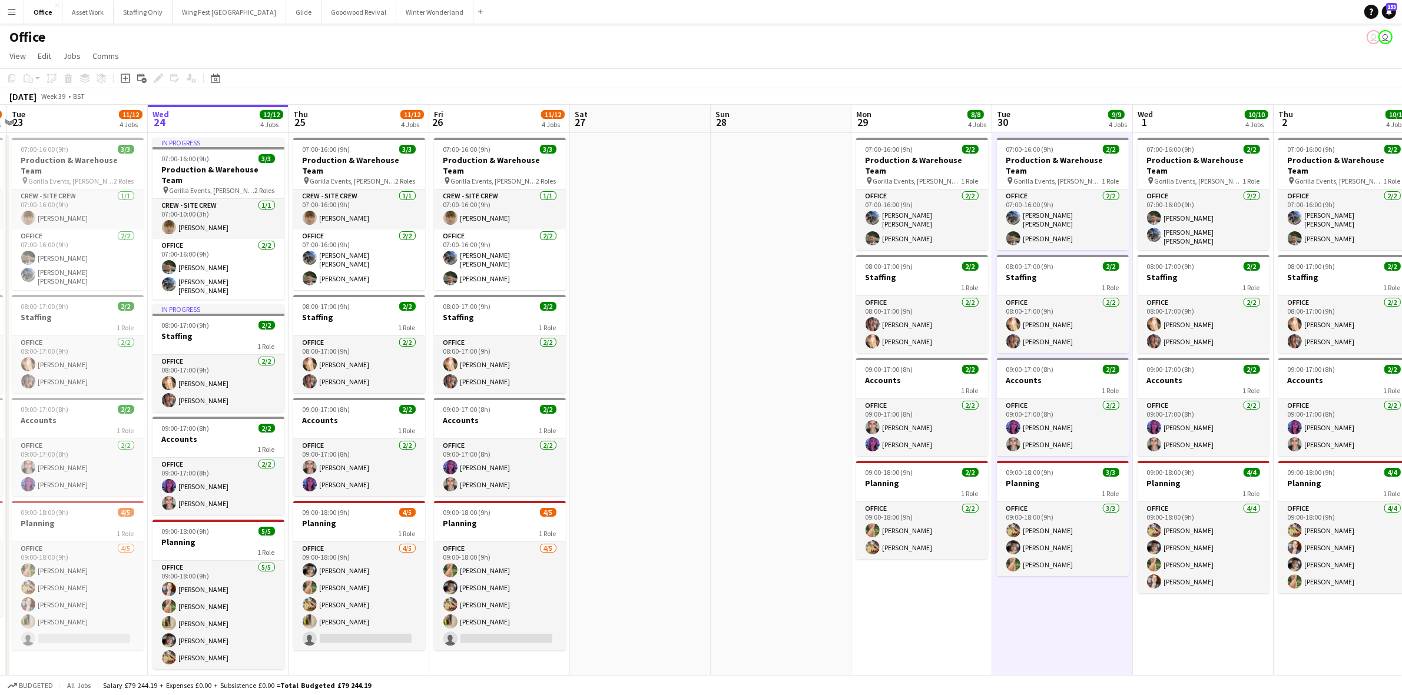
scroll to position [0, 381]
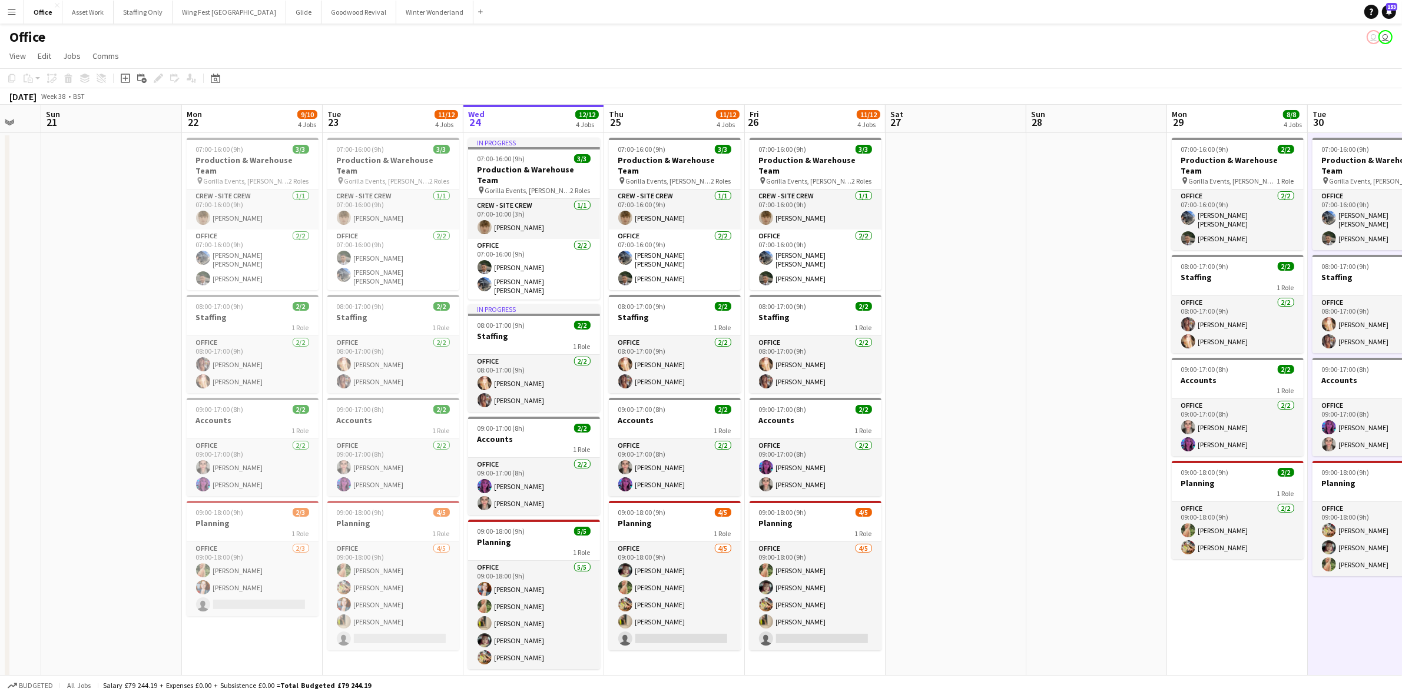
drag, startPoint x: 567, startPoint y: 574, endPoint x: 1161, endPoint y: 581, distance: 594.1
click at [1161, 581] on app-calendar-viewport "Thu 18 10/10 4 Jobs Fri 19 8/8 4 Jobs Sat 20 Sun 21 Mon 22 9/10 4 Jobs Tue 23 1…" at bounding box center [701, 399] width 1402 height 588
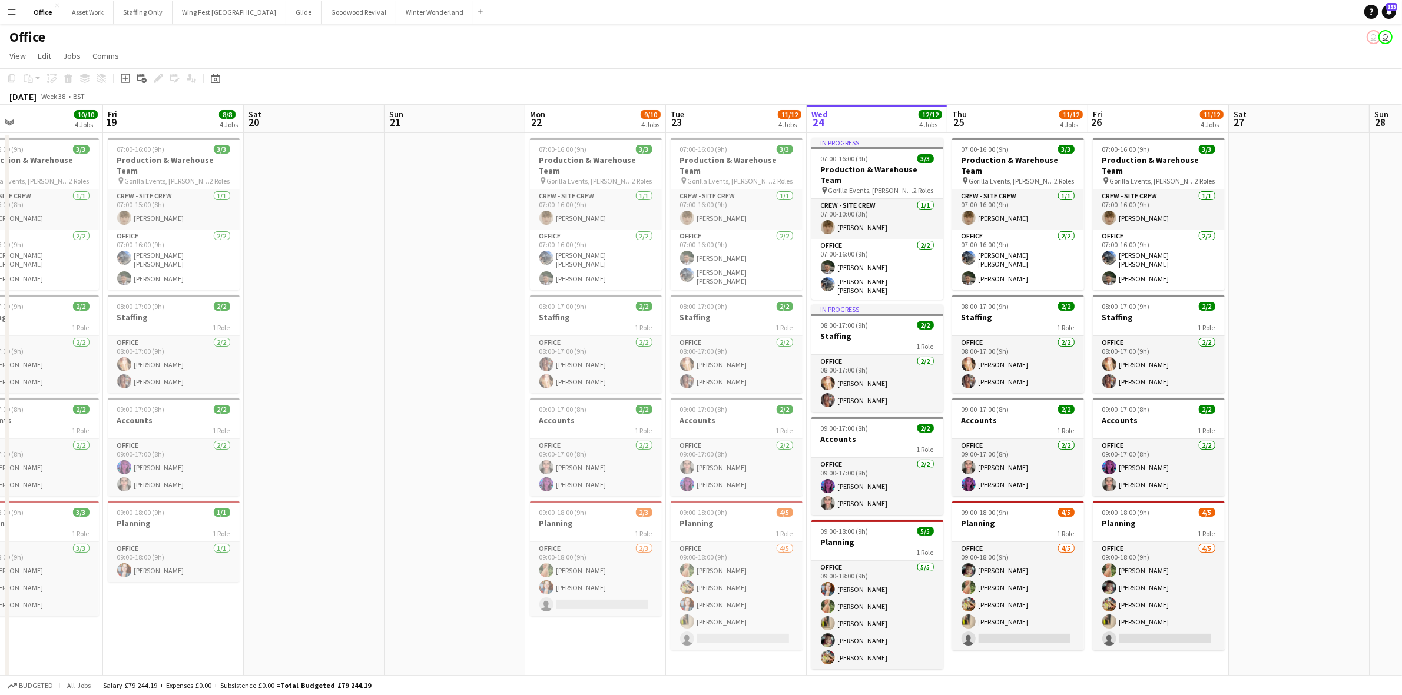
drag, startPoint x: 946, startPoint y: 575, endPoint x: 1289, endPoint y: 571, distance: 343.3
click at [1289, 571] on app-calendar-viewport "Tue 16 Wed 17 Thu 18 10/10 4 Jobs Fri 19 8/8 4 Jobs Sat 20 Sun 21 Mon 22 9/10 4…" at bounding box center [701, 399] width 1402 height 588
drag, startPoint x: 431, startPoint y: 528, endPoint x: 636, endPoint y: 517, distance: 205.8
click at [691, 521] on app-calendar-viewport "Tue 16 9/9 4 Jobs Wed 17 7/7 4 Jobs Thu 18 10/10 4 Jobs Fri 19 8/8 4 Jobs Sat 2…" at bounding box center [701, 399] width 1402 height 588
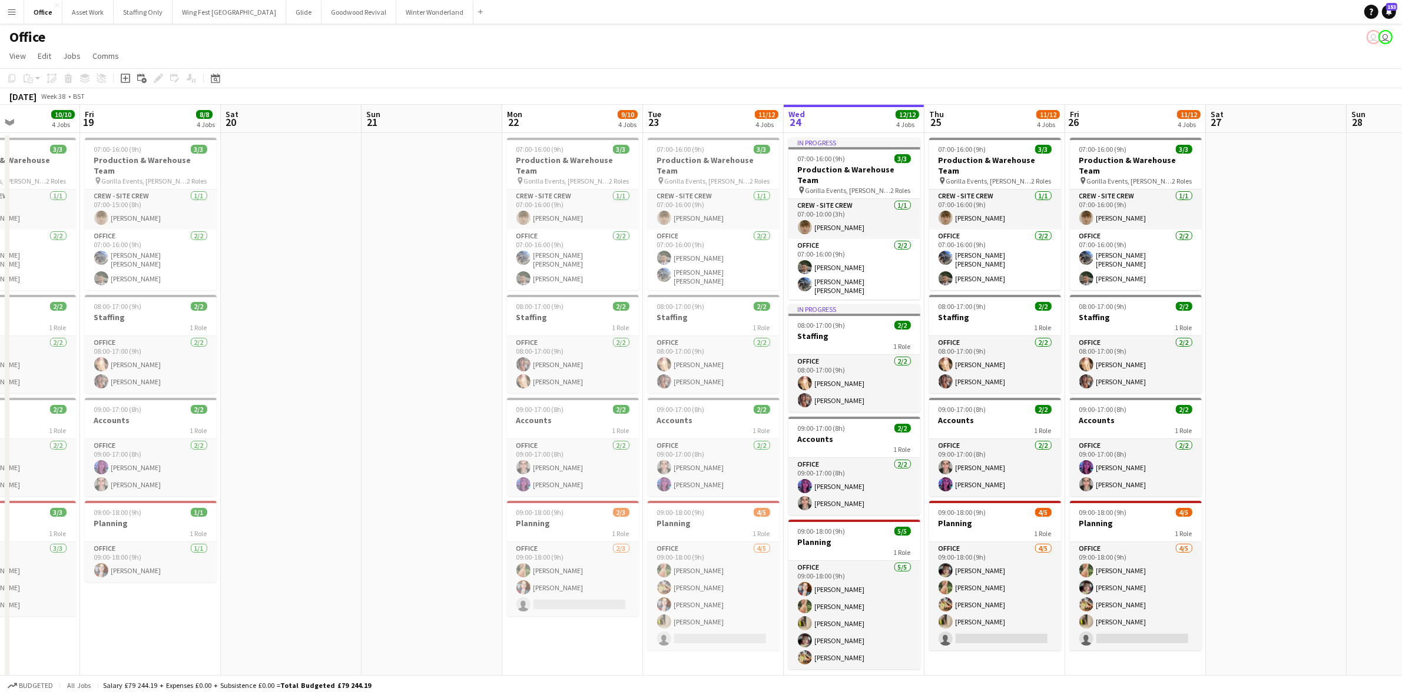
drag, startPoint x: 635, startPoint y: 531, endPoint x: 320, endPoint y: 530, distance: 315.0
click at [320, 530] on app-calendar-viewport "Mon 15 9/9 4 Jobs Tue 16 9/9 4 Jobs Wed 17 7/7 4 Jobs Thu 18 10/10 4 Jobs Fri 1…" at bounding box center [701, 399] width 1402 height 588
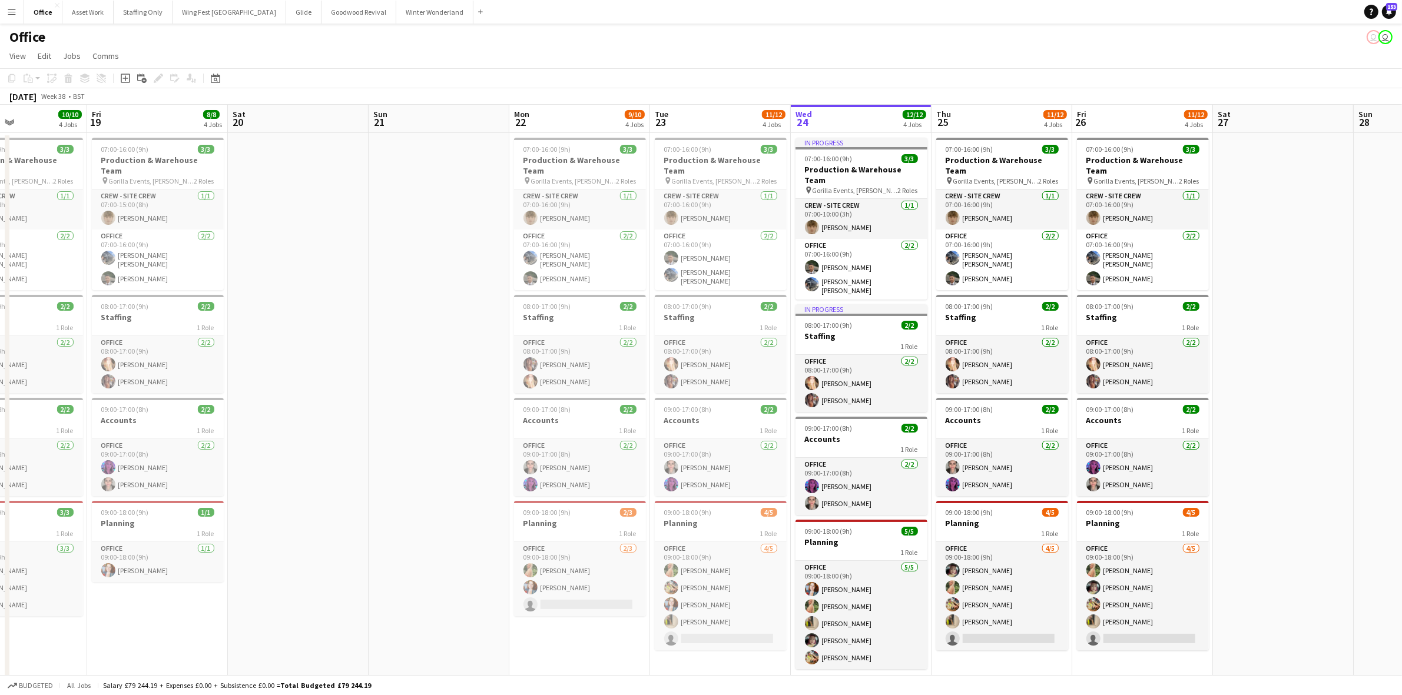
drag, startPoint x: 476, startPoint y: 529, endPoint x: 170, endPoint y: 524, distance: 306.2
click at [170, 524] on app-calendar-viewport "Mon 15 9/9 4 Jobs Tue 16 9/9 4 Jobs Wed 17 7/7 4 Jobs Thu 18 10/10 4 Jobs Fri 1…" at bounding box center [701, 399] width 1402 height 588
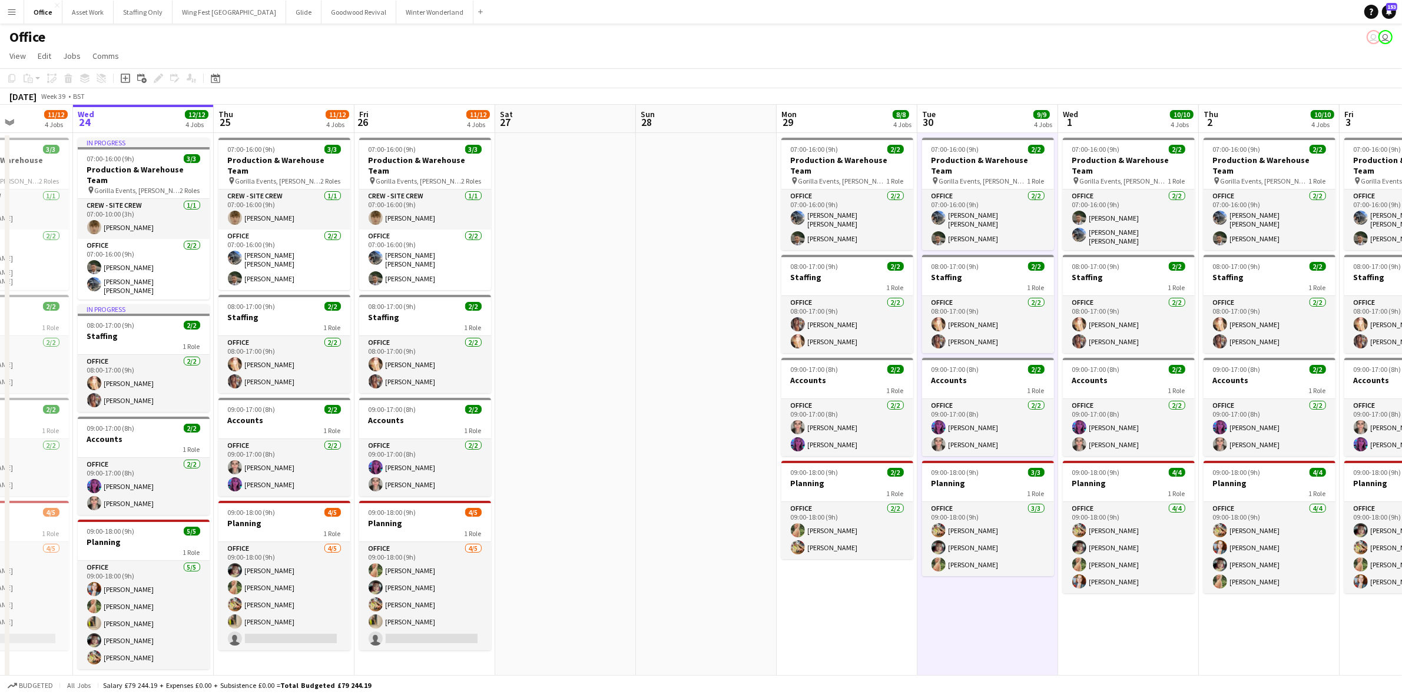
scroll to position [0, 368]
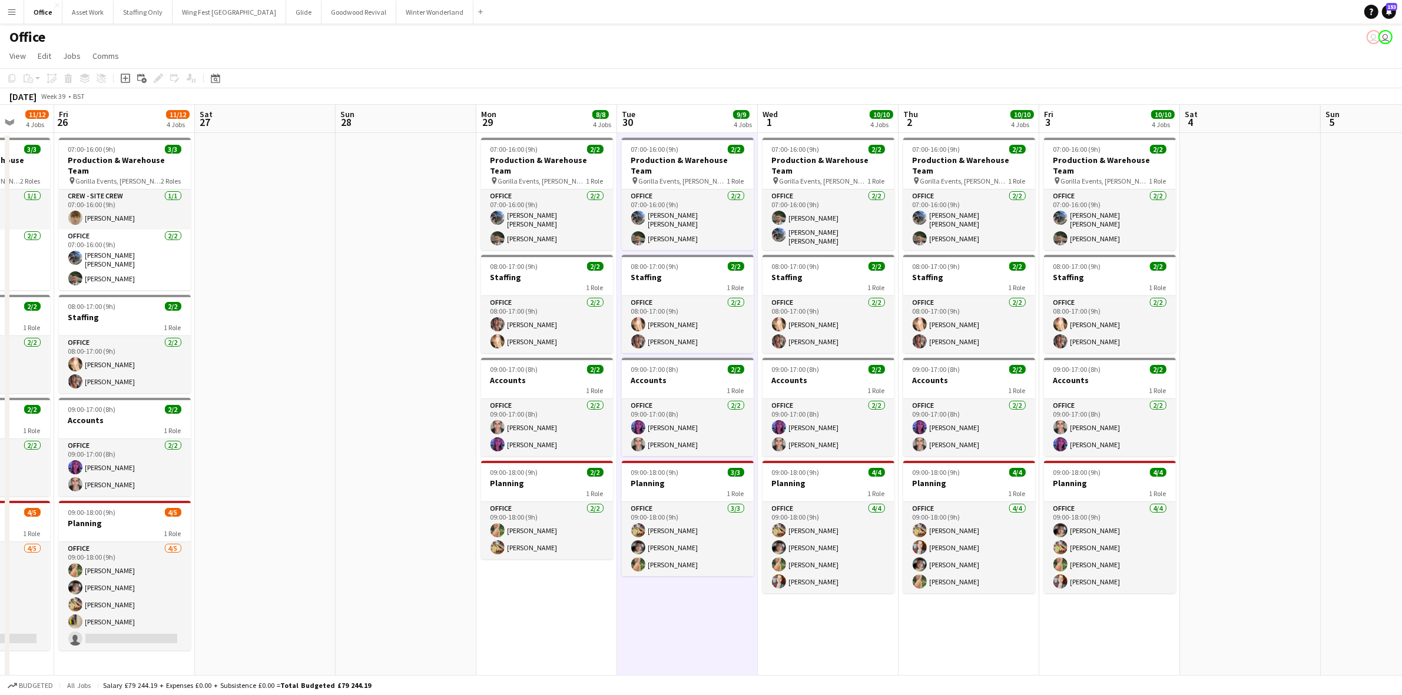
drag, startPoint x: 1229, startPoint y: 589, endPoint x: 527, endPoint y: 571, distance: 702.7
click at [527, 571] on app-calendar-viewport "Tue 23 11/12 4 Jobs Wed 24 12/12 4 Jobs Thu 25 11/12 4 Jobs Fri 26 11/12 4 Jobs…" at bounding box center [701, 399] width 1402 height 588
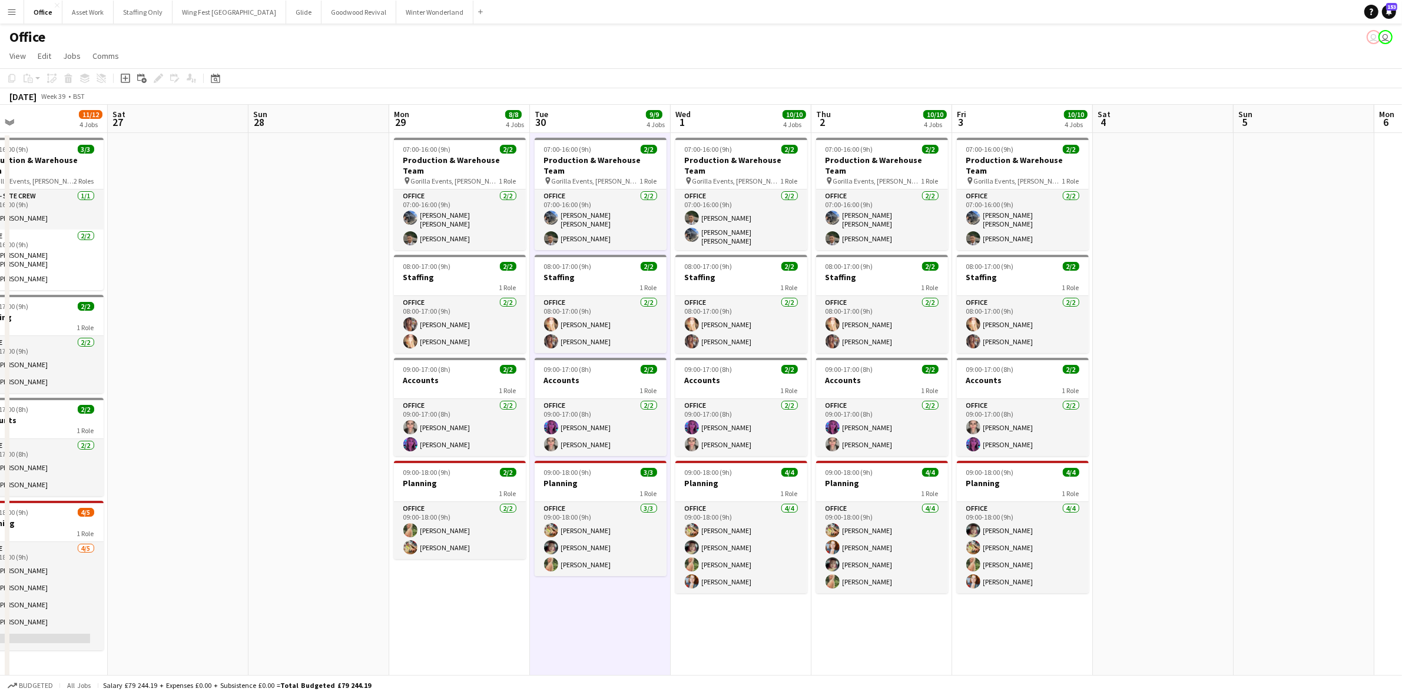
scroll to position [0, 469]
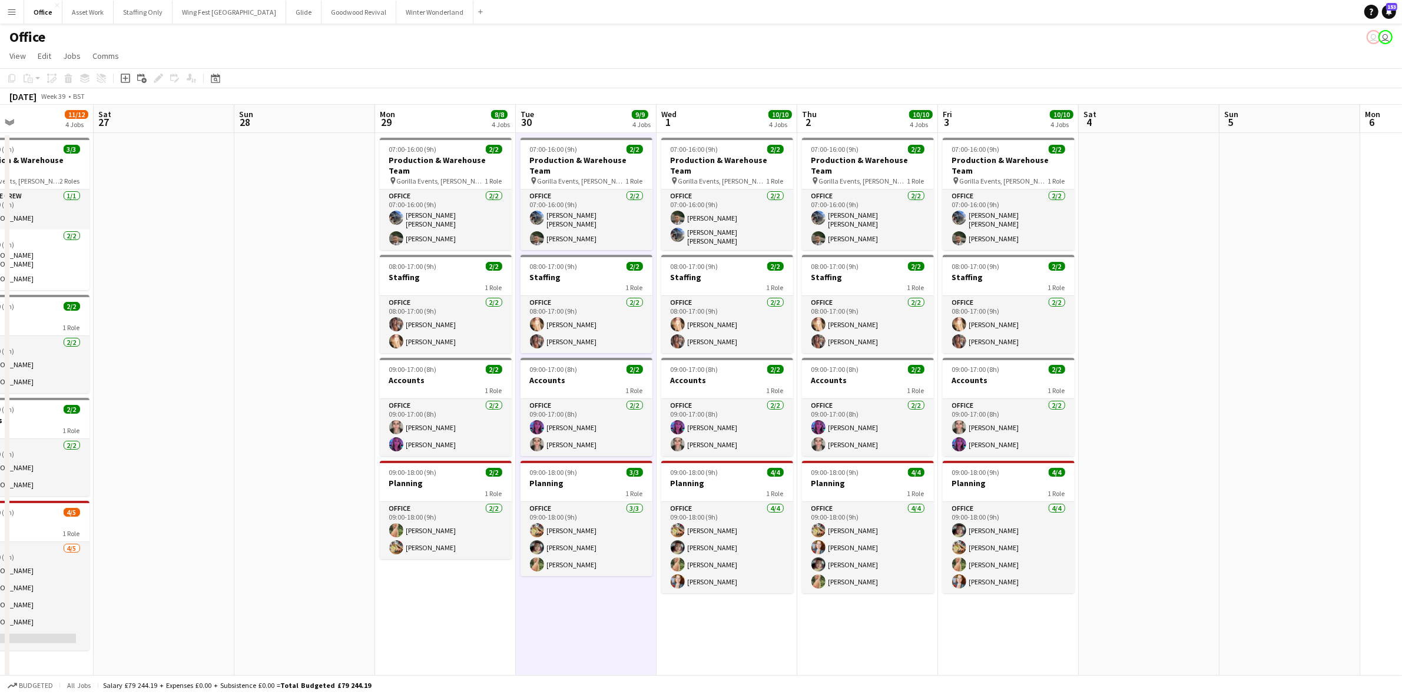
drag, startPoint x: 582, startPoint y: 568, endPoint x: 481, endPoint y: 566, distance: 100.7
click at [481, 566] on app-calendar-viewport "Tue 23 11/12 4 Jobs Wed 24 12/12 4 Jobs Thu 25 11/12 4 Jobs Fri 26 11/12 4 Jobs…" at bounding box center [701, 399] width 1402 height 588
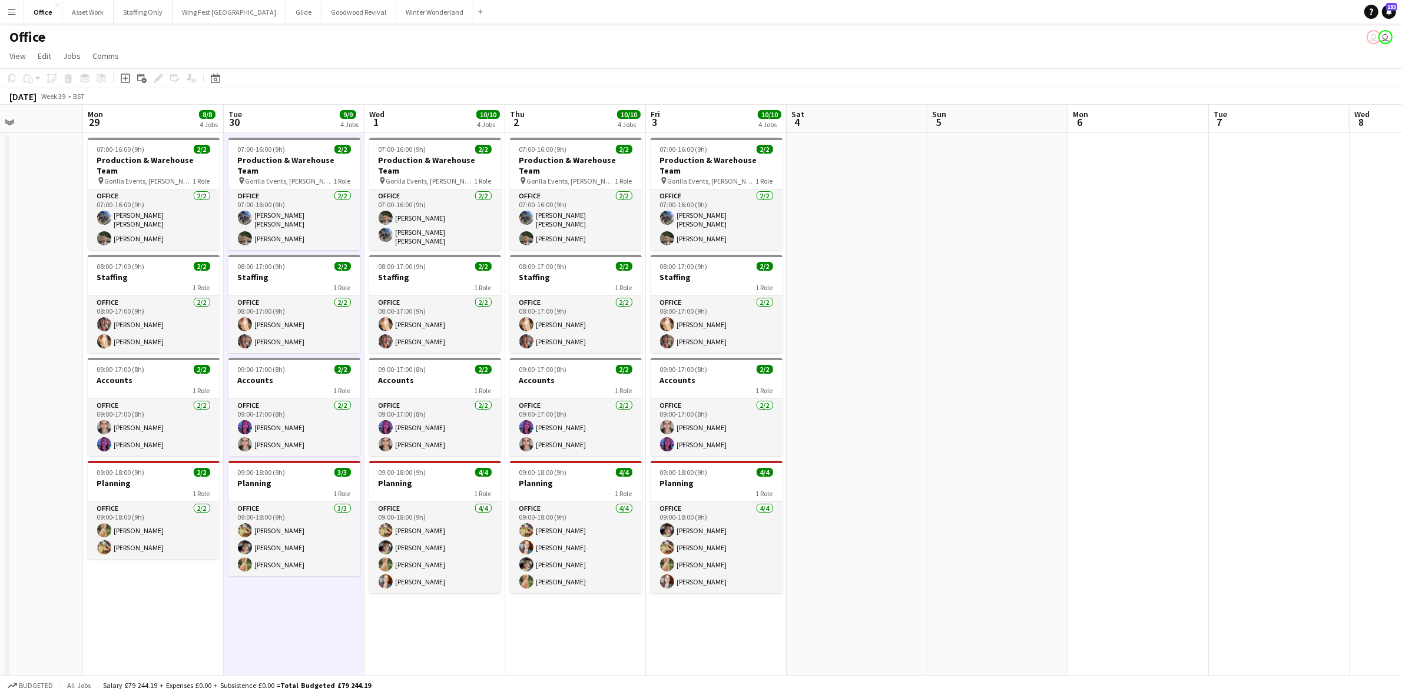
scroll to position [0, 452]
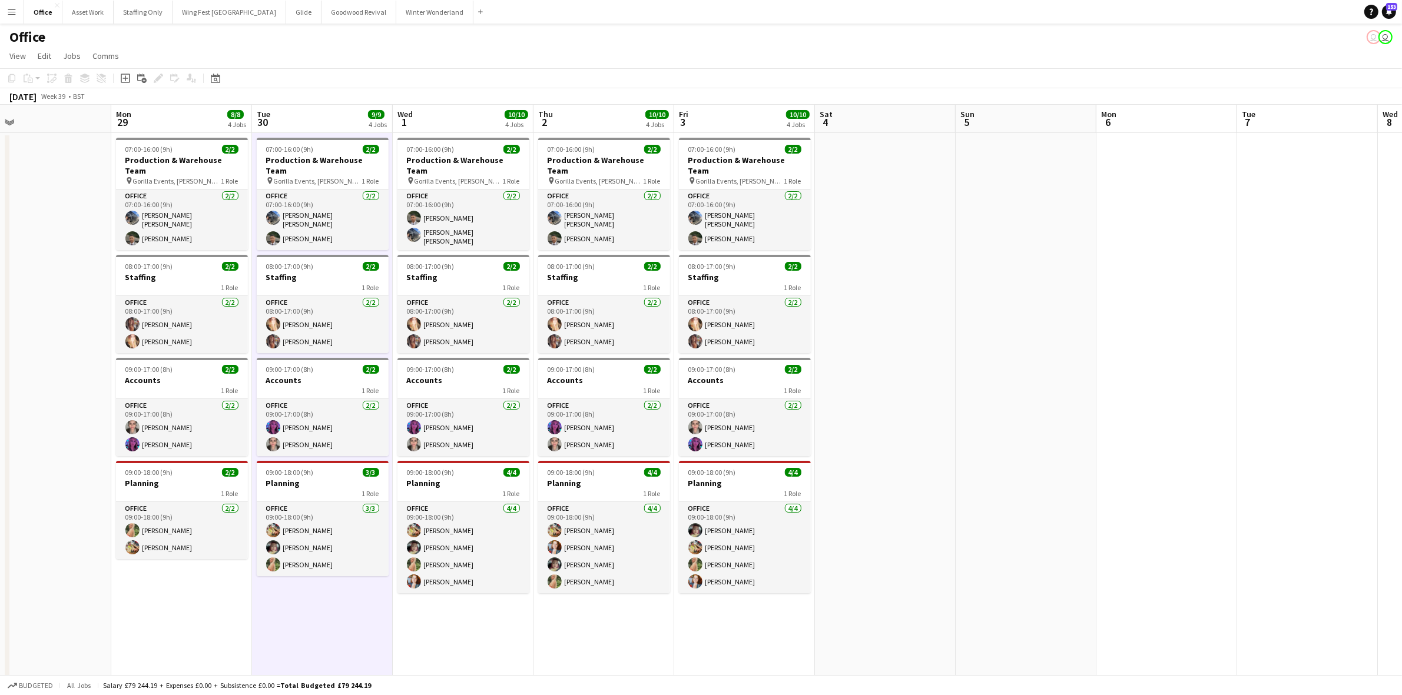
drag, startPoint x: 722, startPoint y: 608, endPoint x: 458, endPoint y: 609, distance: 263.8
click at [458, 609] on app-calendar-viewport "Thu 25 11/12 4 Jobs Fri 26 11/12 4 Jobs Sat 27 Sun 28 Mon 29 8/8 4 Jobs Tue 30 …" at bounding box center [701, 399] width 1402 height 588
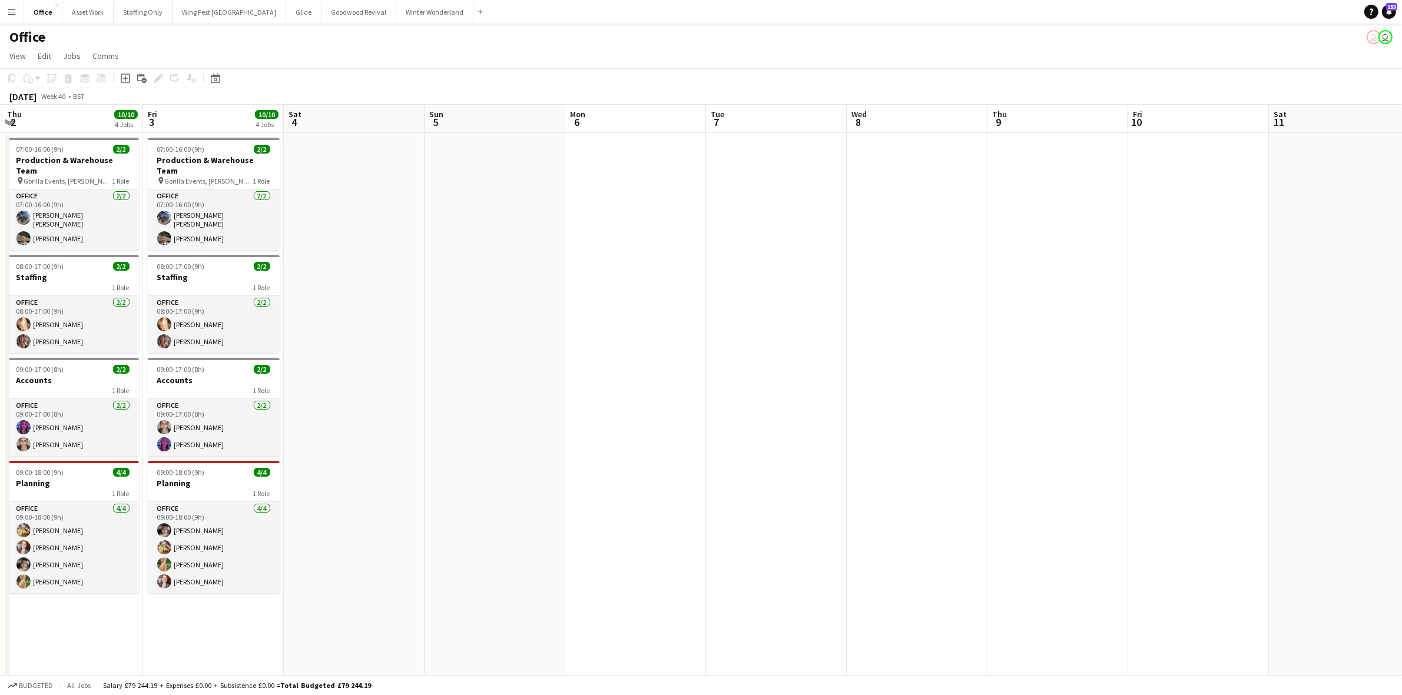
scroll to position [0, 596]
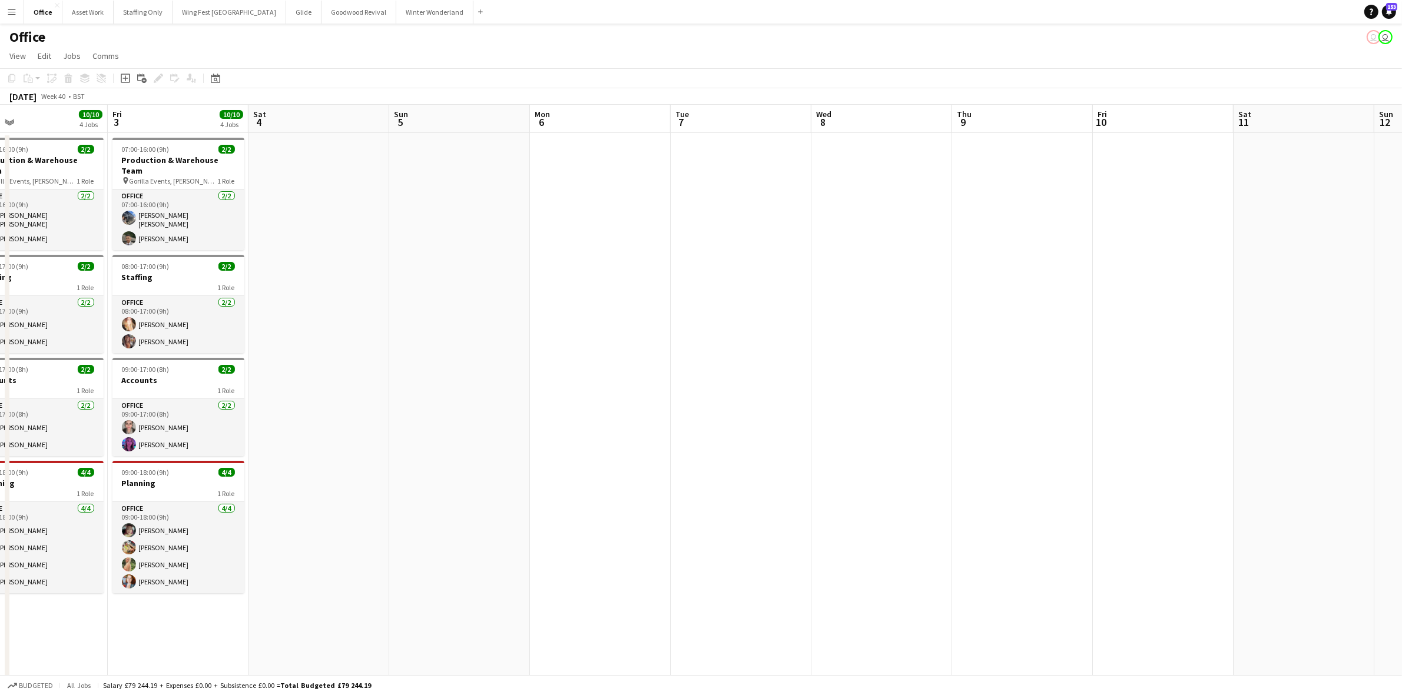
drag, startPoint x: 931, startPoint y: 266, endPoint x: 551, endPoint y: 287, distance: 381.5
click at [551, 286] on app-calendar-viewport "Sun 28 Mon 29 8/8 4 Jobs Tue 30 9/9 4 Jobs Wed 1 10/10 4 Jobs Thu 2 10/10 4 Job…" at bounding box center [701, 399] width 1402 height 588
click at [180, 149] on div "07:00-16:00 (9h) 2/2" at bounding box center [178, 149] width 132 height 9
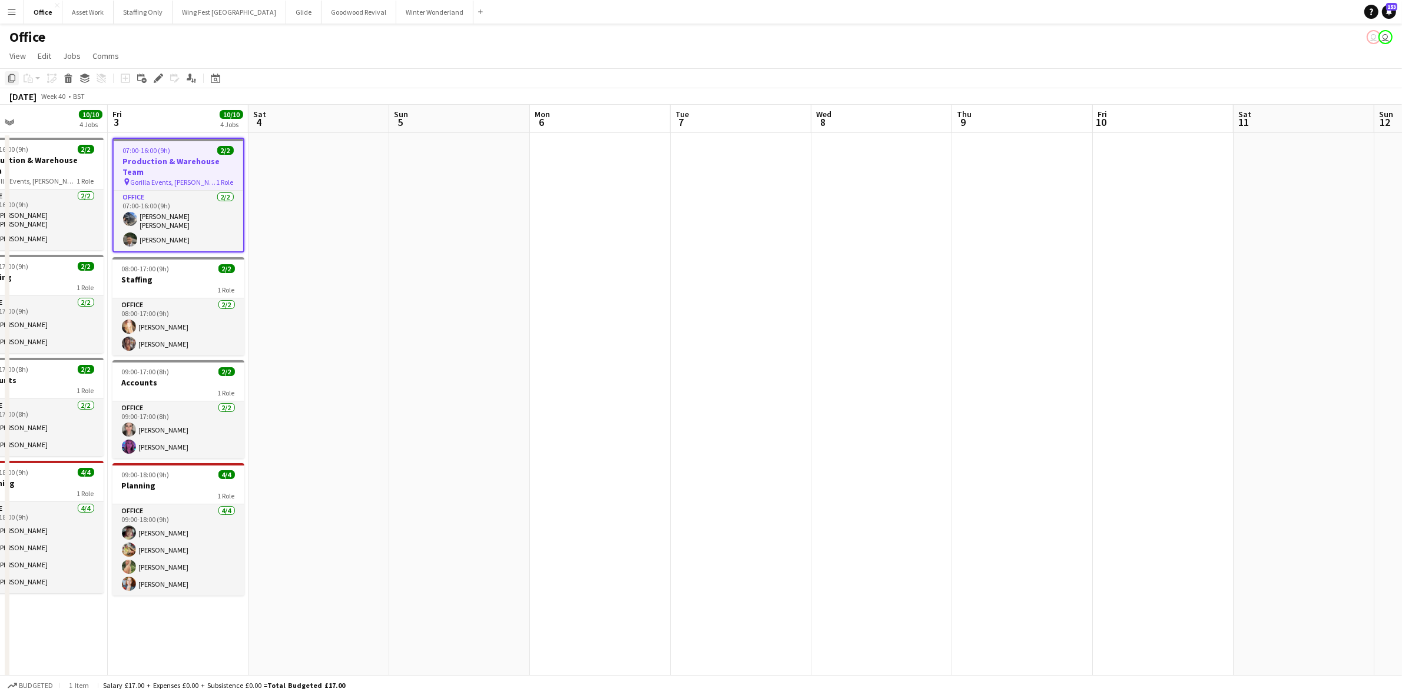
click at [12, 77] on icon "Copy" at bounding box center [11, 78] width 9 height 9
click at [619, 224] on app-date-cell at bounding box center [600, 413] width 141 height 560
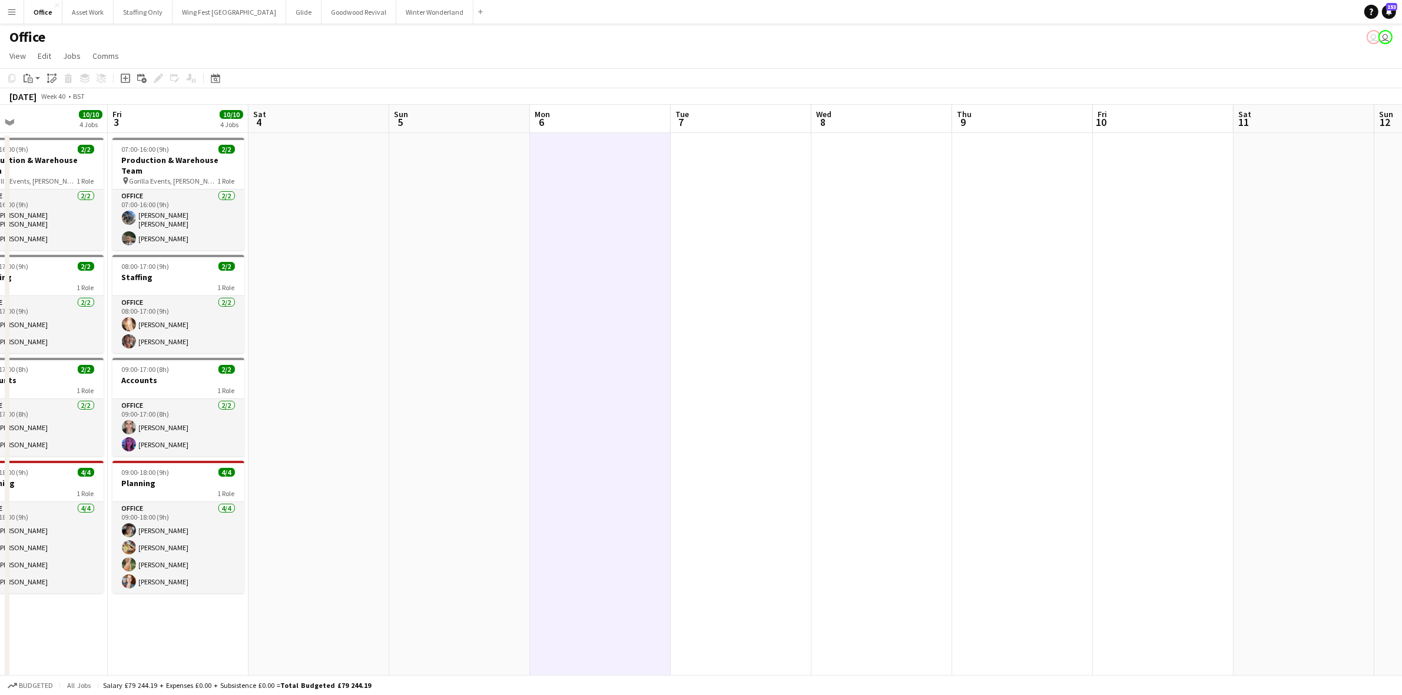
click at [767, 233] on app-date-cell at bounding box center [741, 413] width 141 height 560
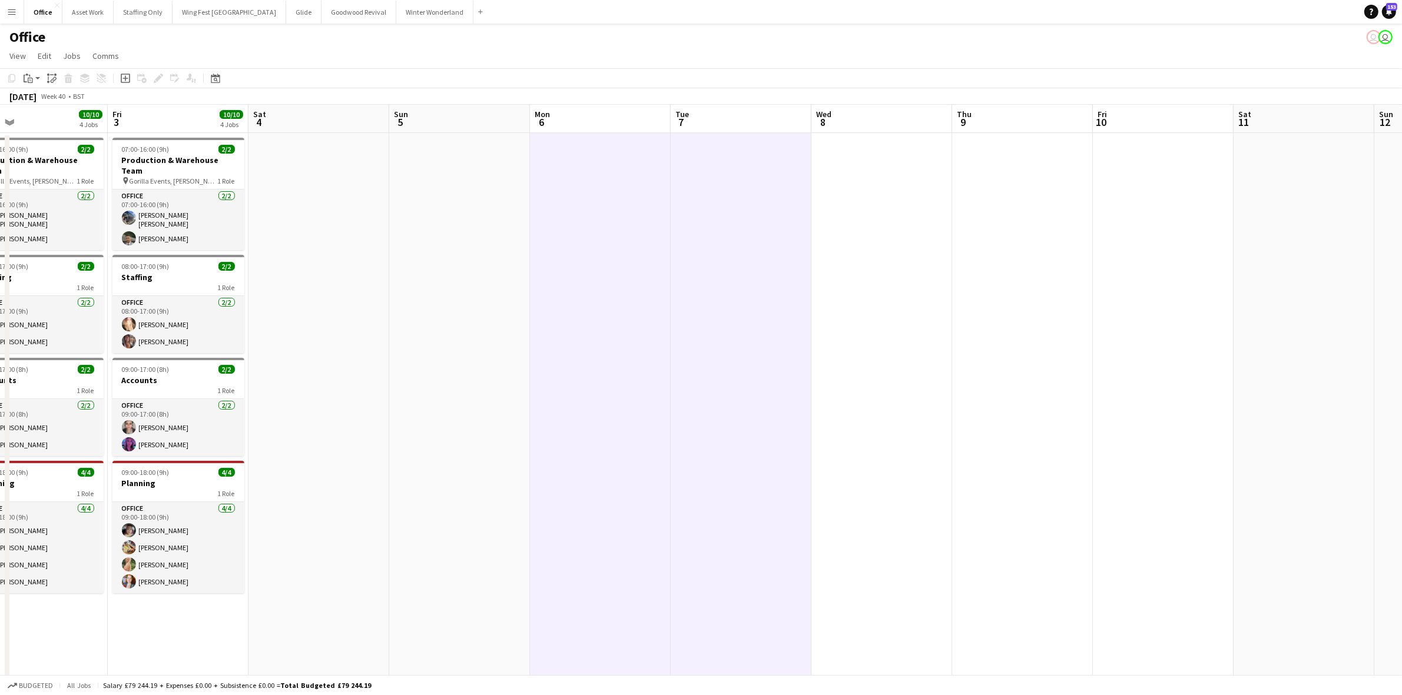
click at [919, 231] on app-date-cell at bounding box center [881, 413] width 141 height 560
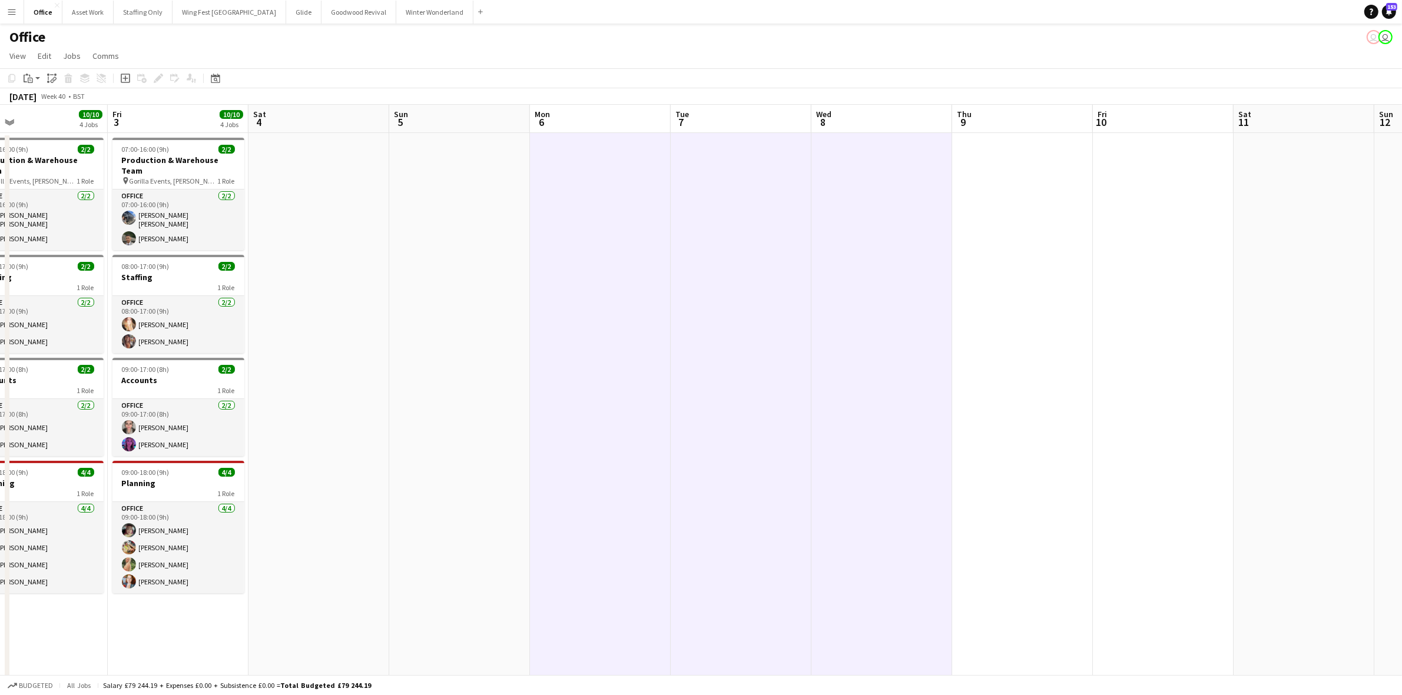
click at [1043, 218] on app-date-cell at bounding box center [1022, 413] width 141 height 560
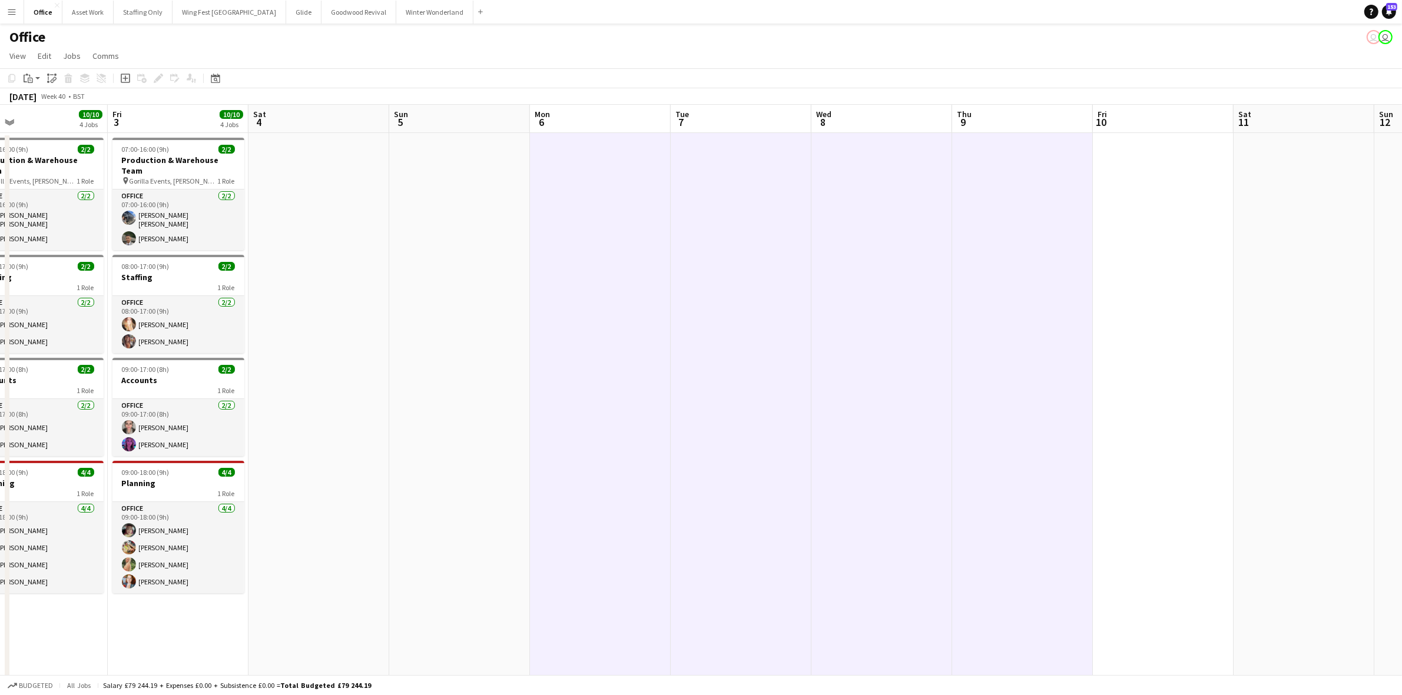
click at [1128, 200] on app-date-cell at bounding box center [1163, 413] width 141 height 560
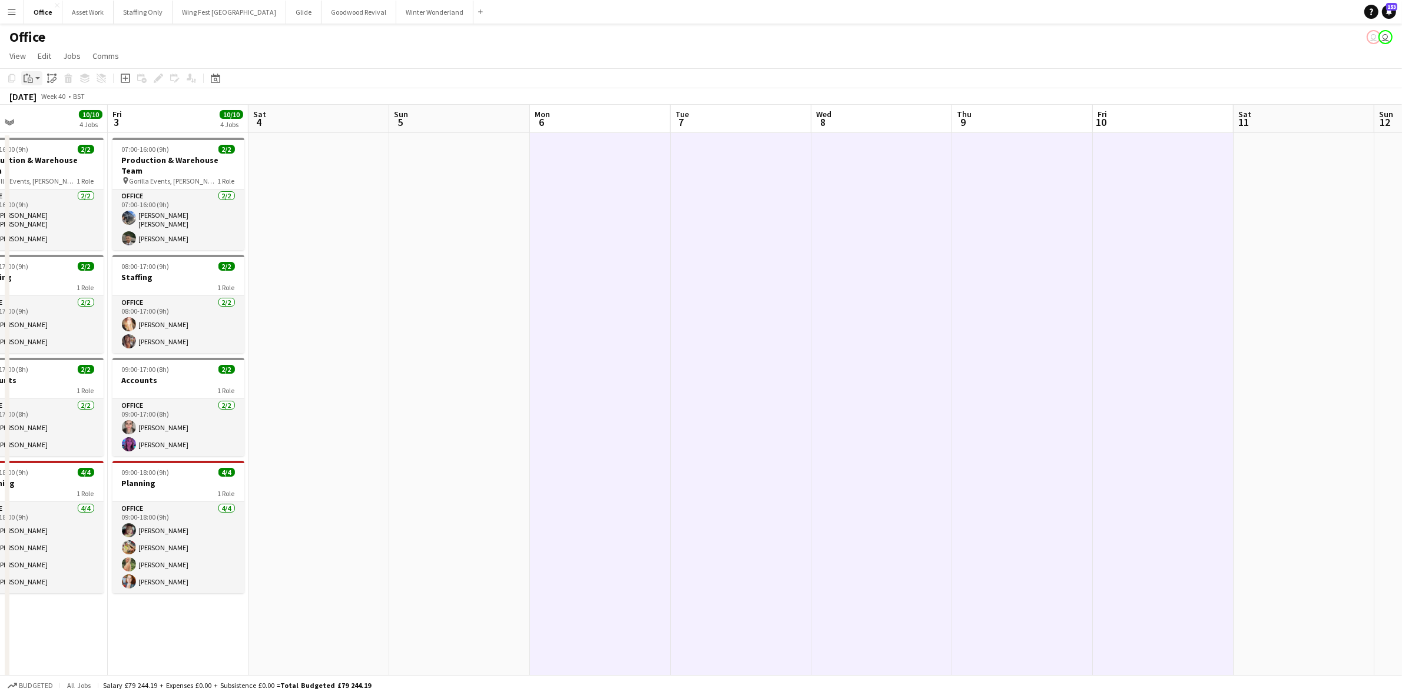
click at [28, 81] on icon at bounding box center [30, 80] width 5 height 5
click at [63, 121] on link "Paste with crew Ctrl+Shift+V" at bounding box center [86, 120] width 111 height 11
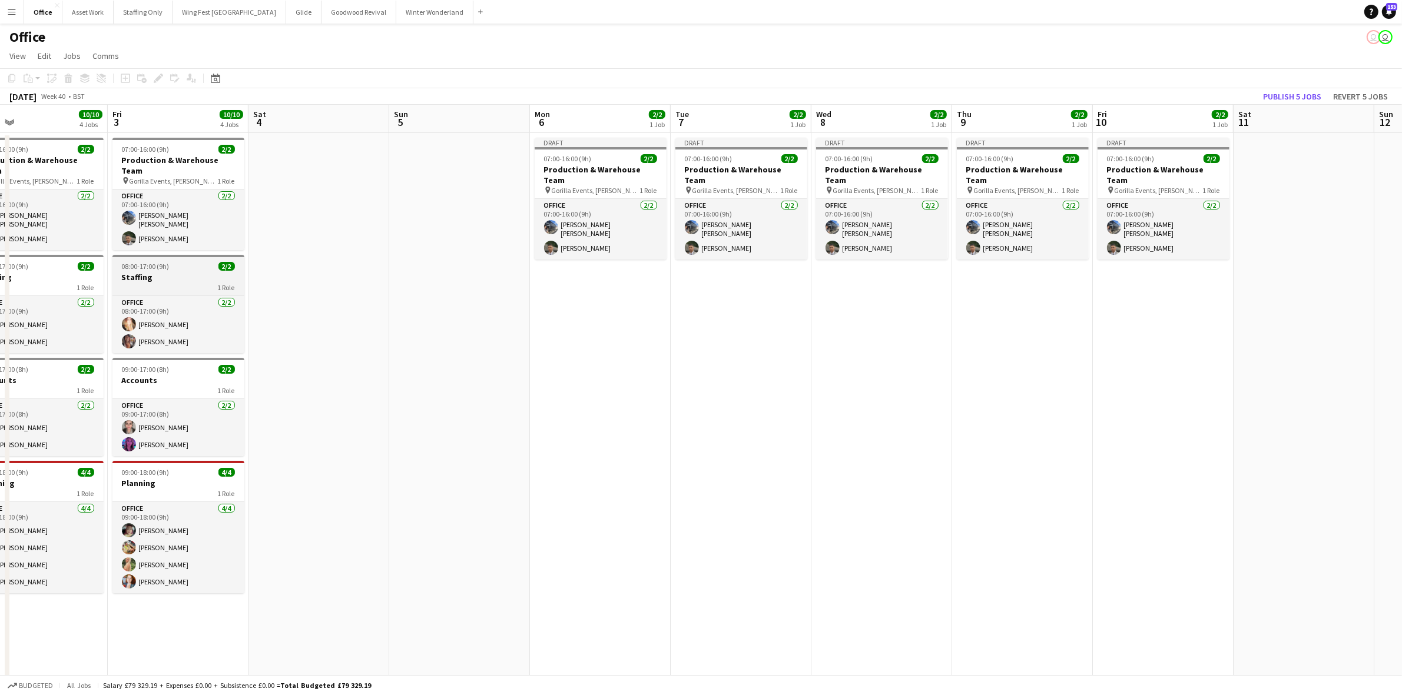
click at [171, 283] on div "1 Role" at bounding box center [178, 287] width 132 height 9
click at [12, 78] on icon "Copy" at bounding box center [11, 78] width 9 height 9
click at [618, 302] on app-date-cell "Draft 07:00-16:00 (9h) 2/2 Production & Warehouse Team pin Gorilla Events, [PER…" at bounding box center [600, 413] width 141 height 560
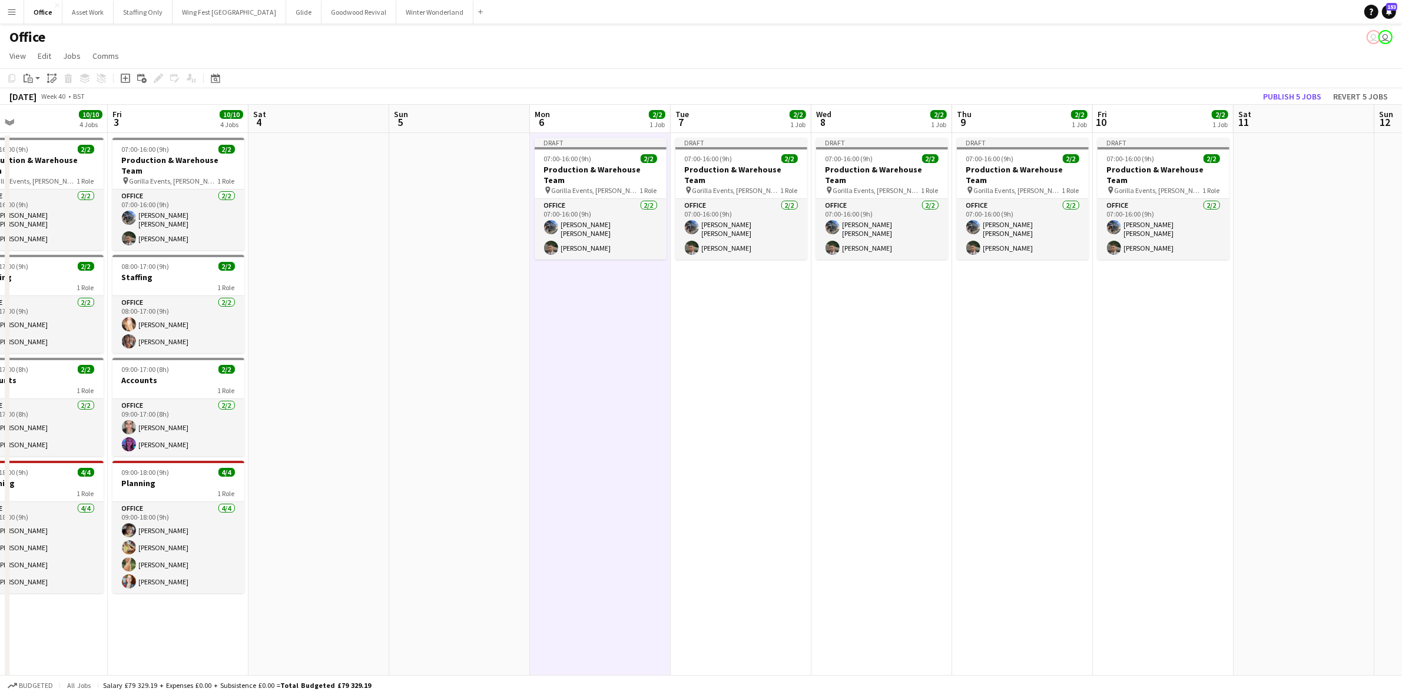
click at [729, 313] on app-date-cell "Draft 07:00-16:00 (9h) 2/2 Production & Warehouse Team pin Gorilla Events, [PER…" at bounding box center [741, 413] width 141 height 560
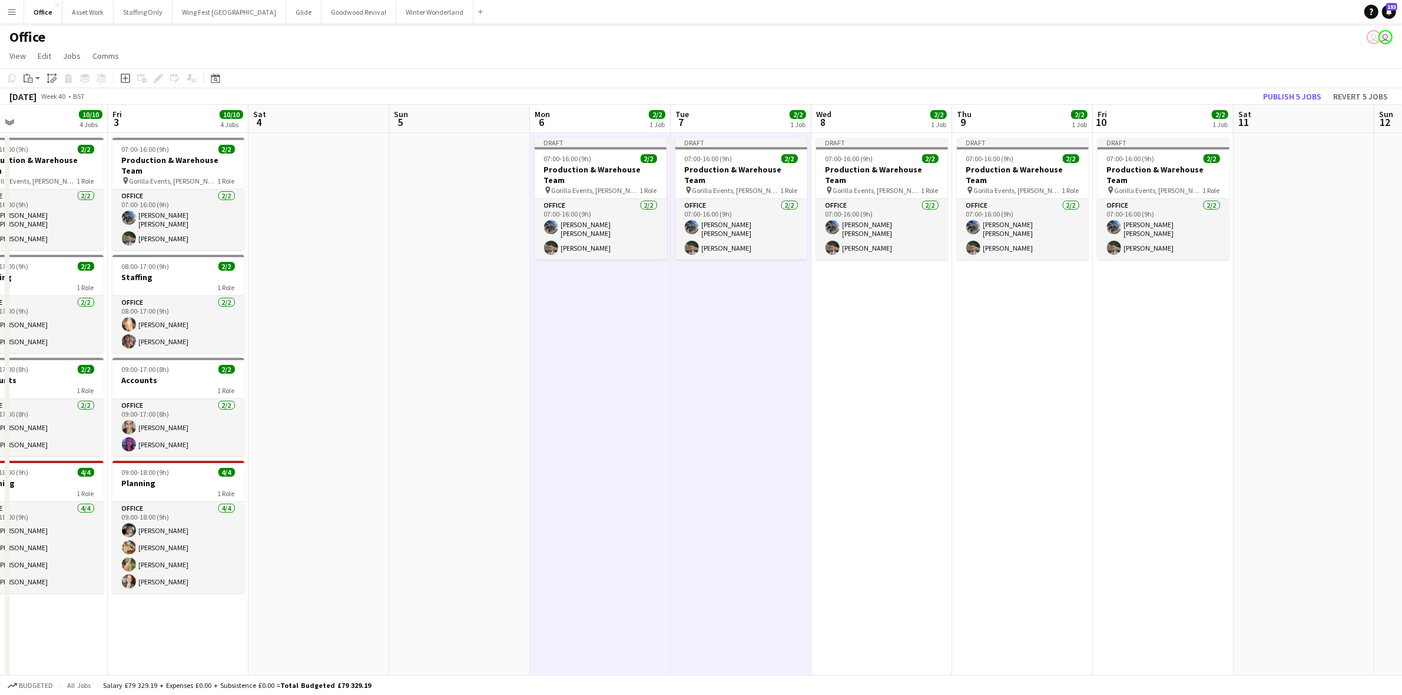
click at [888, 313] on app-date-cell "Draft 07:00-16:00 (9h) 2/2 Production & Warehouse Team pin Gorilla Events, [PER…" at bounding box center [881, 413] width 141 height 560
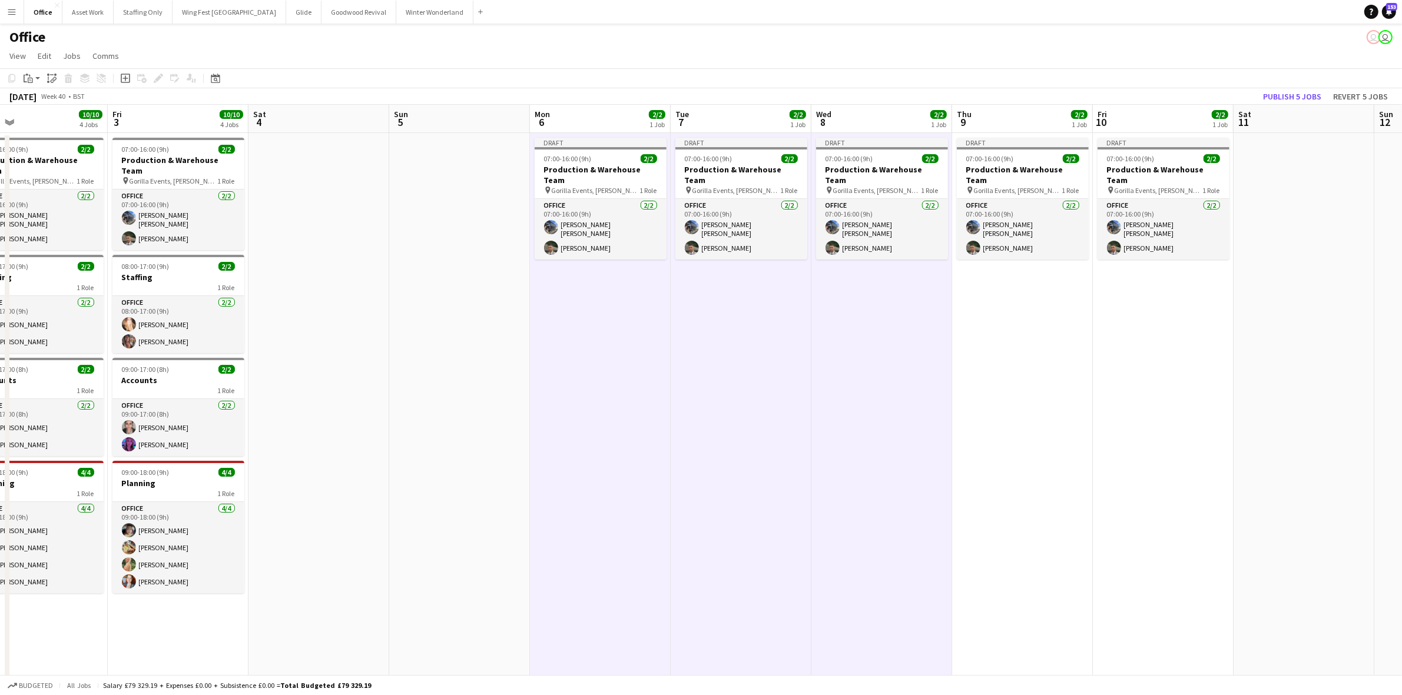
click at [1004, 311] on app-date-cell "Draft 07:00-16:00 (9h) 2/2 Production & Warehouse Team pin Gorilla Events, [PER…" at bounding box center [1022, 413] width 141 height 560
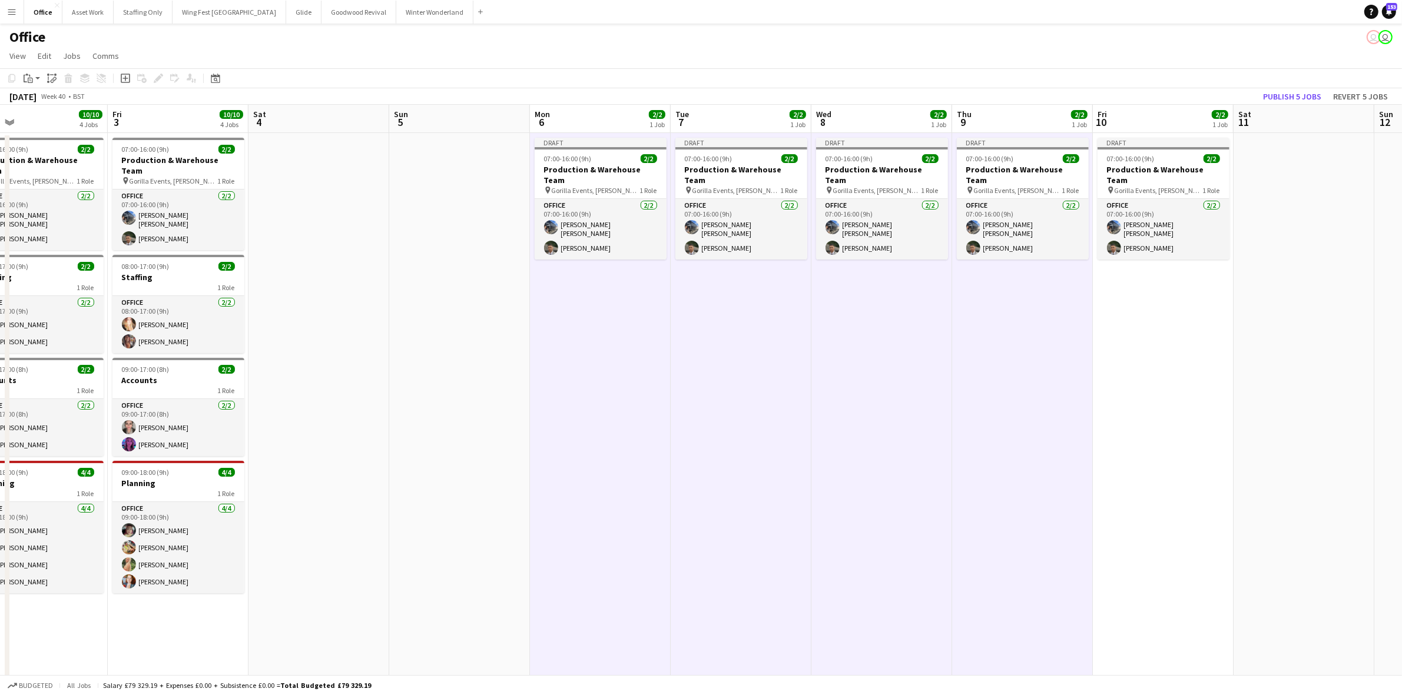
click at [1112, 308] on app-date-cell "Draft 07:00-16:00 (9h) 2/2 Production & Warehouse Team pin Gorilla Events, [PER…" at bounding box center [1163, 413] width 141 height 560
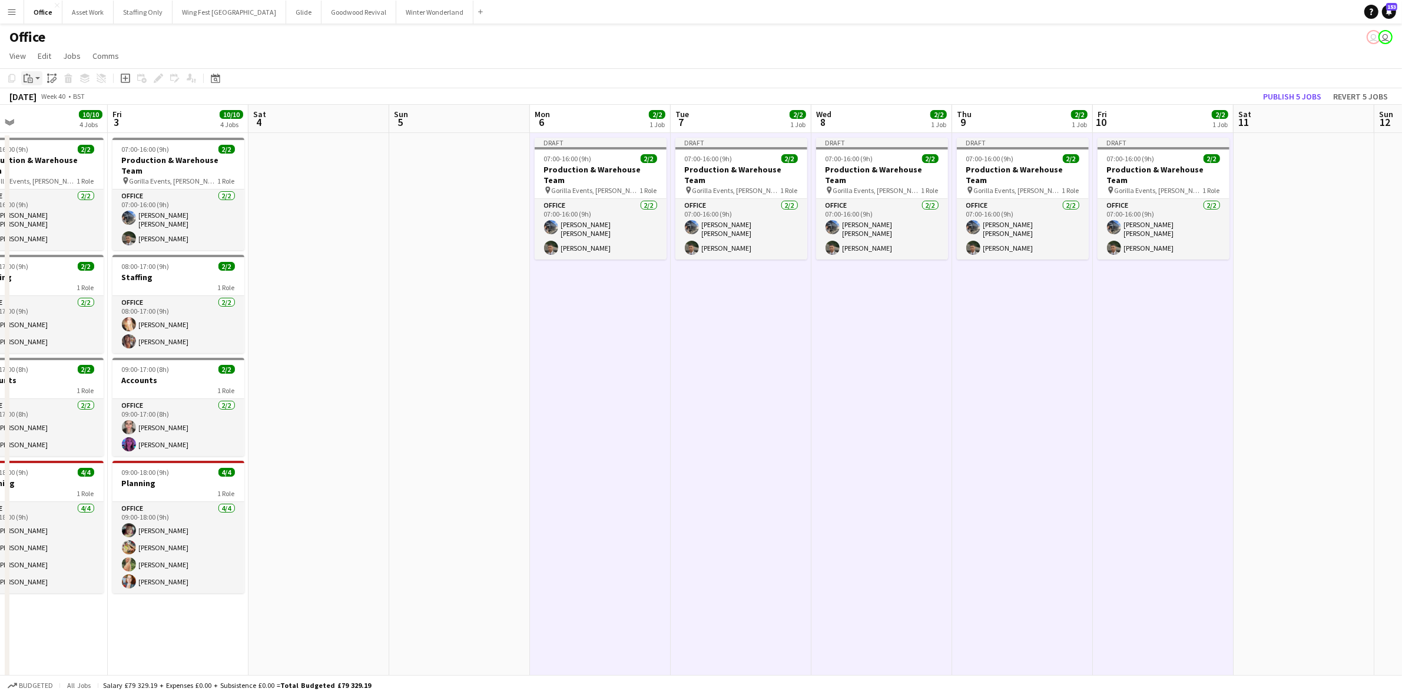
click at [32, 83] on div "Paste" at bounding box center [28, 78] width 14 height 14
click at [40, 120] on link "Paste with crew Ctrl+Shift+V" at bounding box center [86, 120] width 111 height 11
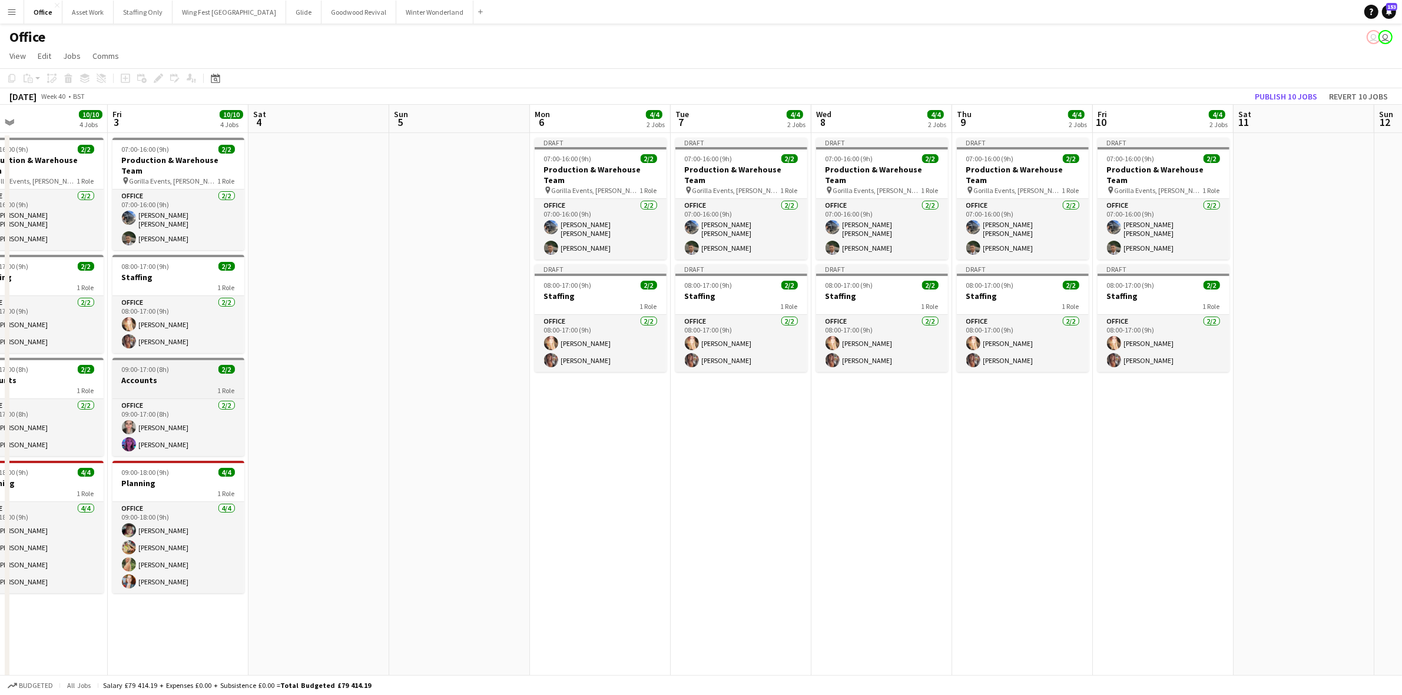
click at [145, 365] on span "09:00-17:00 (8h)" at bounding box center [146, 369] width 48 height 9
click at [14, 78] on icon "Copy" at bounding box center [11, 78] width 9 height 9
click at [623, 432] on app-date-cell "Draft 07:00-16:00 (9h) 2/2 Production & Warehouse Team pin Gorilla Events, [PER…" at bounding box center [600, 413] width 141 height 560
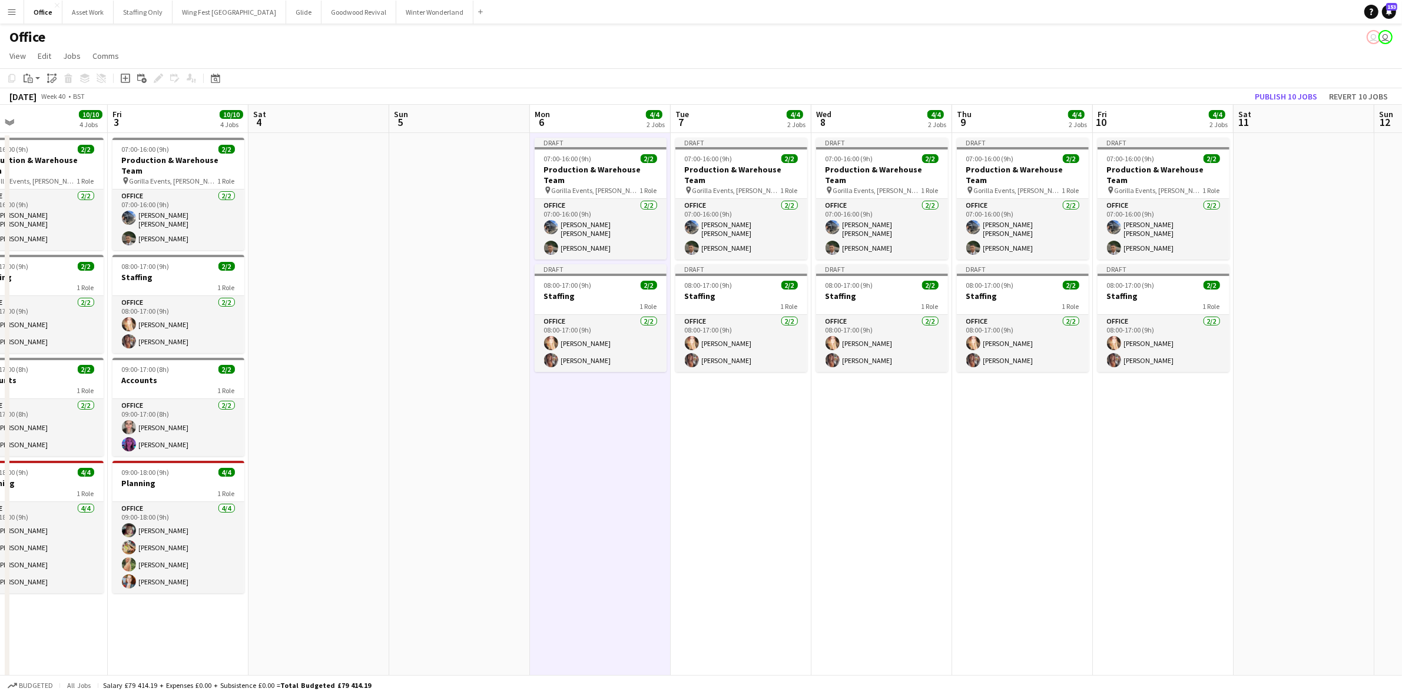
click at [766, 435] on app-date-cell "Draft 07:00-16:00 (9h) 2/2 Production & Warehouse Team pin Gorilla Events, [PER…" at bounding box center [741, 413] width 141 height 560
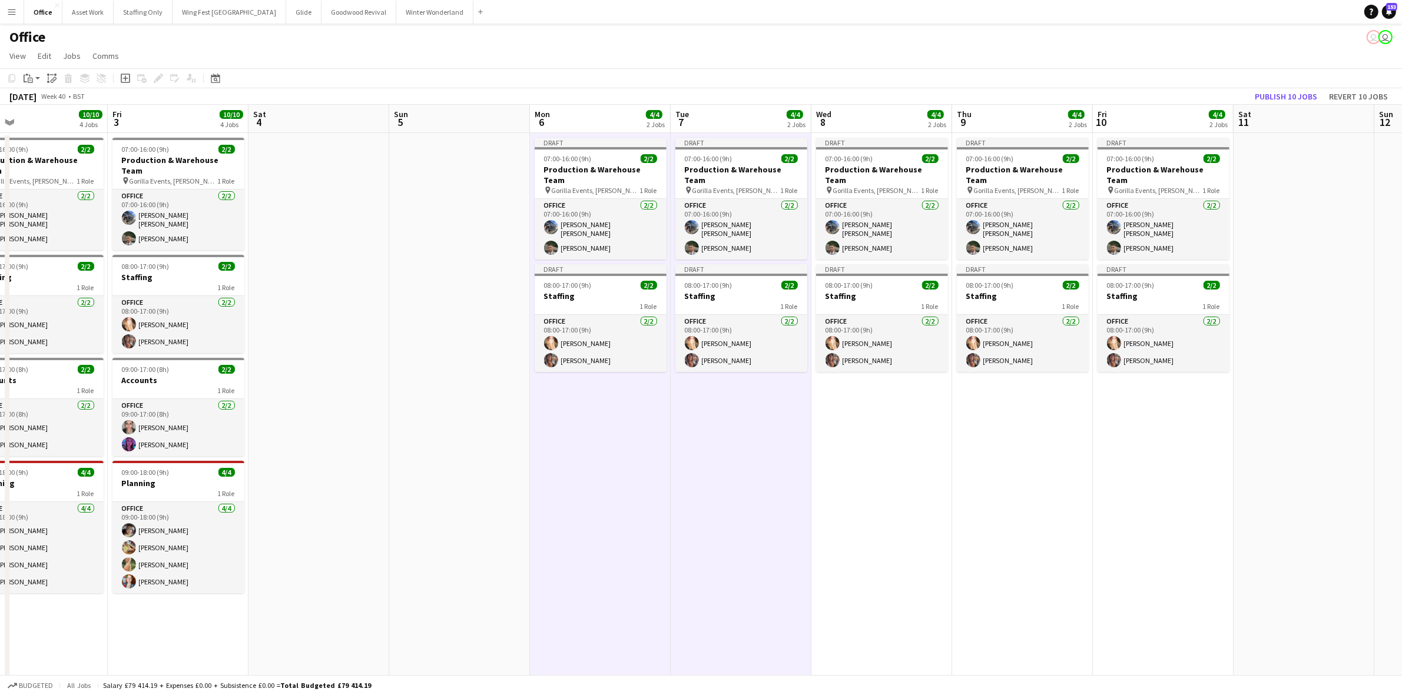
click at [923, 439] on app-date-cell "Draft 07:00-16:00 (9h) 2/2 Production & Warehouse Team pin Gorilla Events, [PER…" at bounding box center [881, 413] width 141 height 560
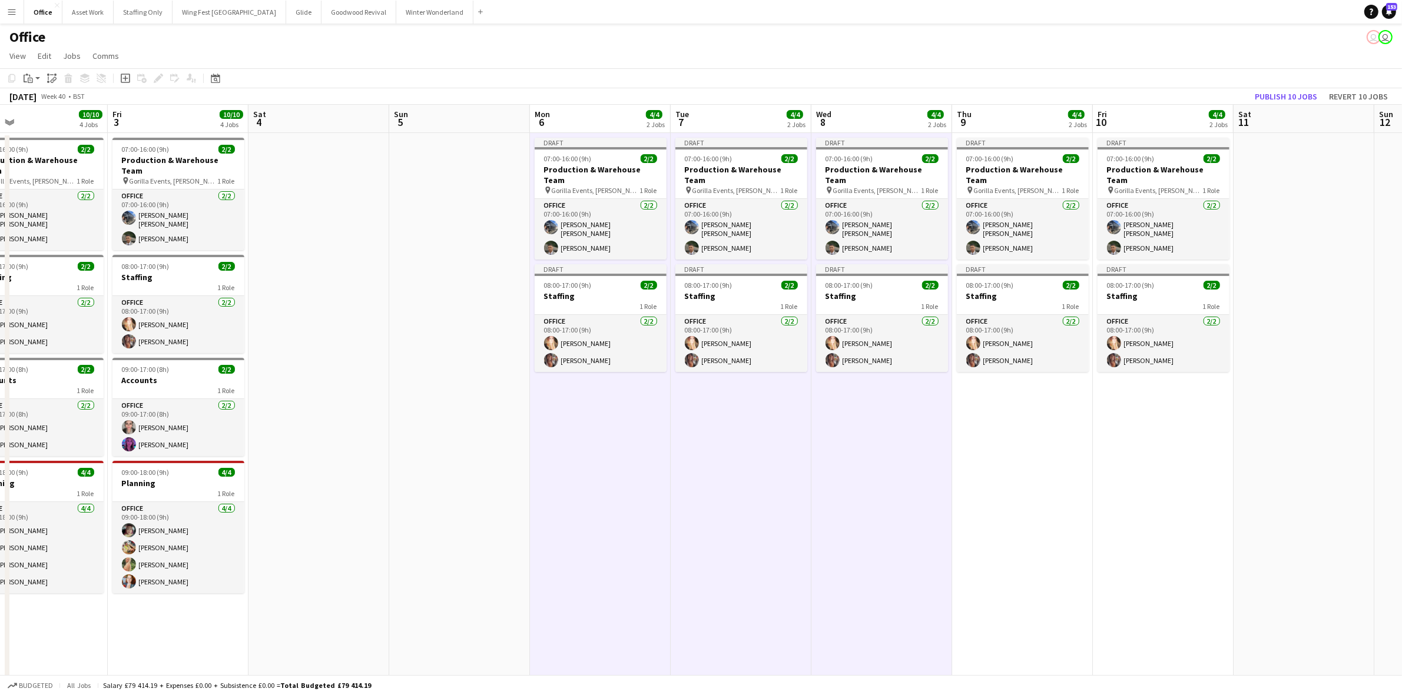
click at [1048, 429] on app-date-cell "Draft 07:00-16:00 (9h) 2/2 Production & Warehouse Team pin Gorilla Events, [PER…" at bounding box center [1022, 413] width 141 height 560
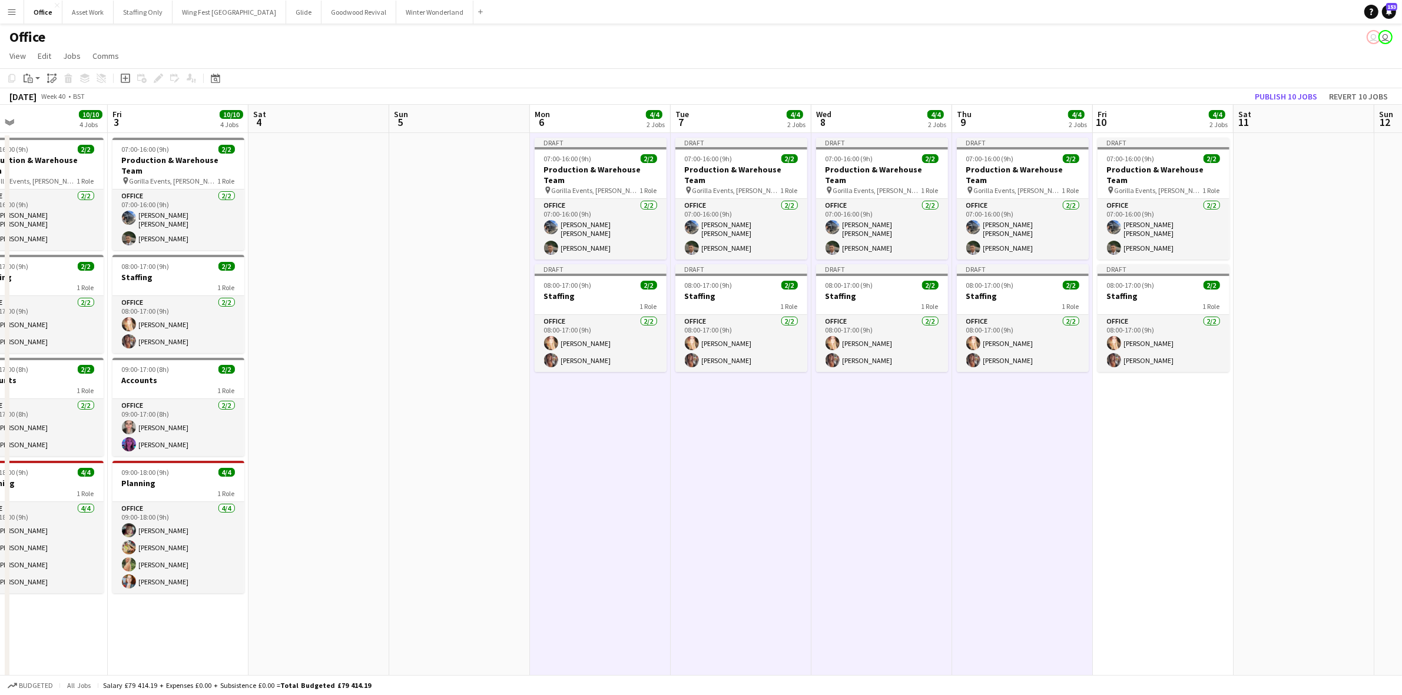
click at [1125, 417] on app-date-cell "Draft 07:00-16:00 (9h) 2/2 Production & Warehouse Team pin Gorilla Events, [PER…" at bounding box center [1163, 413] width 141 height 560
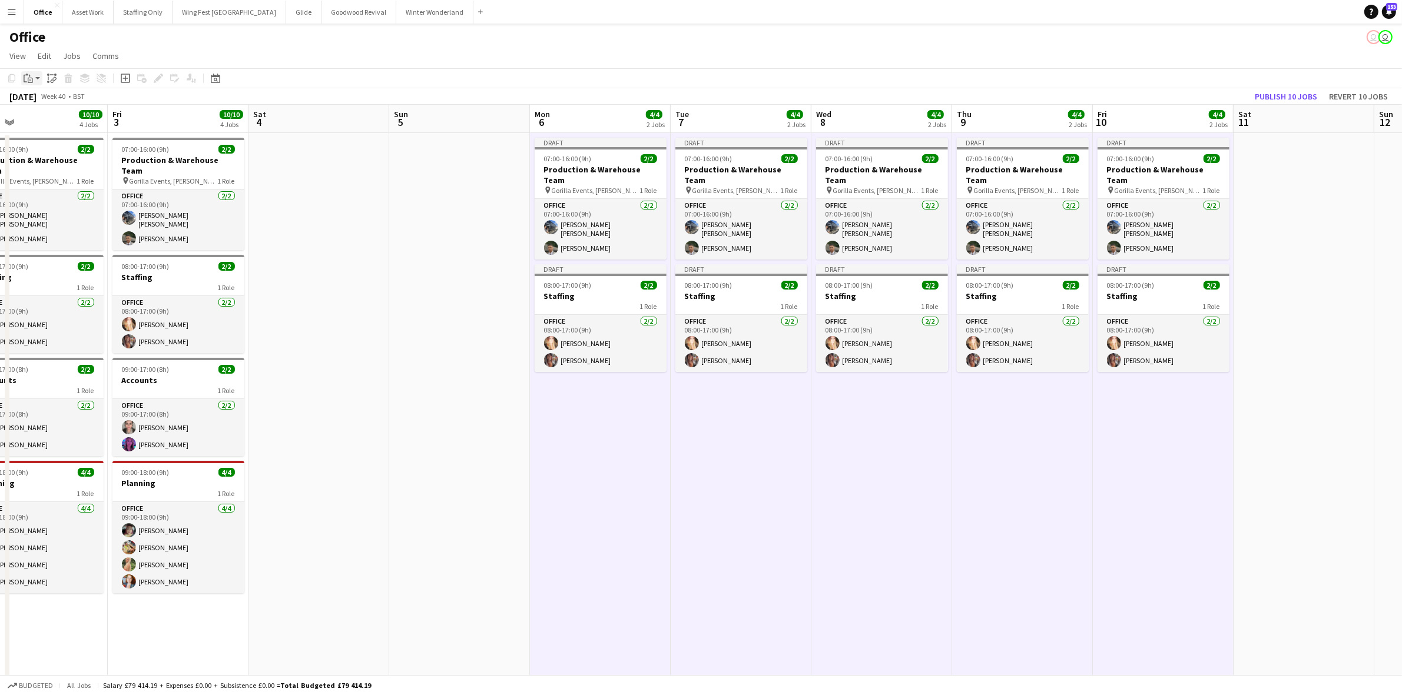
click at [21, 78] on div "Paste" at bounding box center [28, 78] width 14 height 14
click at [75, 124] on link "Paste with crew Ctrl+Shift+V" at bounding box center [86, 120] width 111 height 11
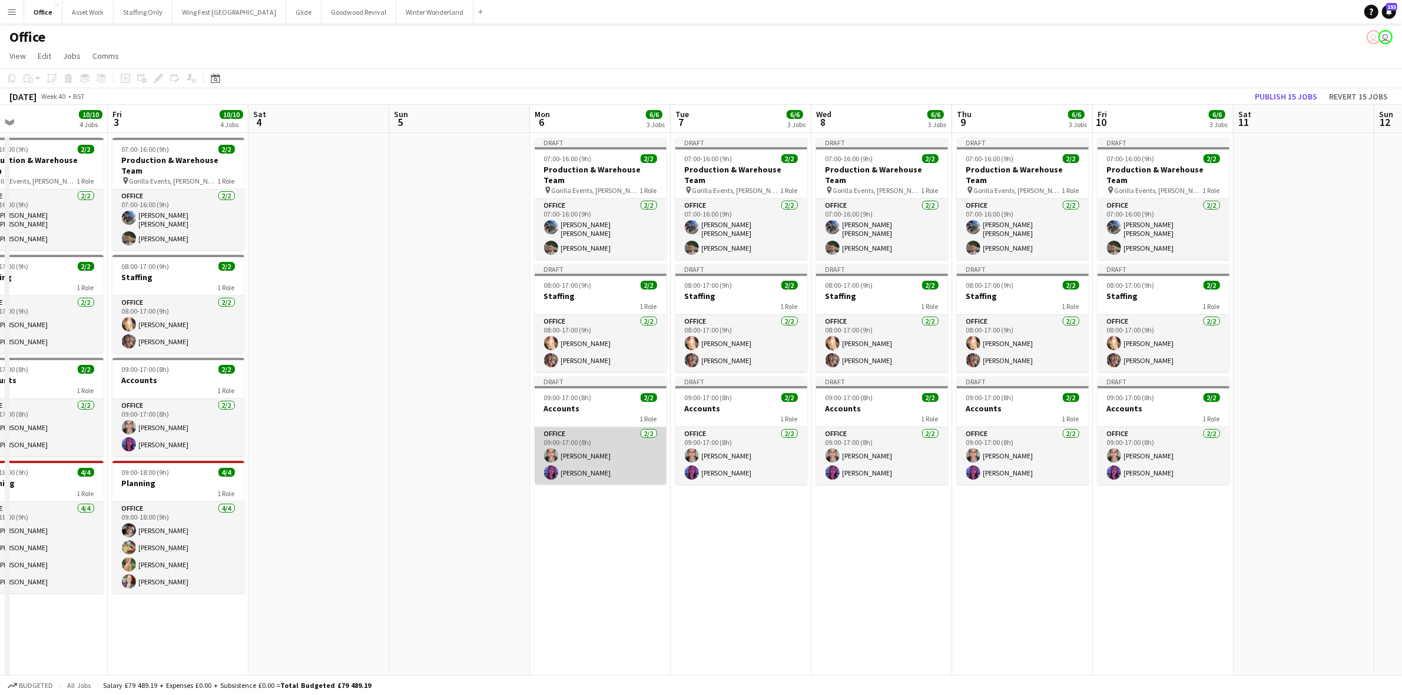
click at [566, 434] on app-card-role "Office [DATE] 09:00-17:00 (8h) [PERSON_NAME] [PERSON_NAME]" at bounding box center [601, 455] width 132 height 57
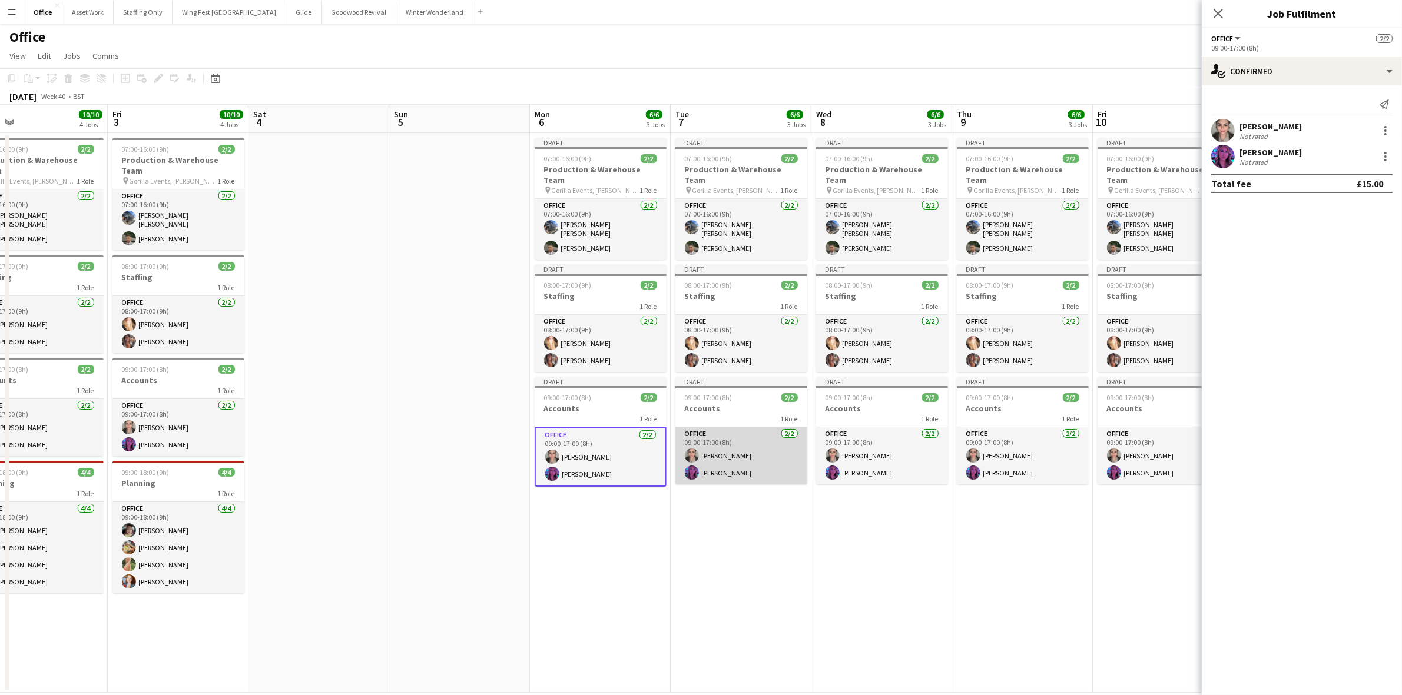
click at [746, 432] on app-card-role "Office [DATE] 09:00-17:00 (8h) [PERSON_NAME] [PERSON_NAME]" at bounding box center [741, 455] width 132 height 57
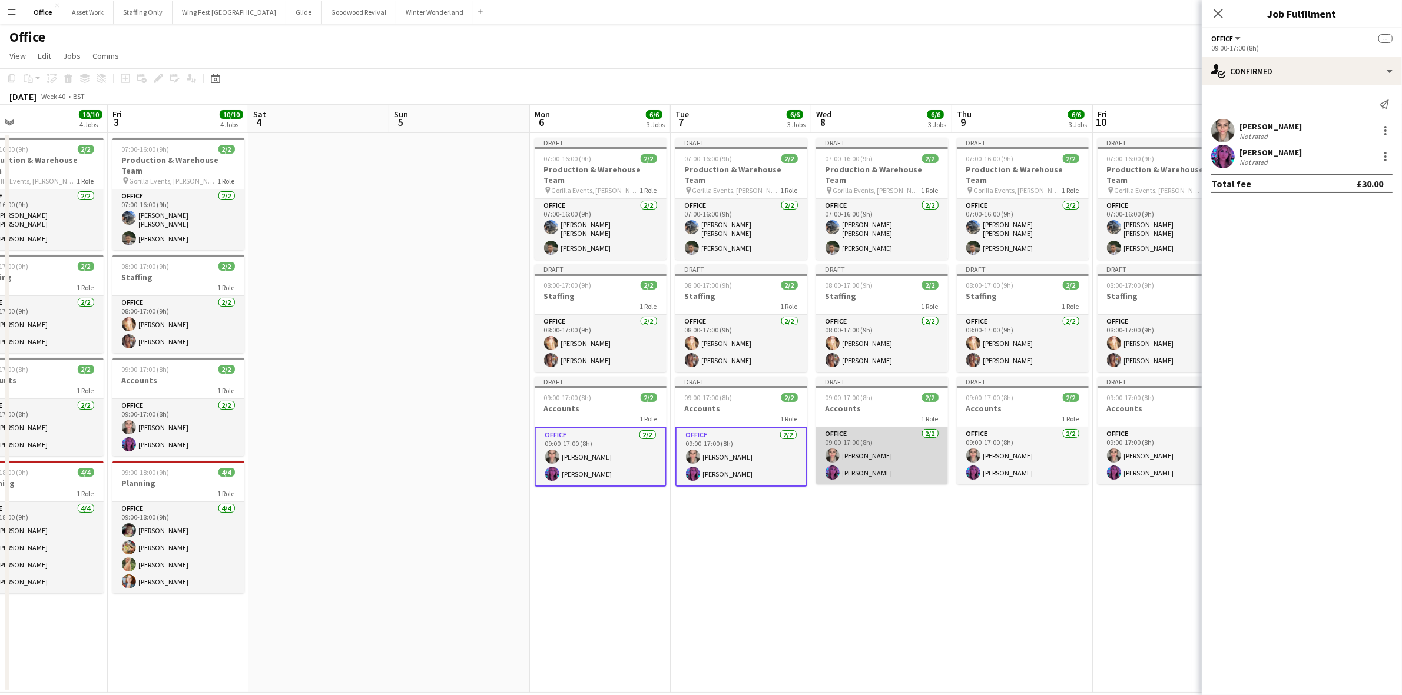
click at [884, 439] on app-card-role "Office [DATE] 09:00-17:00 (8h) [PERSON_NAME] [PERSON_NAME]" at bounding box center [882, 455] width 132 height 57
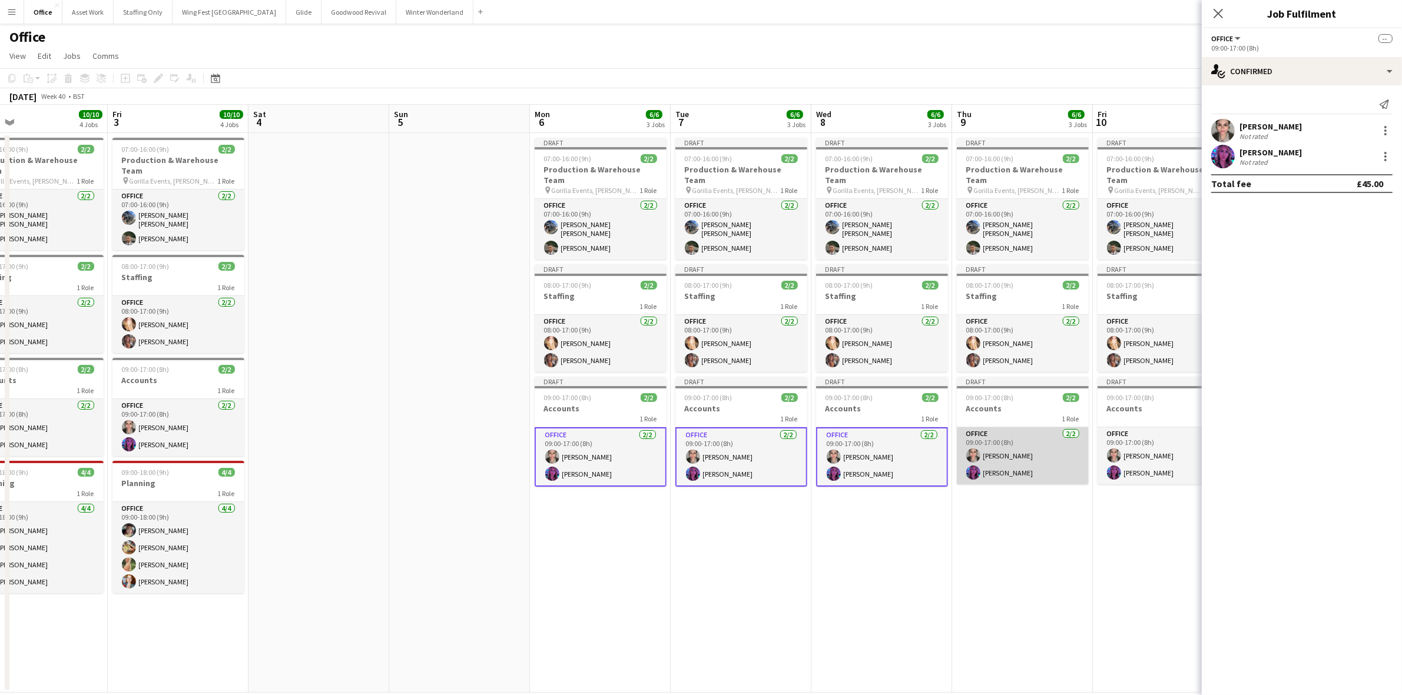
click at [987, 439] on app-card-role "Office [DATE] 09:00-17:00 (8h) [PERSON_NAME] [PERSON_NAME]" at bounding box center [1023, 455] width 132 height 57
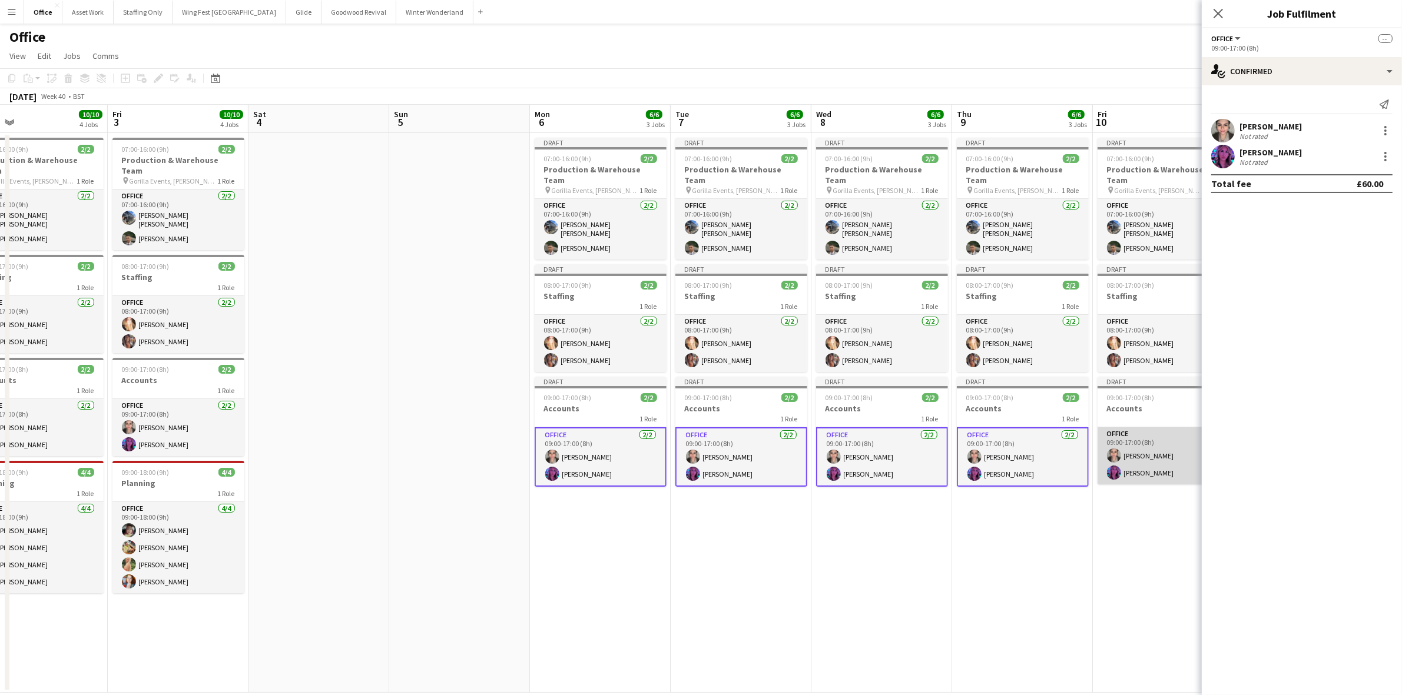
click at [1140, 439] on app-card-role "Office [DATE] 09:00-17:00 (8h) [PERSON_NAME] [PERSON_NAME]" at bounding box center [1163, 455] width 132 height 57
click at [728, 546] on app-date-cell "Draft 07:00-16:00 (9h) 2/2 Production & Warehouse Team pin Gorilla Events, [PER…" at bounding box center [741, 413] width 141 height 560
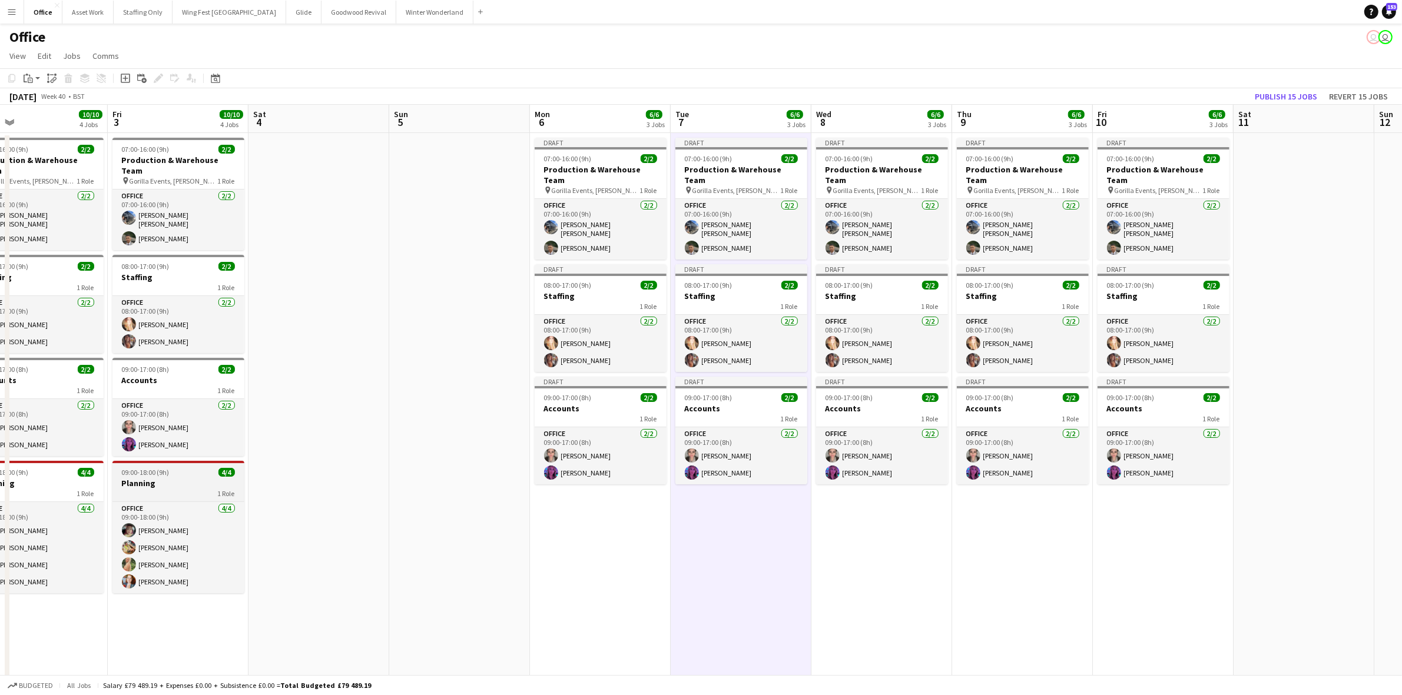
click at [178, 489] on div "1 Role" at bounding box center [178, 493] width 132 height 9
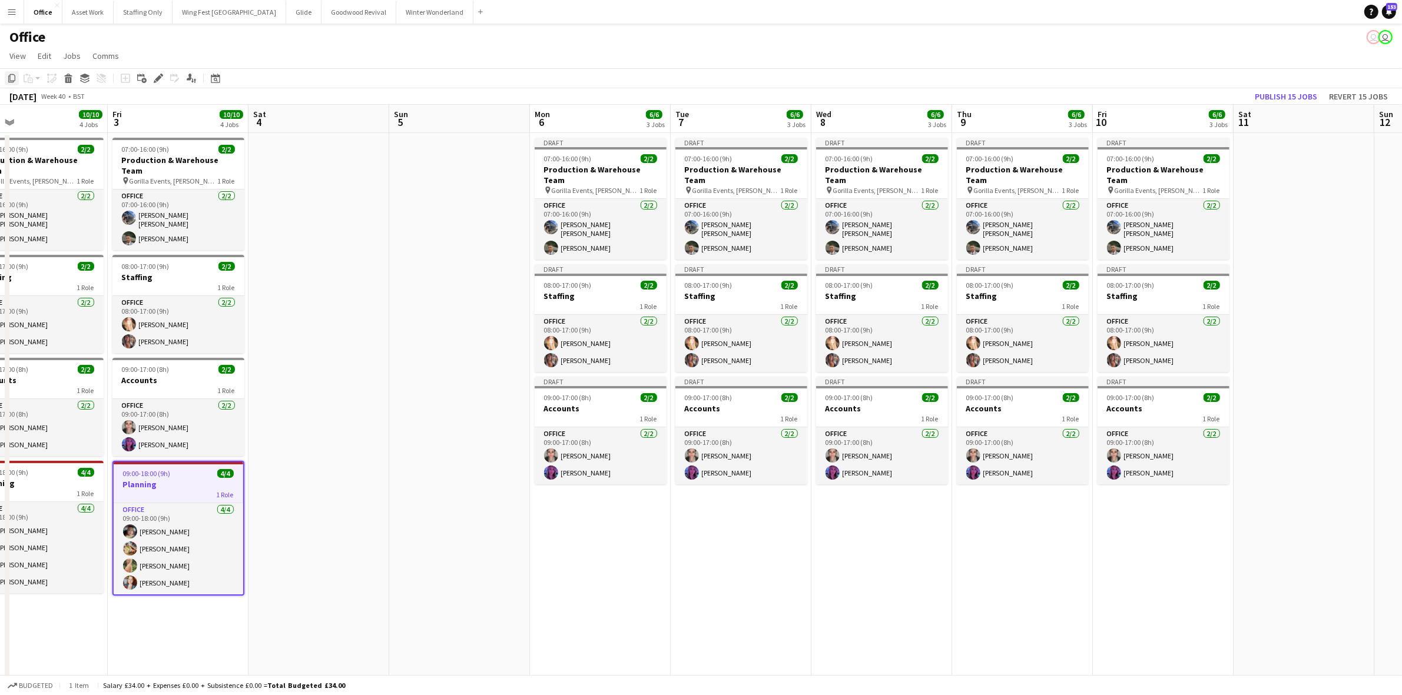
click at [11, 78] on icon "Copy" at bounding box center [11, 78] width 9 height 9
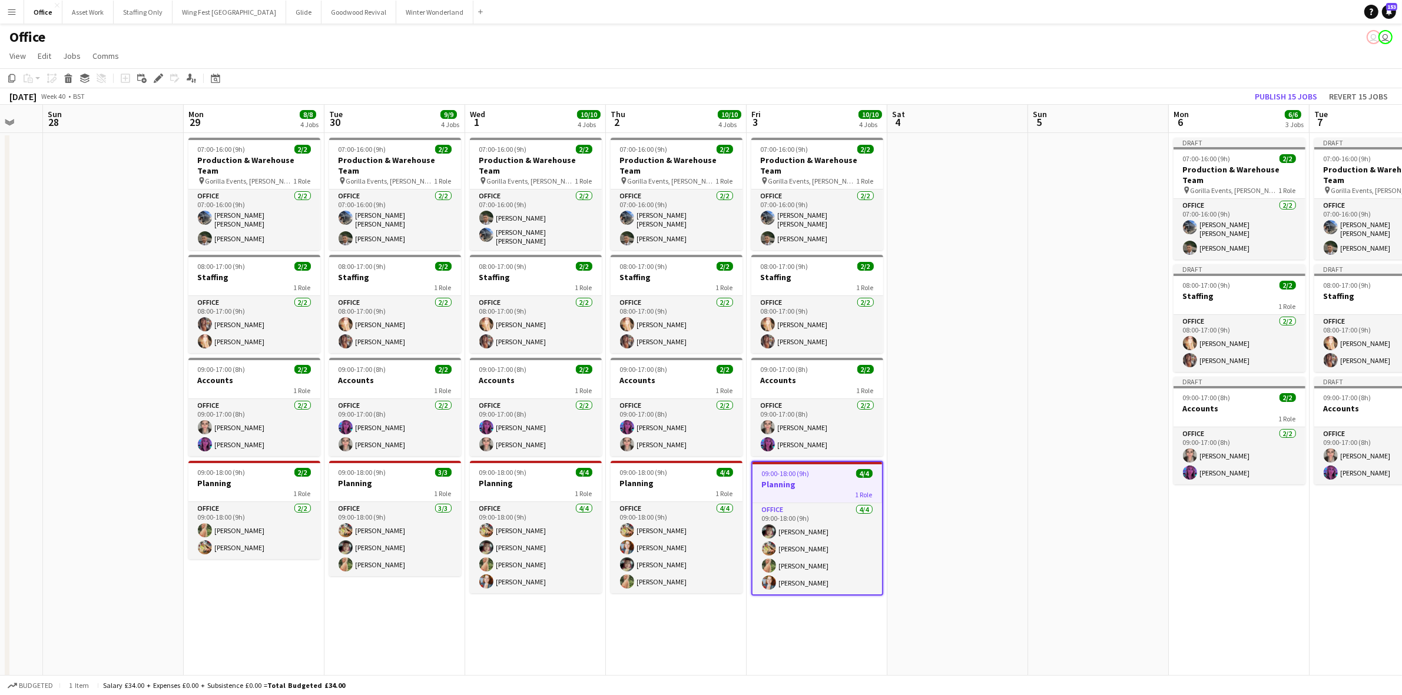
scroll to position [0, 365]
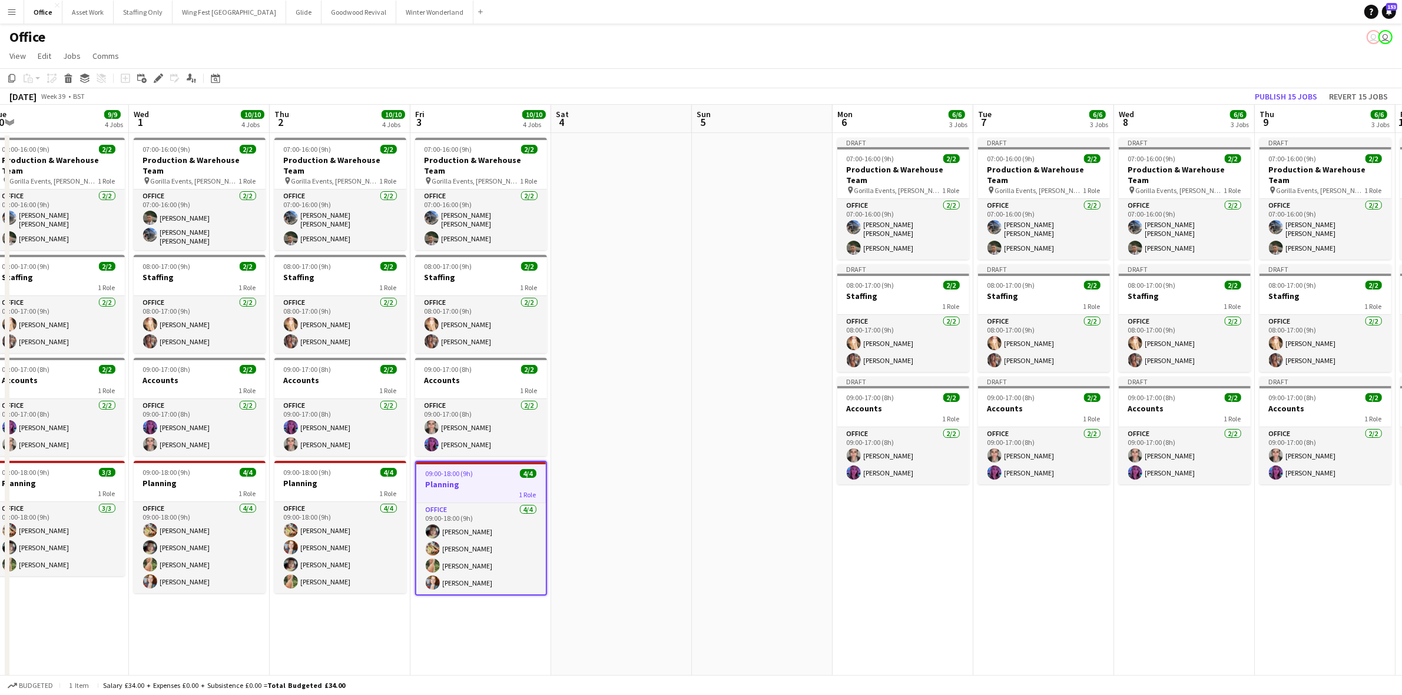
drag, startPoint x: 290, startPoint y: 509, endPoint x: 586, endPoint y: 504, distance: 295.6
click at [586, 504] on app-calendar-viewport "Fri 26 11/12 4 Jobs Sat 27 Sun 28 Mon 29 8/8 4 Jobs Tue 30 9/9 4 Jobs Wed 1 10/…" at bounding box center [701, 399] width 1402 height 588
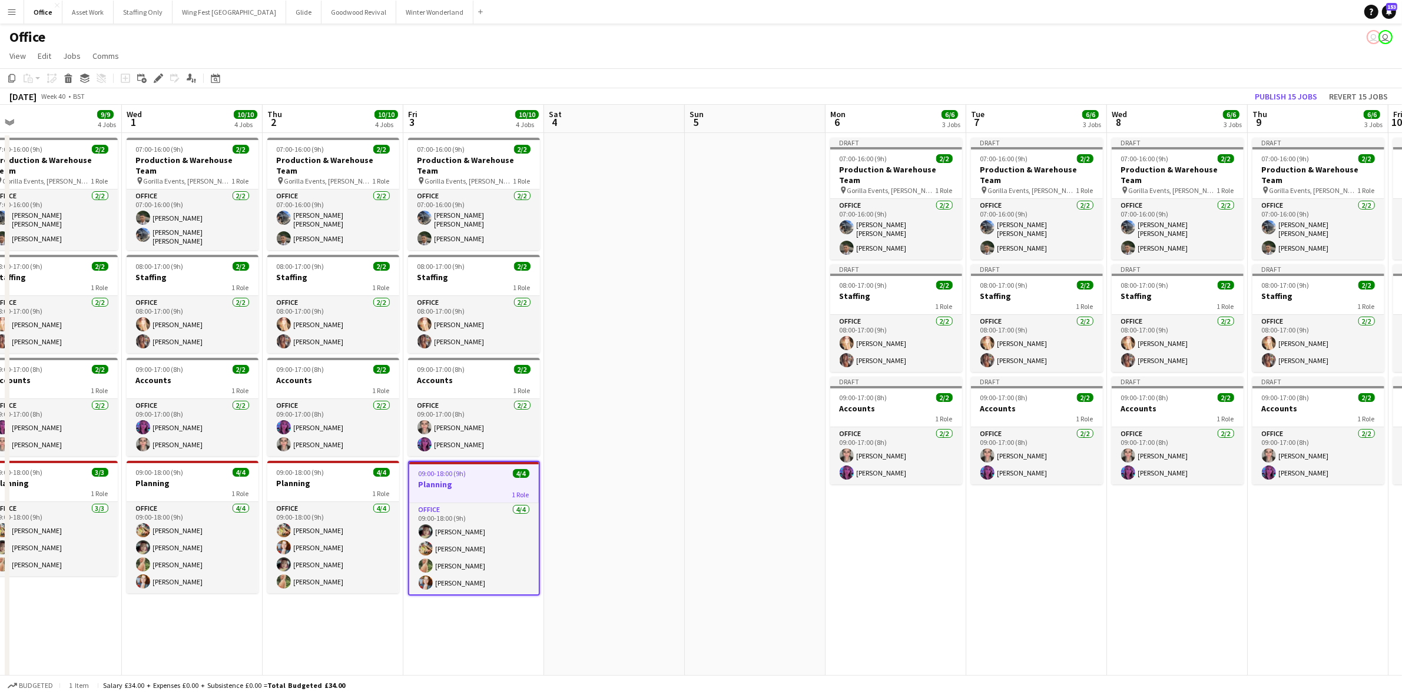
click at [878, 509] on app-date-cell "Draft 07:00-16:00 (9h) 2/2 Production & Warehouse Team pin Gorilla Events, [PER…" at bounding box center [895, 413] width 141 height 560
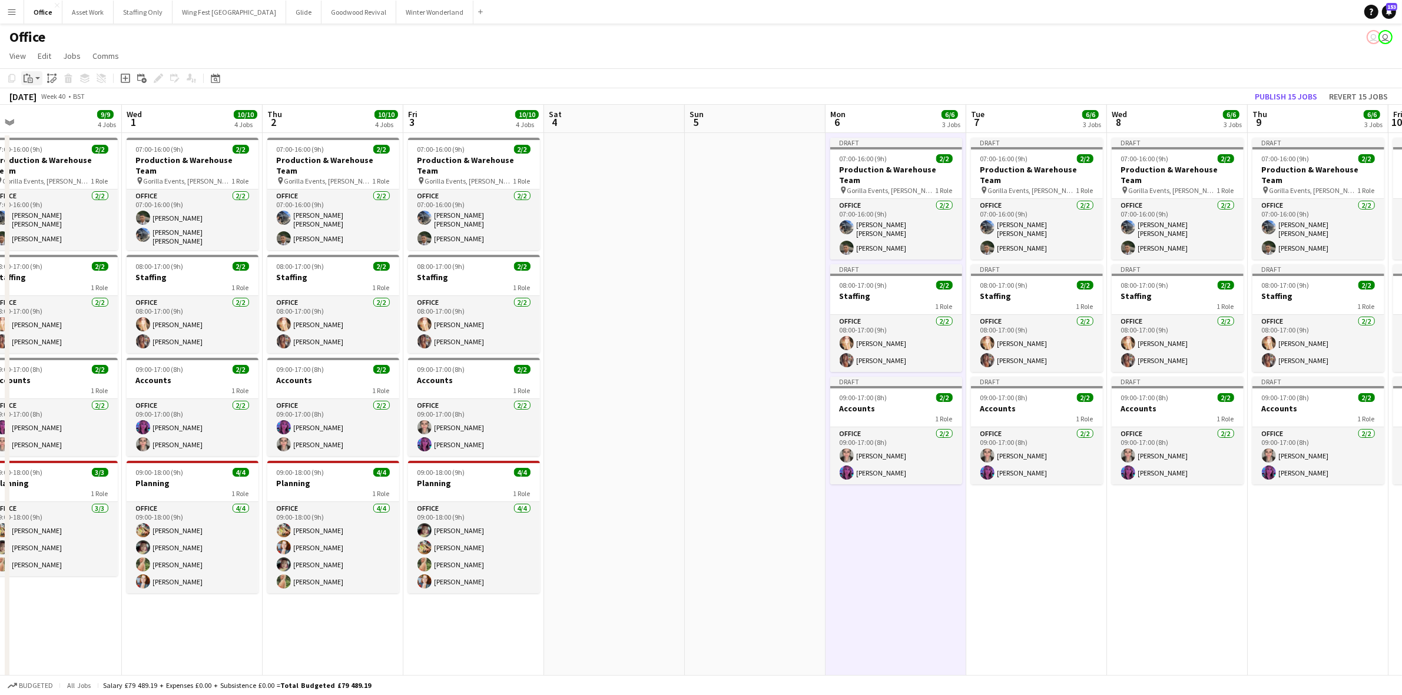
click at [25, 75] on icon "Paste" at bounding box center [28, 78] width 9 height 9
click at [49, 119] on link "Paste with crew Ctrl+Shift+V" at bounding box center [86, 120] width 111 height 11
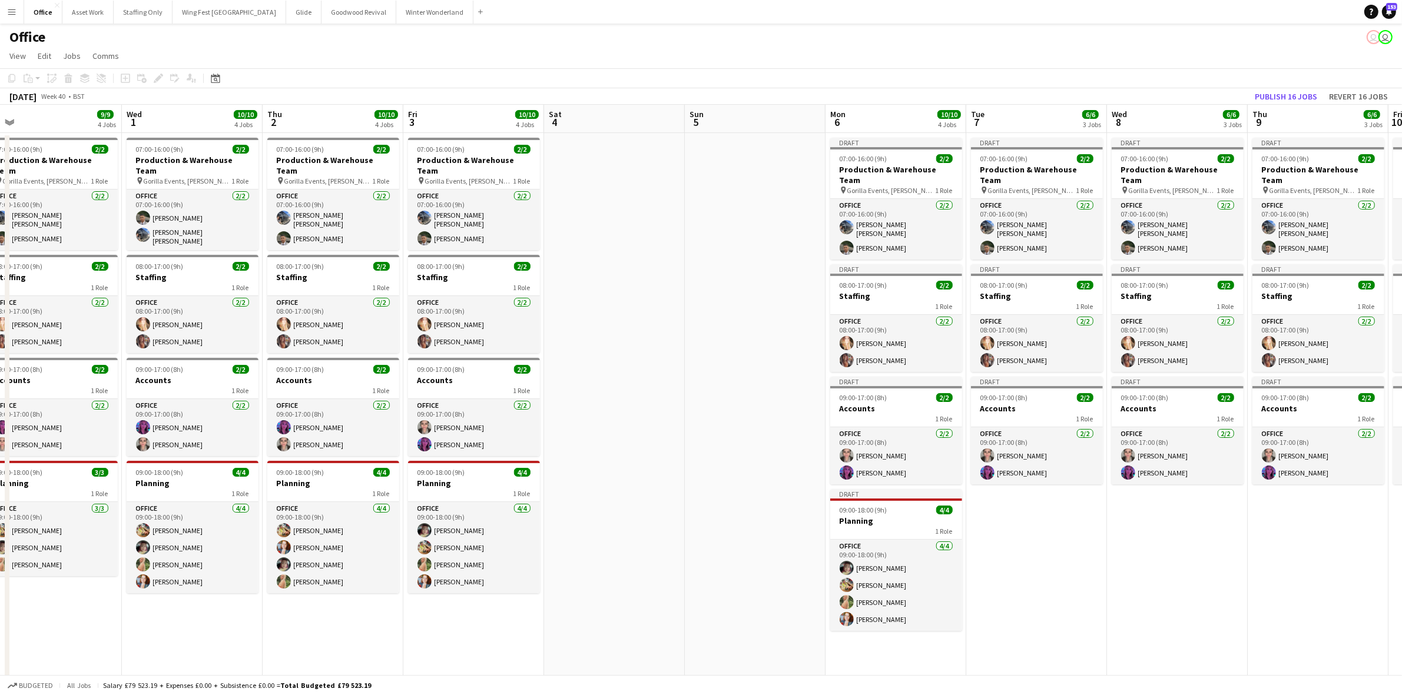
click at [872, 540] on app-card-role "Office [DATE] 09:00-18:00 (9h) [PERSON_NAME] [PERSON_NAME] [PERSON_NAME] [PERSO…" at bounding box center [896, 585] width 132 height 91
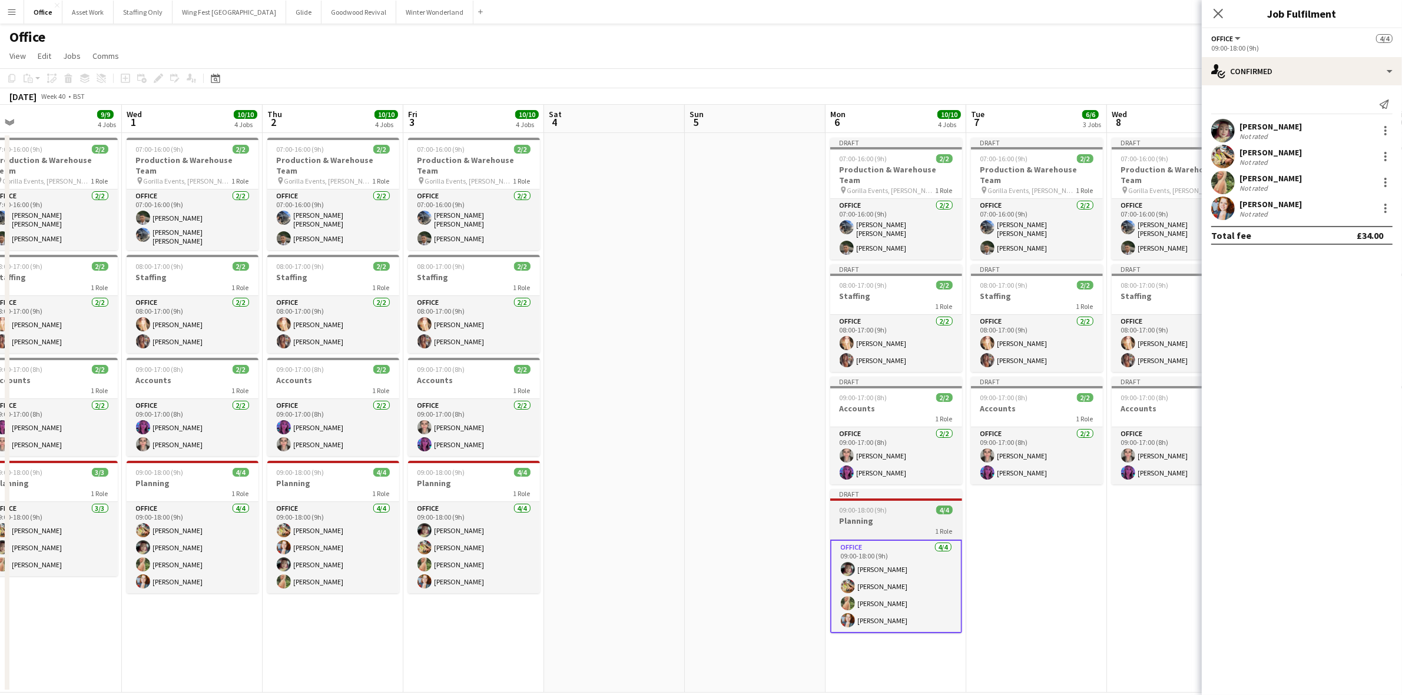
click at [863, 516] on h3 "Planning" at bounding box center [896, 521] width 132 height 11
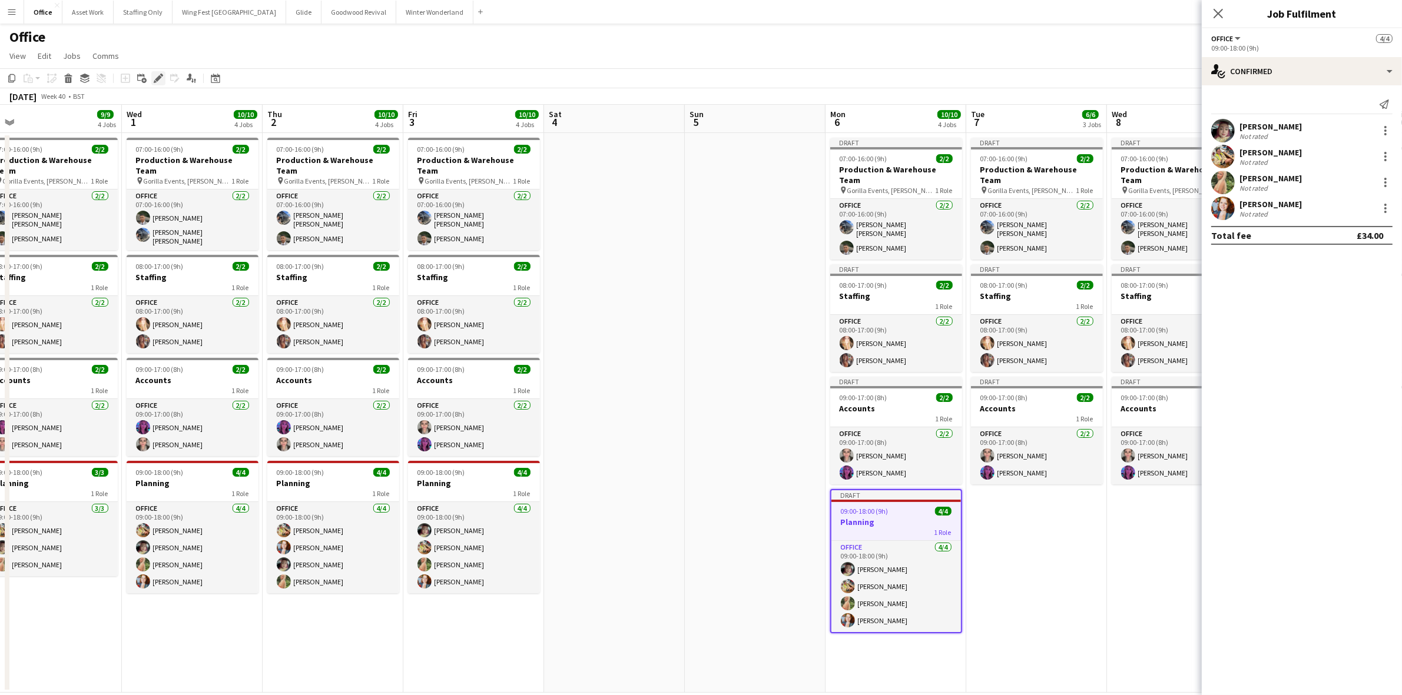
click at [160, 77] on icon at bounding box center [158, 78] width 6 height 6
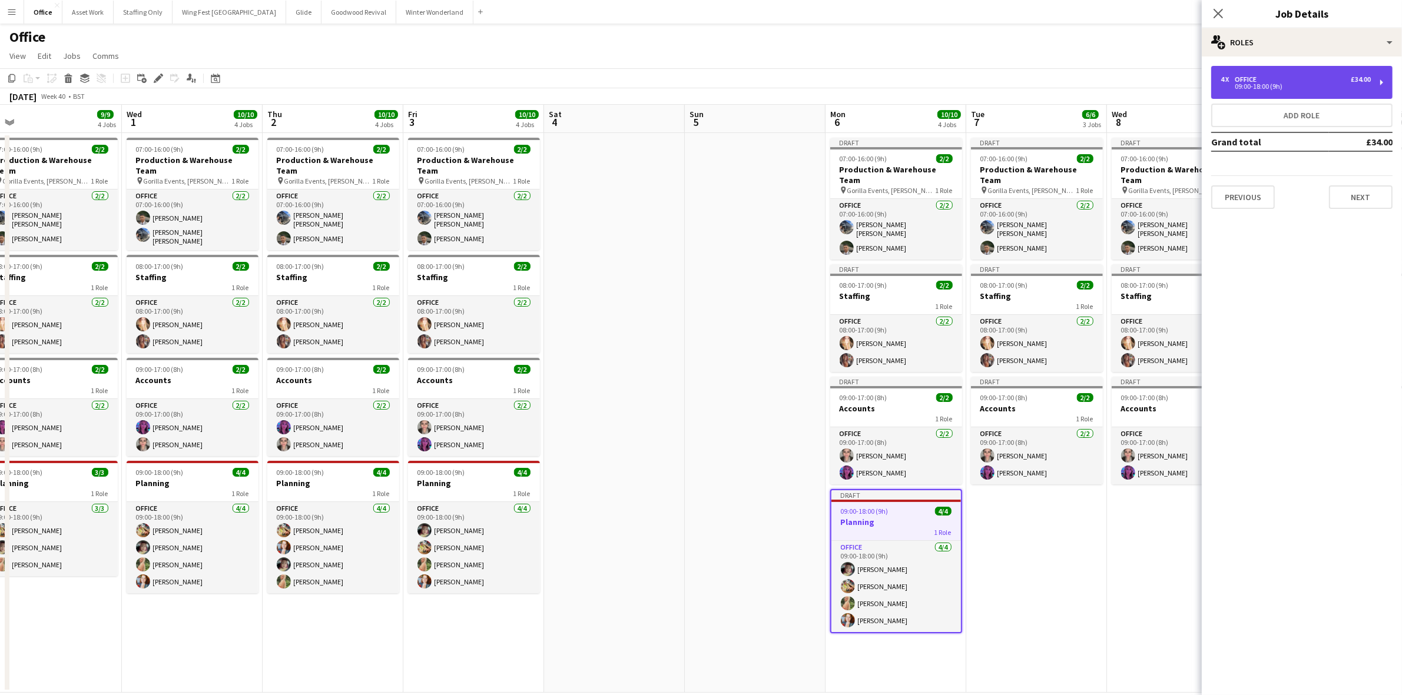
click at [1281, 78] on div "4 x Office £34.00" at bounding box center [1296, 79] width 150 height 8
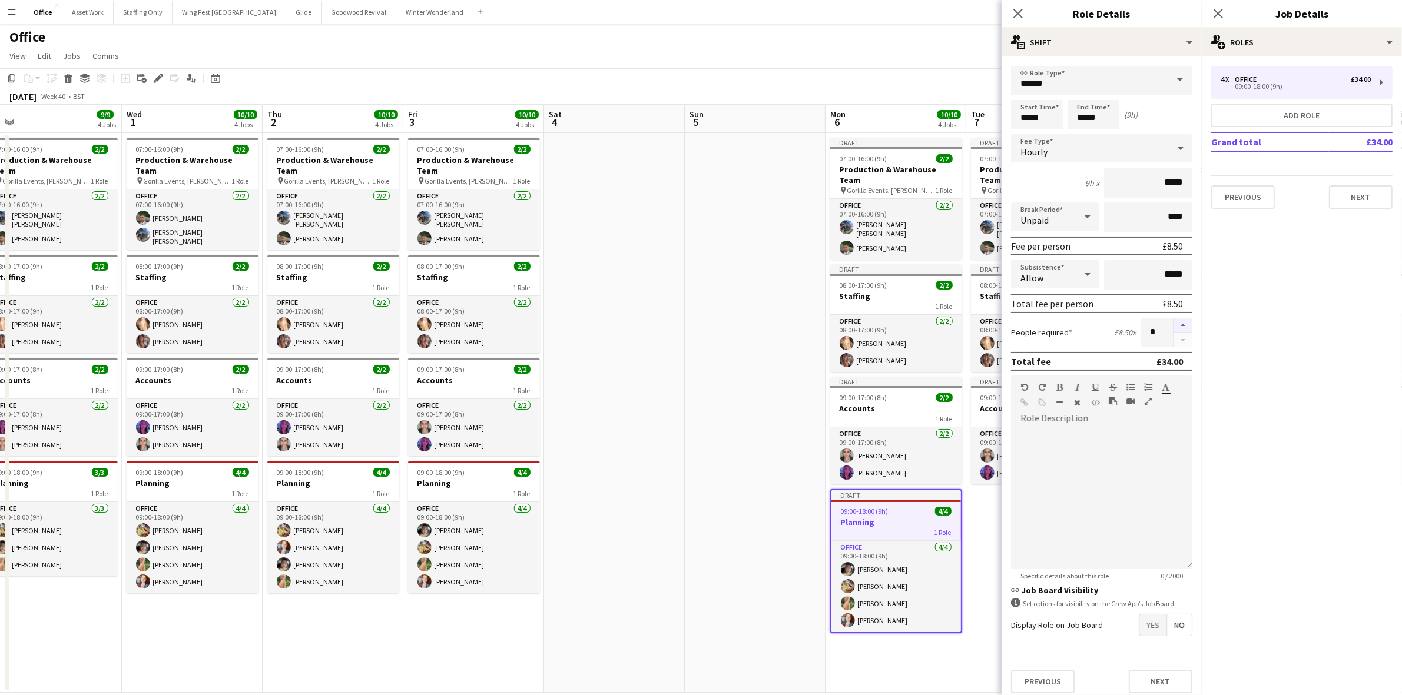
click at [1173, 319] on button "button" at bounding box center [1182, 325] width 19 height 15
type input "*"
click at [898, 663] on app-date-cell "Draft 07:00-16:00 (9h) 2/2 Production & Warehouse Team pin Gorilla Events, [PER…" at bounding box center [895, 413] width 141 height 560
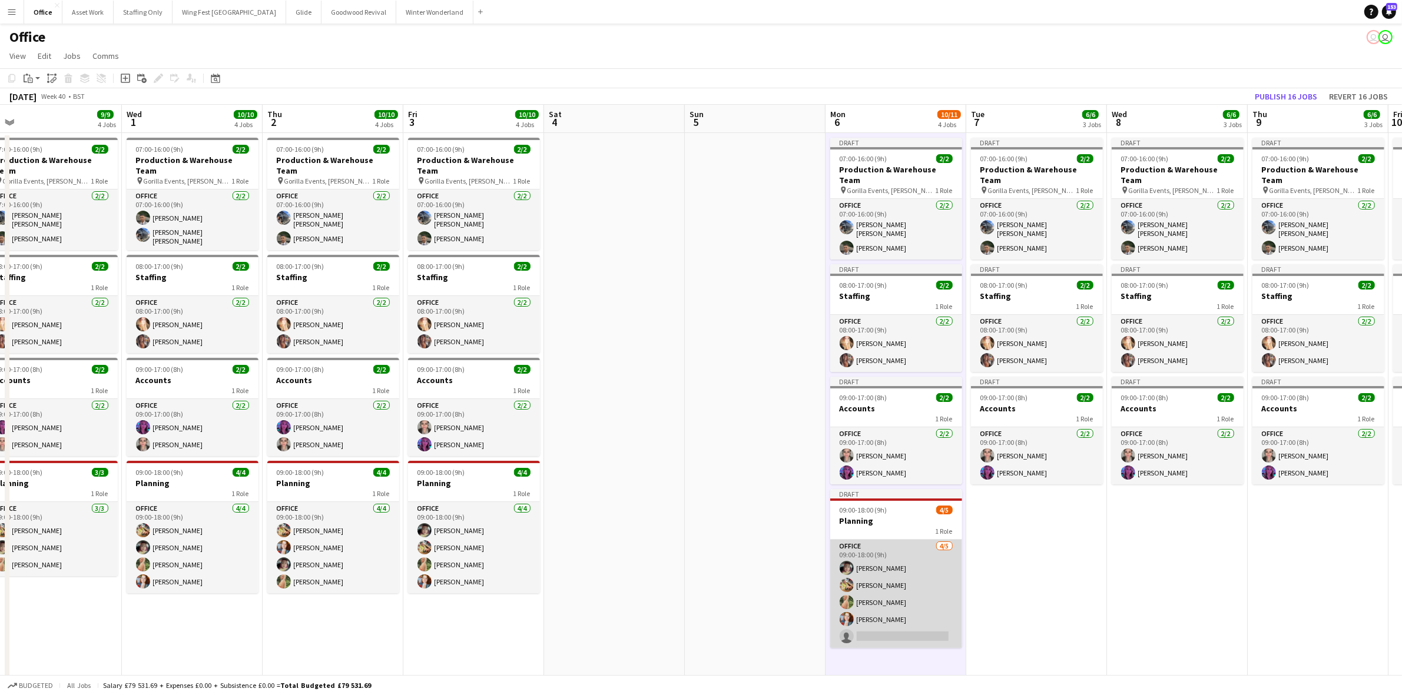
click at [884, 627] on app-card-role "Office [DATE] 09:00-18:00 (9h) [PERSON_NAME] [PERSON_NAME] [PERSON_NAME] [PERSO…" at bounding box center [896, 594] width 132 height 108
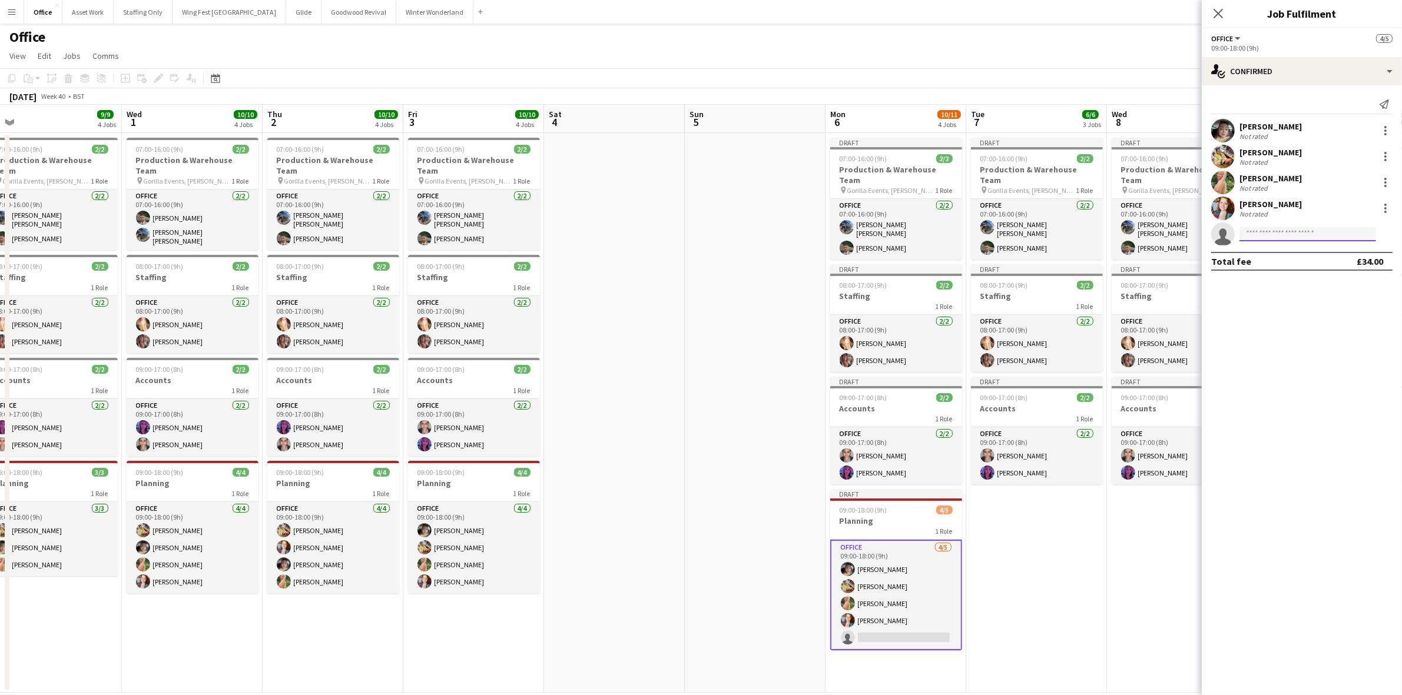
click at [1298, 230] on input at bounding box center [1307, 234] width 137 height 14
drag, startPoint x: 1285, startPoint y: 236, endPoint x: 1206, endPoint y: 234, distance: 79.5
click at [1207, 234] on app-invite-slot "single-neutral-actions ******" at bounding box center [1302, 235] width 200 height 24
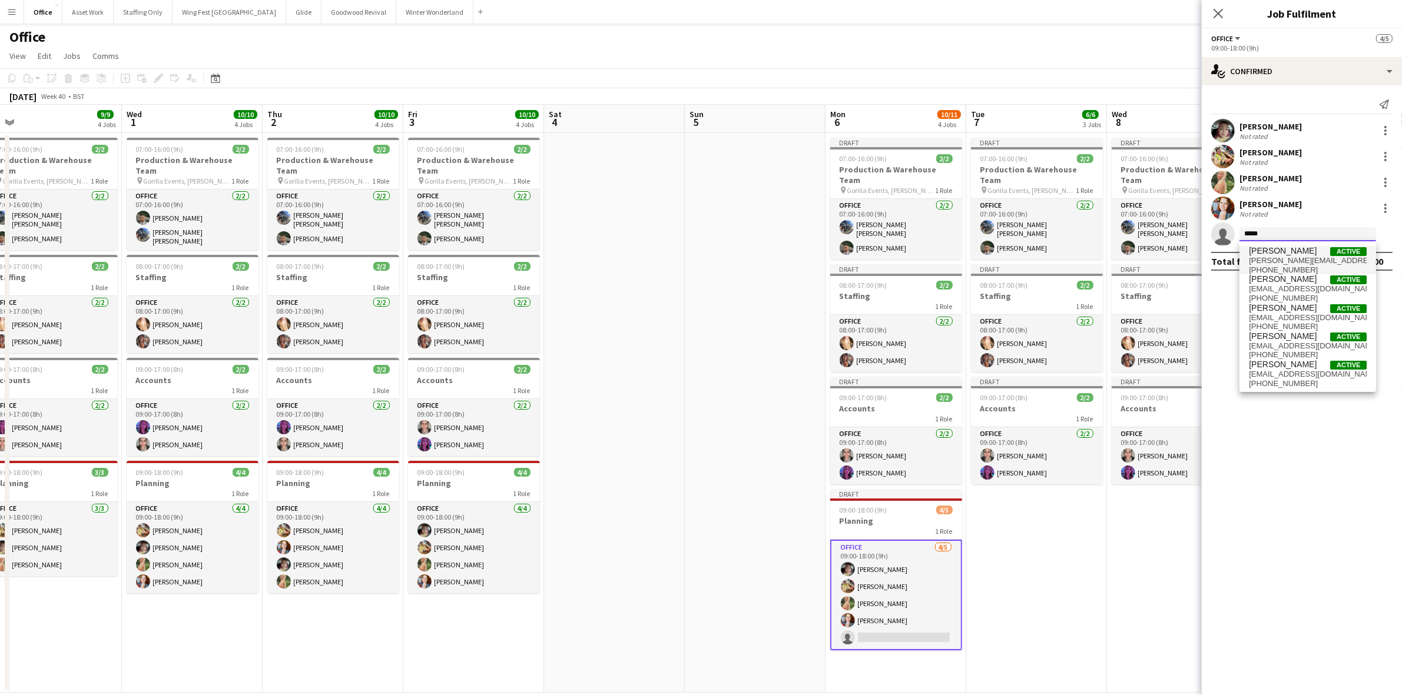
type input "*****"
click at [1260, 256] on span "[PERSON_NAME][EMAIL_ADDRESS][PERSON_NAME][DOMAIN_NAME]" at bounding box center [1308, 260] width 118 height 9
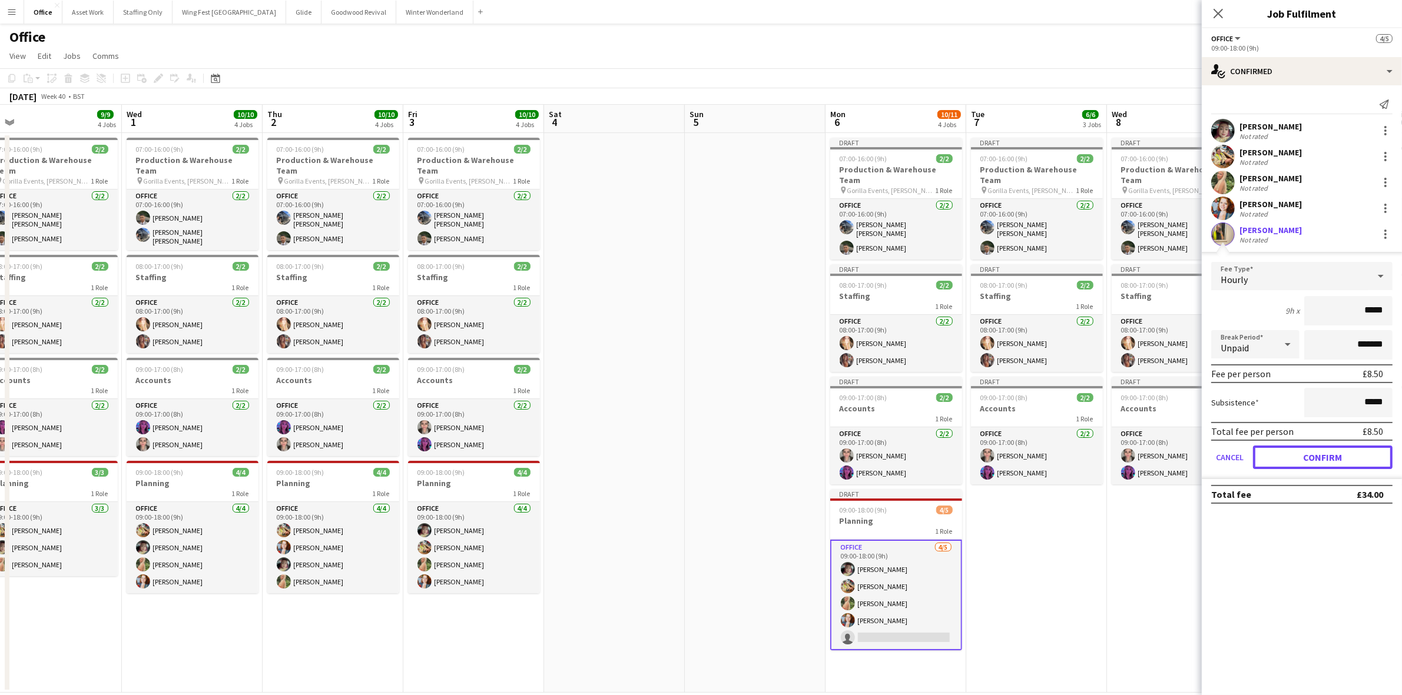
click at [1319, 457] on button "Confirm" at bounding box center [1323, 458] width 140 height 24
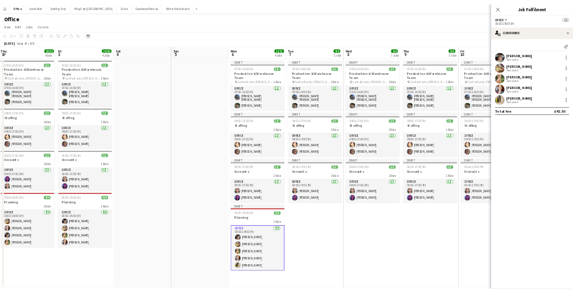
scroll to position [0, 330]
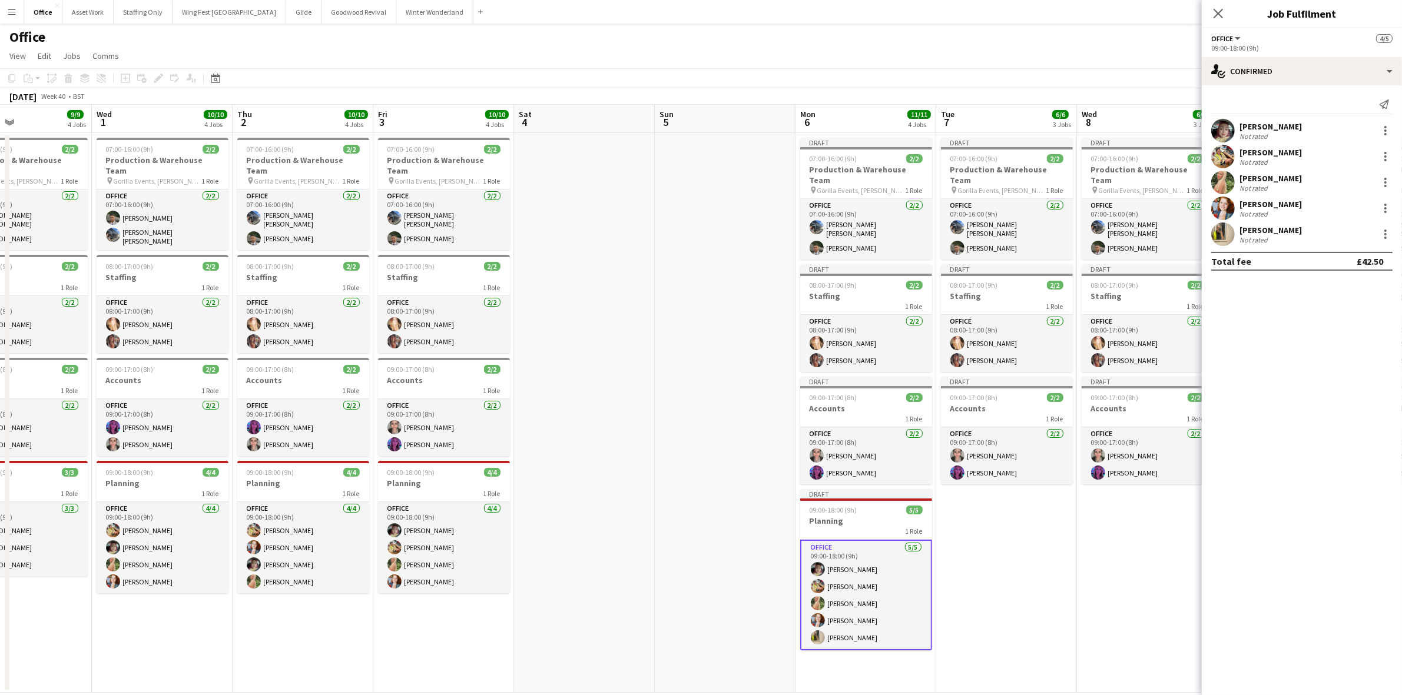
drag, startPoint x: 993, startPoint y: 539, endPoint x: 713, endPoint y: 555, distance: 280.1
click at [714, 555] on app-calendar-viewport "Sun 28 Mon 29 8/8 4 Jobs Tue 30 9/9 4 Jobs Wed 1 10/10 4 Jobs Thu 2 10/10 4 Job…" at bounding box center [701, 399] width 1402 height 588
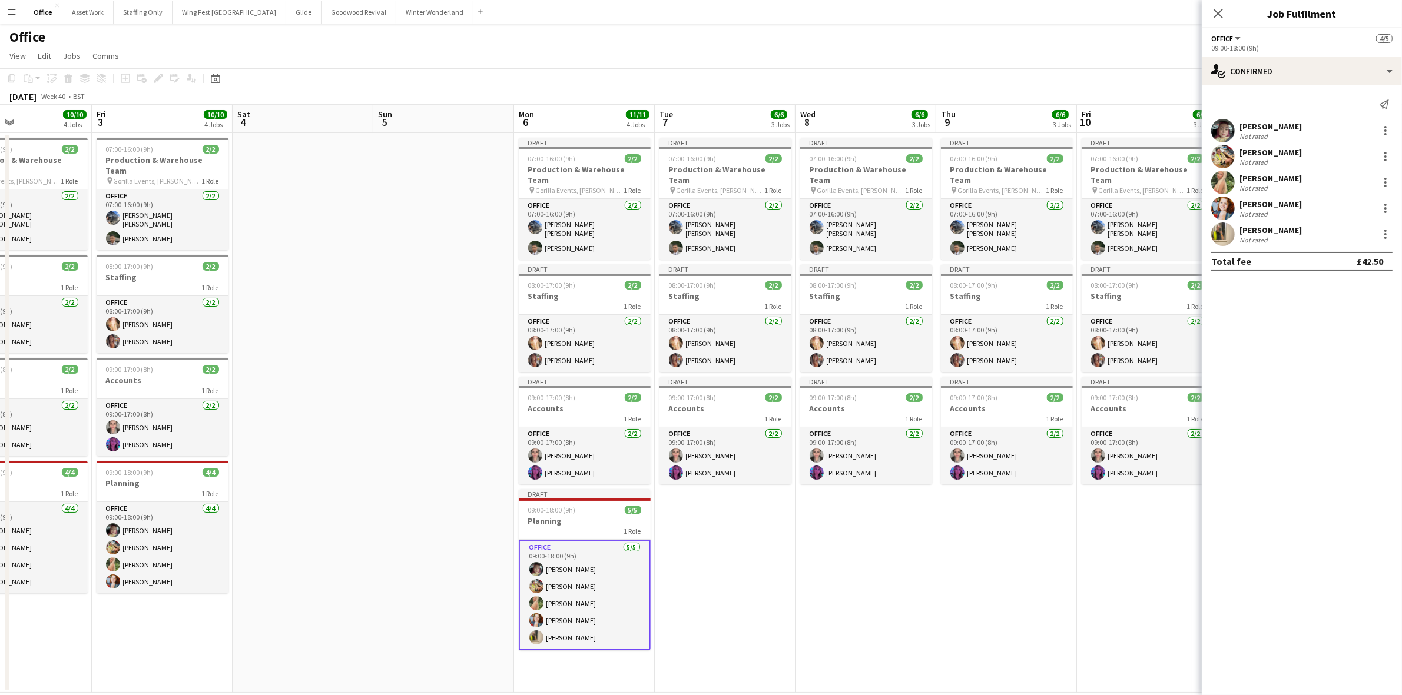
click at [732, 548] on app-date-cell "Draft 07:00-16:00 (9h) 2/2 Production & Warehouse Team pin Gorilla Events, [PER…" at bounding box center [725, 413] width 141 height 560
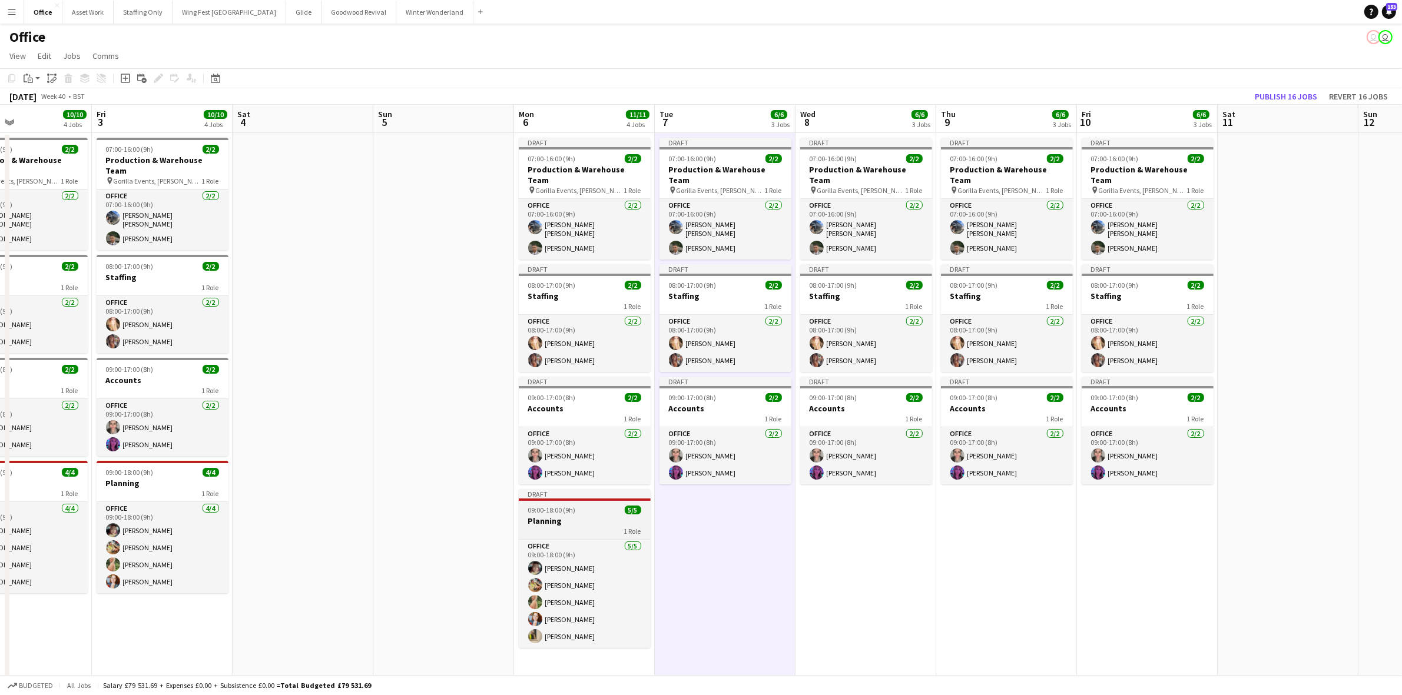
click at [574, 506] on span "09:00-18:00 (9h)" at bounding box center [552, 510] width 48 height 9
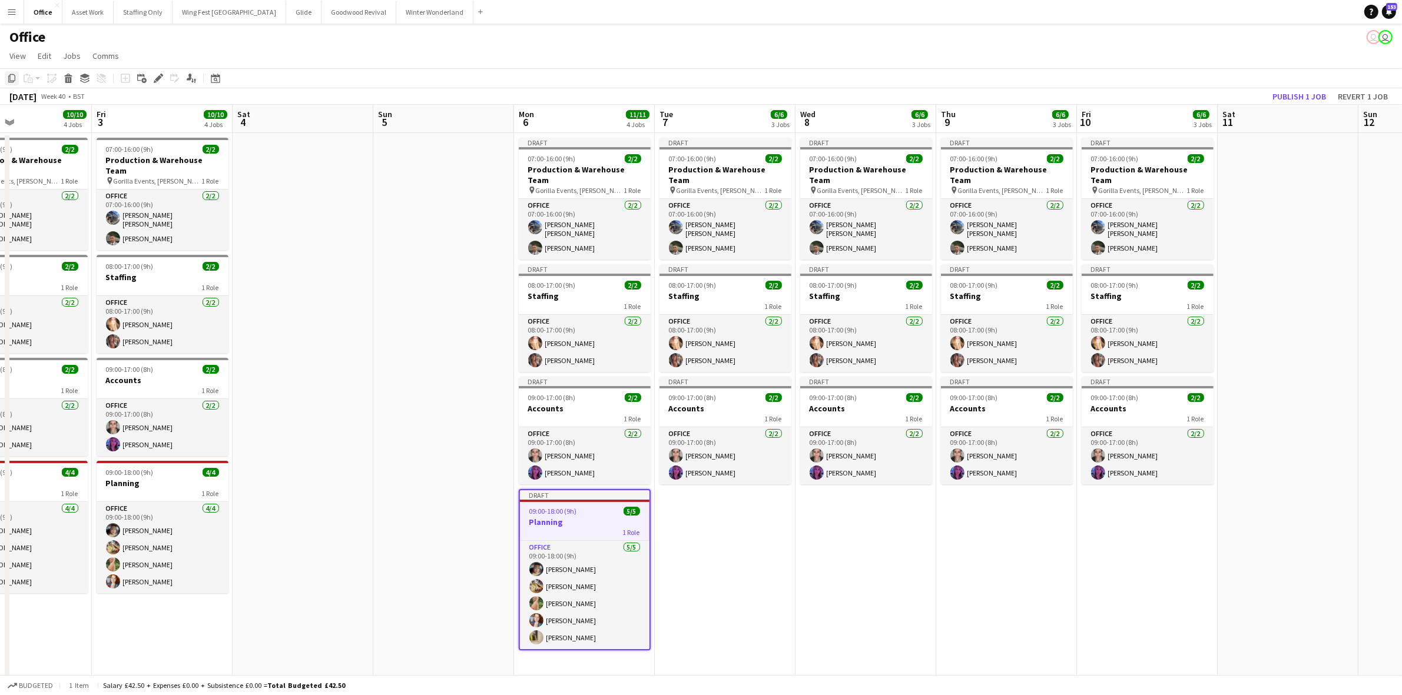
click at [12, 75] on icon "Copy" at bounding box center [11, 78] width 9 height 9
click at [690, 532] on app-date-cell "Draft 07:00-16:00 (9h) 2/2 Production & Warehouse Team pin Gorilla Events, [PER…" at bounding box center [725, 413] width 141 height 560
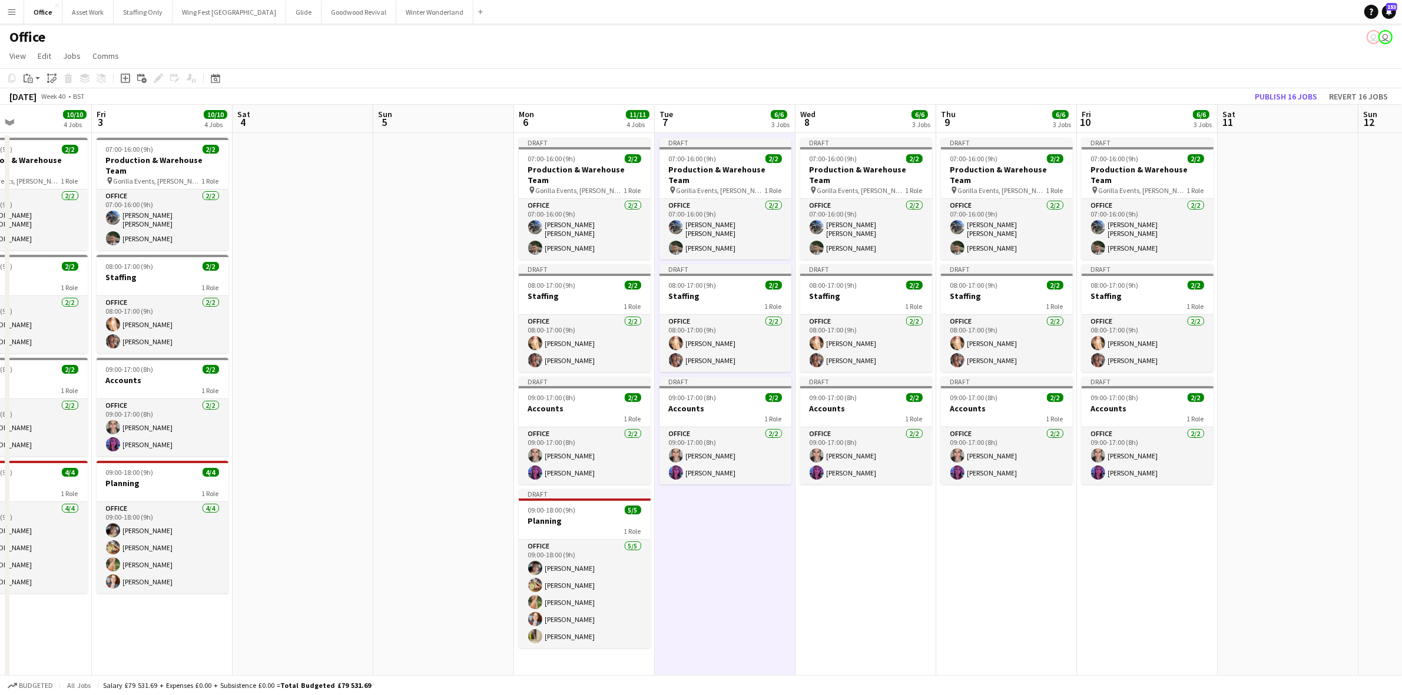
click at [876, 527] on app-date-cell "Draft 07:00-16:00 (9h) 2/2 Production & Warehouse Team pin Gorilla Events, [PER…" at bounding box center [865, 413] width 141 height 560
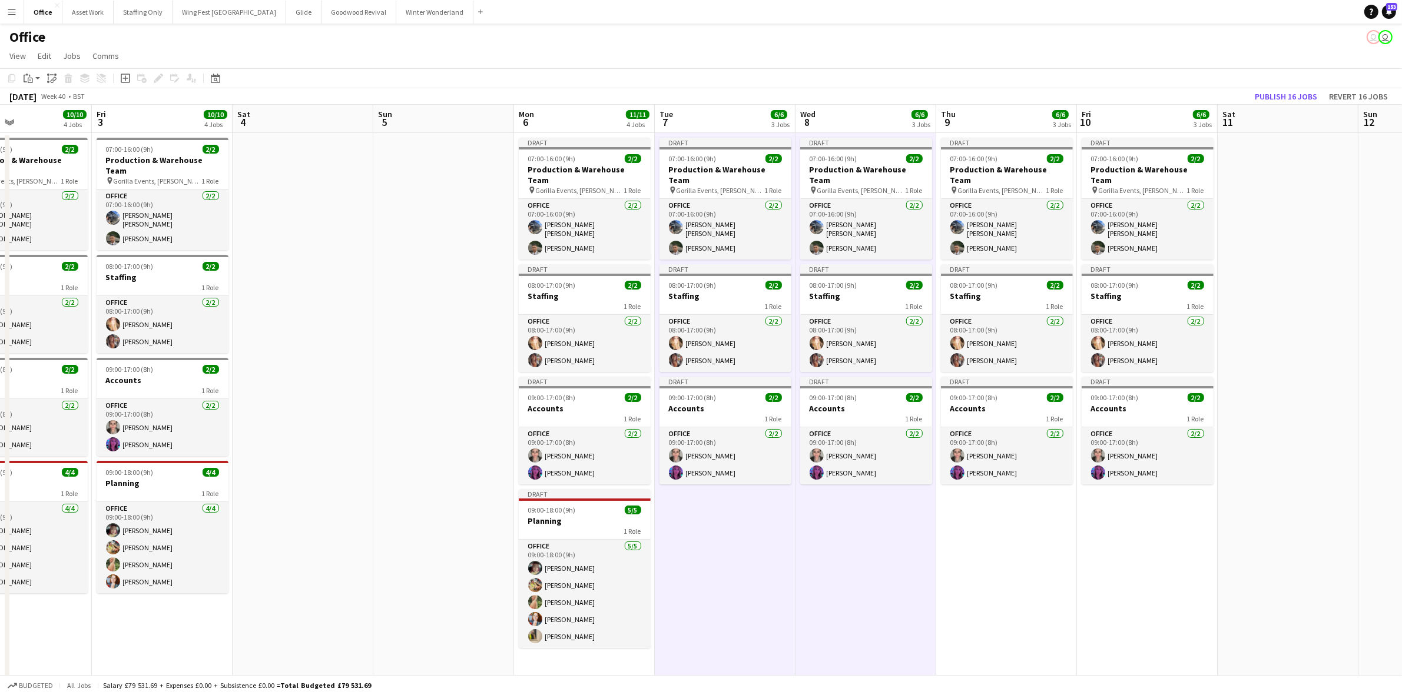
click at [1007, 535] on app-date-cell "Draft 07:00-16:00 (9h) 2/2 Production & Warehouse Team pin Gorilla Events, [PER…" at bounding box center [1006, 413] width 141 height 560
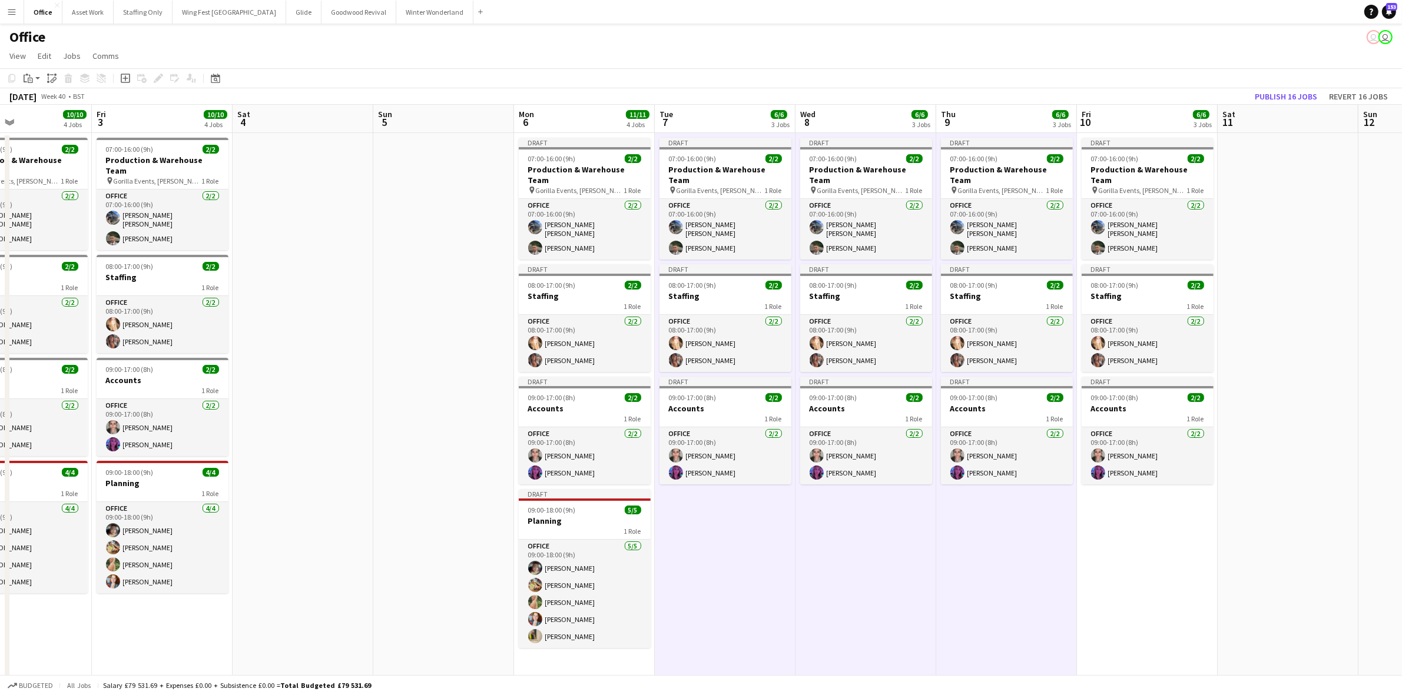
click at [1145, 528] on app-date-cell "Draft 07:00-16:00 (9h) 2/2 Production & Warehouse Team pin Gorilla Events, [PER…" at bounding box center [1147, 413] width 141 height 560
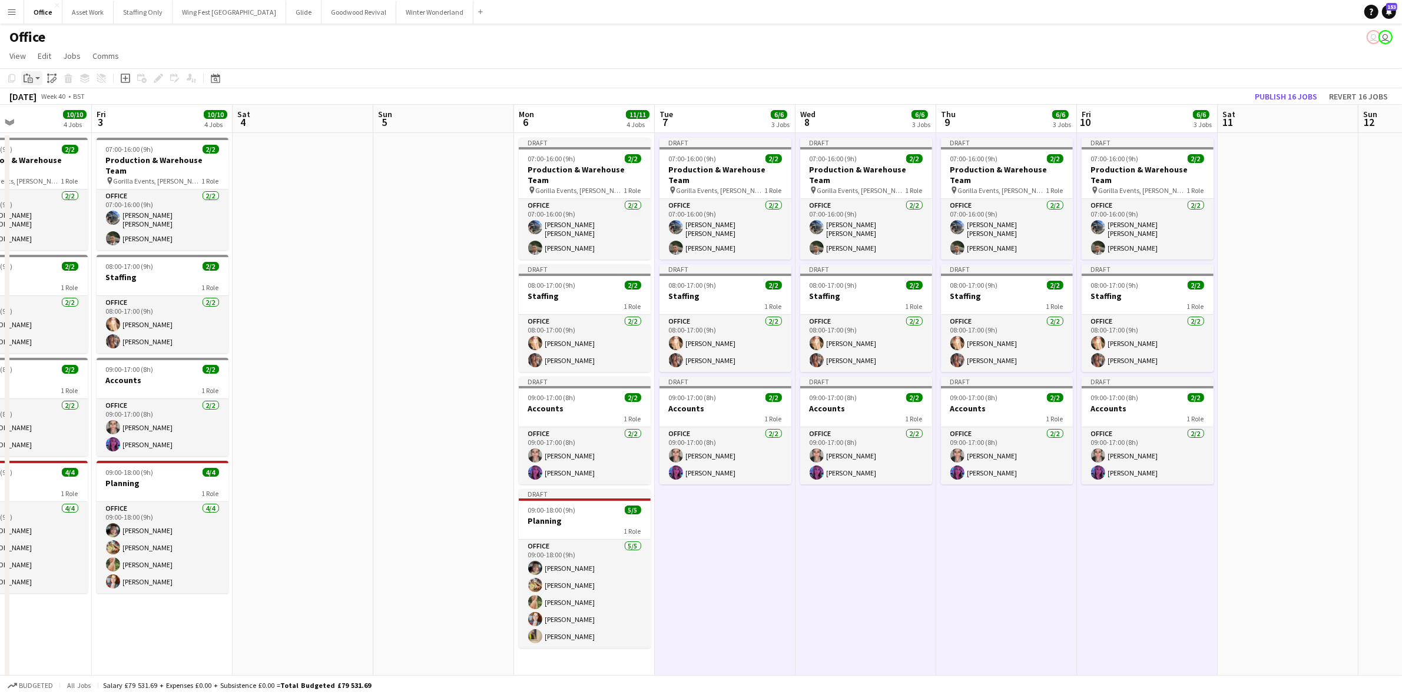
click at [34, 78] on app-action-btn "Paste" at bounding box center [31, 78] width 21 height 14
click at [62, 121] on link "Paste with crew Ctrl+Shift+V" at bounding box center [86, 120] width 111 height 11
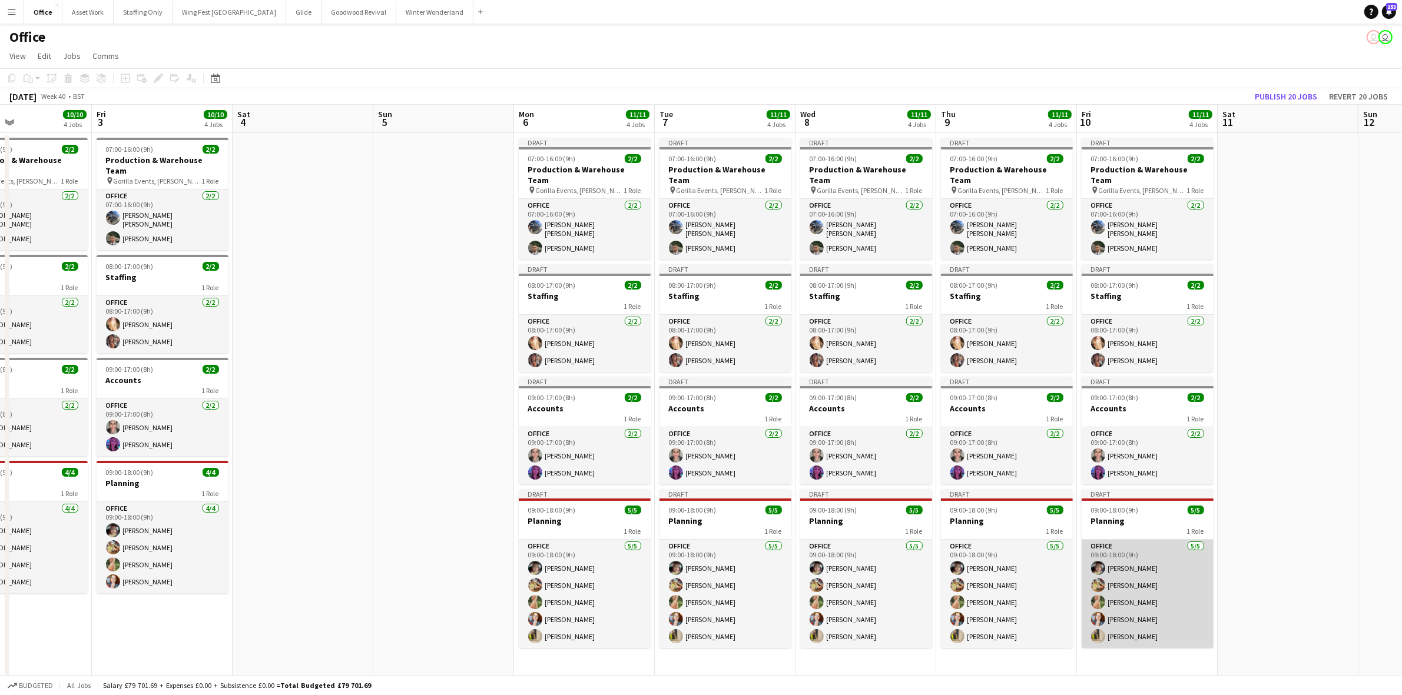
click at [1123, 569] on app-card-role "Office [DATE] 09:00-18:00 (9h) [PERSON_NAME] [PERSON_NAME] [PERSON_NAME] [PERSO…" at bounding box center [1148, 594] width 132 height 108
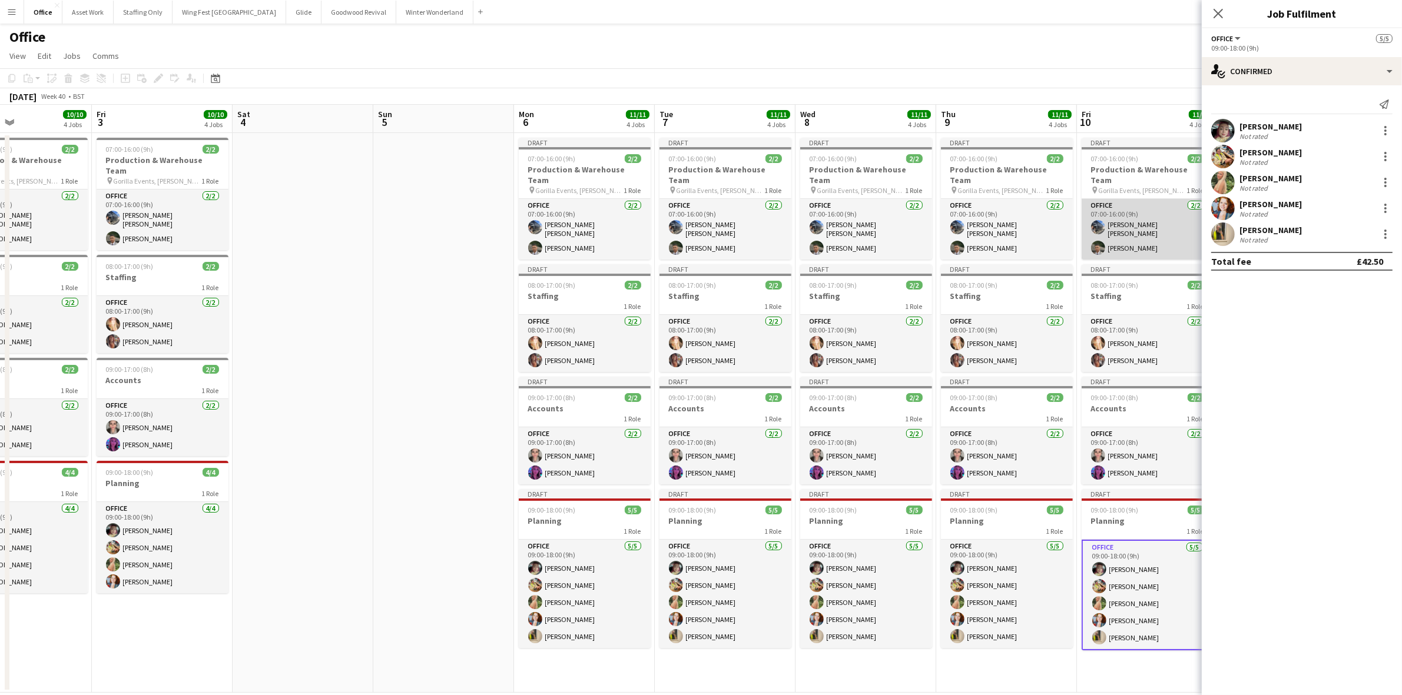
click at [1144, 207] on app-card-role "Office [DATE] 07:00-16:00 (9h) [PERSON_NAME] [PERSON_NAME] White" at bounding box center [1148, 229] width 132 height 61
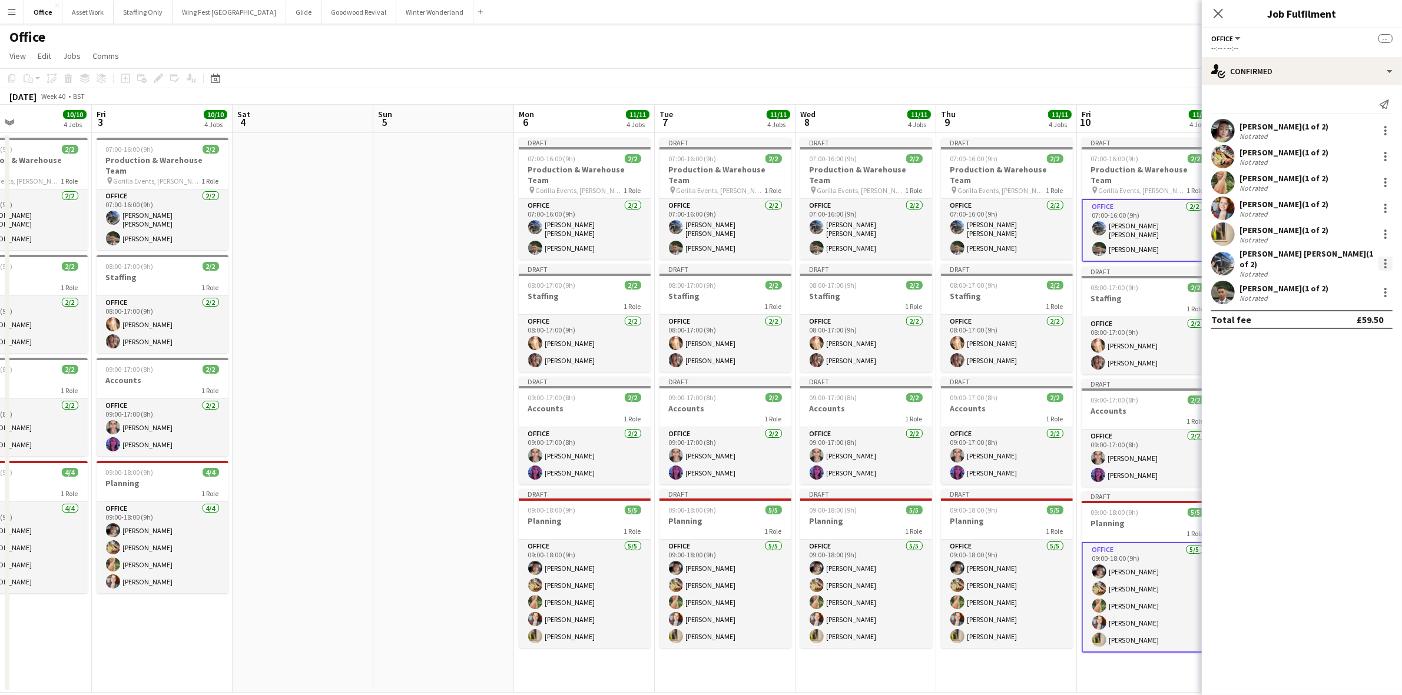
click at [1384, 262] on div at bounding box center [1385, 264] width 14 height 14
click at [1366, 366] on span "Remove" at bounding box center [1347, 367] width 73 height 11
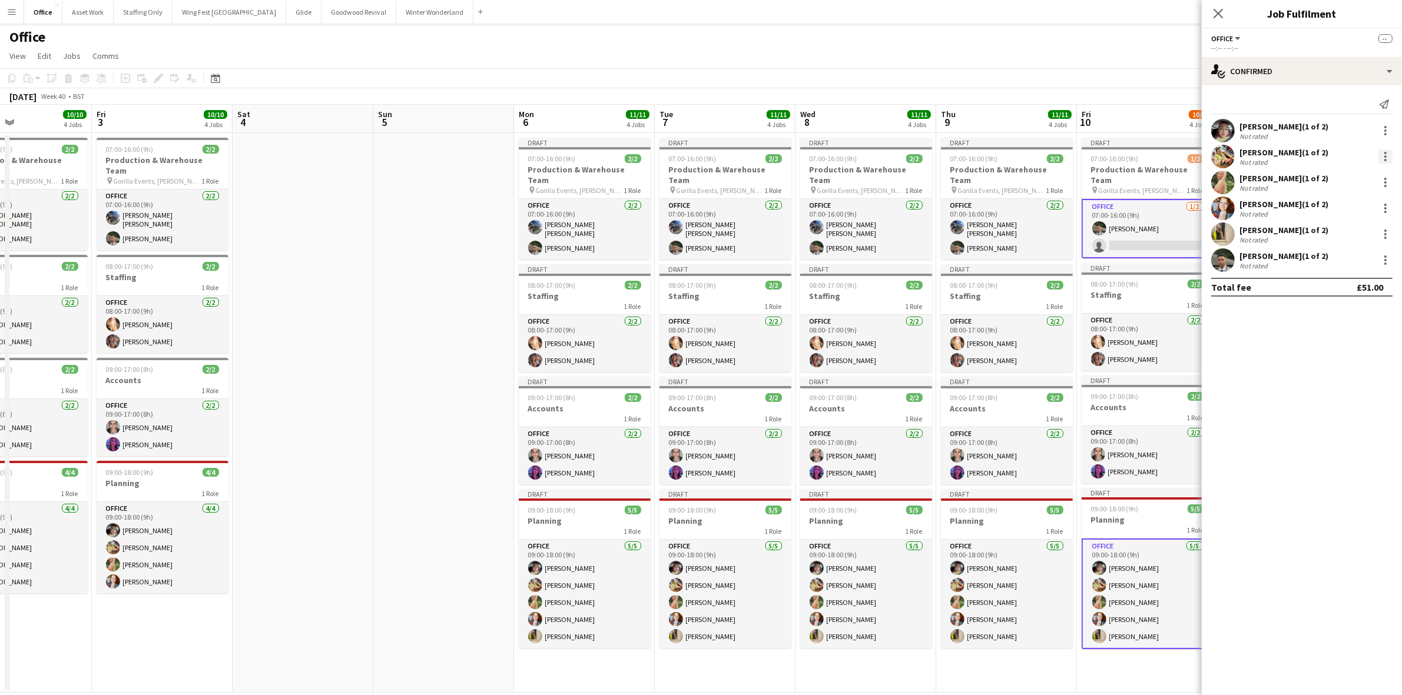
click at [1384, 157] on div at bounding box center [1385, 157] width 14 height 14
click at [1364, 256] on button "Remove" at bounding box center [1347, 263] width 92 height 28
click at [1048, 655] on app-date-cell "Draft 07:00-16:00 (9h) 2/2 Production & Warehouse Team pin Gorilla Events, [PER…" at bounding box center [1006, 413] width 141 height 560
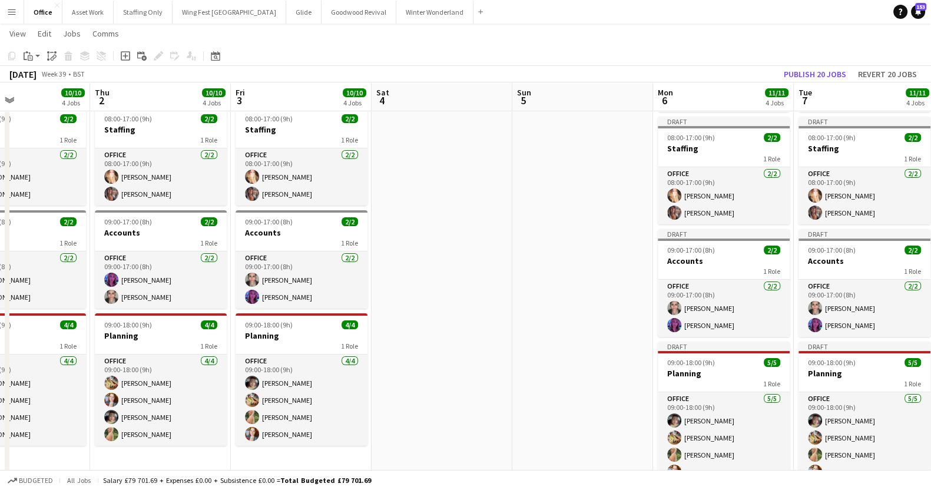
scroll to position [0, 512]
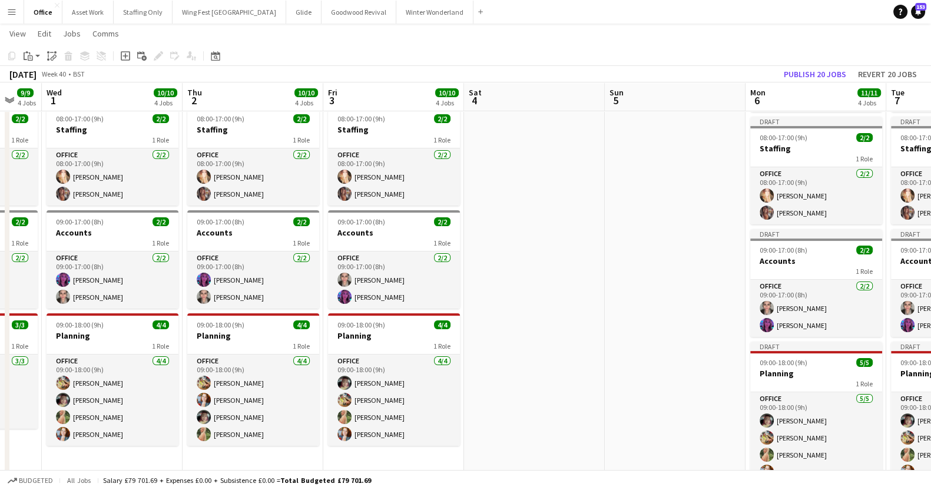
drag, startPoint x: 371, startPoint y: 340, endPoint x: 614, endPoint y: 339, distance: 243.2
click at [614, 339] on app-calendar-viewport "Sun 28 Mon 29 8/8 4 Jobs Tue 30 9/9 4 Jobs Wed 1 10/10 4 Jobs Thu 2 10/10 4 Job…" at bounding box center [465, 222] width 931 height 646
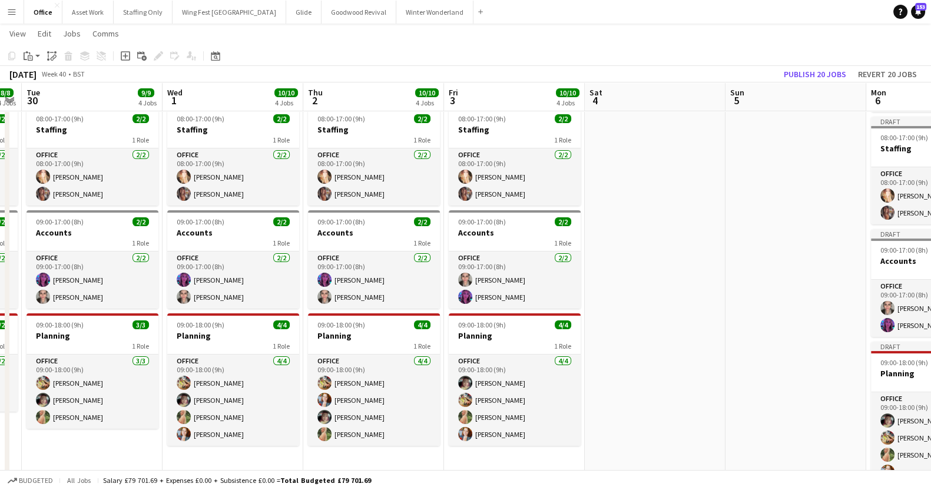
drag, startPoint x: 551, startPoint y: 362, endPoint x: 810, endPoint y: 315, distance: 263.3
click at [810, 315] on app-calendar-viewport "Sun 28 Mon 29 8/8 4 Jobs Tue 30 9/9 4 Jobs Wed 1 10/10 4 Jobs Thu 2 10/10 4 Job…" at bounding box center [465, 222] width 931 height 646
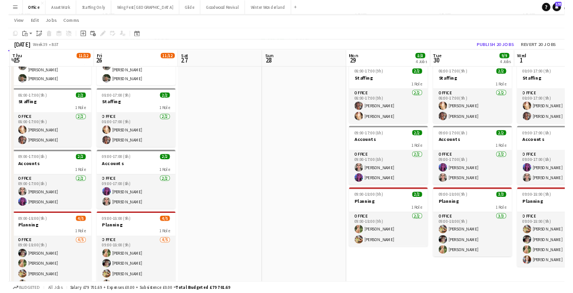
scroll to position [0, 297]
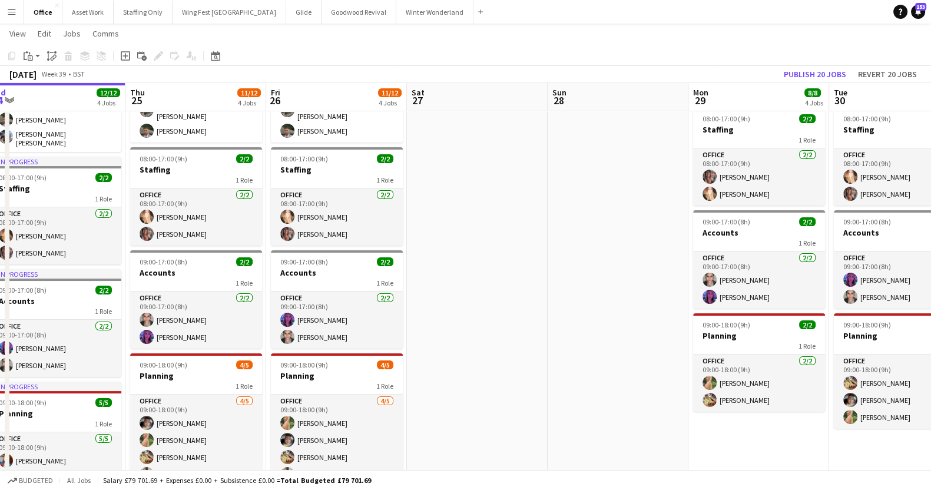
drag, startPoint x: 137, startPoint y: 439, endPoint x: 794, endPoint y: 398, distance: 657.8
click at [794, 398] on app-calendar-viewport "Mon 22 9/10 4 Jobs Tue 23 11/12 4 Jobs Wed 24 12/12 4 Jobs Thu 25 11/12 4 Jobs …" at bounding box center [465, 222] width 931 height 646
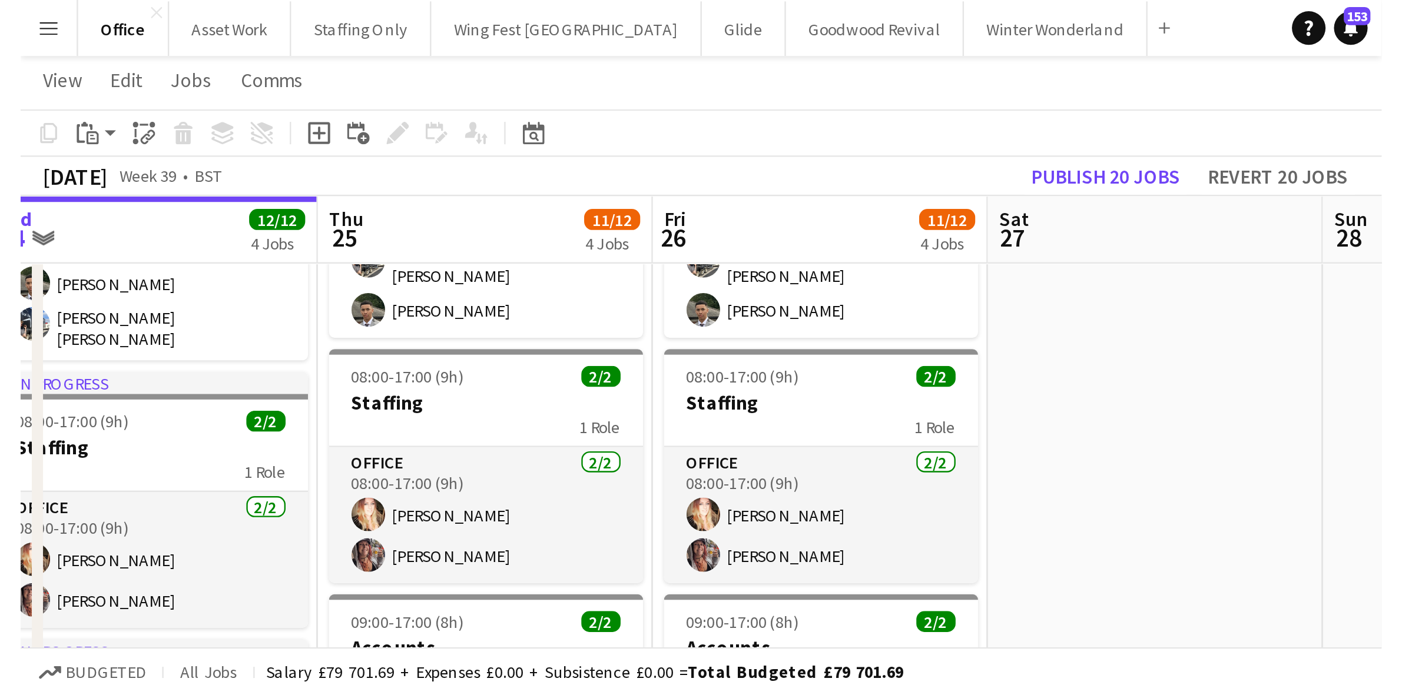
scroll to position [16, 0]
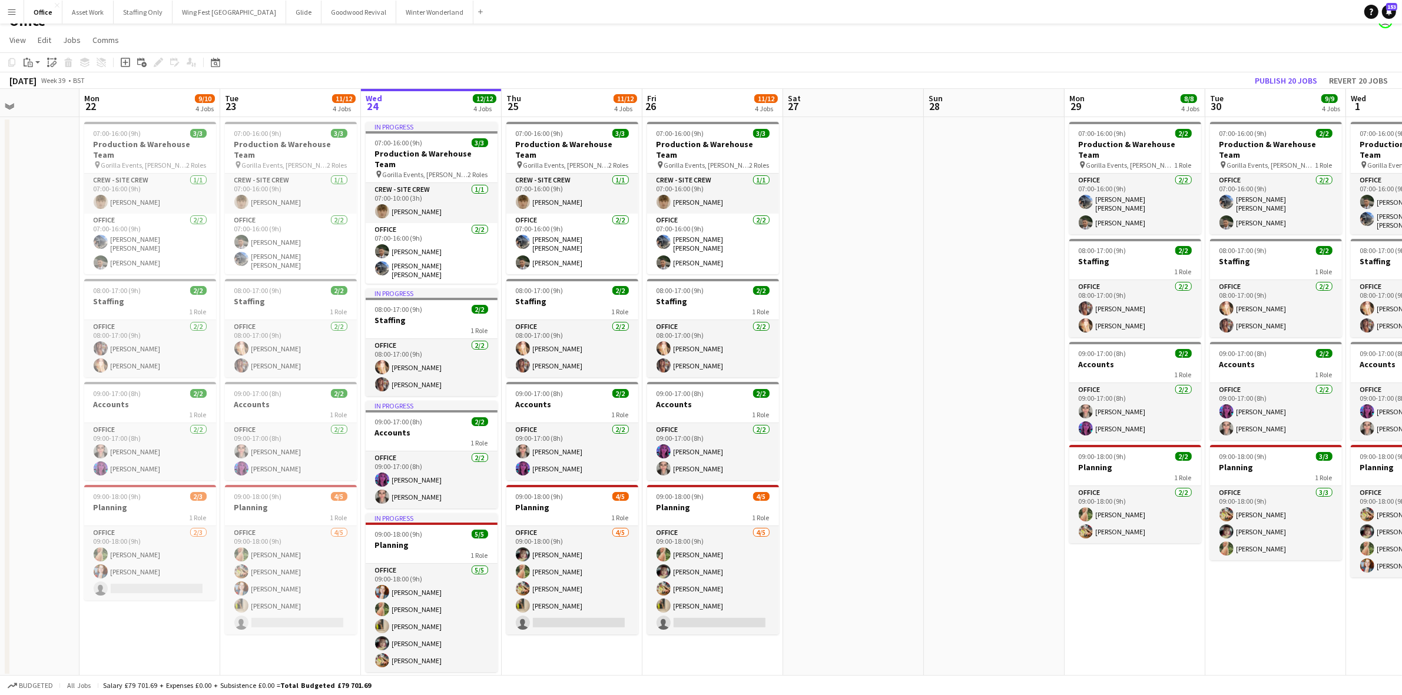
drag, startPoint x: 605, startPoint y: 569, endPoint x: 982, endPoint y: 558, distance: 377.0
click at [982, 558] on app-calendar-viewport "Fri 19 8/8 4 Jobs Sat 20 Sun 21 Mon 22 9/10 4 Jobs Tue 23 11/12 4 Jobs Wed 24 1…" at bounding box center [701, 383] width 1402 height 588
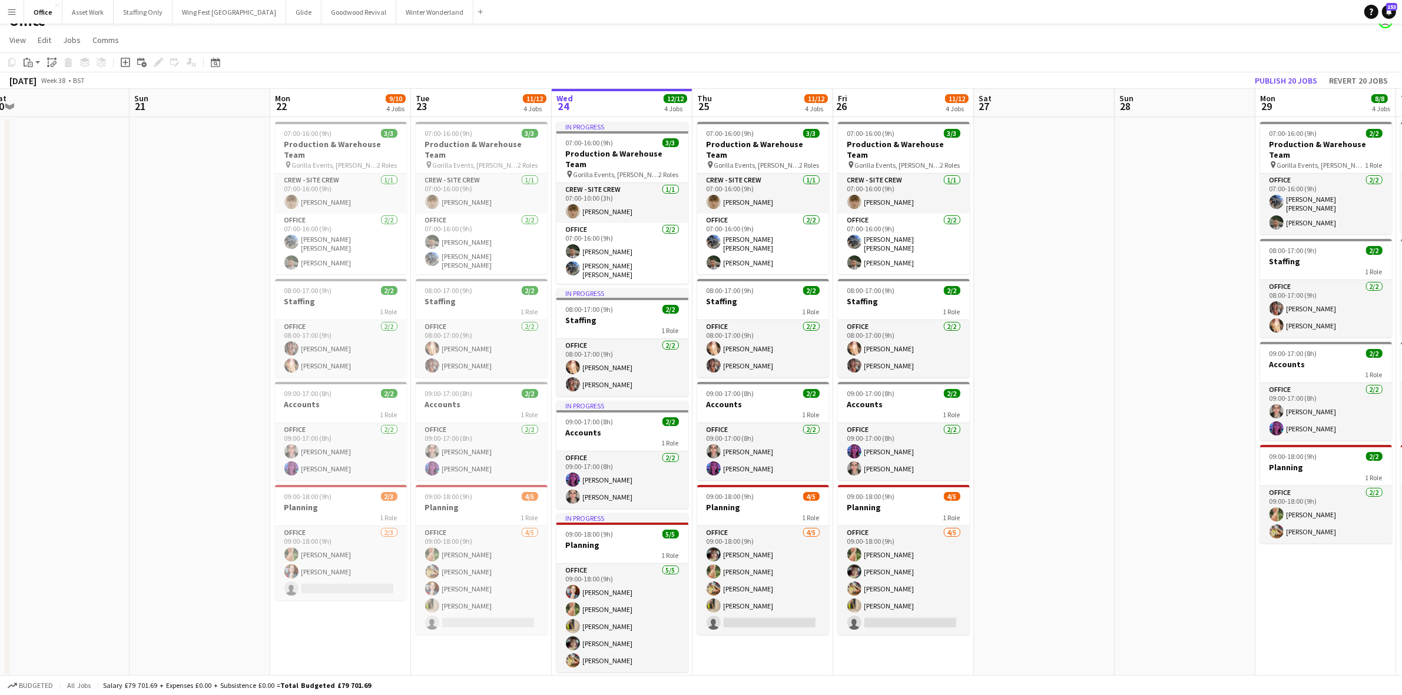
drag, startPoint x: 818, startPoint y: 645, endPoint x: 963, endPoint y: 640, distance: 144.3
click at [963, 640] on app-calendar-viewport "Thu 18 10/10 4 Jobs Fri 19 8/8 4 Jobs Sat 20 Sun 21 Mon 22 9/10 4 Jobs Tue 23 1…" at bounding box center [701, 383] width 1402 height 588
drag, startPoint x: 346, startPoint y: 627, endPoint x: 689, endPoint y: 611, distance: 344.2
click at [689, 611] on app-calendar-viewport "Thu 18 10/10 4 Jobs Fri 19 8/8 4 Jobs Sat 20 Sun 21 Mon 22 9/10 4 Jobs Tue 23 1…" at bounding box center [701, 383] width 1402 height 588
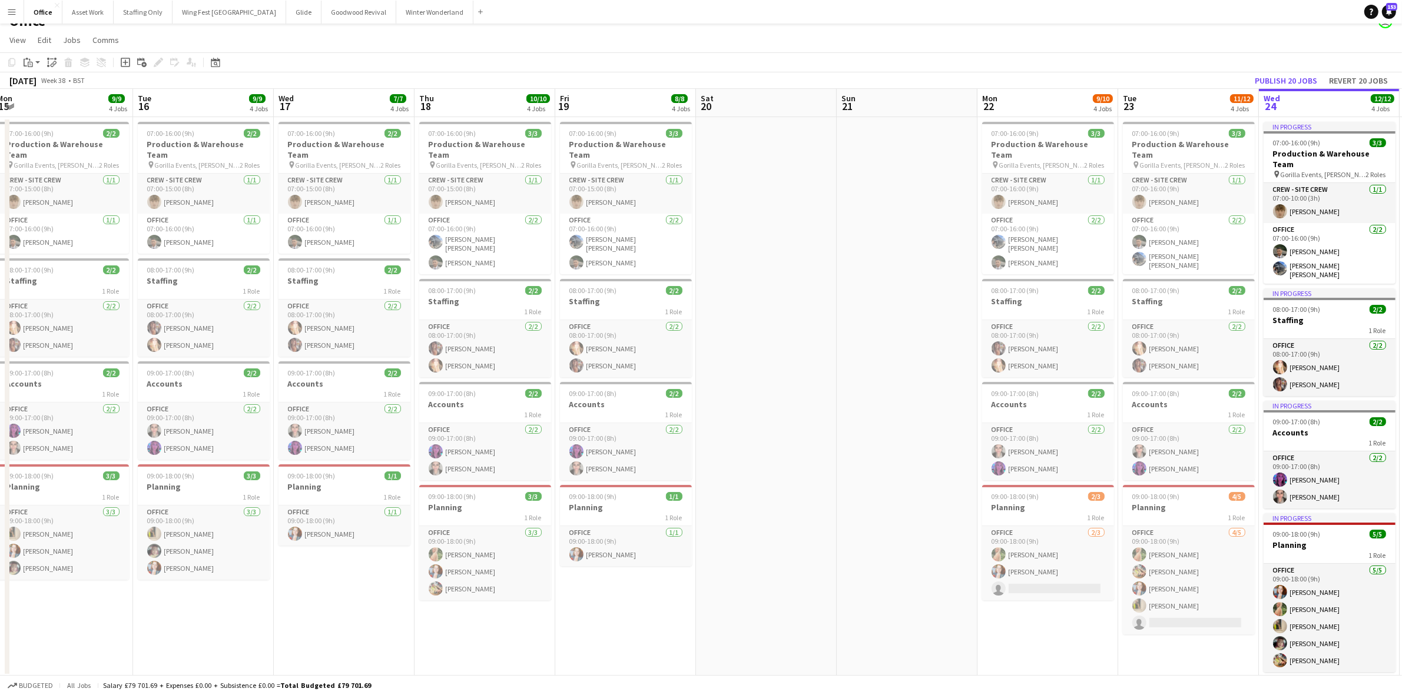
drag, startPoint x: 363, startPoint y: 608, endPoint x: 785, endPoint y: 561, distance: 424.1
click at [785, 561] on app-calendar-viewport "Sun 14 Mon 15 9/9 4 Jobs Tue 16 9/9 4 Jobs Wed 17 7/7 4 Jobs Thu 18 10/10 4 Job…" at bounding box center [701, 383] width 1402 height 588
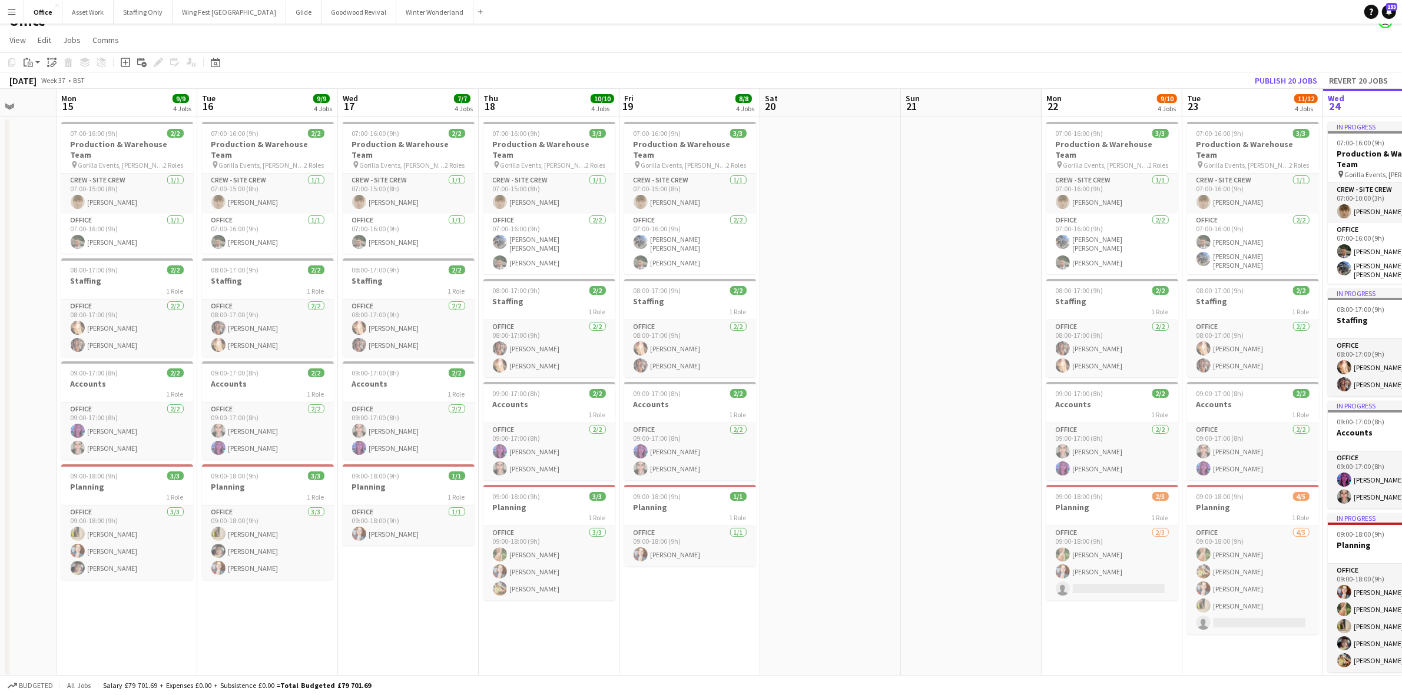
drag, startPoint x: 295, startPoint y: 601, endPoint x: 498, endPoint y: 601, distance: 202.5
click at [499, 601] on app-calendar-viewport "Fri 12 8/8 4 Jobs Sat 13 Sun 14 Mon 15 9/9 4 Jobs Tue 16 9/9 4 Jobs Wed 17 7/7 …" at bounding box center [701, 383] width 1402 height 588
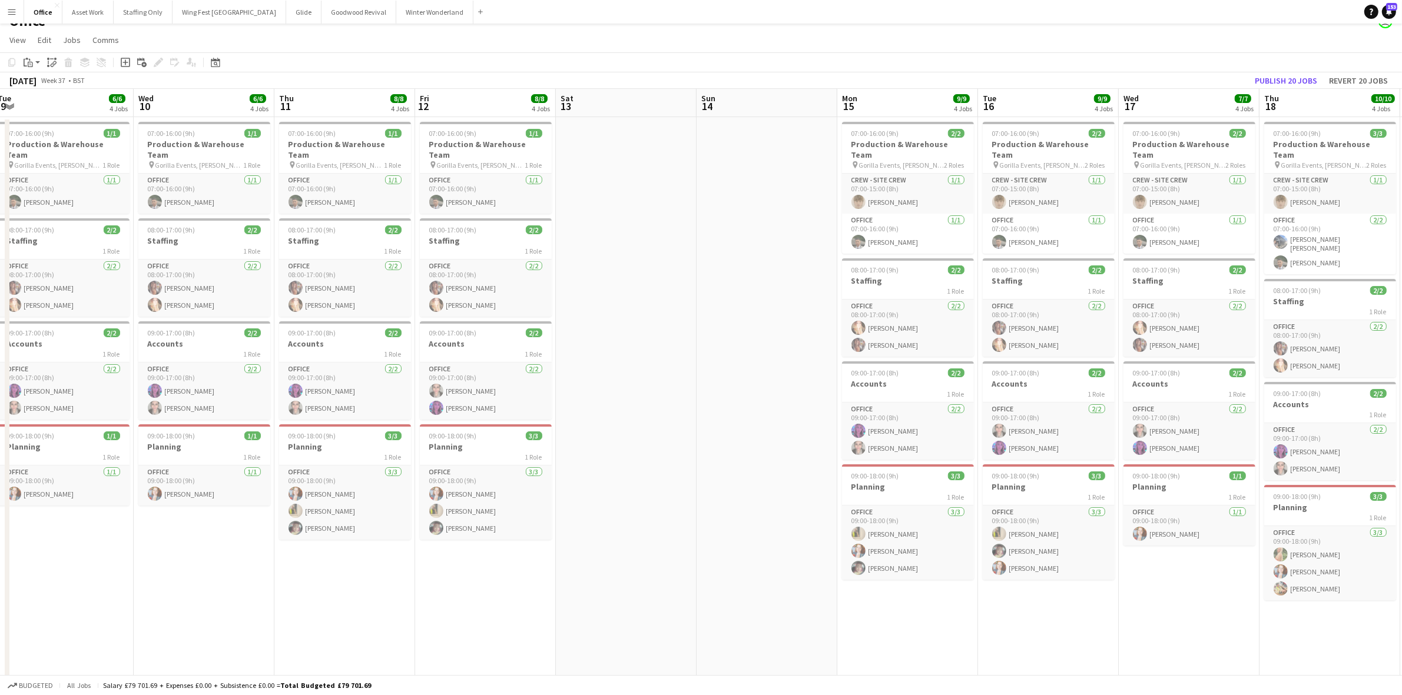
drag, startPoint x: 541, startPoint y: 608, endPoint x: 825, endPoint y: 593, distance: 284.7
click at [825, 593] on app-calendar-viewport "Sun 7 Mon 8 Tue 9 6/6 4 Jobs Wed 10 6/6 4 Jobs Thu 11 8/8 4 Jobs Fri 12 8/8 4 J…" at bounding box center [701, 392] width 1402 height 607
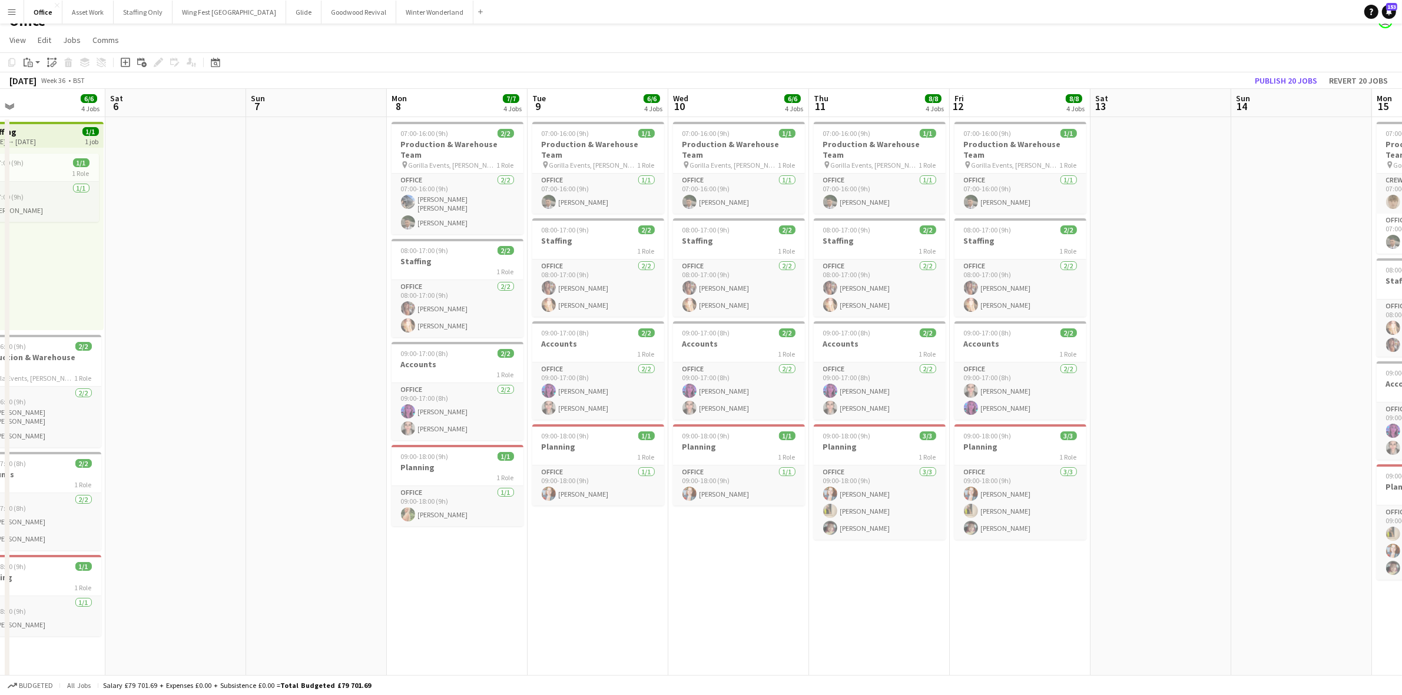
scroll to position [0, 261]
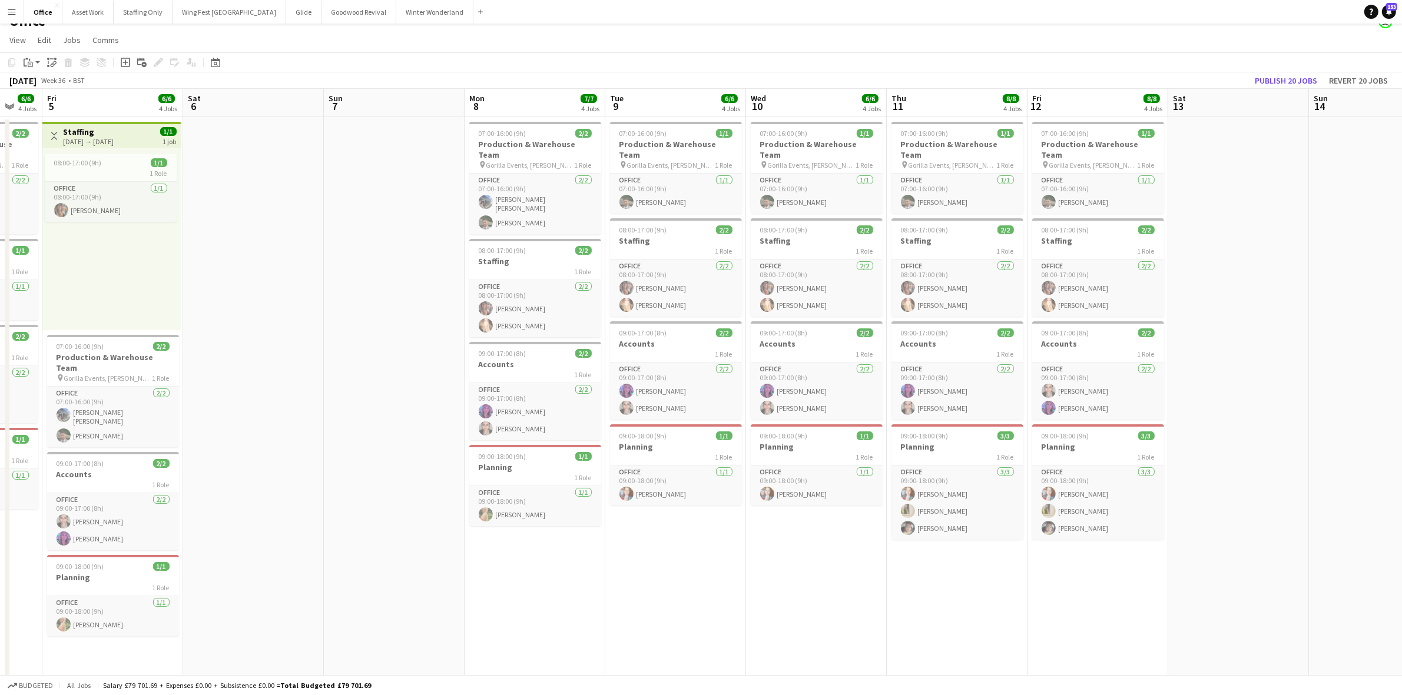
drag, startPoint x: 417, startPoint y: 602, endPoint x: 1167, endPoint y: 563, distance: 751.1
click at [1167, 563] on app-calendar-viewport "Wed 3 7/7 4 Jobs Thu 4 6/6 4 Jobs Fri 5 6/6 4 Jobs Sat 6 Sun 7 Mon 8 7/7 4 Jobs…" at bounding box center [701, 392] width 1402 height 607
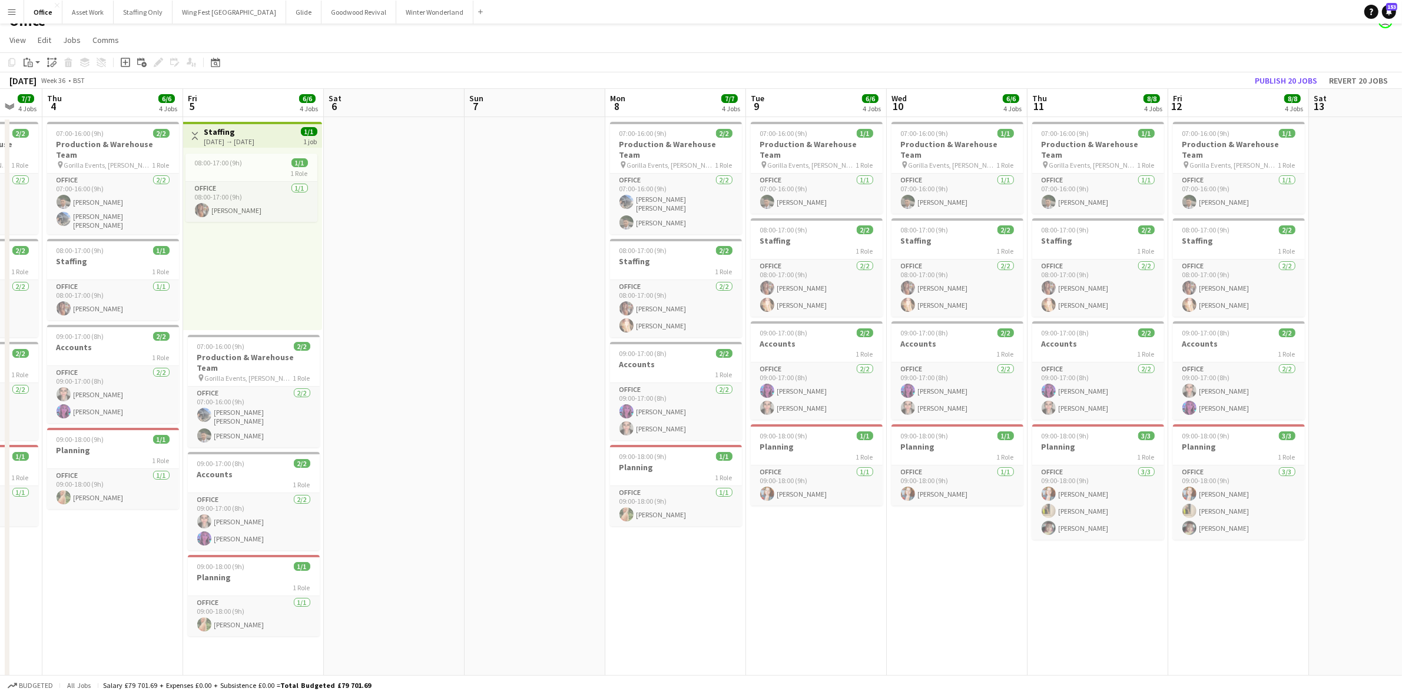
scroll to position [0, 238]
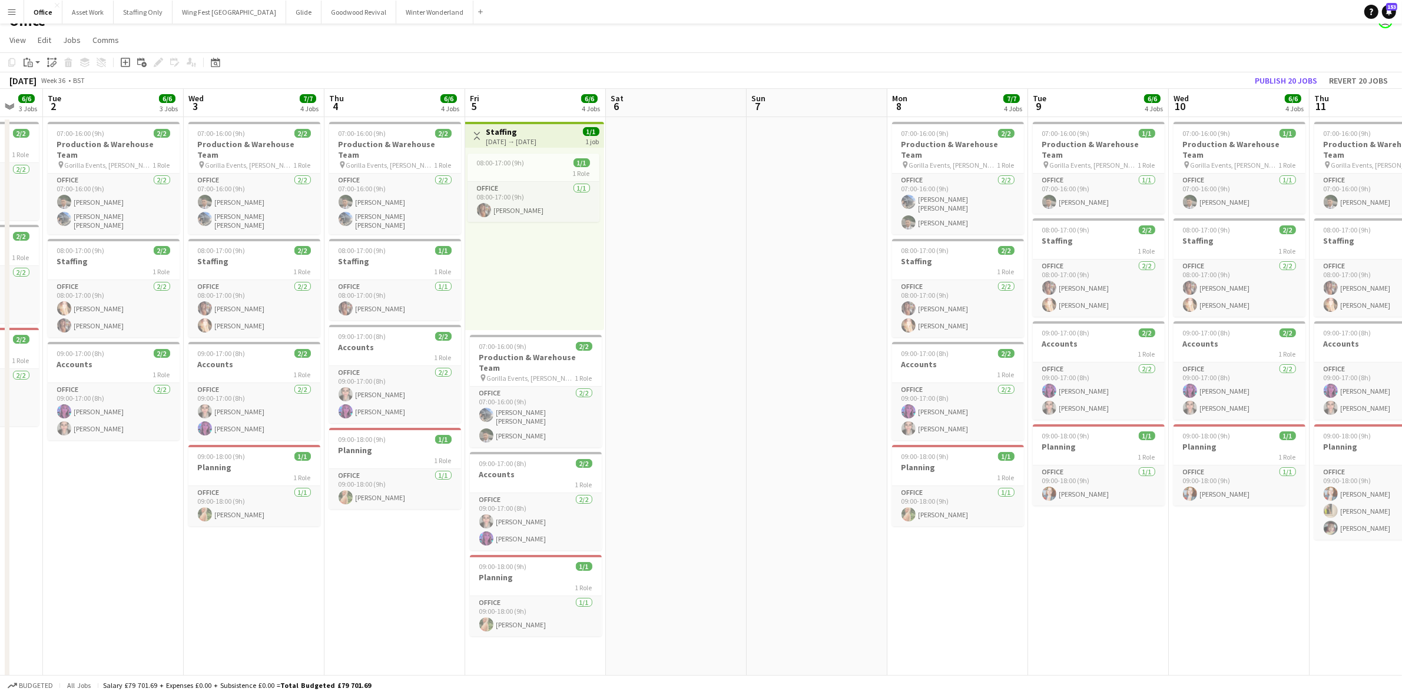
drag, startPoint x: 591, startPoint y: 589, endPoint x: 873, endPoint y: 578, distance: 282.3
click at [873, 578] on app-calendar-viewport "Sun 31 Mon 1 6/6 3 Jobs Tue 2 6/6 3 Jobs Wed 3 7/7 4 Jobs Thu 4 6/6 4 Jobs Fri …" at bounding box center [701, 392] width 1402 height 607
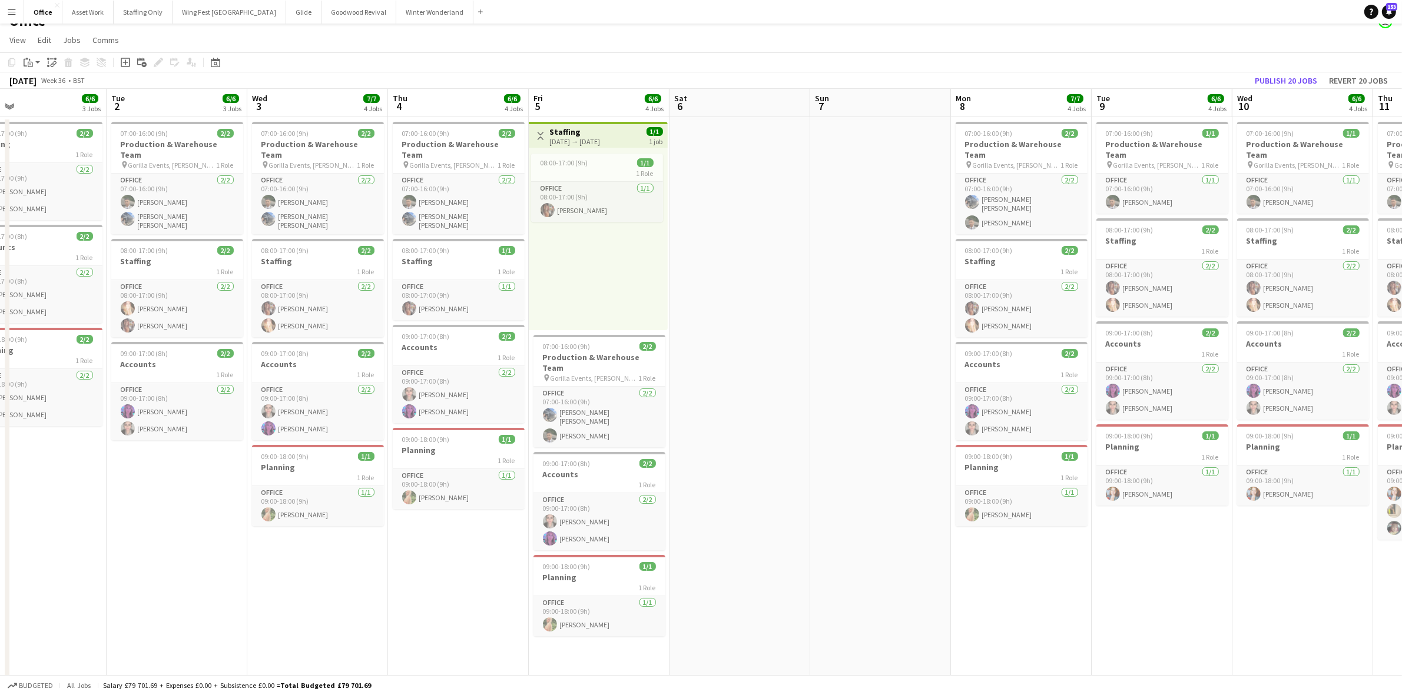
scroll to position [0, 315]
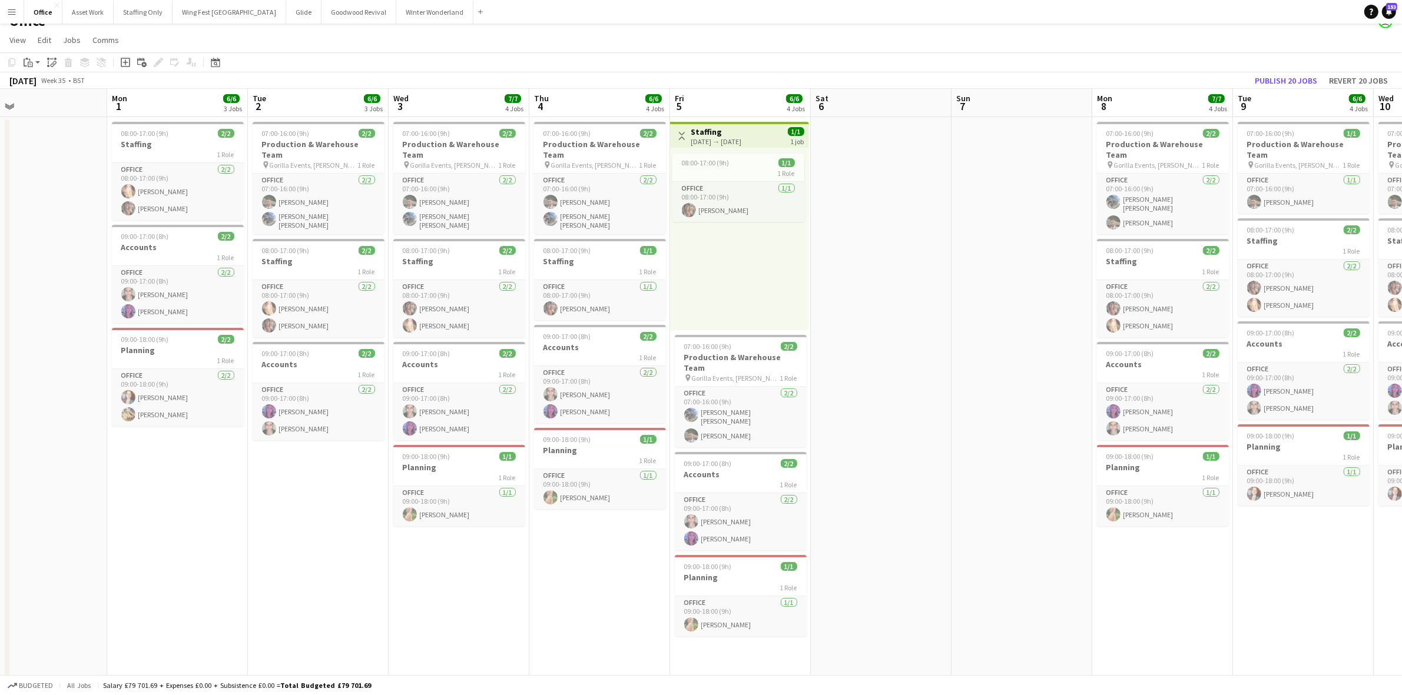
drag, startPoint x: 323, startPoint y: 586, endPoint x: 528, endPoint y: 577, distance: 205.1
click at [528, 577] on app-calendar-viewport "Fri 29 6/6 3 Jobs Sat 30 Sun 31 Mon 1 6/6 3 Jobs Tue 2 6/6 3 Jobs Wed 3 7/7 4 J…" at bounding box center [701, 392] width 1402 height 607
click at [295, 553] on app-date-cell "07:00-16:00 (9h) 2/2 Production & Warehouse Team pin Gorilla Events, [PERSON_NA…" at bounding box center [318, 406] width 141 height 579
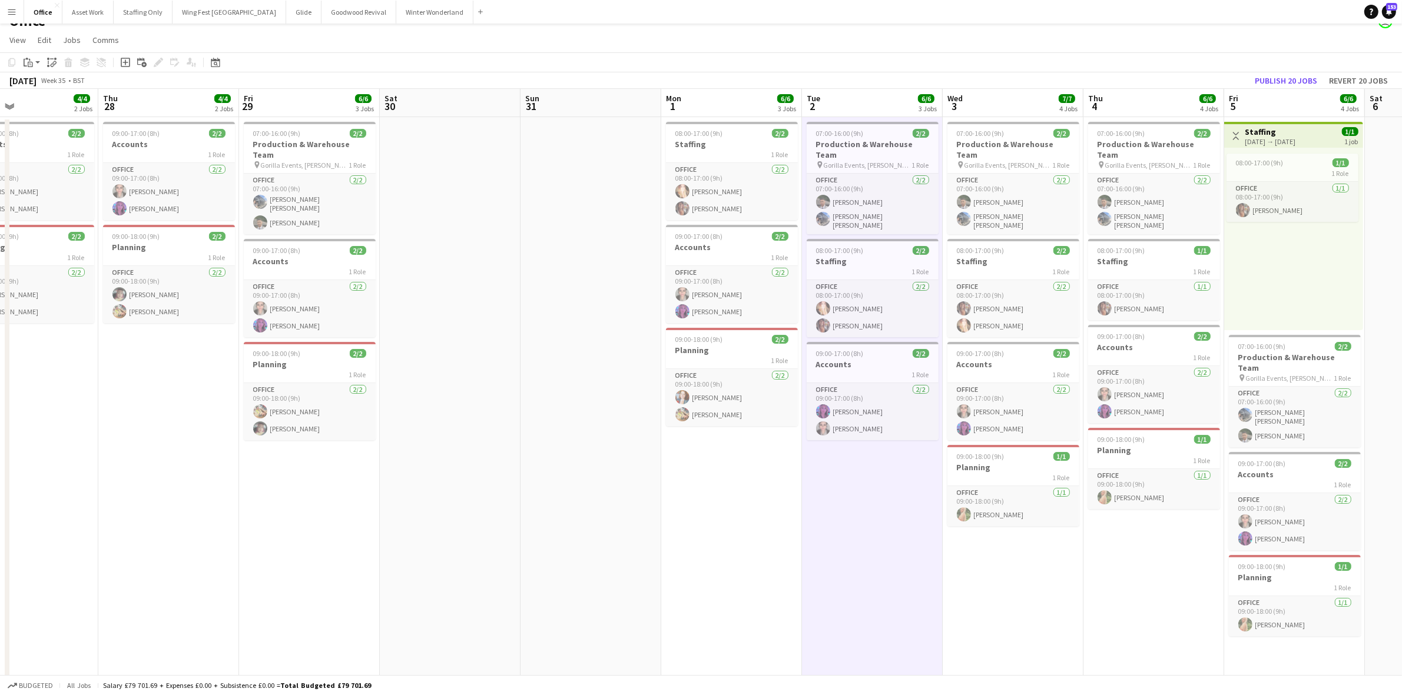
drag, startPoint x: 248, startPoint y: 577, endPoint x: 917, endPoint y: 570, distance: 668.9
click at [917, 570] on app-calendar-viewport "Mon 25 7/7 3 Jobs Tue 26 4/5 3 Jobs Wed 27 4/4 2 Jobs Thu 28 4/4 2 Jobs Fri 29 …" at bounding box center [701, 392] width 1402 height 607
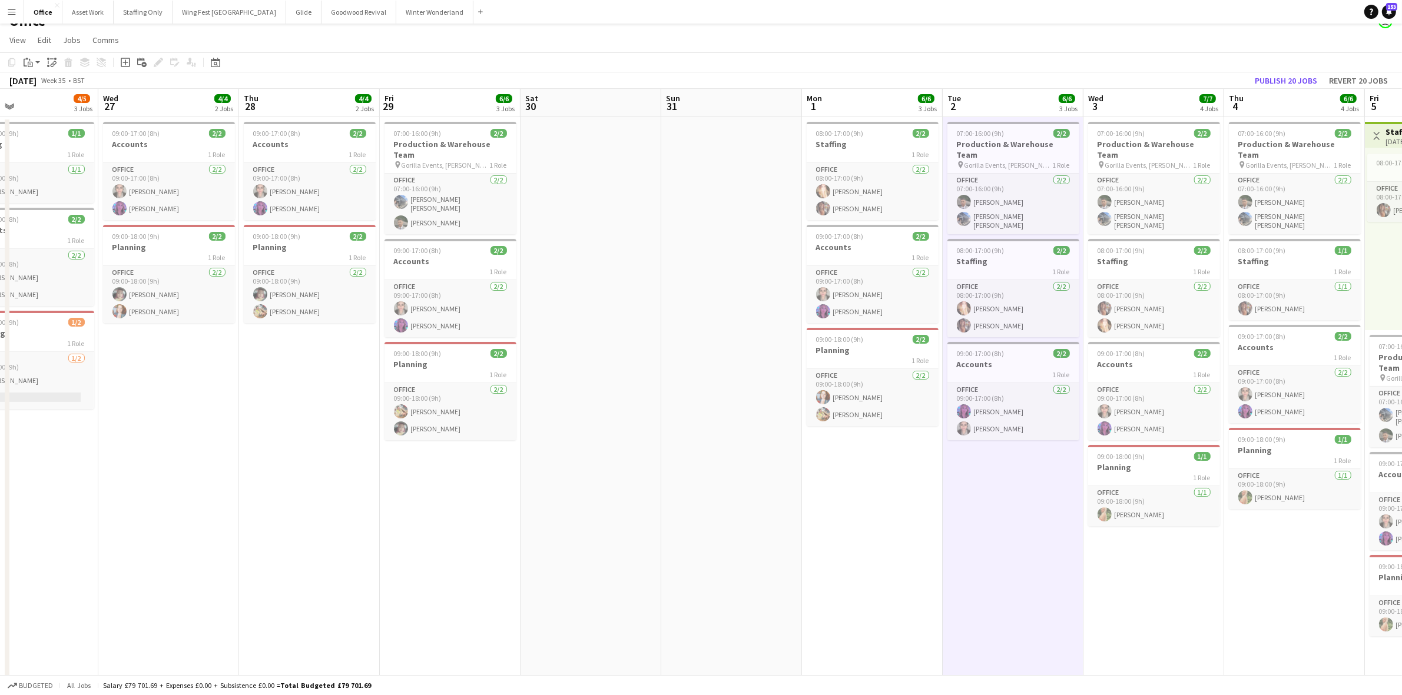
scroll to position [0, 324]
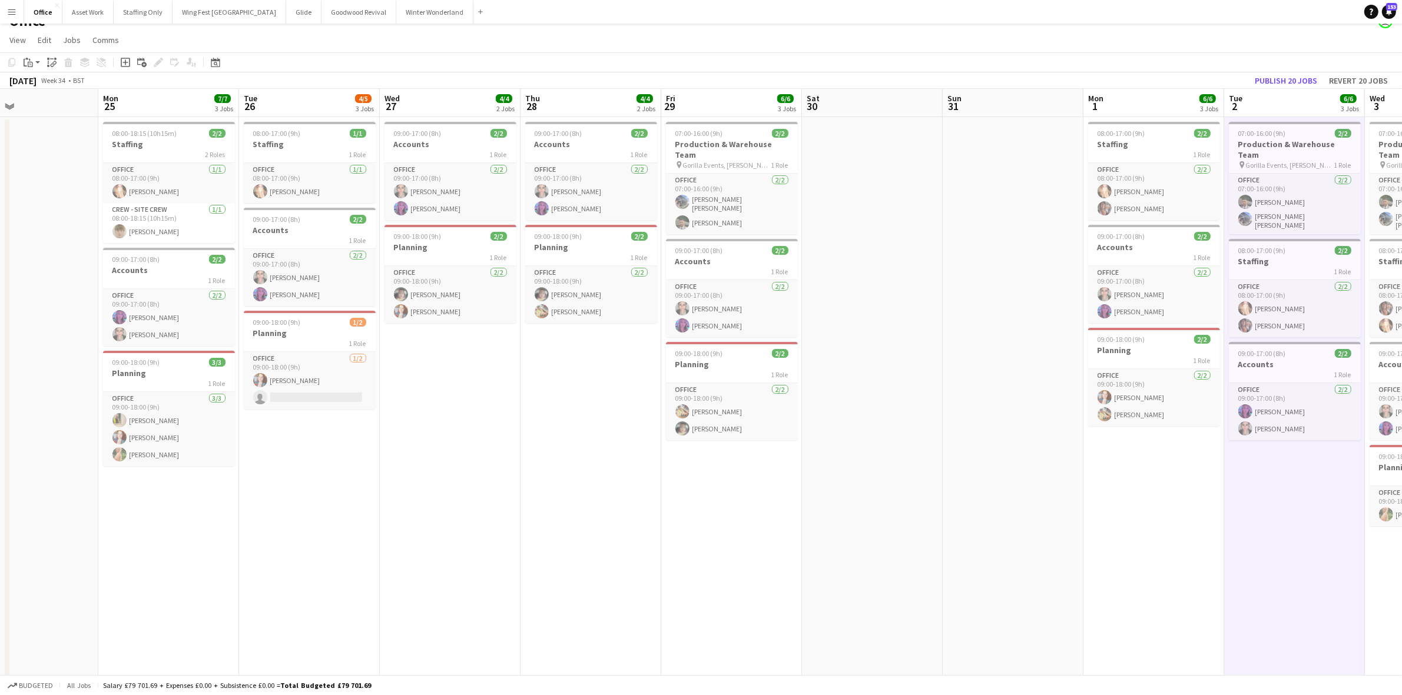
drag, startPoint x: 386, startPoint y: 569, endPoint x: 666, endPoint y: 564, distance: 279.7
click at [666, 564] on app-calendar-viewport "Fri 22 8/8 4 Jobs Sat 23 Sun 24 Mon 25 7/7 3 Jobs Tue 26 4/5 3 Jobs Wed 27 4/4 …" at bounding box center [701, 392] width 1402 height 607
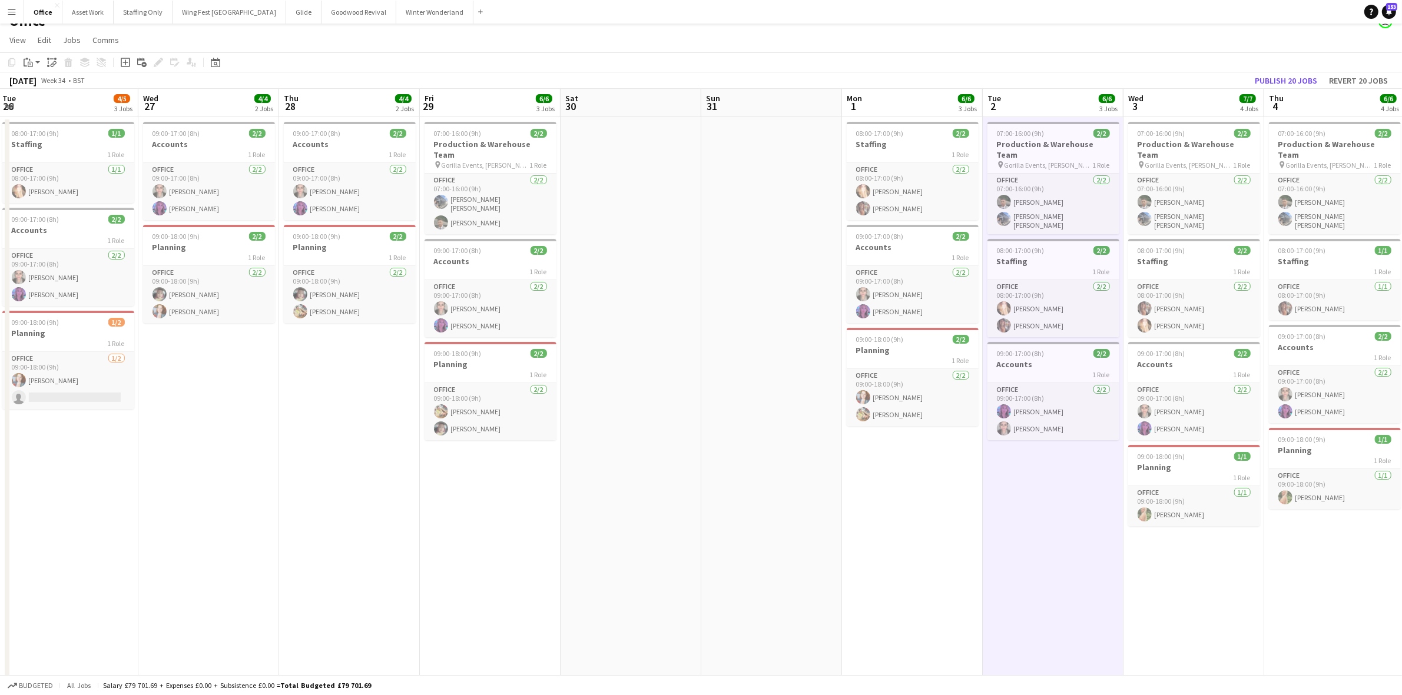
scroll to position [0, 356]
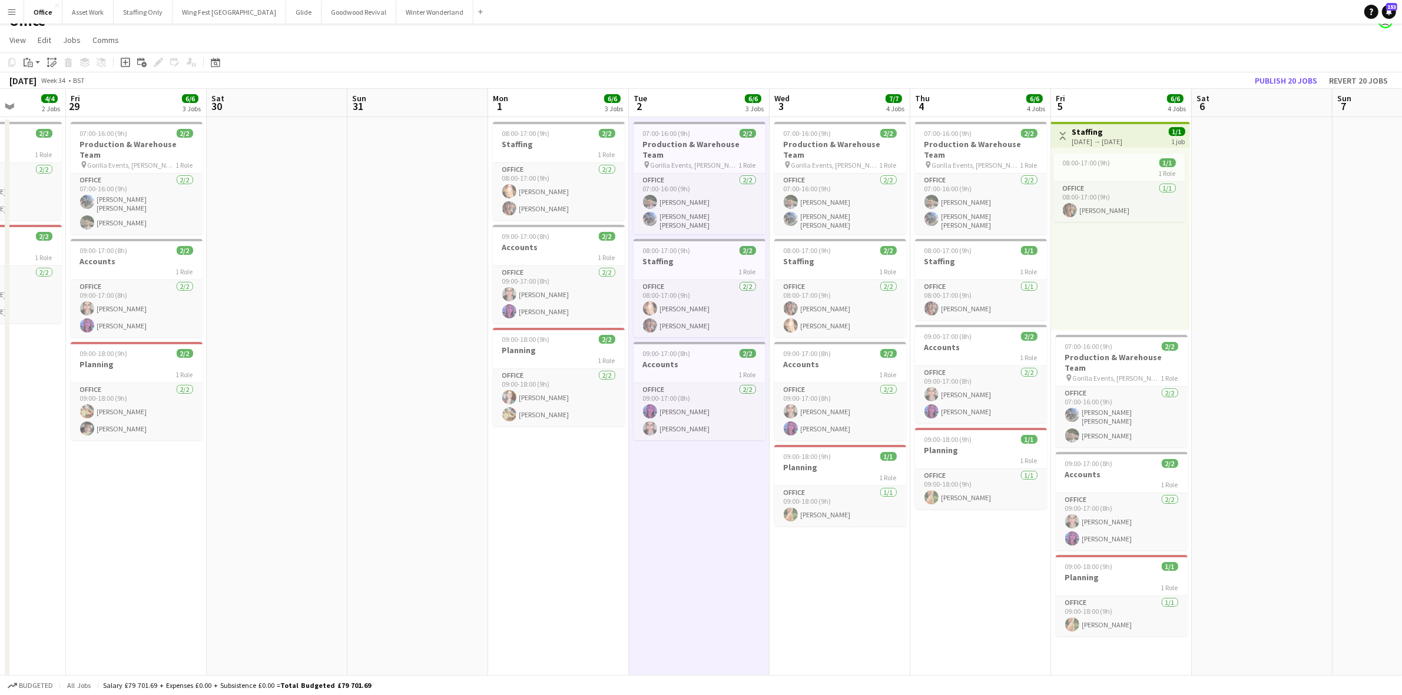
drag, startPoint x: 1150, startPoint y: 484, endPoint x: 583, endPoint y: 534, distance: 569.2
click at [583, 534] on app-calendar-viewport "Tue 26 4/5 3 Jobs Wed 27 4/4 2 Jobs Thu 28 4/4 2 Jobs Fri 29 6/6 3 Jobs Sat 30 …" at bounding box center [701, 392] width 1402 height 607
drag, startPoint x: 514, startPoint y: 580, endPoint x: 911, endPoint y: 546, distance: 398.3
click at [911, 546] on app-calendar-viewport "Tue 26 4/5 3 Jobs Wed 27 4/4 2 Jobs Thu 28 4/4 2 Jobs Fri 29 6/6 3 Jobs Sat 30 …" at bounding box center [701, 392] width 1402 height 607
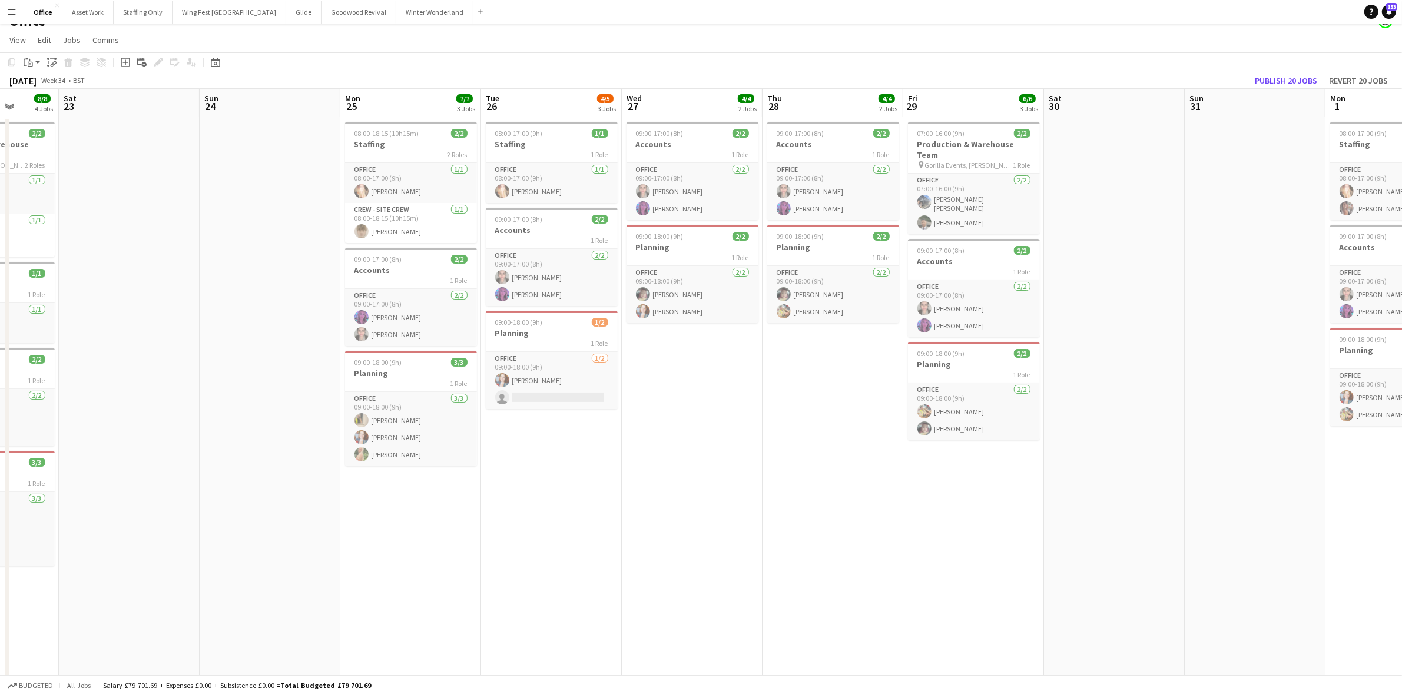
scroll to position [0, 442]
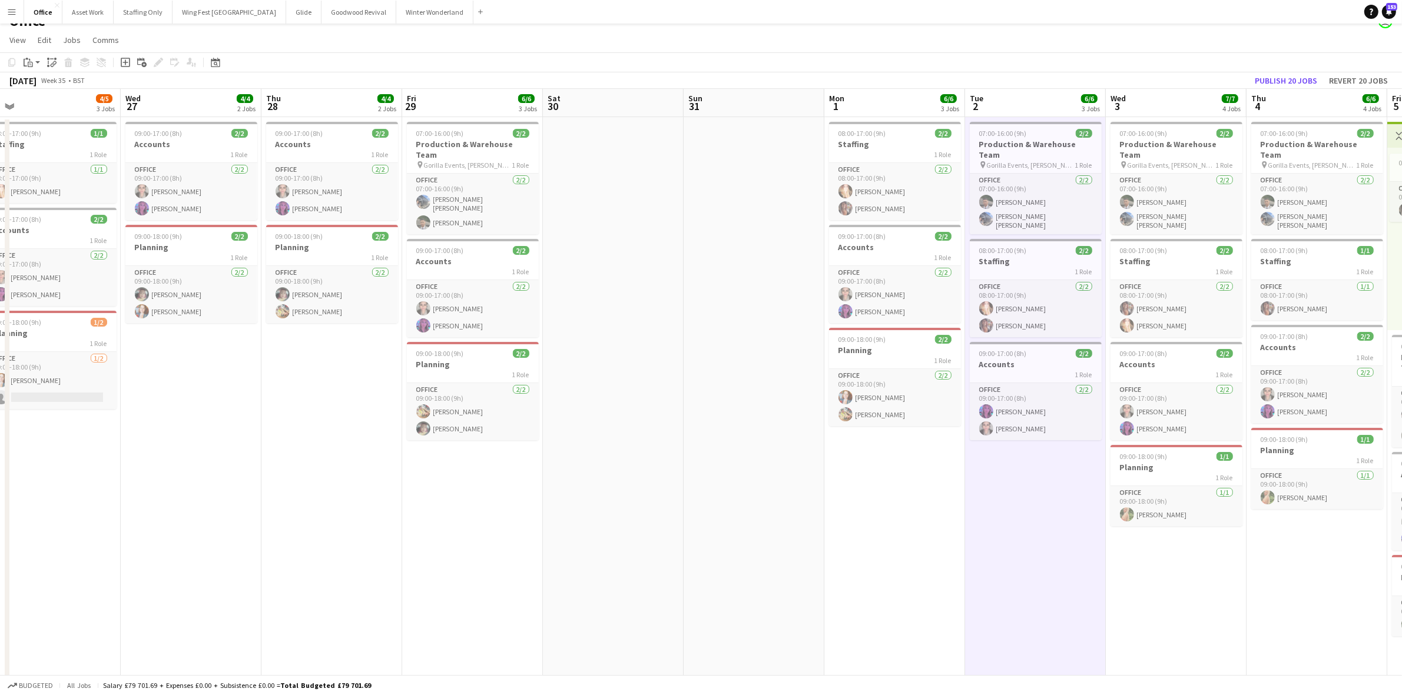
drag, startPoint x: 499, startPoint y: 548, endPoint x: 396, endPoint y: 525, distance: 106.1
click at [396, 525] on app-calendar-viewport "Sat 23 Sun 24 Mon 25 7/7 3 Jobs Tue 26 4/5 3 Jobs Wed 27 4/4 2 Jobs Thu 28 4/4 …" at bounding box center [701, 392] width 1402 height 607
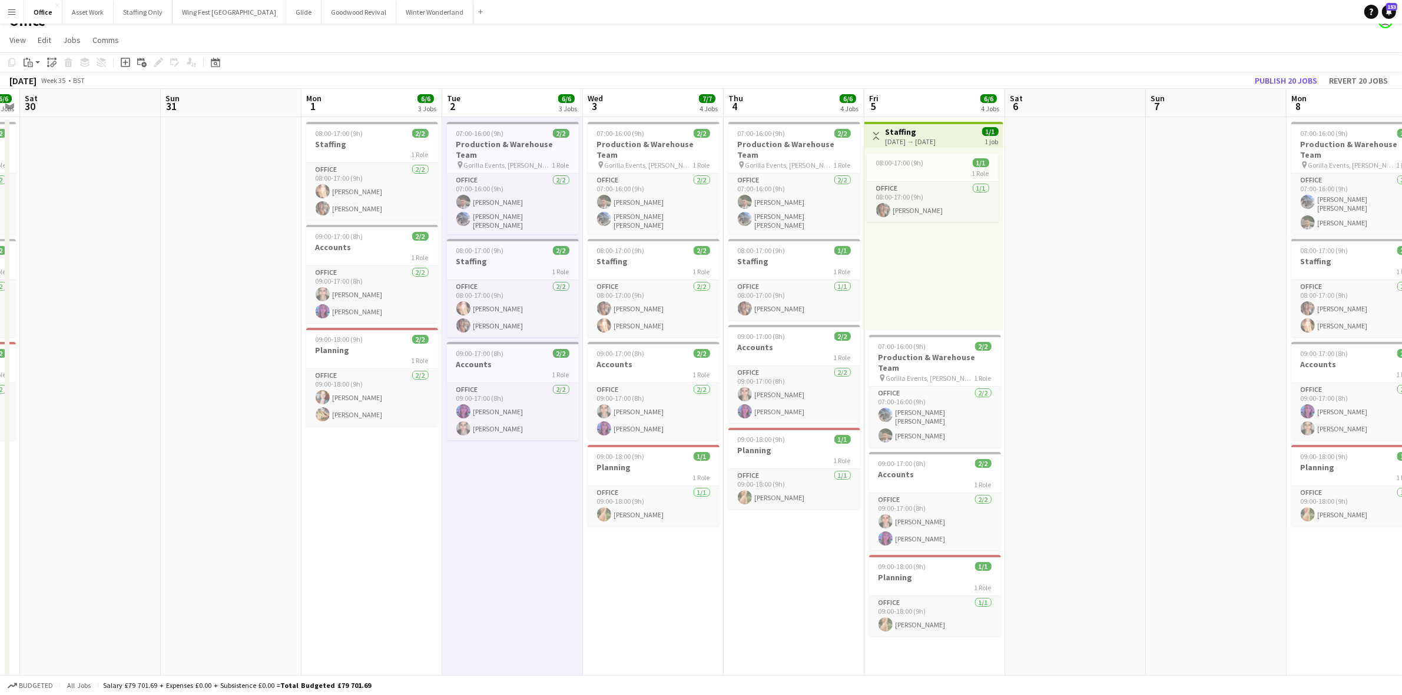
drag, startPoint x: 884, startPoint y: 549, endPoint x: 345, endPoint y: 552, distance: 539.3
click at [345, 552] on app-calendar-viewport "Wed 27 4/4 2 Jobs Thu 28 4/4 2 Jobs Fri 29 6/6 3 Jobs Sat 30 Sun 31 Mon 1 6/6 3…" at bounding box center [701, 392] width 1402 height 607
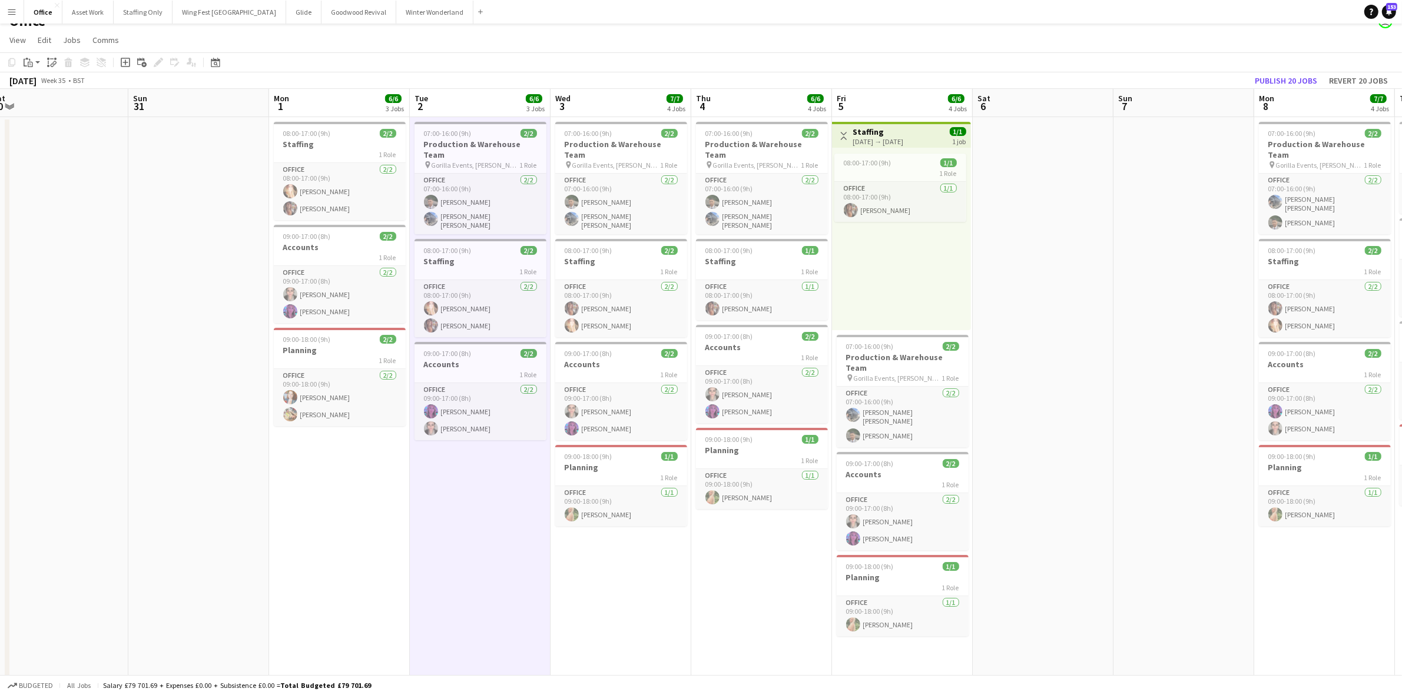
drag, startPoint x: 692, startPoint y: 604, endPoint x: 113, endPoint y: 602, distance: 579.4
click at [113, 602] on app-calendar-viewport "Wed 27 4/4 2 Jobs Thu 28 4/4 2 Jobs Fri 29 6/6 3 Jobs Sat 30 Sun 31 Mon 1 6/6 3…" at bounding box center [701, 392] width 1402 height 607
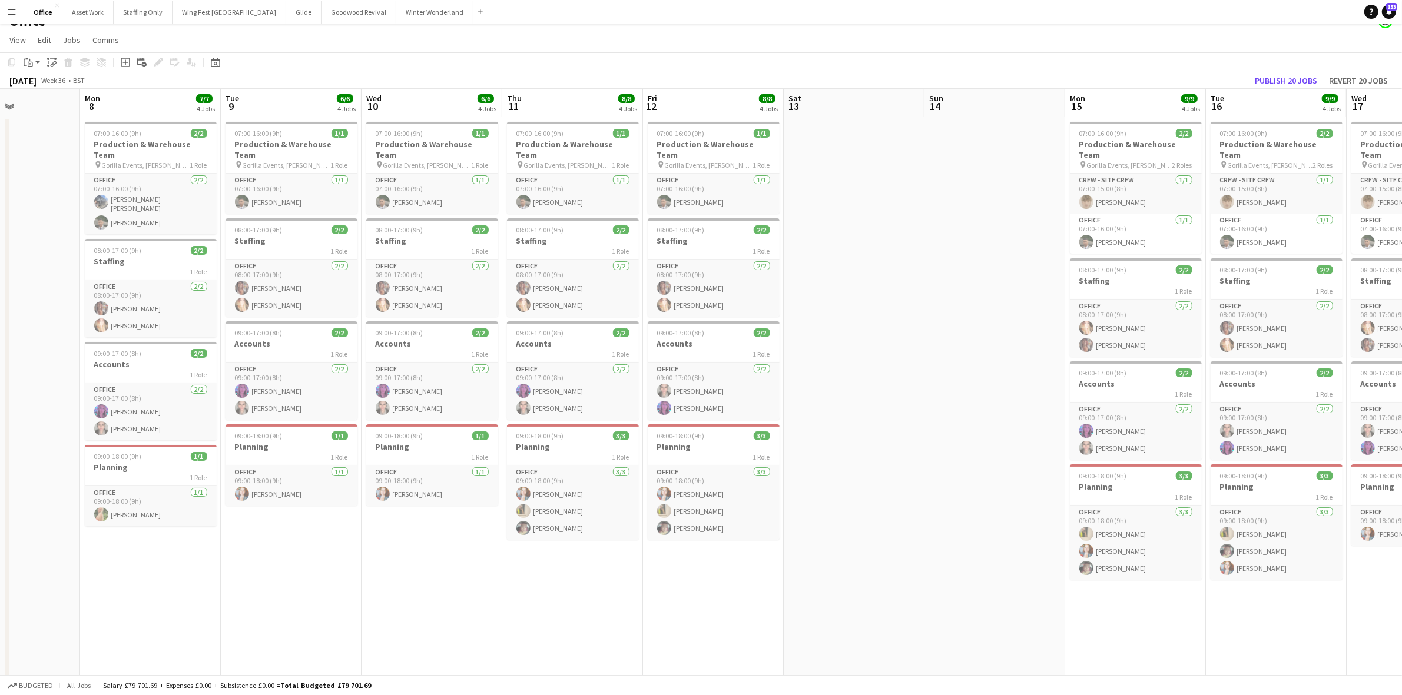
drag, startPoint x: 855, startPoint y: 604, endPoint x: 103, endPoint y: 608, distance: 751.9
click at [103, 608] on app-calendar-viewport "Fri 5 6/6 4 Jobs Sat 6 Sun 7 Mon 8 7/7 4 Jobs Tue 9 6/6 4 Jobs Wed 10 6/6 4 Job…" at bounding box center [701, 392] width 1402 height 607
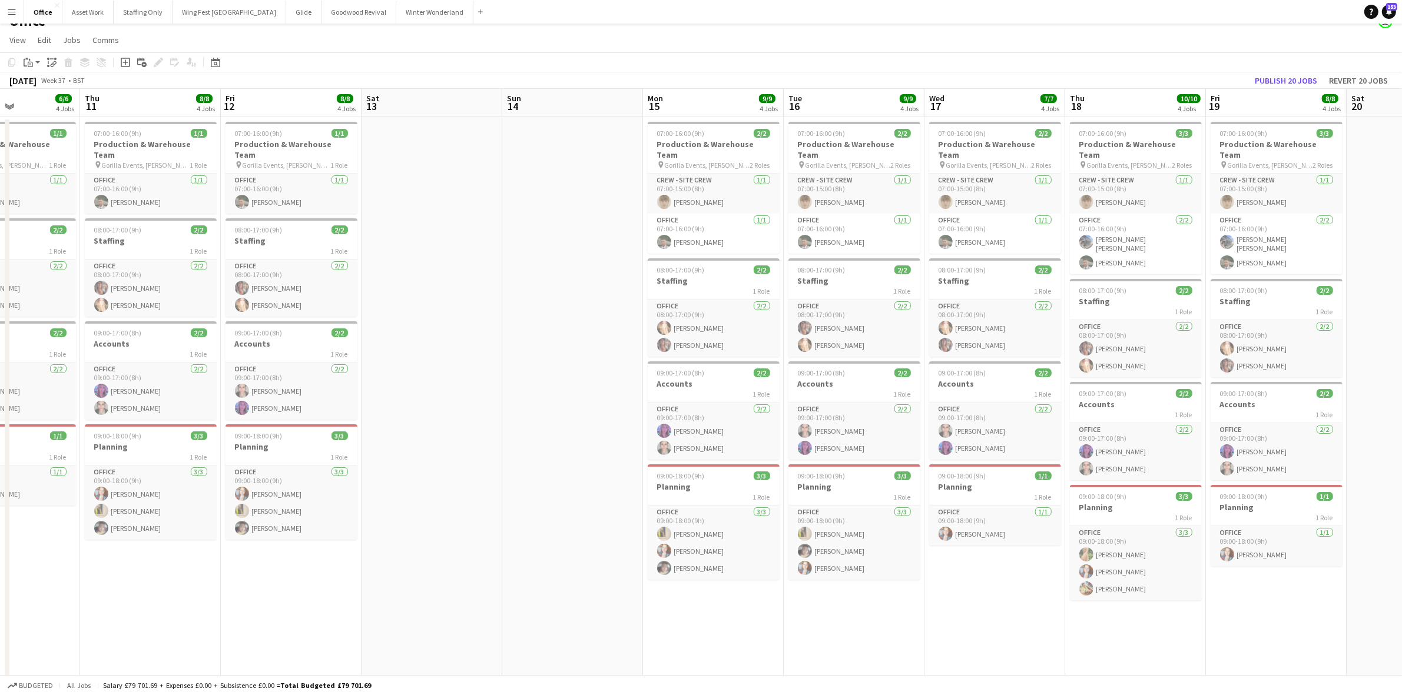
drag, startPoint x: 574, startPoint y: 627, endPoint x: 805, endPoint y: 625, distance: 230.8
click at [561, 627] on app-calendar-viewport "Mon 8 7/7 4 Jobs Tue 9 6/6 4 Jobs Wed 10 6/6 4 Jobs Thu 11 8/8 4 Jobs Fri 12 8/…" at bounding box center [701, 392] width 1402 height 607
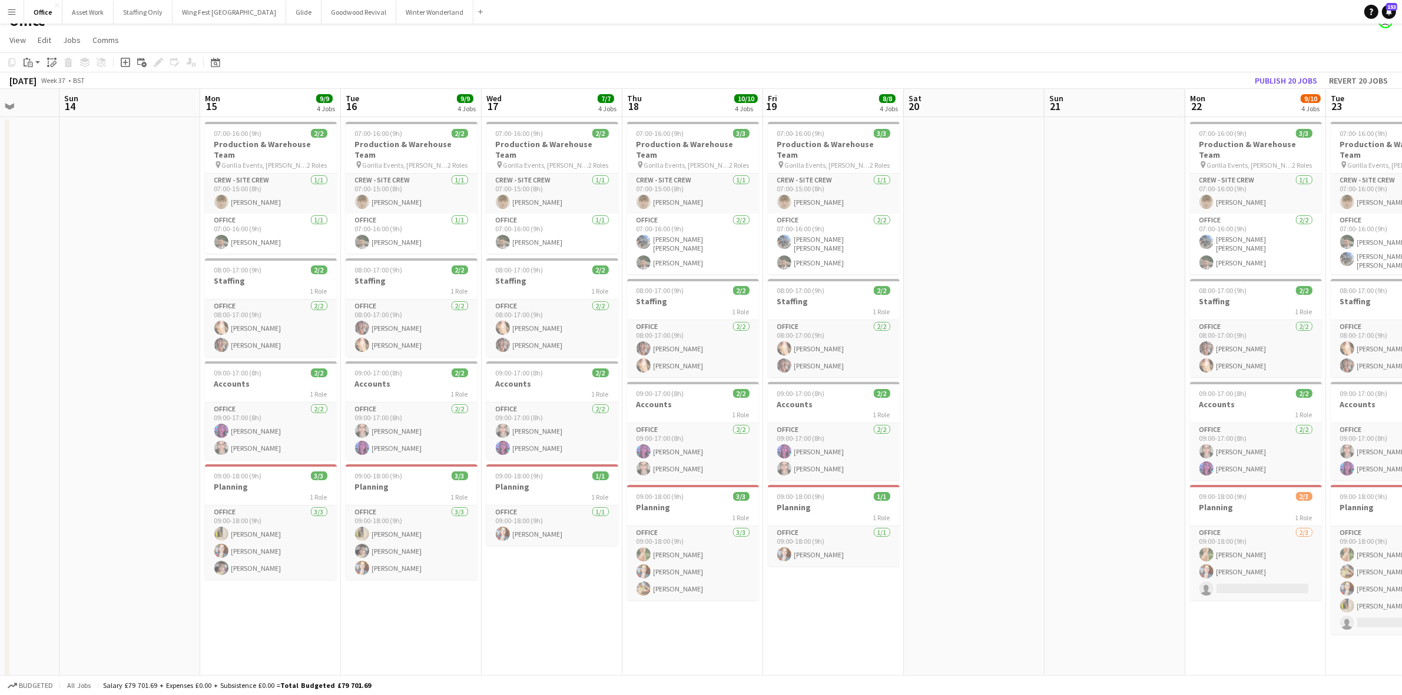
drag, startPoint x: 916, startPoint y: 625, endPoint x: 528, endPoint y: 622, distance: 387.4
click at [509, 625] on app-calendar-viewport "Thu 11 8/8 4 Jobs Fri 12 8/8 4 Jobs Sat 13 Sun 14 Mon 15 9/9 4 Jobs Tue 16 9/9 …" at bounding box center [701, 392] width 1402 height 607
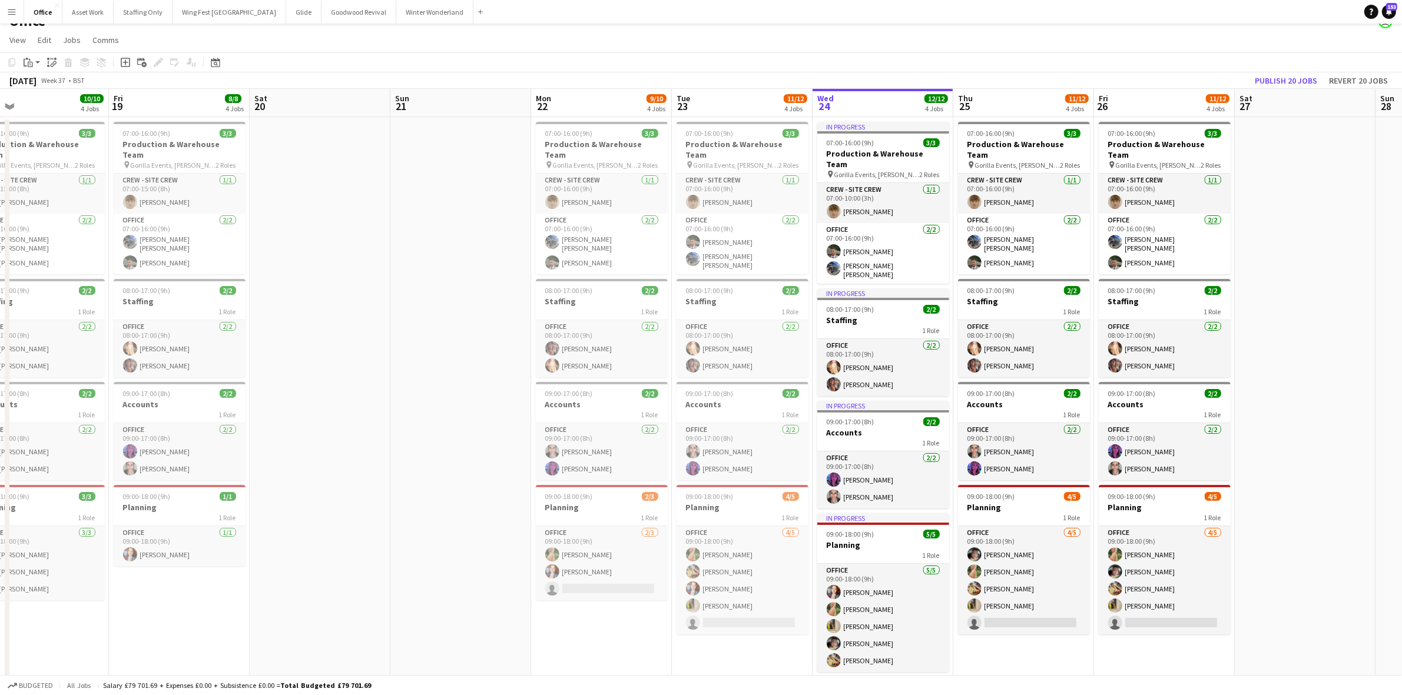
scroll to position [0, 457]
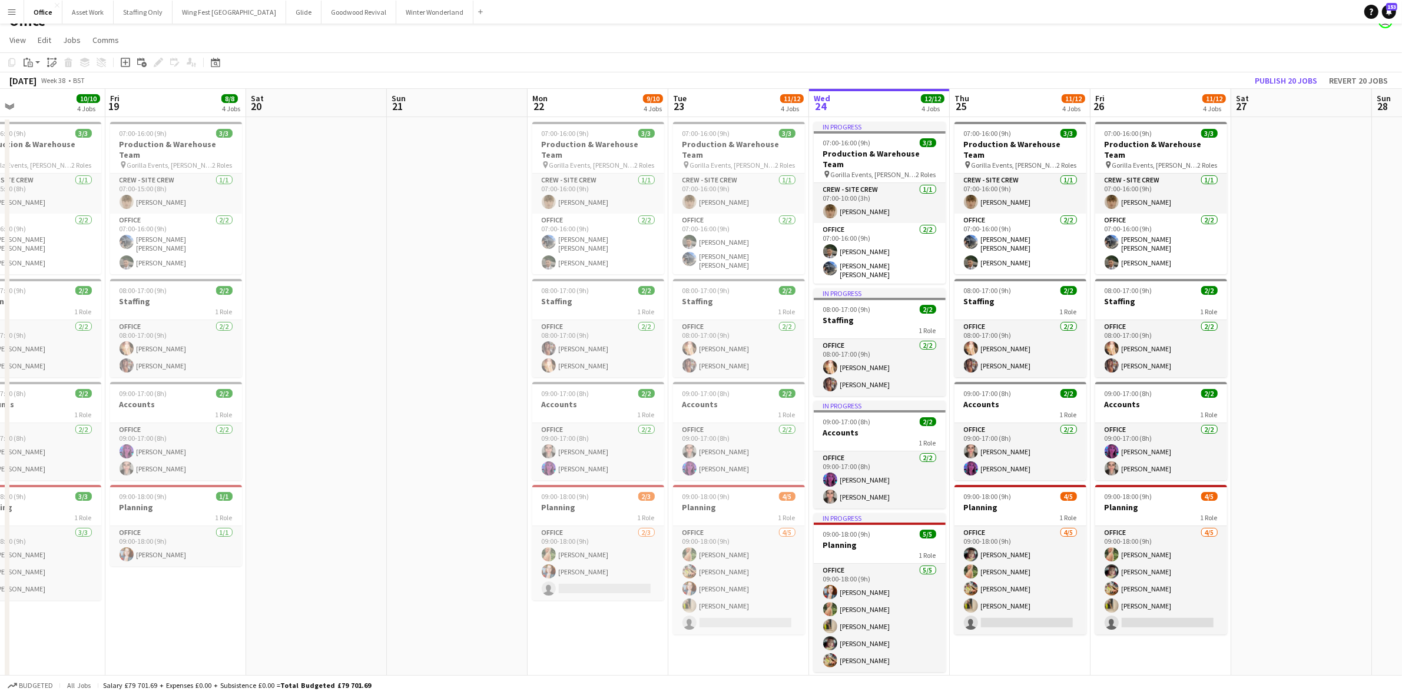
drag, startPoint x: 932, startPoint y: 596, endPoint x: 415, endPoint y: 595, distance: 517.0
click at [415, 595] on app-calendar-viewport "Mon 15 9/9 4 Jobs Tue 16 9/9 4 Jobs Wed 17 7/7 4 Jobs Thu 18 10/10 4 Jobs Fri 1…" at bounding box center [701, 392] width 1402 height 607
click at [572, 389] on span "09:00-17:00 (8h)" at bounding box center [566, 393] width 48 height 9
click at [710, 399] on h3 "Accounts" at bounding box center [739, 404] width 132 height 11
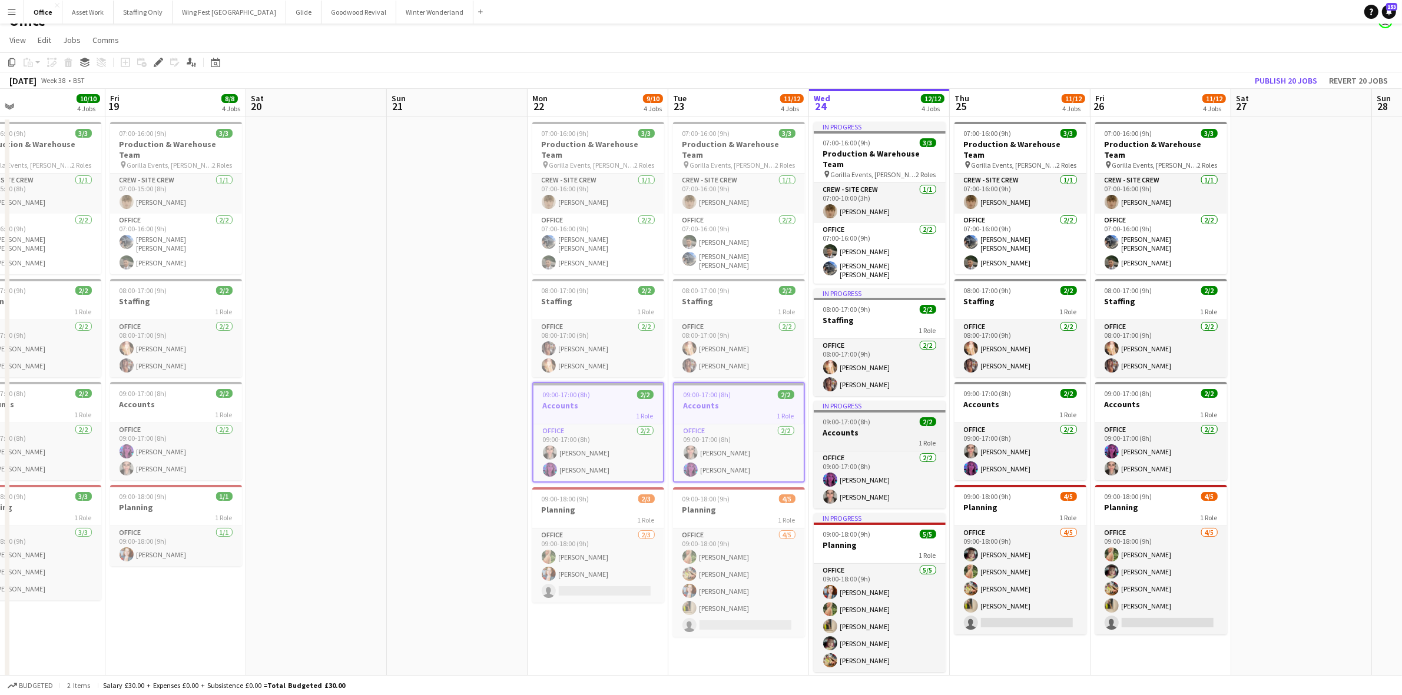
click at [840, 438] on div "1 Role" at bounding box center [880, 442] width 132 height 9
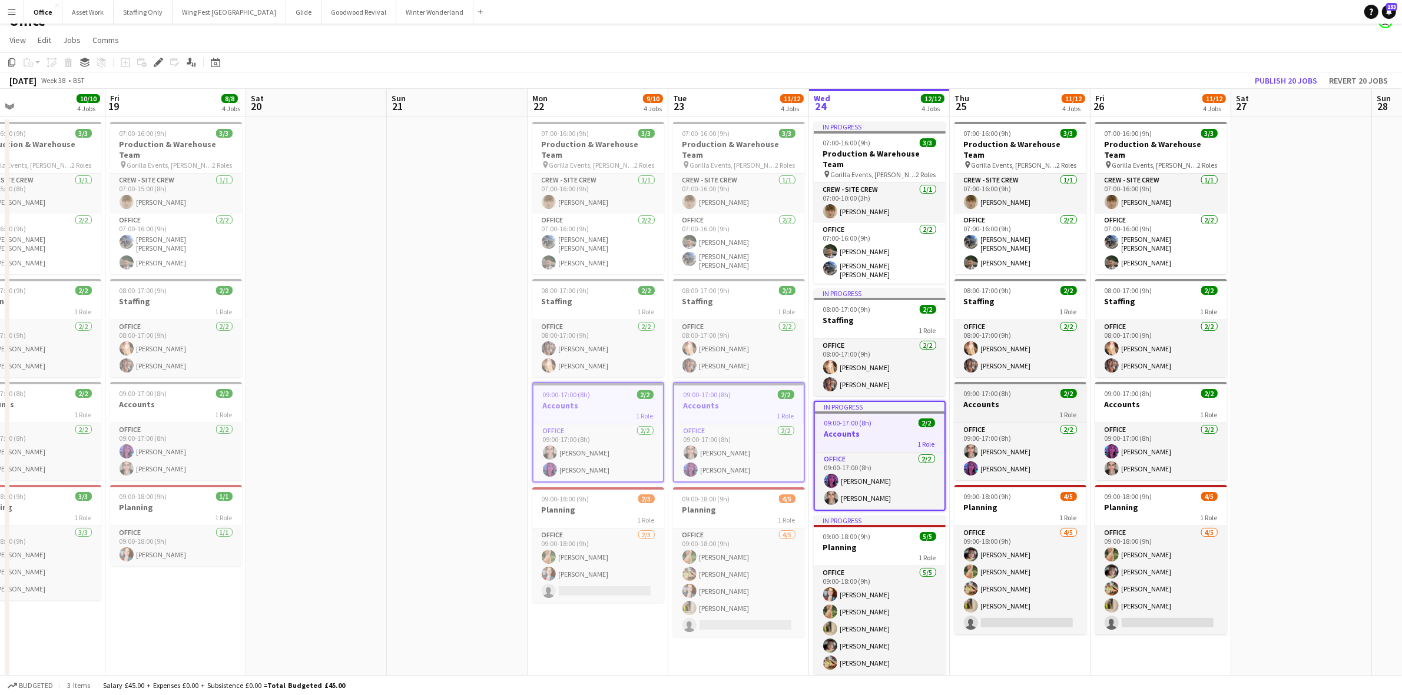
click at [1038, 399] on h3 "Accounts" at bounding box center [1020, 404] width 132 height 11
click at [1252, 402] on app-date-cell at bounding box center [1301, 406] width 141 height 579
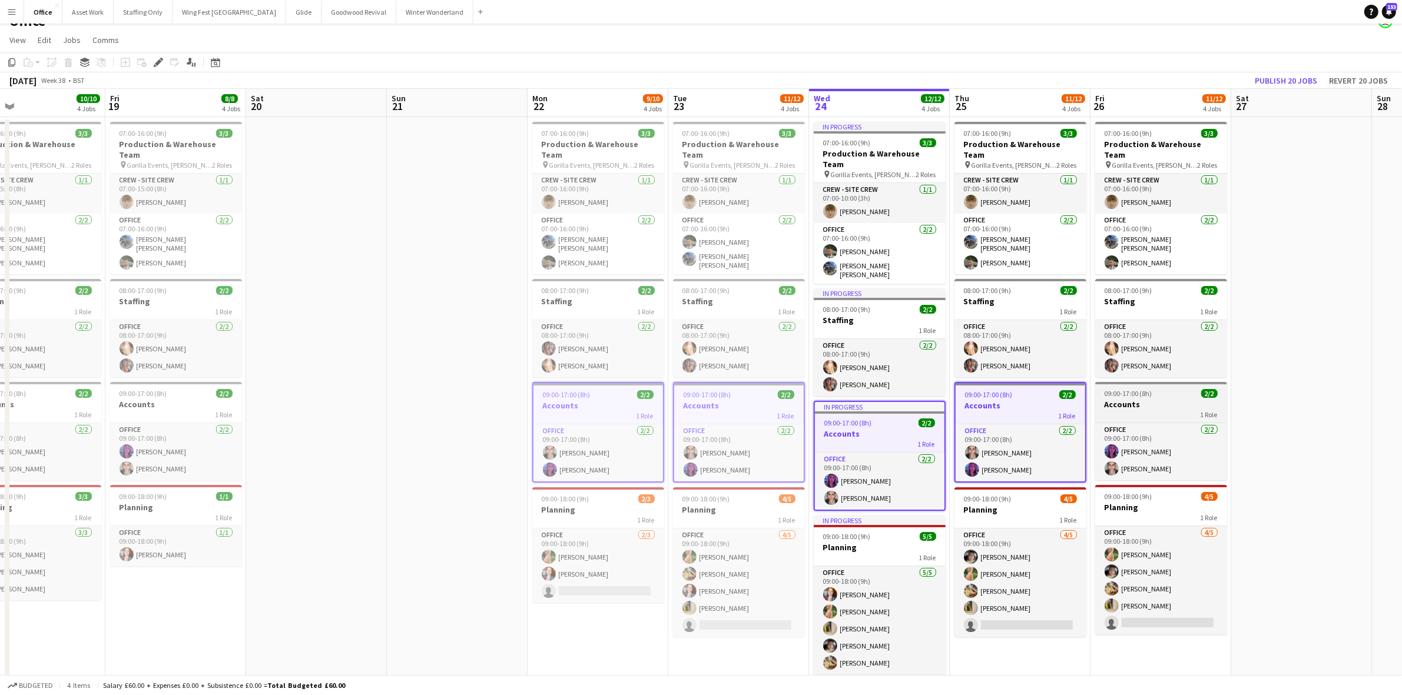
click at [1134, 410] on div "1 Role" at bounding box center [1161, 414] width 132 height 9
click at [1285, 423] on app-date-cell at bounding box center [1301, 406] width 141 height 579
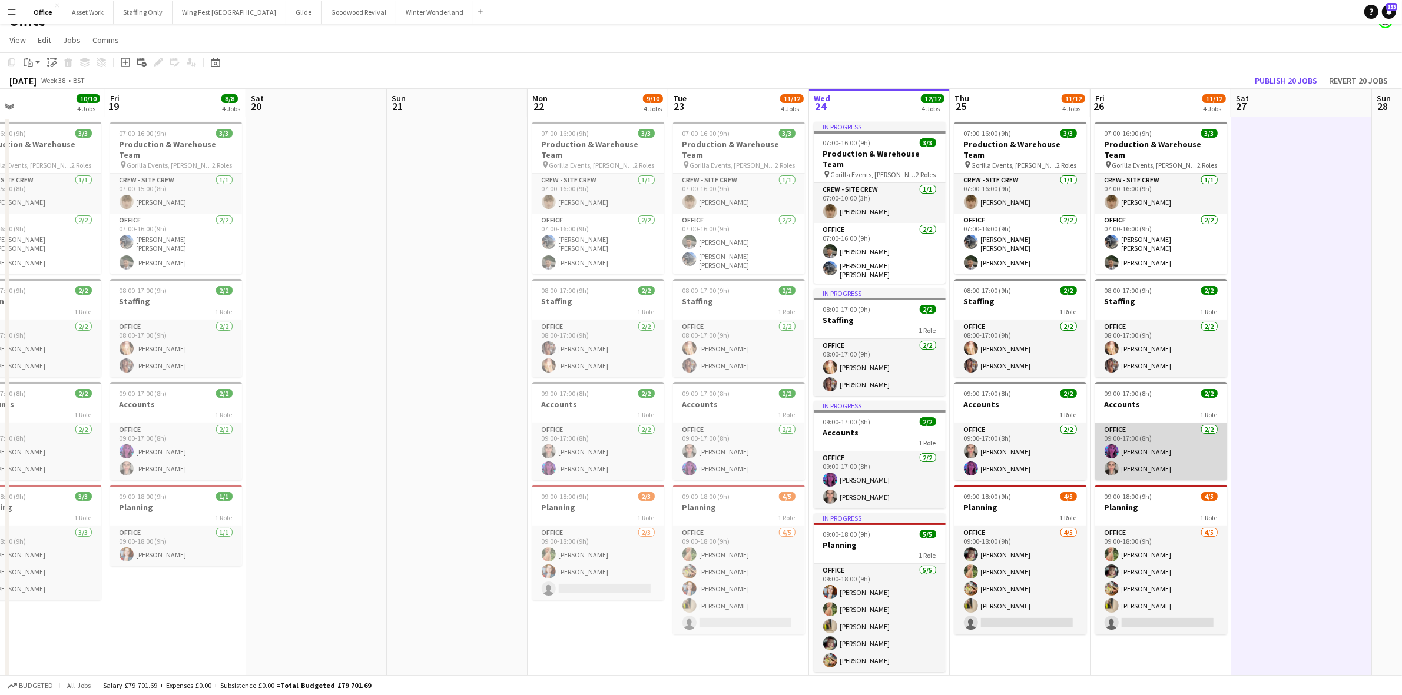
click at [1146, 433] on app-card-role "Office [DATE] 09:00-17:00 (8h) [PERSON_NAME] [PERSON_NAME]" at bounding box center [1161, 451] width 132 height 57
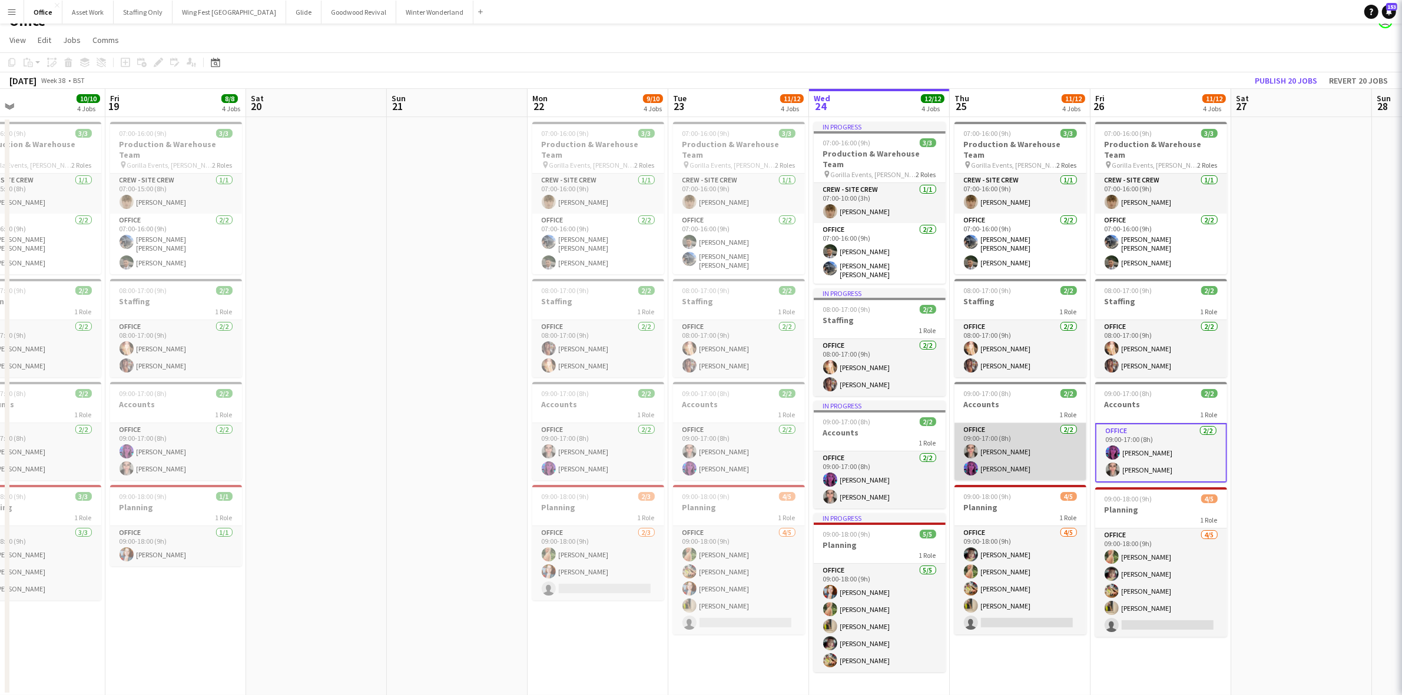
click at [999, 439] on app-card-role "Office [DATE] 09:00-17:00 (8h) [PERSON_NAME] [PERSON_NAME]" at bounding box center [1020, 451] width 132 height 57
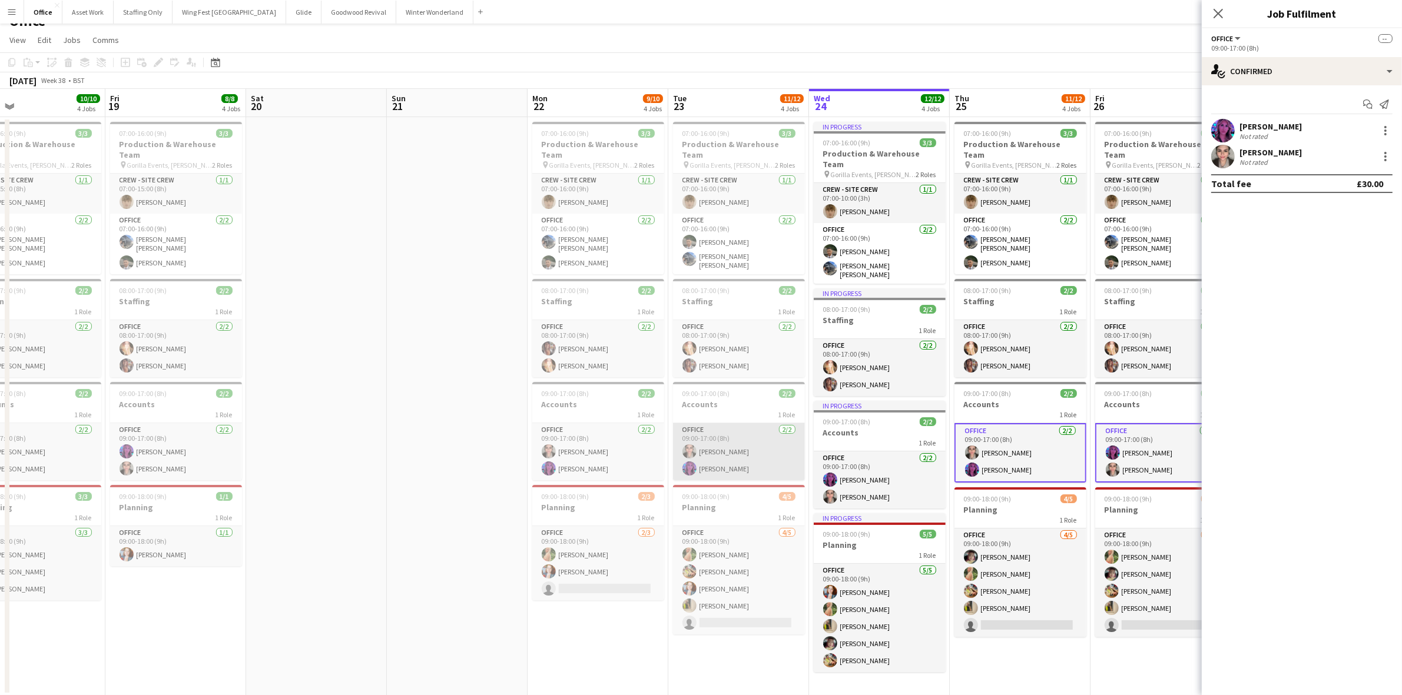
click at [804, 462] on app-card-role "Office [DATE] 09:00-17:00 (8h) [PERSON_NAME] [PERSON_NAME]" at bounding box center [739, 451] width 132 height 57
click at [480, 495] on app-date-cell at bounding box center [457, 406] width 141 height 579
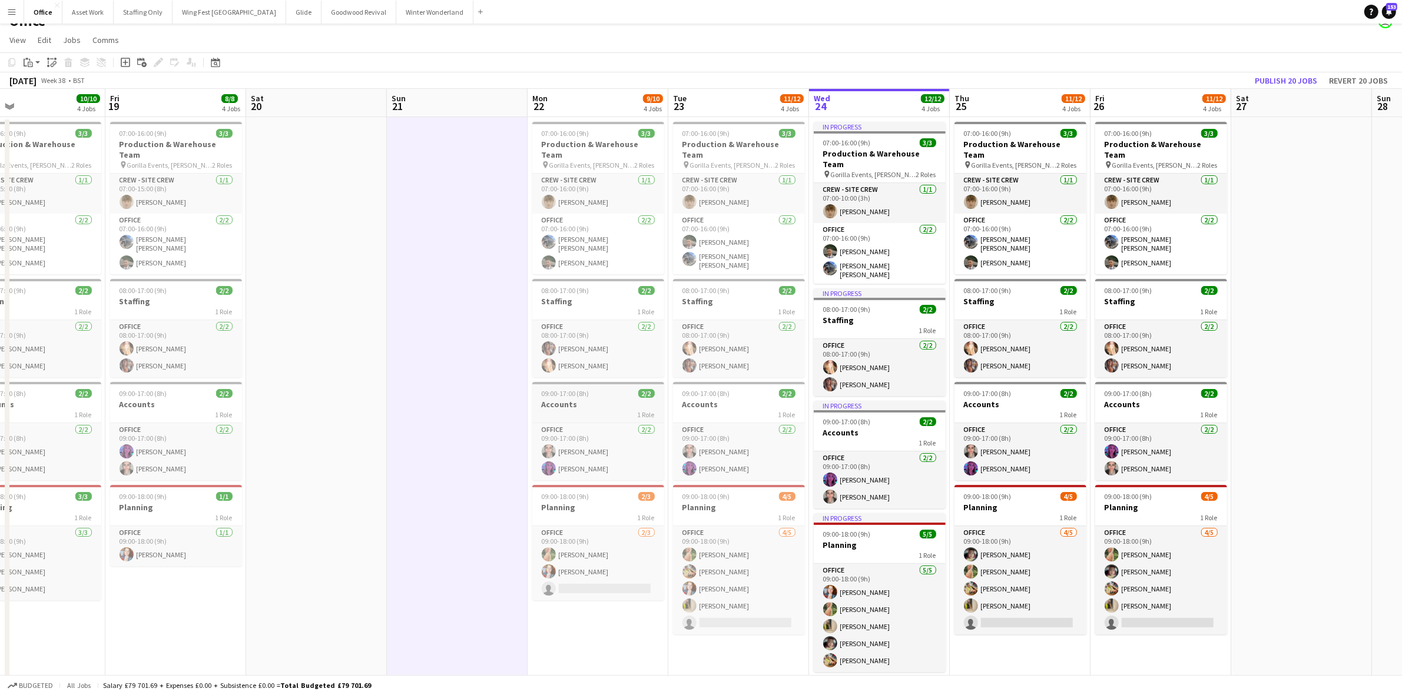
click at [610, 399] on h3 "Accounts" at bounding box center [598, 404] width 132 height 11
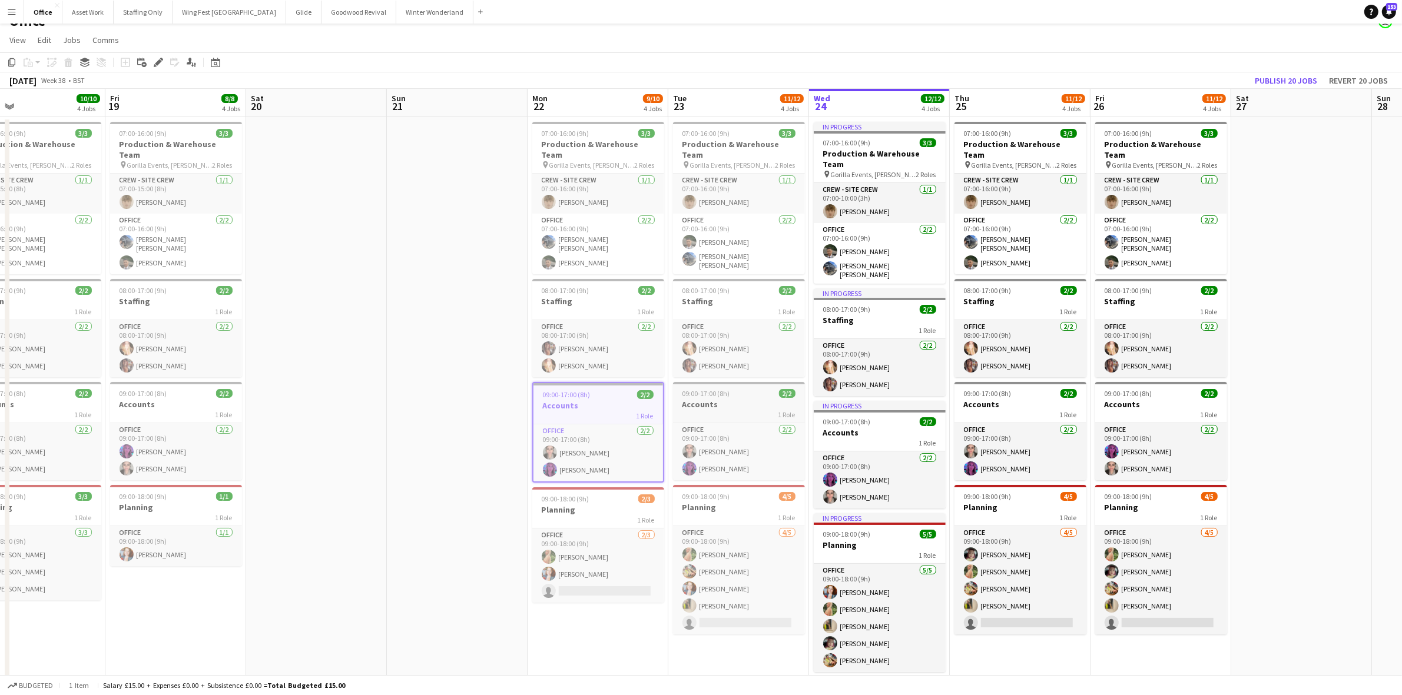
click at [709, 399] on h3 "Accounts" at bounding box center [739, 404] width 132 height 11
click at [861, 438] on div "1 Role" at bounding box center [880, 442] width 132 height 9
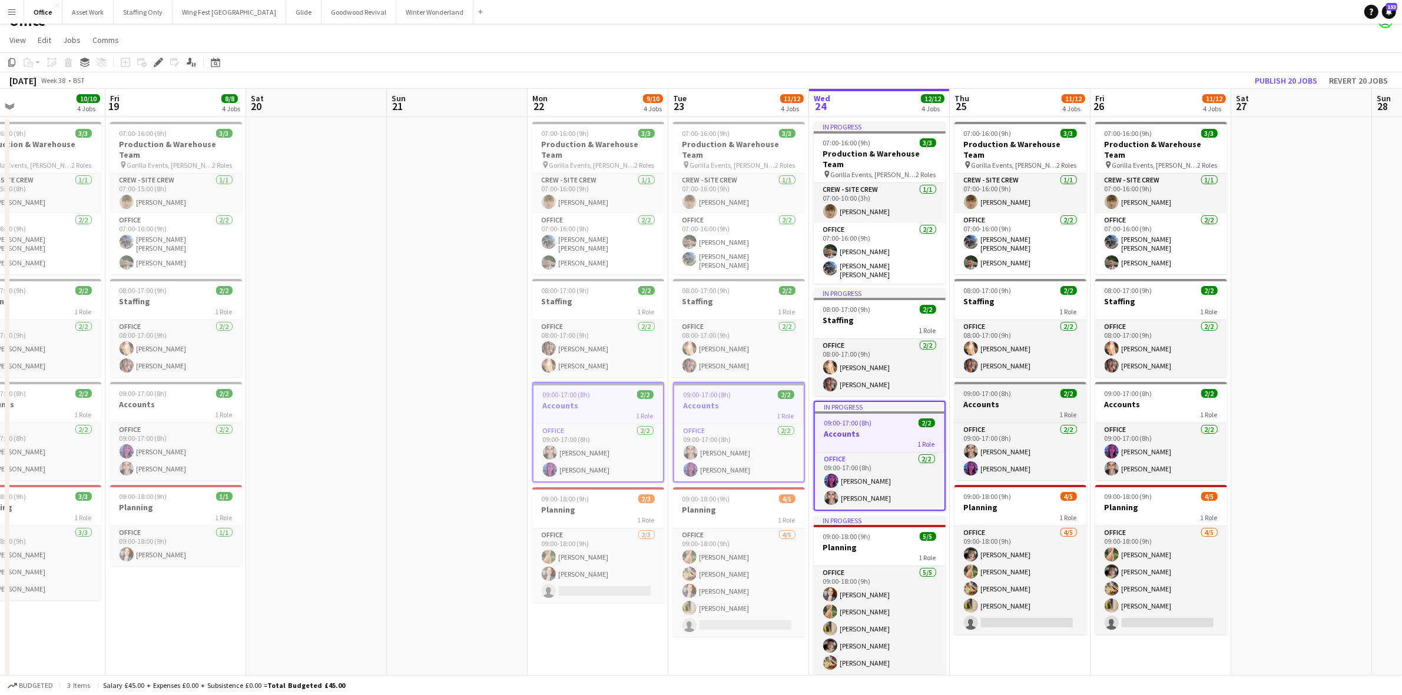
click at [1010, 410] on div "1 Role" at bounding box center [1020, 414] width 132 height 9
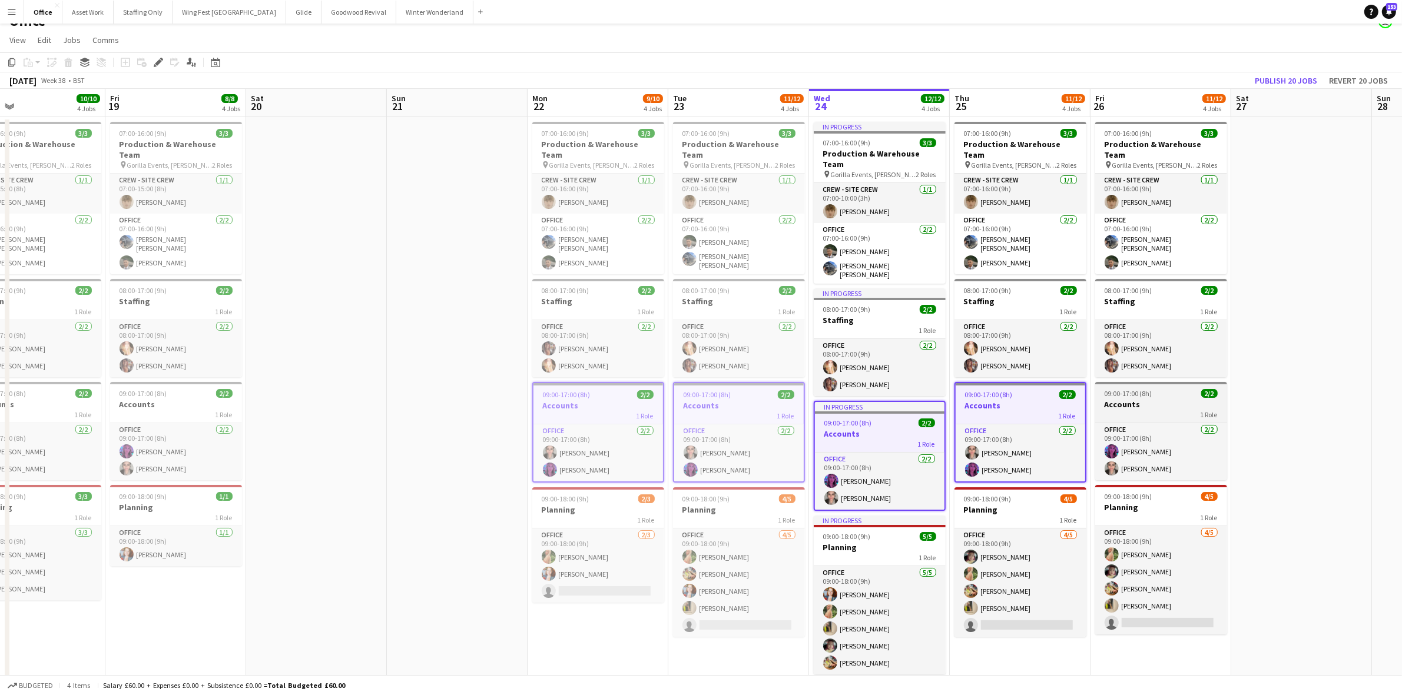
click at [1116, 399] on h3 "Accounts" at bounding box center [1161, 404] width 132 height 11
click at [1306, 408] on app-date-cell at bounding box center [1301, 406] width 141 height 579
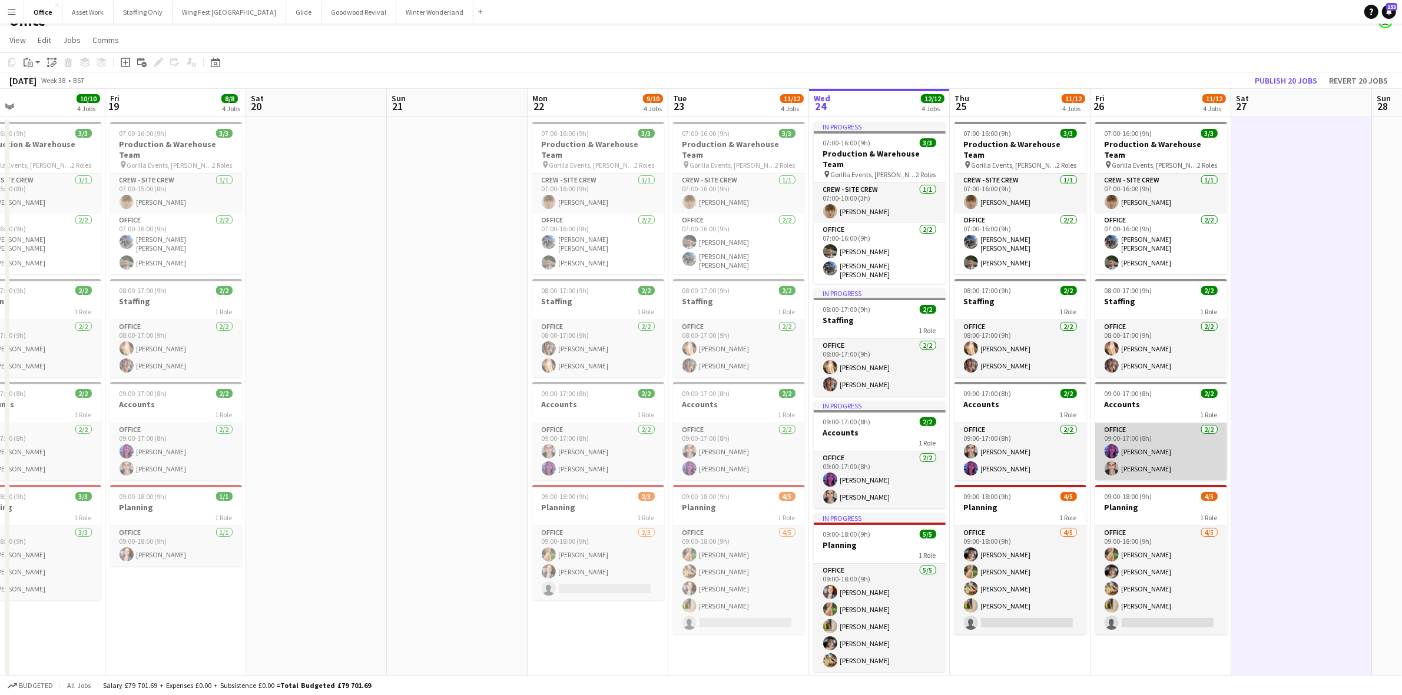
click at [1146, 432] on app-card-role "Office [DATE] 09:00-17:00 (8h) [PERSON_NAME] [PERSON_NAME]" at bounding box center [1161, 451] width 132 height 57
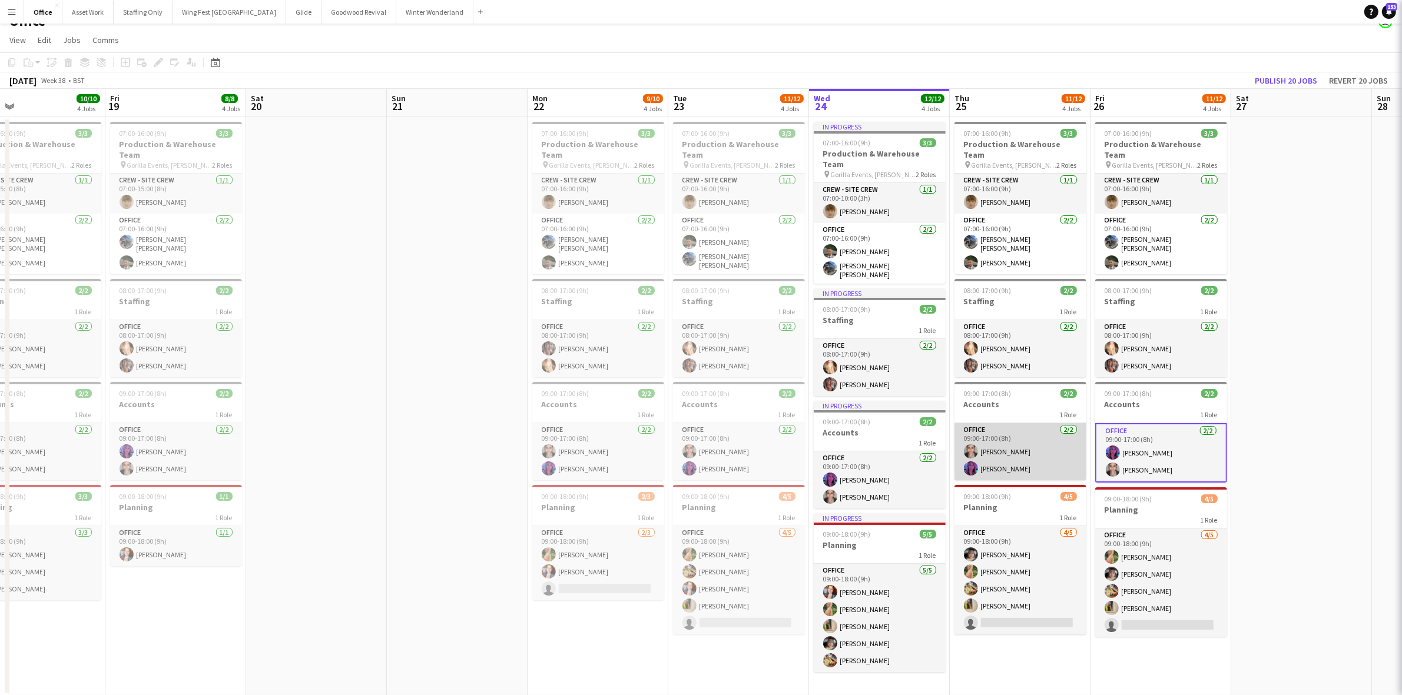
click at [1016, 445] on app-card-role "Office [DATE] 09:00-17:00 (8h) [PERSON_NAME] [PERSON_NAME]" at bounding box center [1020, 451] width 132 height 57
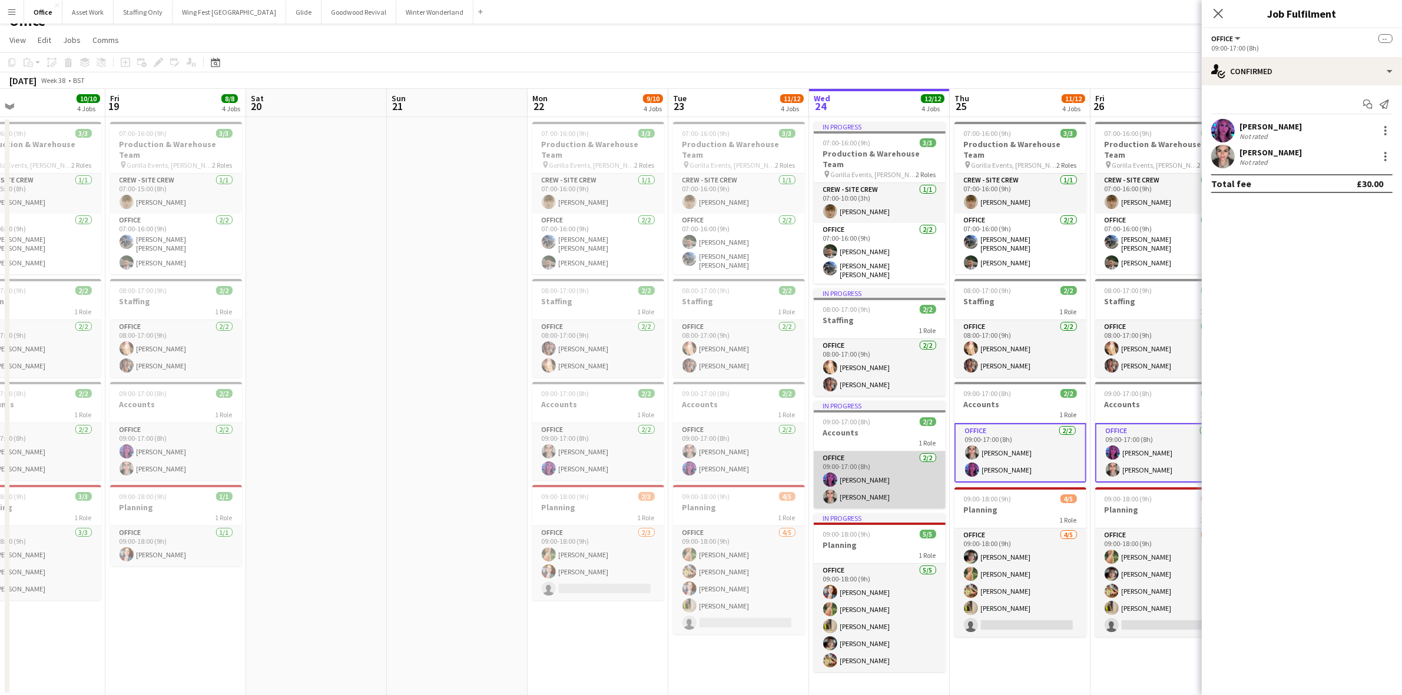
click at [890, 466] on app-card-role "Office [DATE] 09:00-17:00 (8h) [PERSON_NAME] [PERSON_NAME]" at bounding box center [880, 480] width 132 height 57
click at [713, 443] on app-card-role "Office [DATE] 09:00-17:00 (8h) [PERSON_NAME] [PERSON_NAME]" at bounding box center [739, 451] width 132 height 57
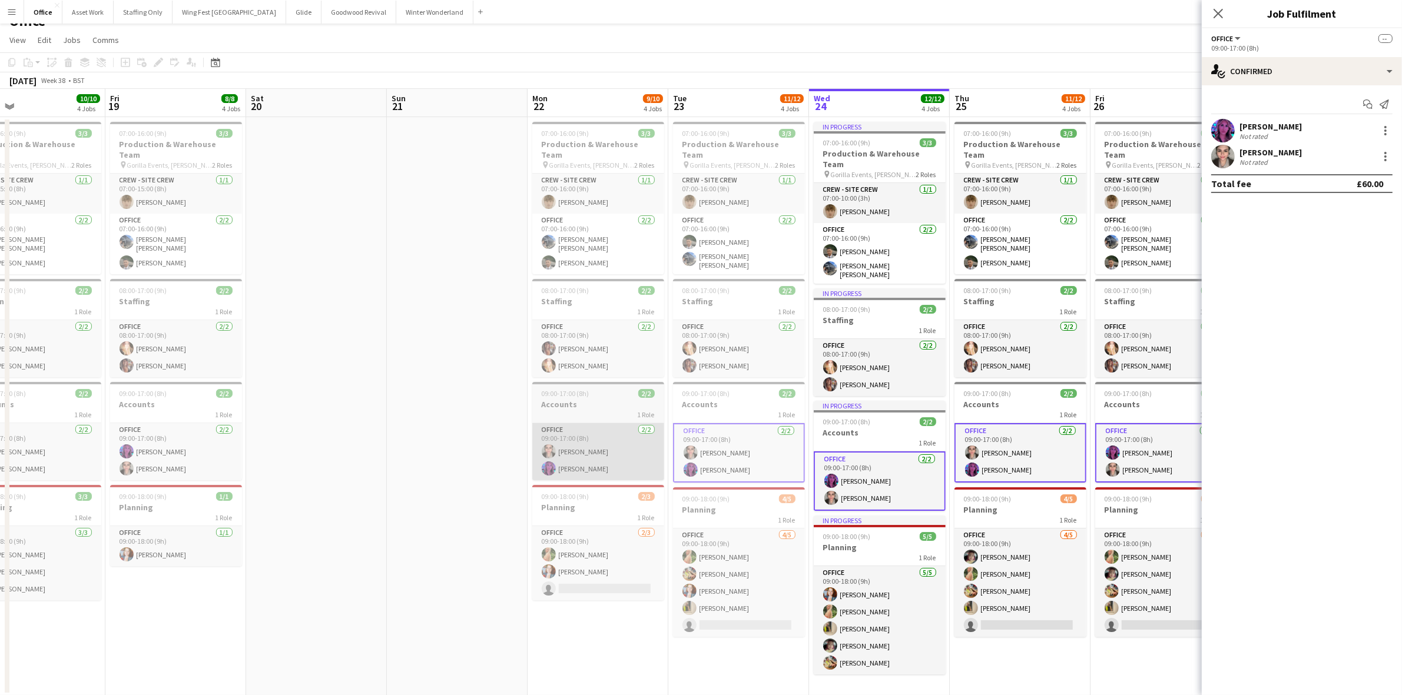
click at [572, 436] on app-card-role "Office [DATE] 09:00-17:00 (8h) [PERSON_NAME] [PERSON_NAME]" at bounding box center [598, 451] width 132 height 57
click at [1387, 134] on div at bounding box center [1385, 131] width 14 height 14
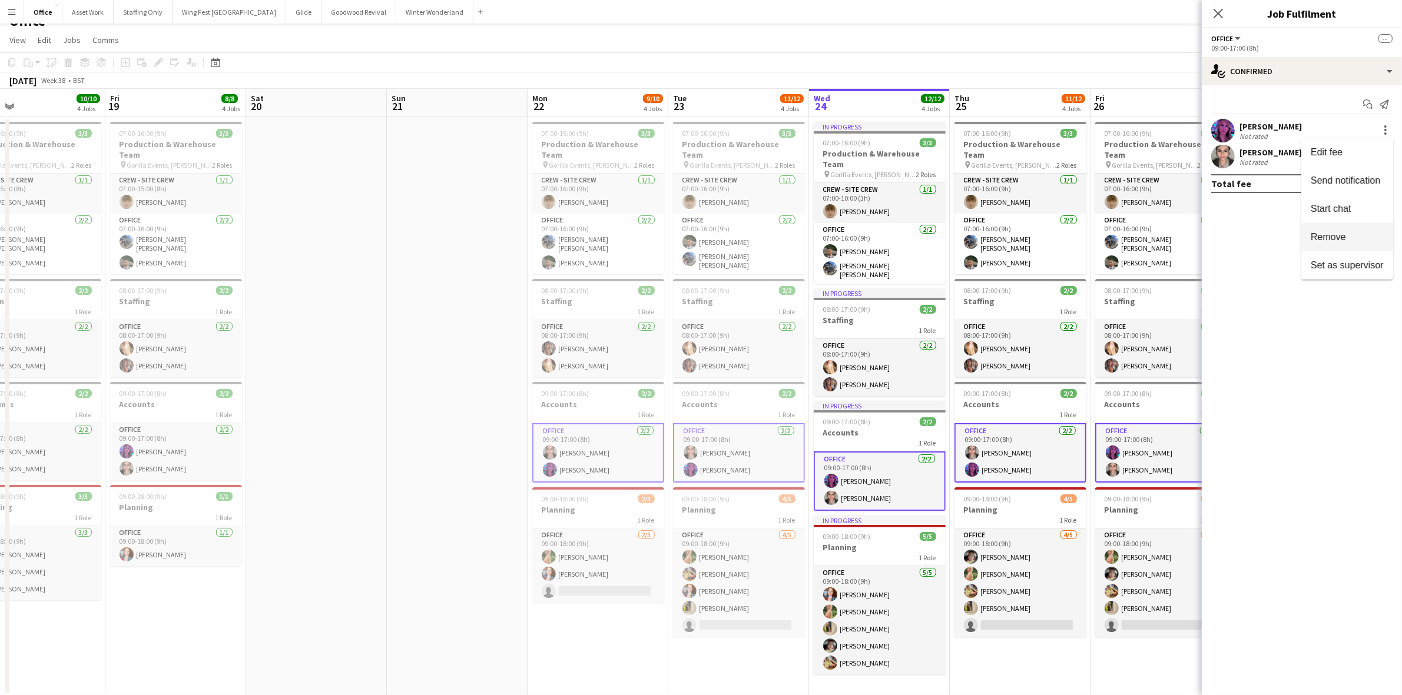
click at [1349, 239] on span "Remove" at bounding box center [1347, 237] width 73 height 11
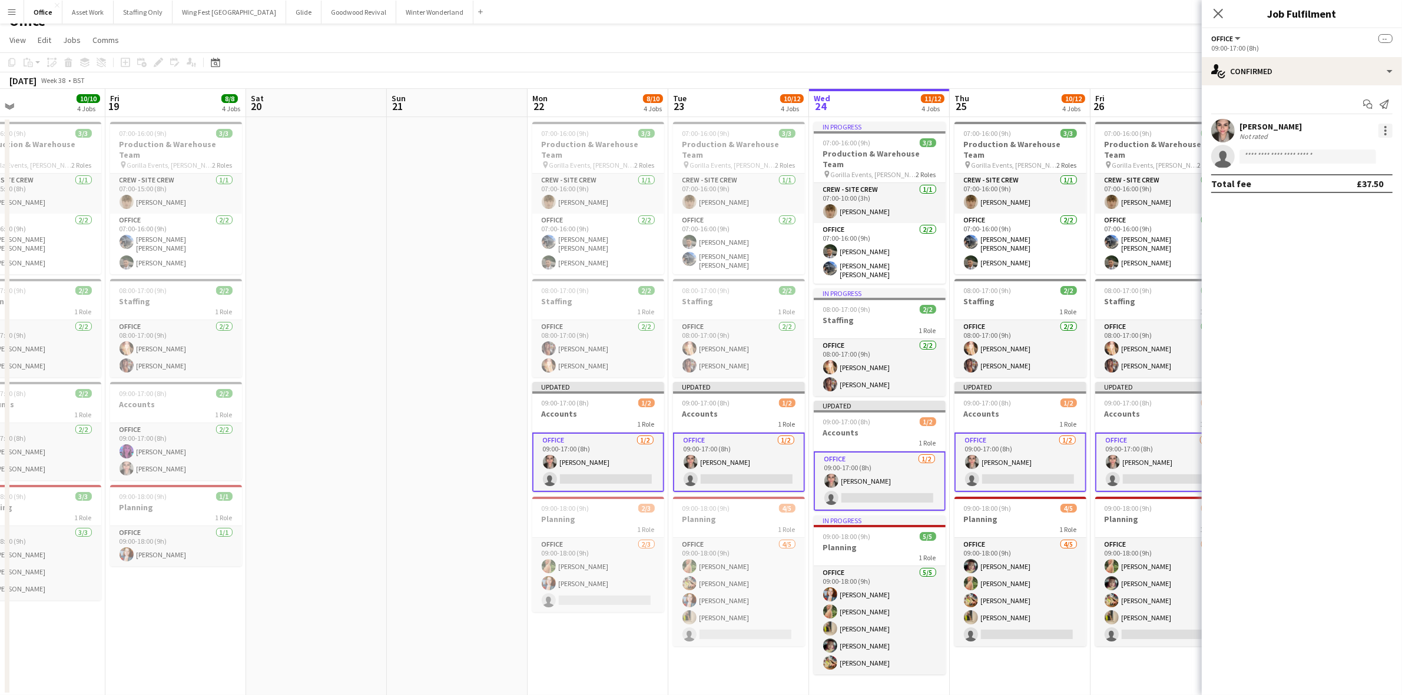
click at [1385, 131] on div at bounding box center [1385, 131] width 2 height 2
click at [1352, 239] on span "Remove" at bounding box center [1347, 237] width 73 height 11
click at [1146, 419] on div "1 Role" at bounding box center [1161, 423] width 132 height 9
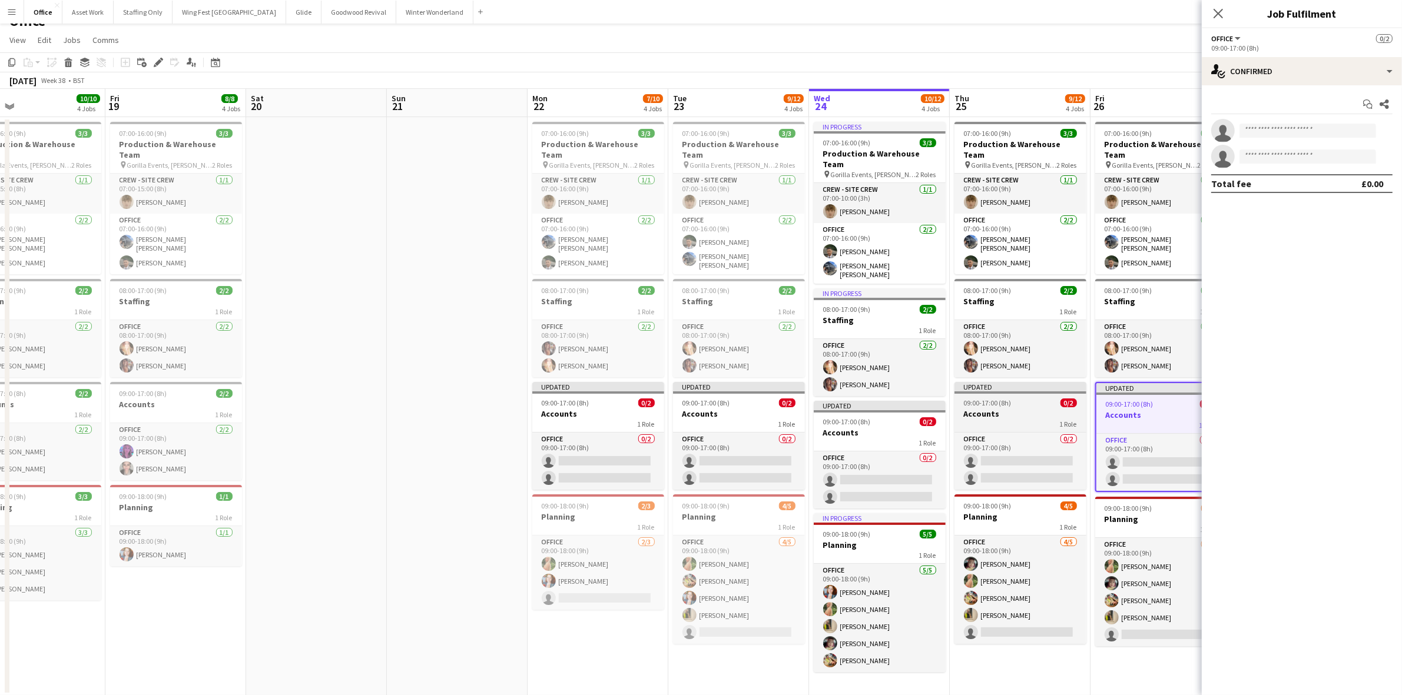
click at [991, 419] on div "1 Role" at bounding box center [1020, 423] width 132 height 9
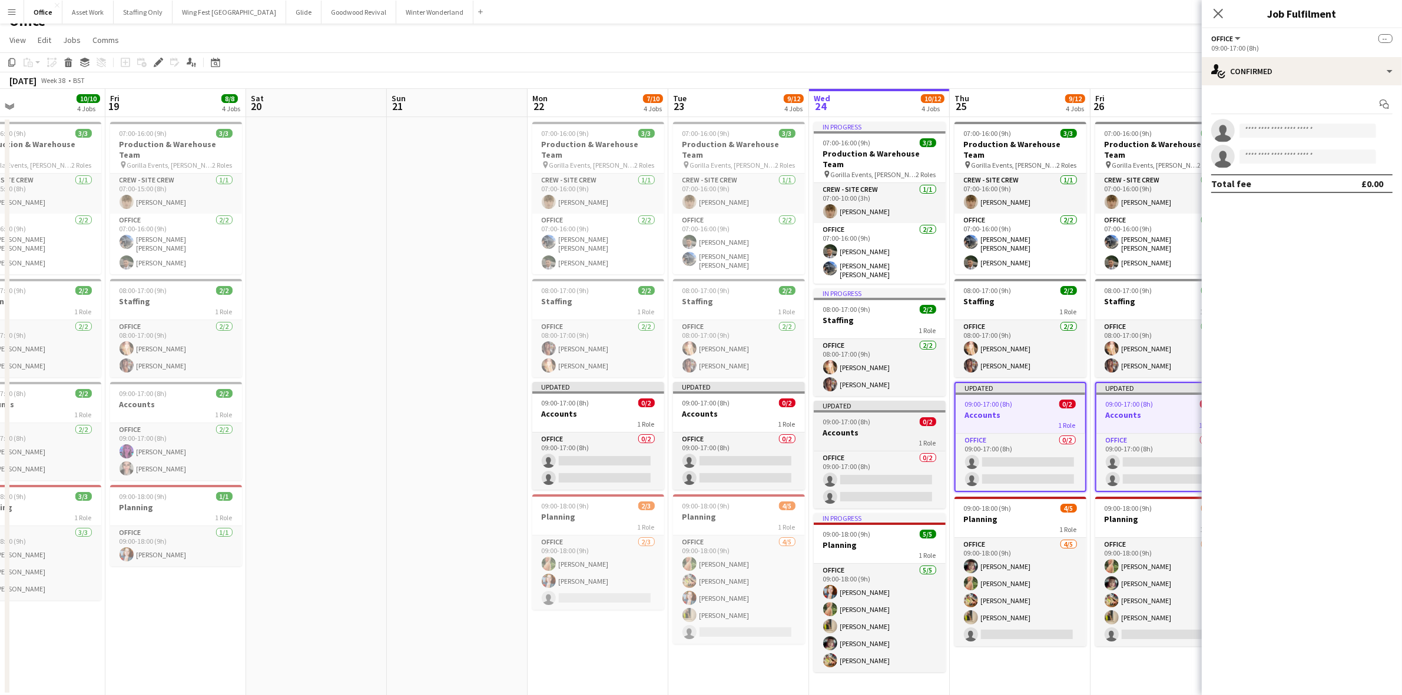
click at [864, 427] on h3 "Accounts" at bounding box center [880, 432] width 132 height 11
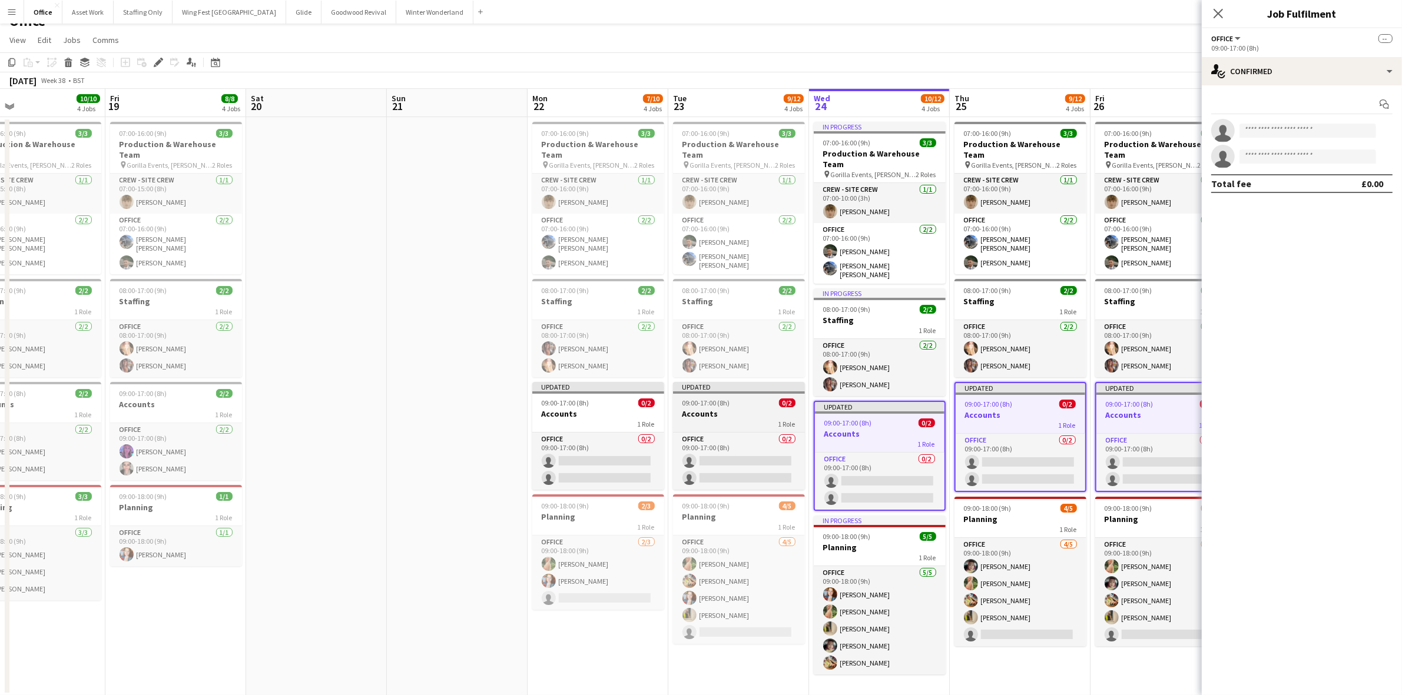
click at [740, 417] on app-job-card "Updated 09:00-17:00 (8h) 0/2 Accounts 1 Role Office 0/2 09:00-17:00 (8h) single…" at bounding box center [739, 436] width 132 height 108
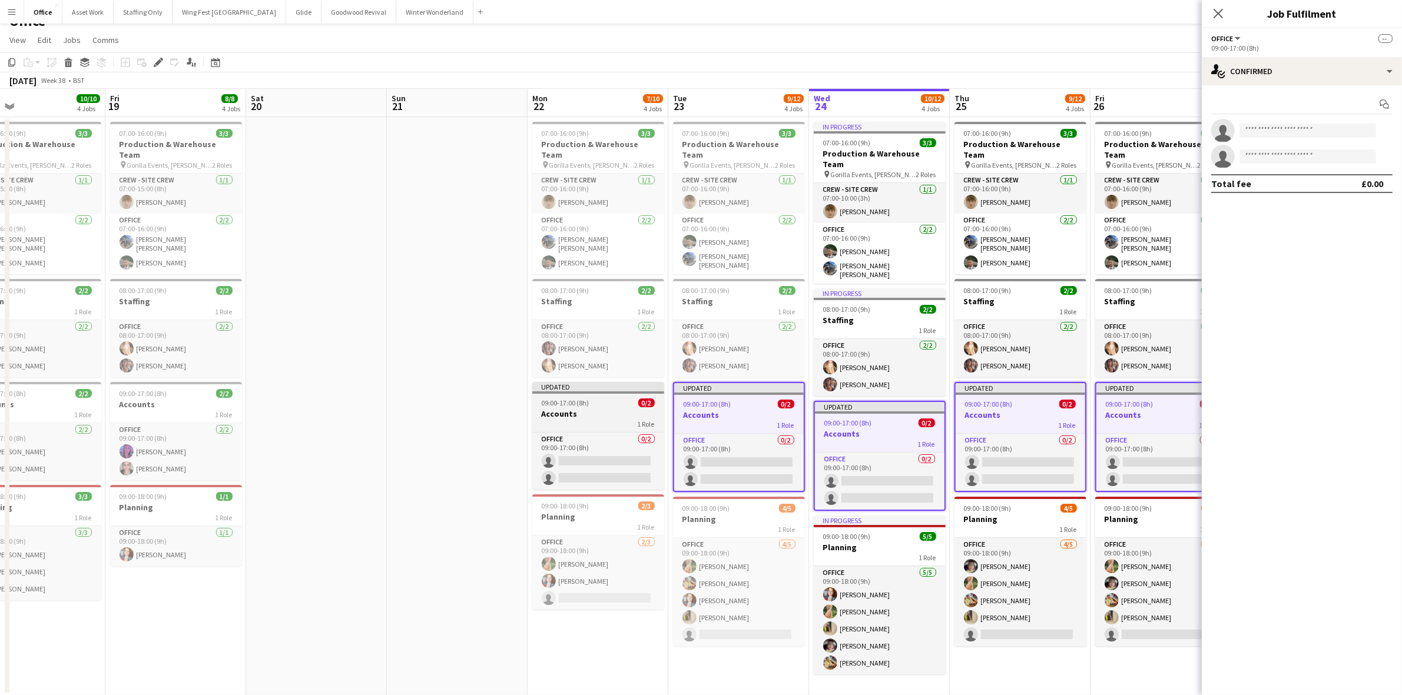
click at [605, 419] on div "1 Role" at bounding box center [598, 423] width 132 height 9
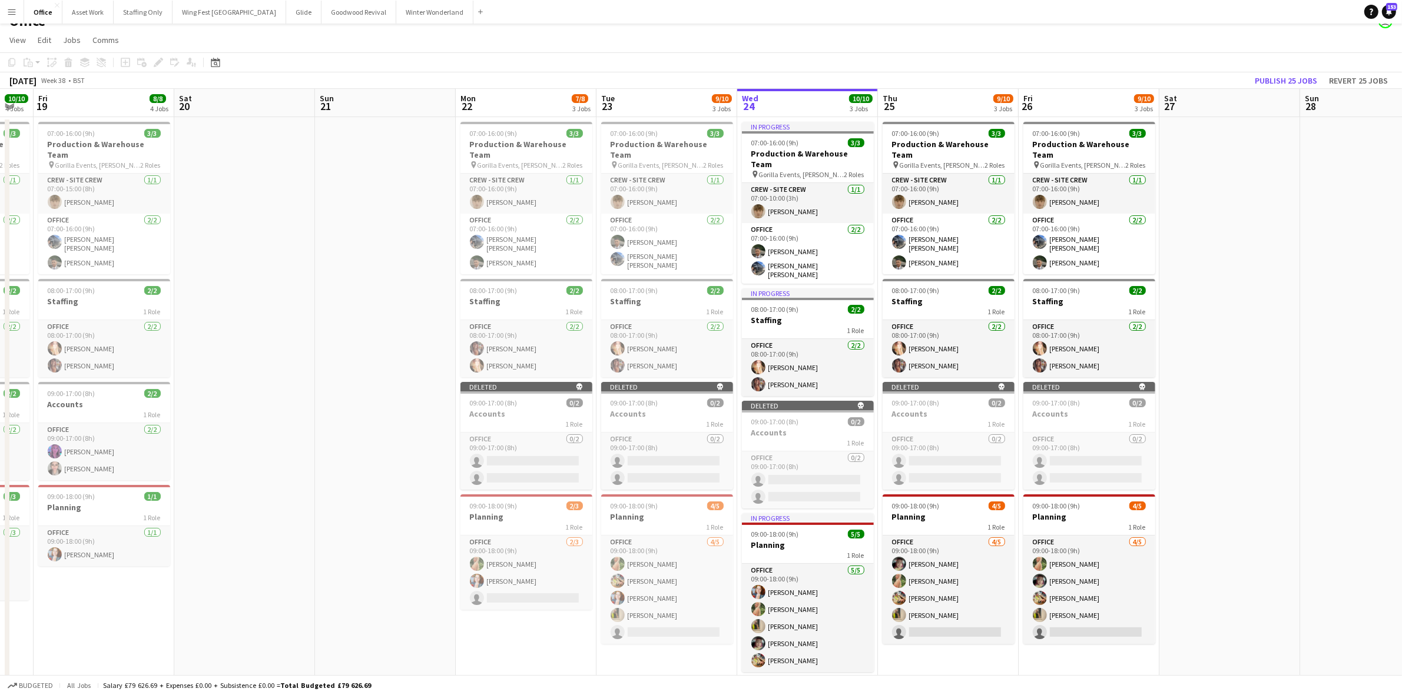
drag, startPoint x: 437, startPoint y: 451, endPoint x: 365, endPoint y: 455, distance: 71.9
click at [365, 455] on app-calendar-viewport "Tue 16 9/9 4 Jobs Wed 17 7/7 4 Jobs Thu 18 10/10 4 Jobs Fri 19 8/8 4 Jobs Sat 2…" at bounding box center [701, 392] width 1402 height 607
drag, startPoint x: 1274, startPoint y: 251, endPoint x: 1296, endPoint y: 200, distance: 55.4
click at [1275, 250] on app-date-cell at bounding box center [1229, 406] width 141 height 579
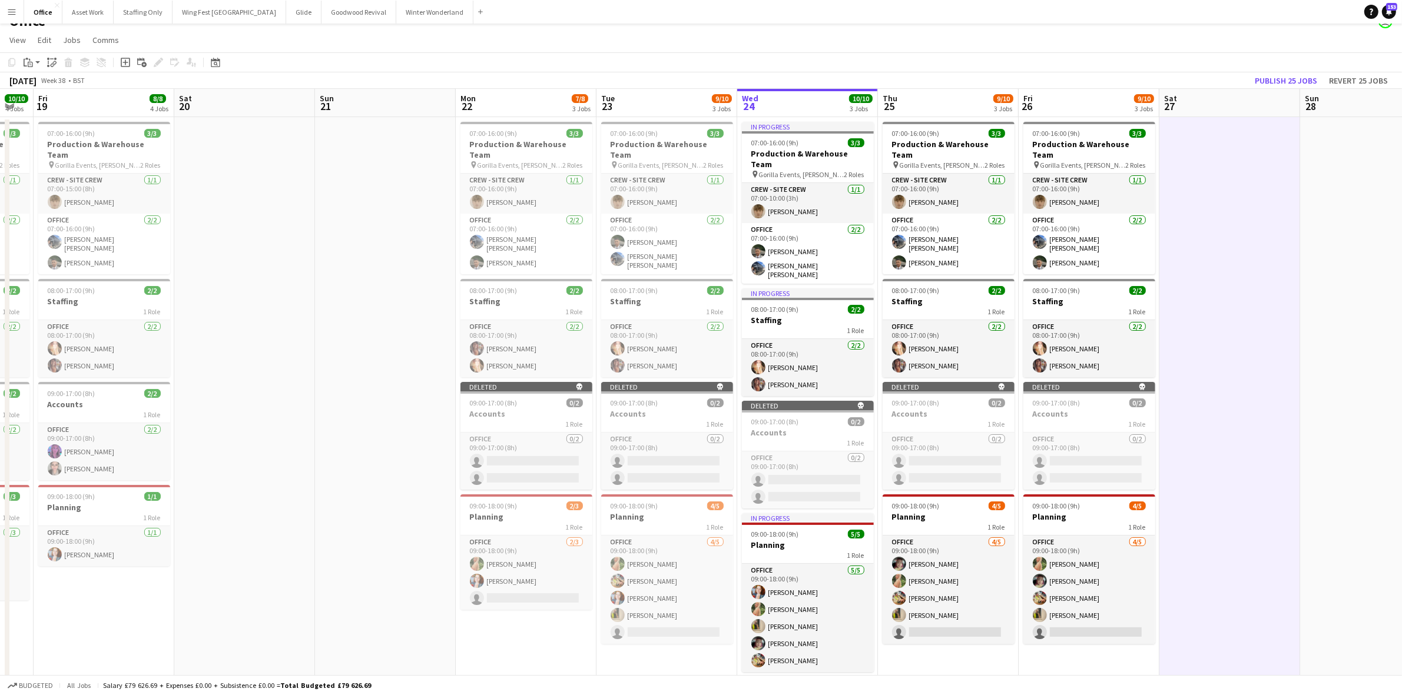
scroll to position [0, 387]
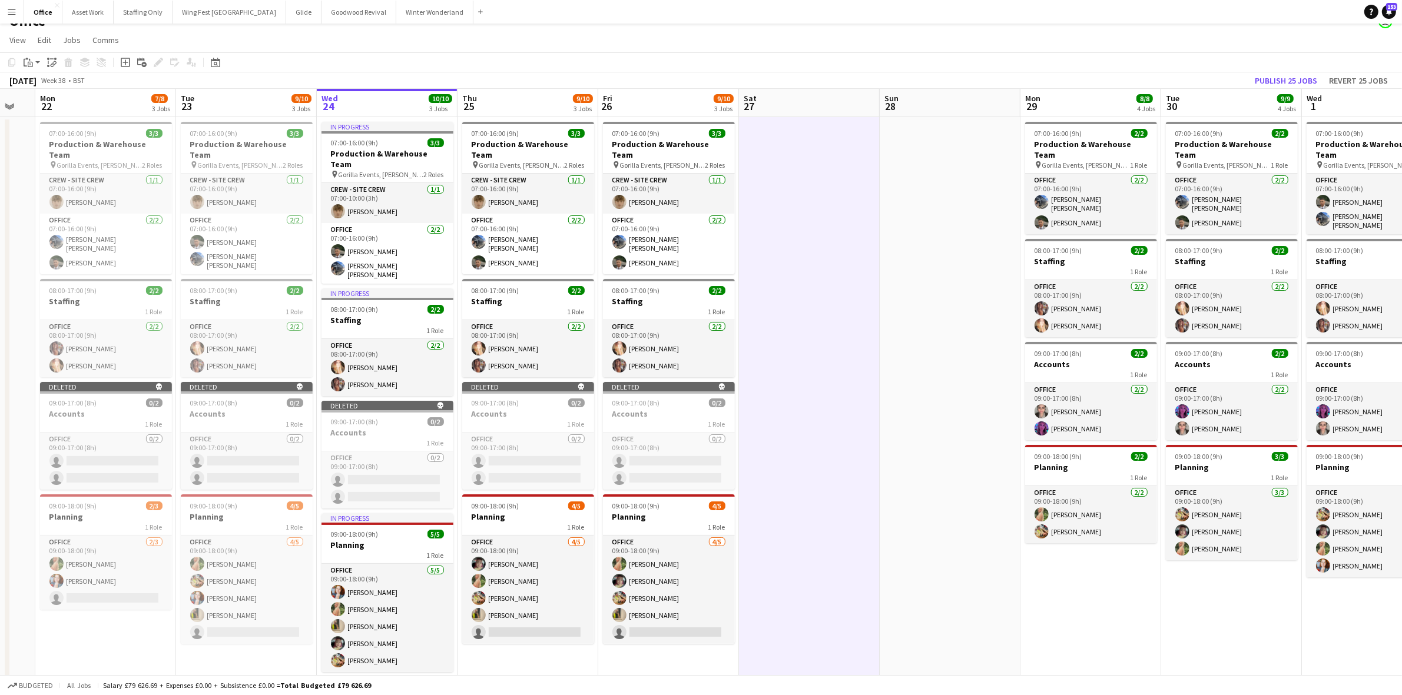
drag, startPoint x: 1331, startPoint y: 297, endPoint x: 936, endPoint y: 354, distance: 398.5
click at [936, 354] on app-calendar-viewport "Fri 19 8/8 4 Jobs Sat 20 Sun 21 Mon 22 7/8 3 Jobs Tue 23 9/10 3 Jobs Wed 24 10/…" at bounding box center [701, 392] width 1402 height 607
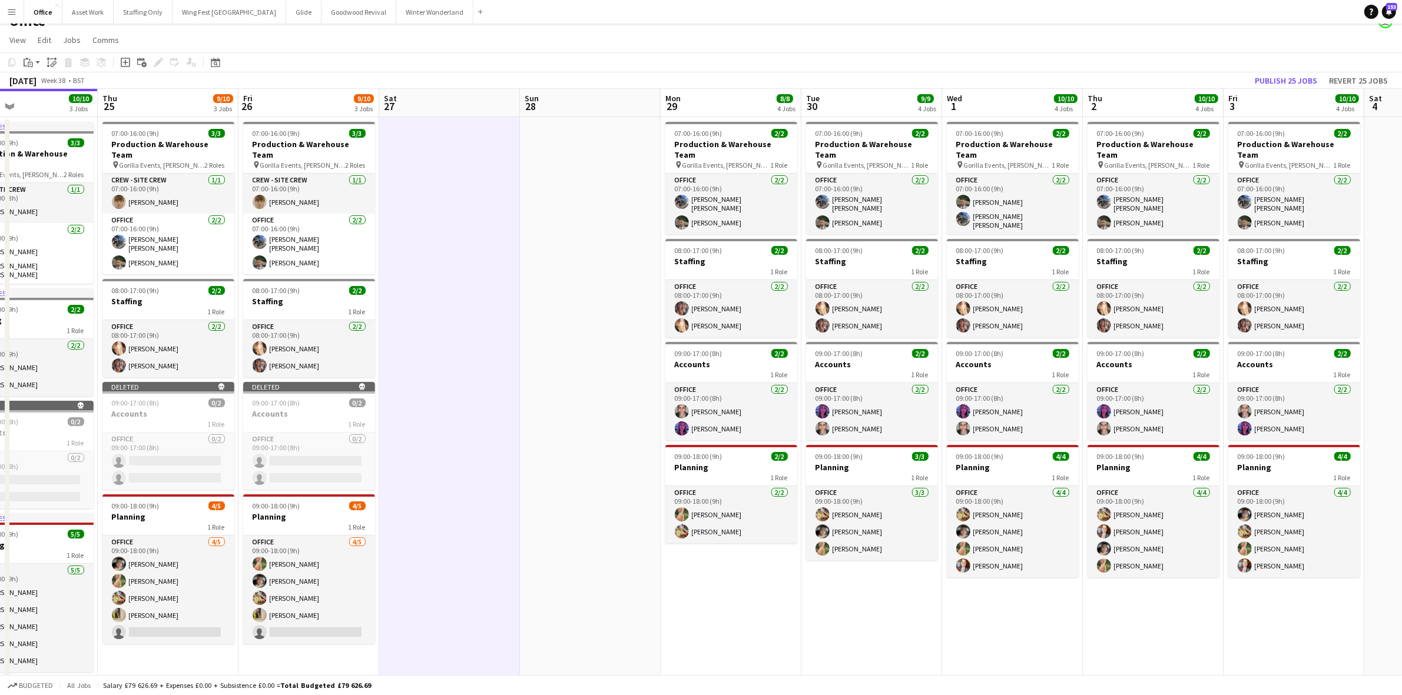
scroll to position [0, 473]
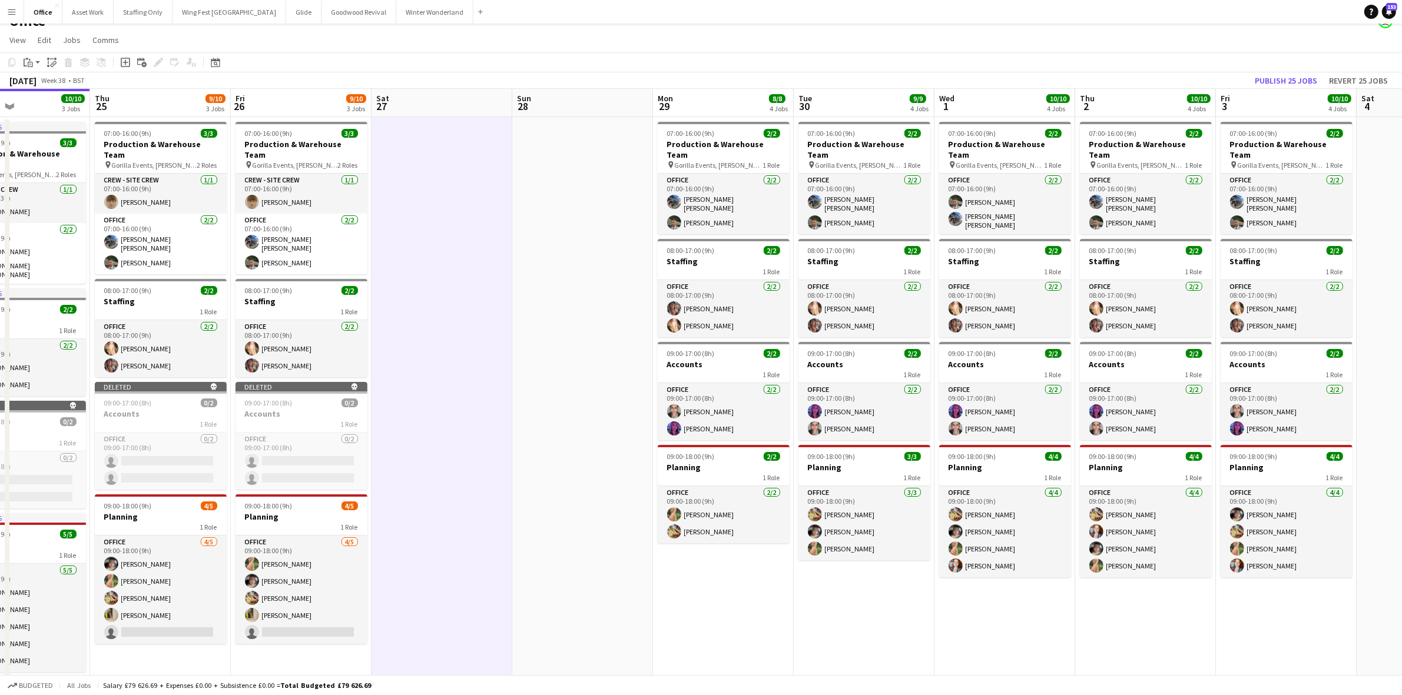
drag, startPoint x: 1035, startPoint y: 368, endPoint x: 639, endPoint y: 377, distance: 395.8
click at [639, 377] on app-calendar-viewport "Sun 21 Mon 22 7/8 3 Jobs Tue 23 9/10 3 Jobs Wed 24 10/10 3 Jobs Thu 25 9/10 3 J…" at bounding box center [701, 392] width 1402 height 607
click at [690, 370] on div "1 Role" at bounding box center [724, 374] width 132 height 9
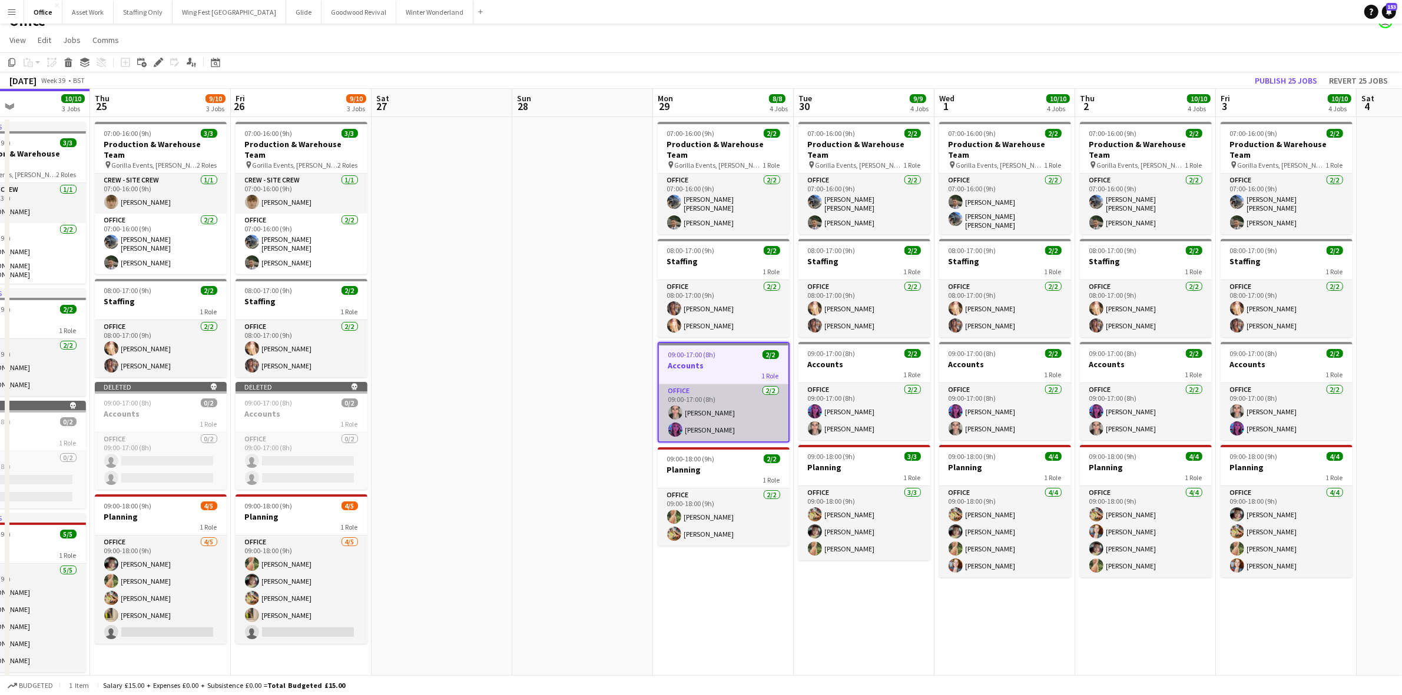
click at [720, 404] on app-card-role "Office [DATE] 09:00-17:00 (8h) [PERSON_NAME] [PERSON_NAME]" at bounding box center [724, 412] width 130 height 57
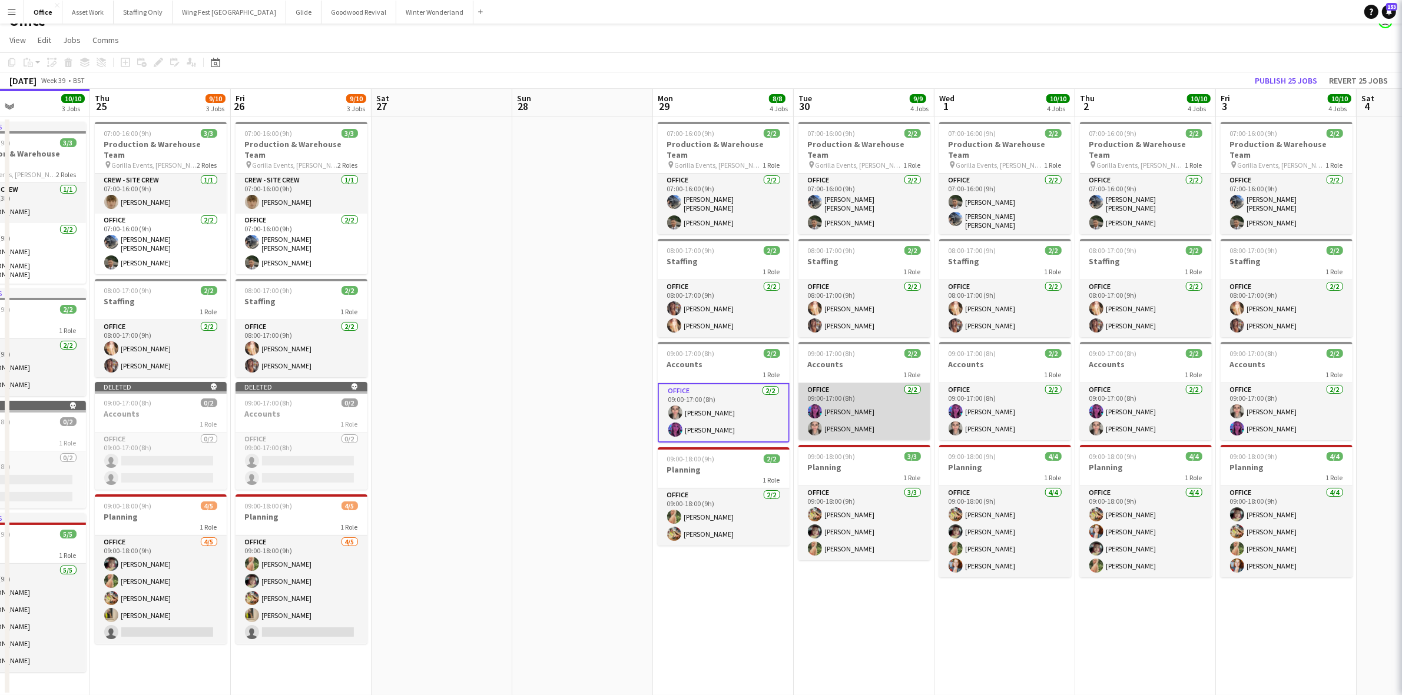
click at [845, 400] on app-card-role "Office [DATE] 09:00-17:00 (8h) [PERSON_NAME] [PERSON_NAME]" at bounding box center [864, 411] width 132 height 57
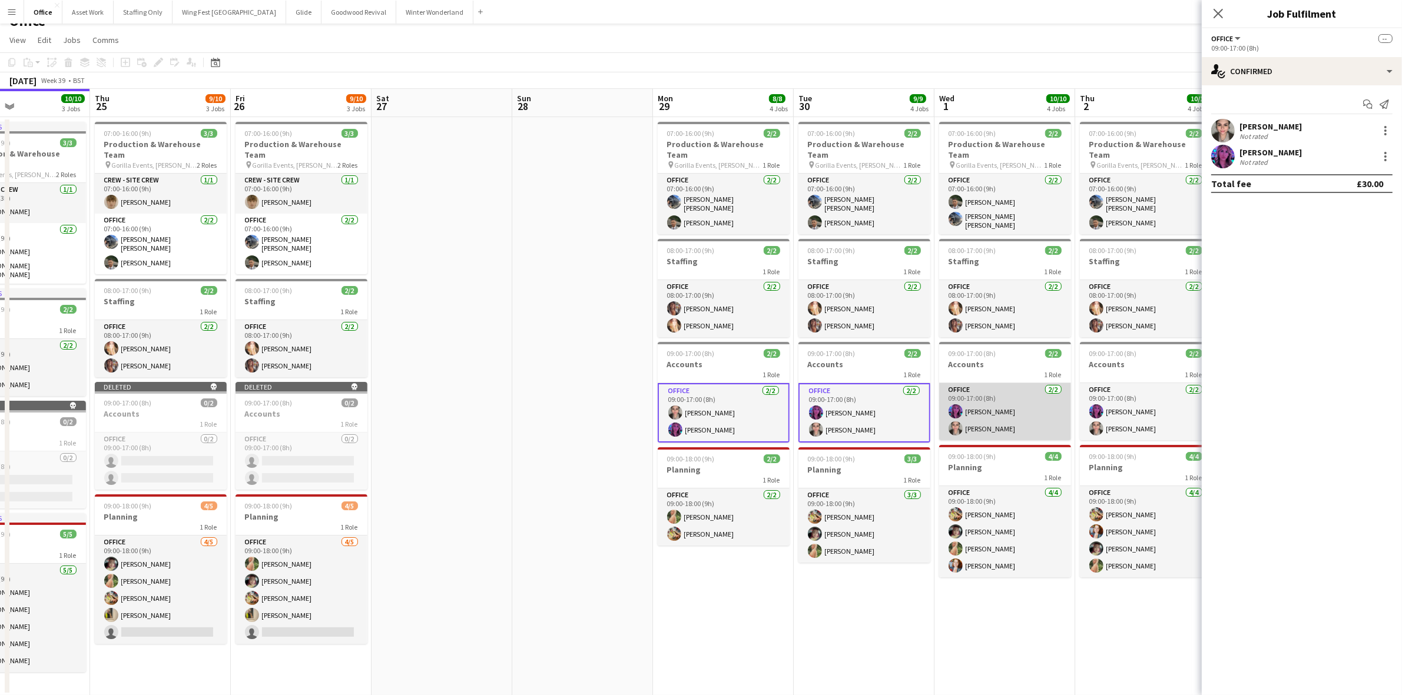
click at [966, 399] on app-card-role "Office [DATE] 09:00-17:00 (8h) [PERSON_NAME] [PERSON_NAME]" at bounding box center [1005, 411] width 132 height 57
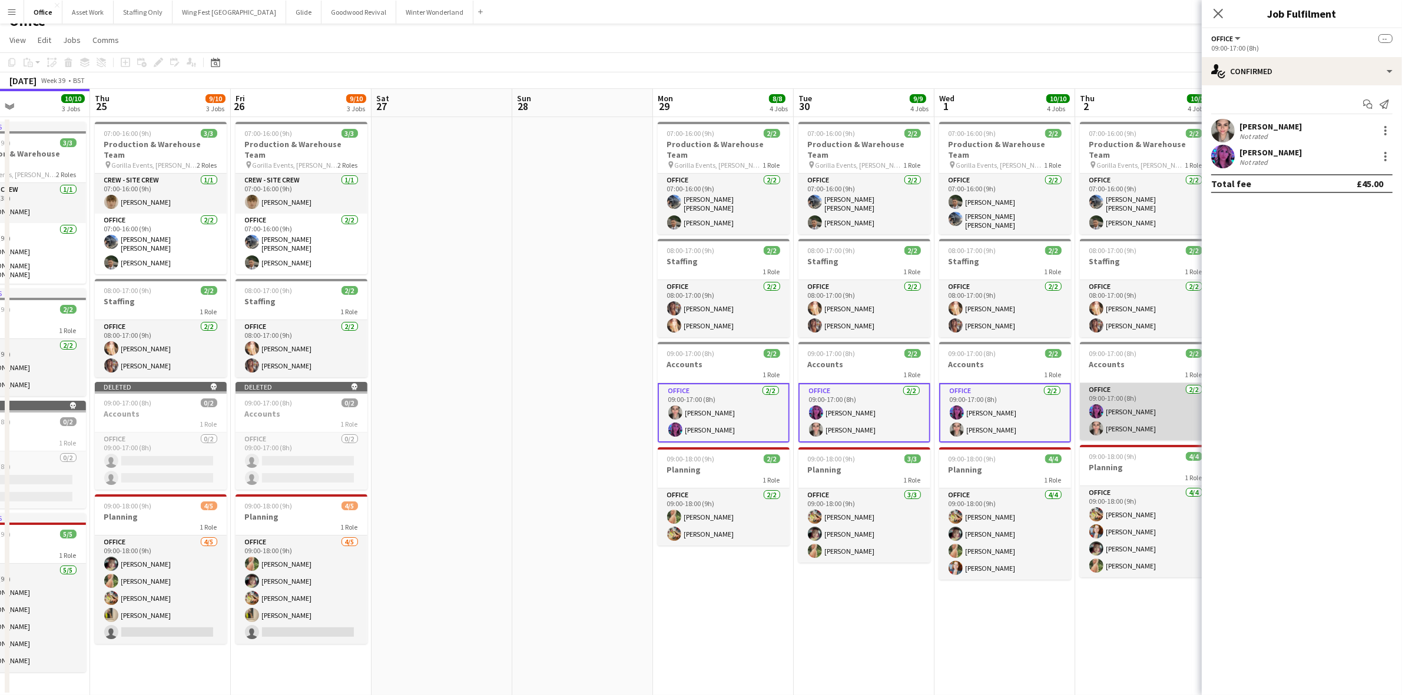
click at [1138, 399] on app-card-role "Office [DATE] 09:00-17:00 (8h) [PERSON_NAME] [PERSON_NAME]" at bounding box center [1146, 411] width 132 height 57
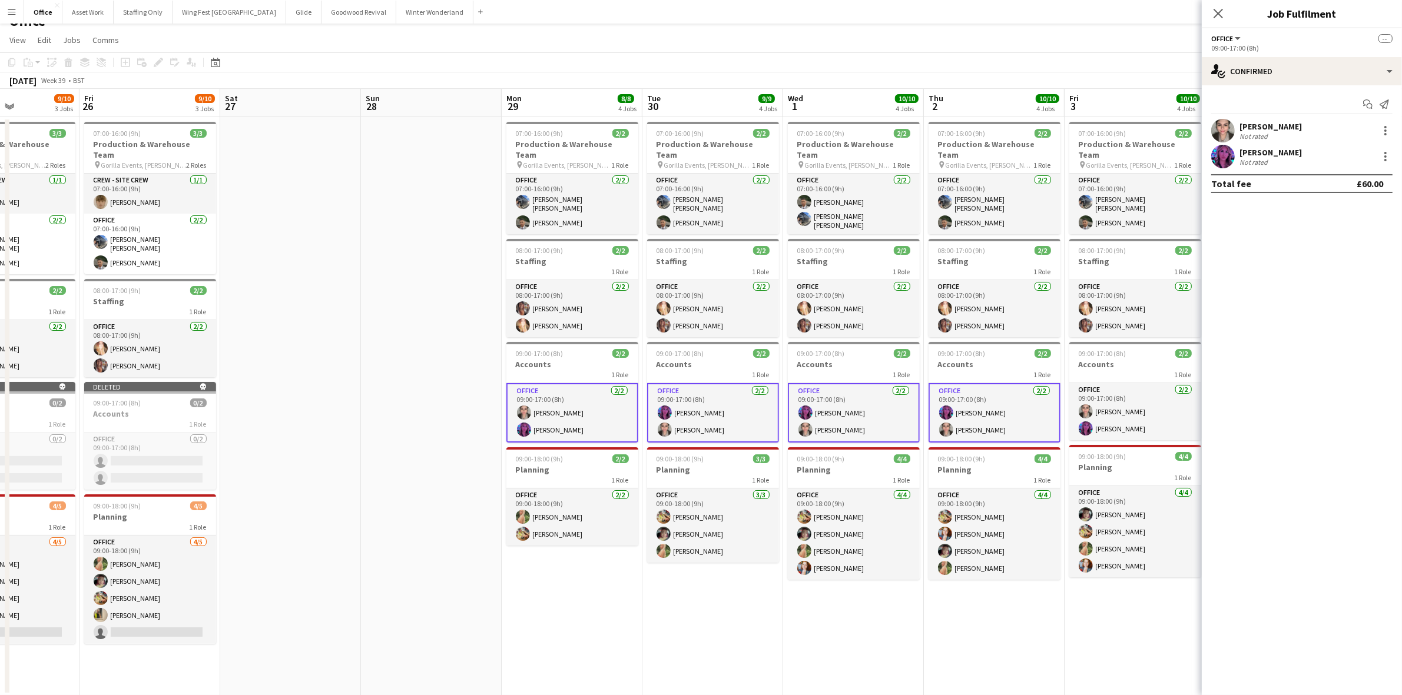
scroll to position [0, 354]
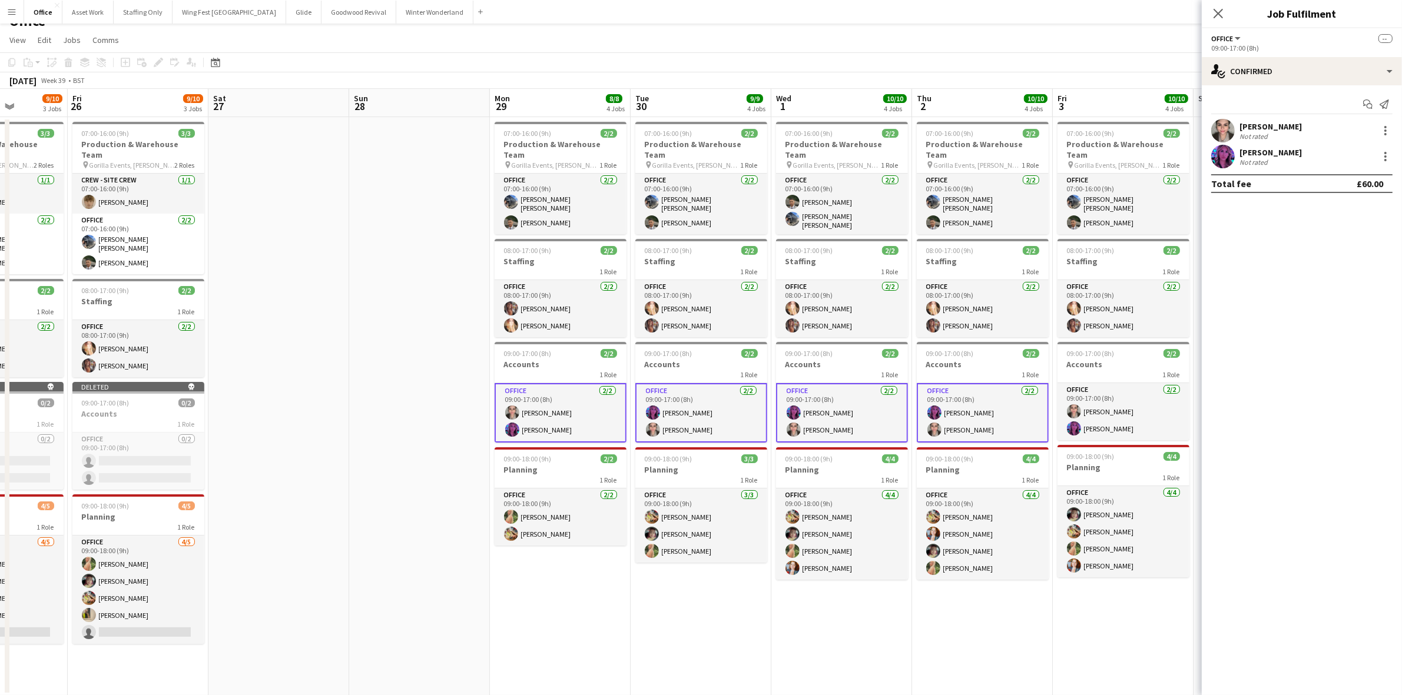
drag, startPoint x: 1060, startPoint y: 646, endPoint x: 897, endPoint y: 637, distance: 163.3
click at [897, 637] on app-calendar-viewport "Tue 23 9/10 3 Jobs Wed 24 10/10 3 Jobs Thu 25 9/10 3 Jobs Fri 26 9/10 3 Jobs Sa…" at bounding box center [701, 392] width 1402 height 607
click at [1105, 393] on app-card-role "Office [DATE] 09:00-17:00 (8h) [PERSON_NAME] [PERSON_NAME]" at bounding box center [1123, 411] width 132 height 57
click at [1382, 131] on div at bounding box center [1385, 131] width 14 height 14
click at [1346, 236] on span "Remove" at bounding box center [1347, 237] width 73 height 11
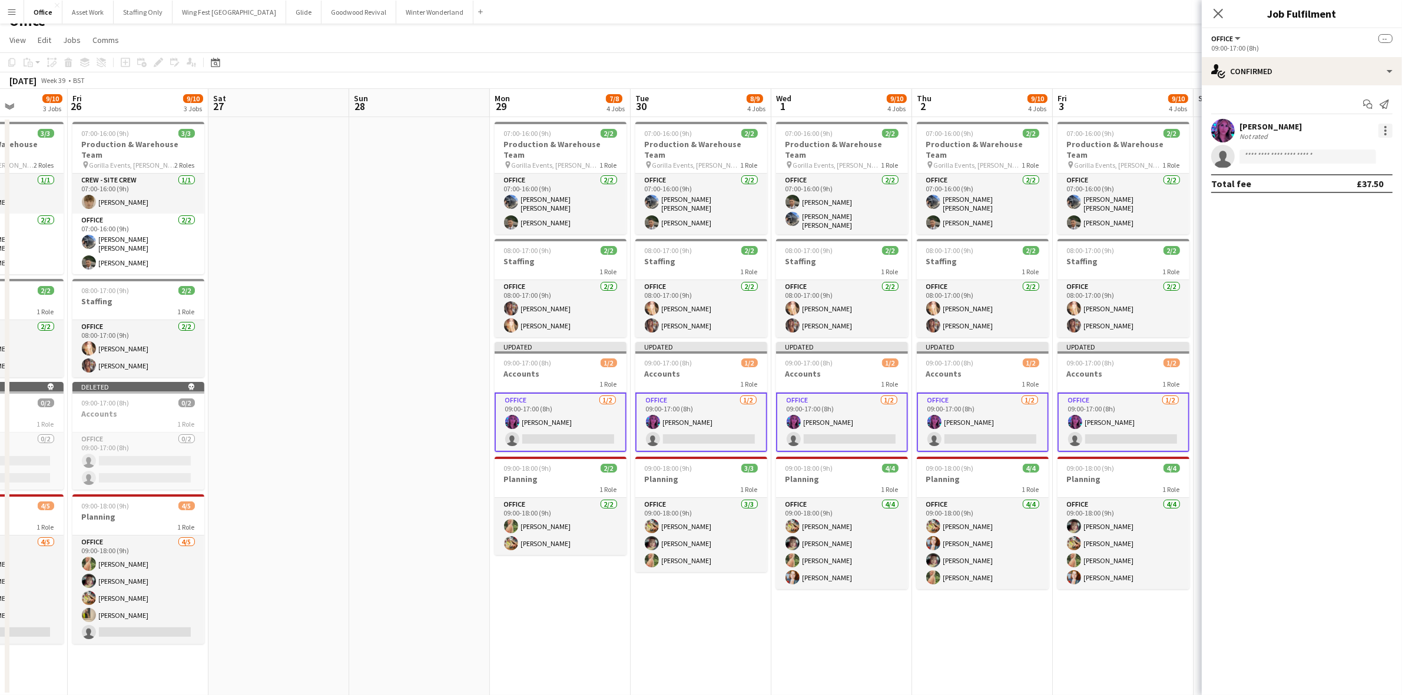
click at [1382, 131] on div at bounding box center [1385, 131] width 14 height 14
click at [1347, 233] on span "Remove" at bounding box center [1347, 237] width 73 height 11
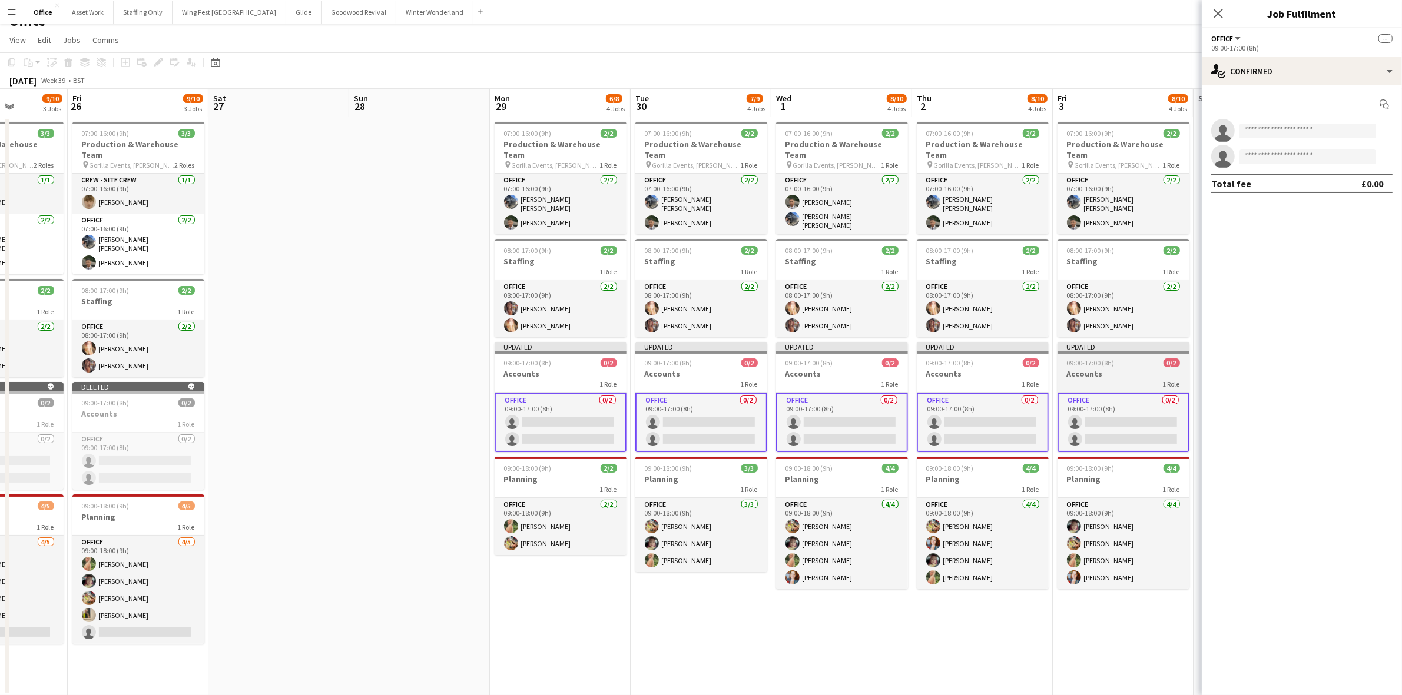
click at [1097, 359] on span "09:00-17:00 (8h)" at bounding box center [1091, 363] width 48 height 9
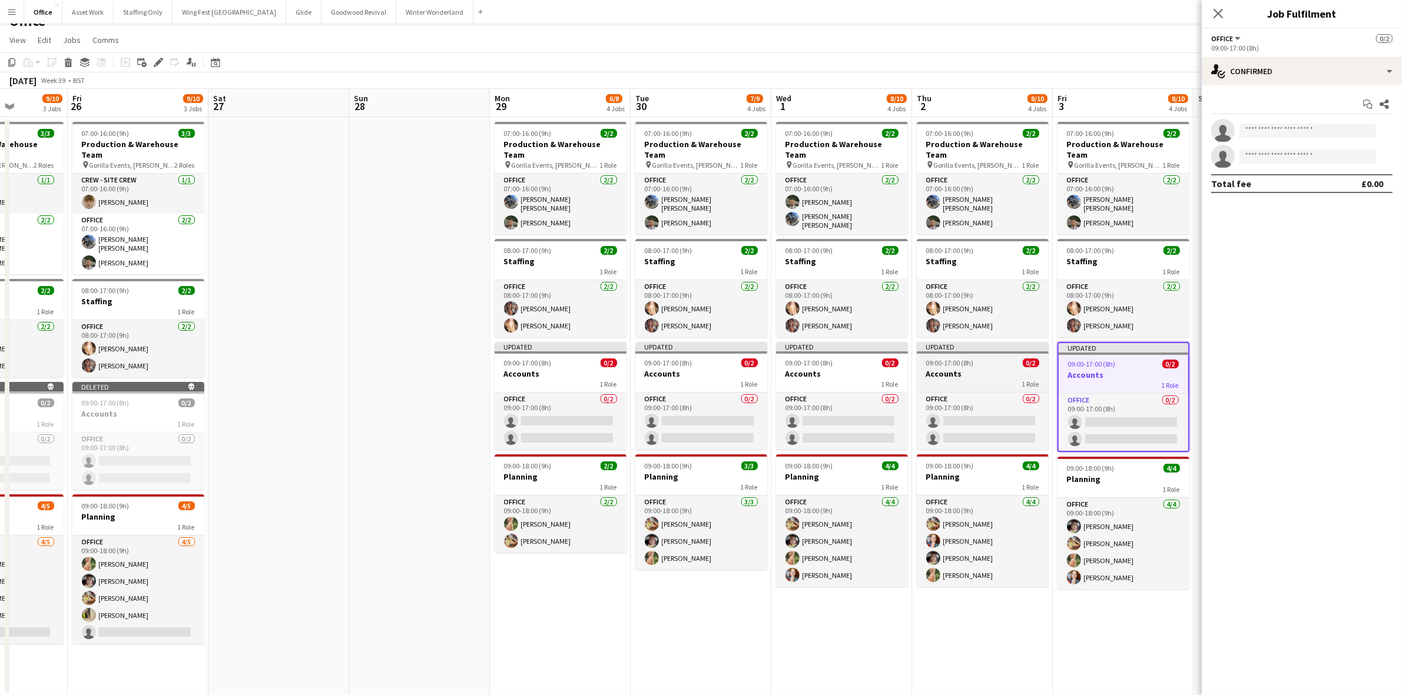
click at [992, 379] on div "1 Role" at bounding box center [983, 383] width 132 height 9
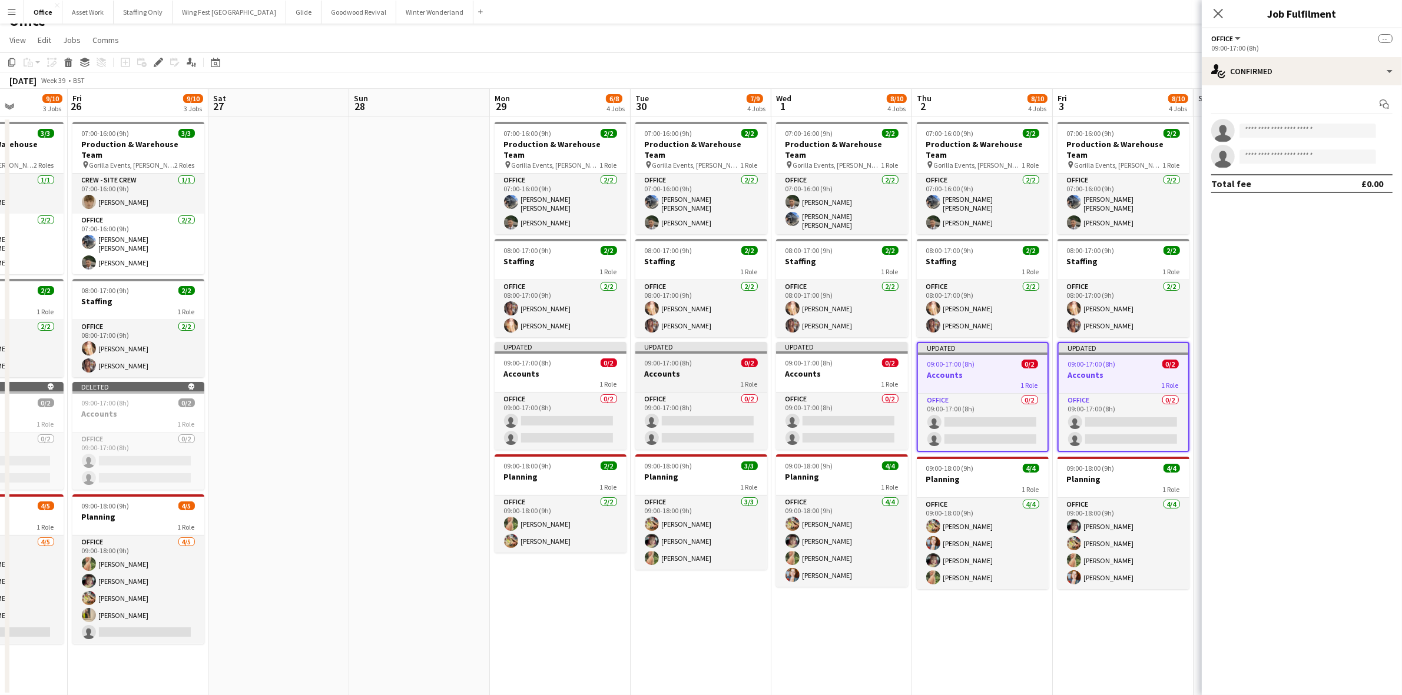
drag, startPoint x: 840, startPoint y: 363, endPoint x: 714, endPoint y: 365, distance: 126.0
click at [840, 369] on h3 "Accounts" at bounding box center [842, 374] width 132 height 11
click at [714, 379] on div "1 Role" at bounding box center [701, 383] width 132 height 9
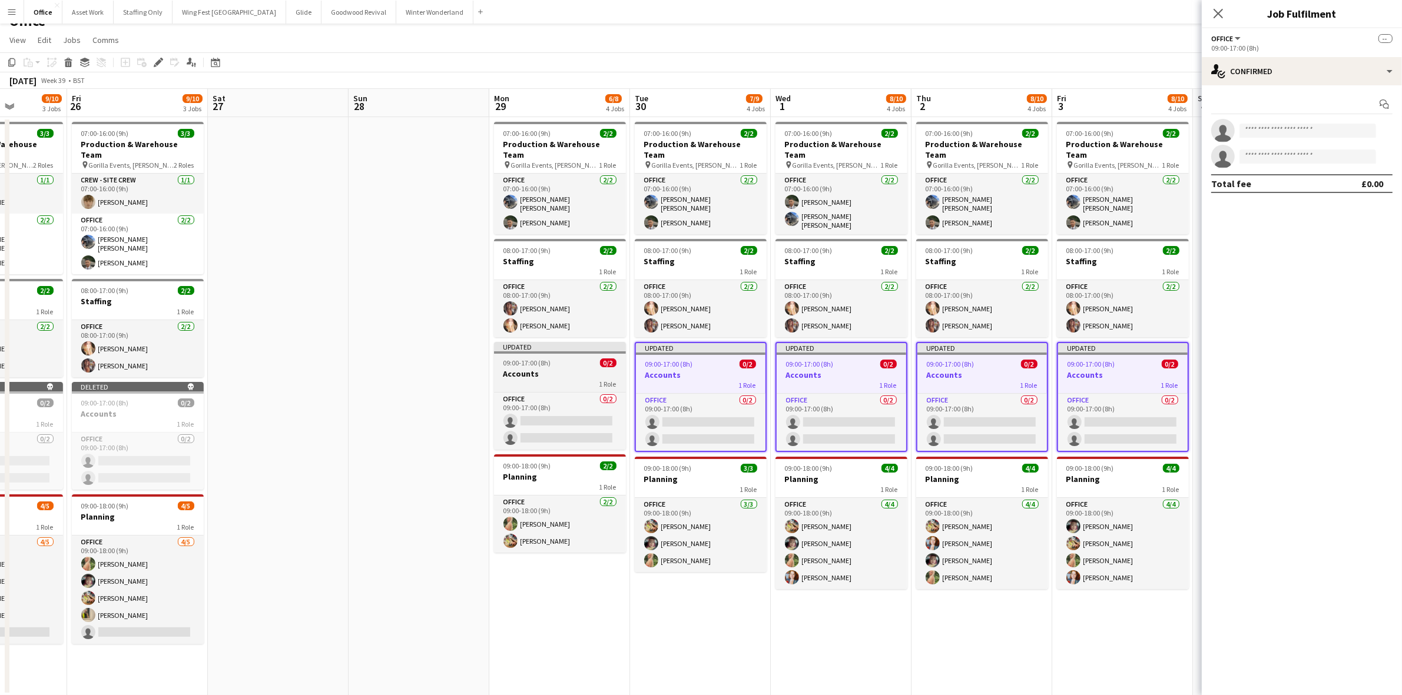
click at [546, 369] on h3 "Accounts" at bounding box center [560, 374] width 132 height 11
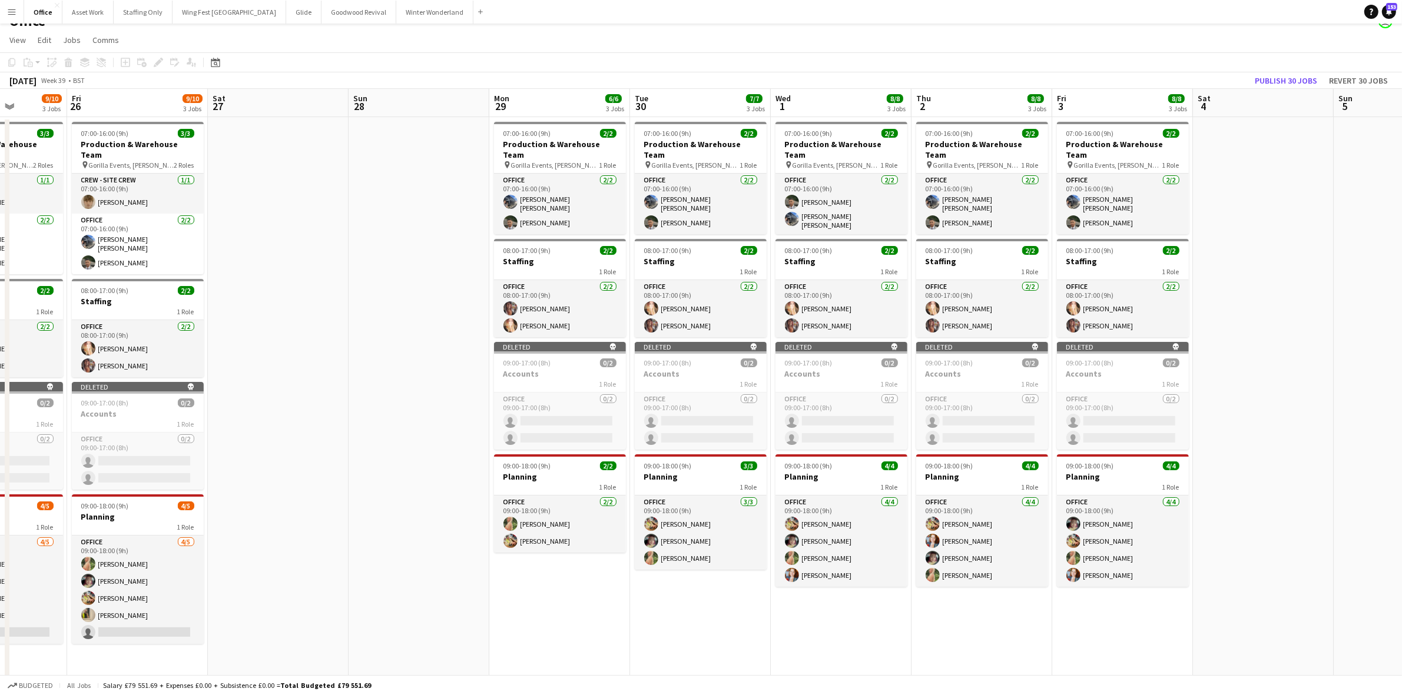
click at [567, 609] on app-date-cell "07:00-16:00 (9h) 2/2 Production & Warehouse Team pin Gorilla Events, [PERSON_NA…" at bounding box center [559, 406] width 141 height 579
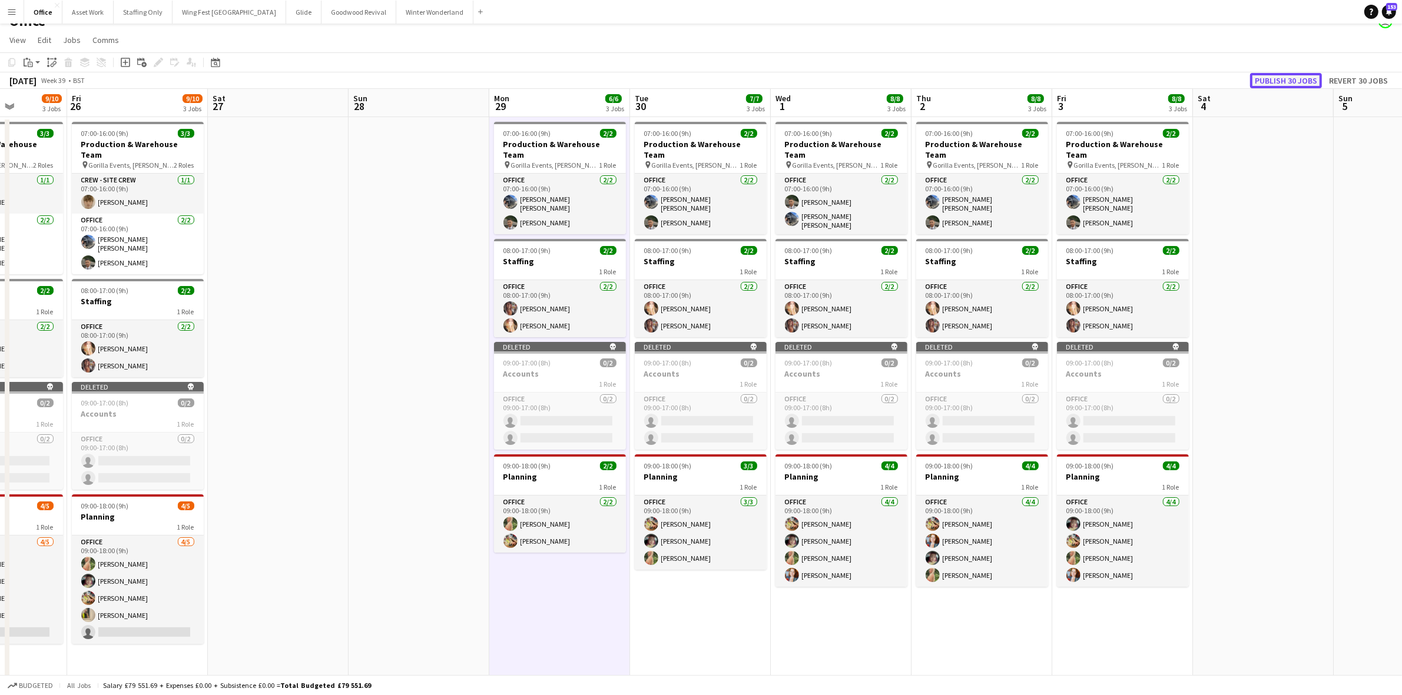
click at [1289, 81] on button "Publish 30 jobs" at bounding box center [1286, 80] width 72 height 15
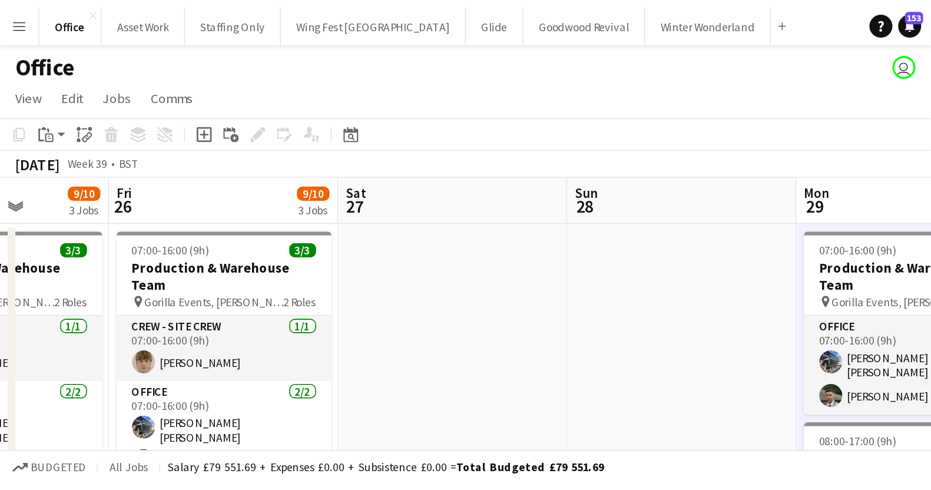
scroll to position [0, 356]
